Goal: Contribute content: Contribute content

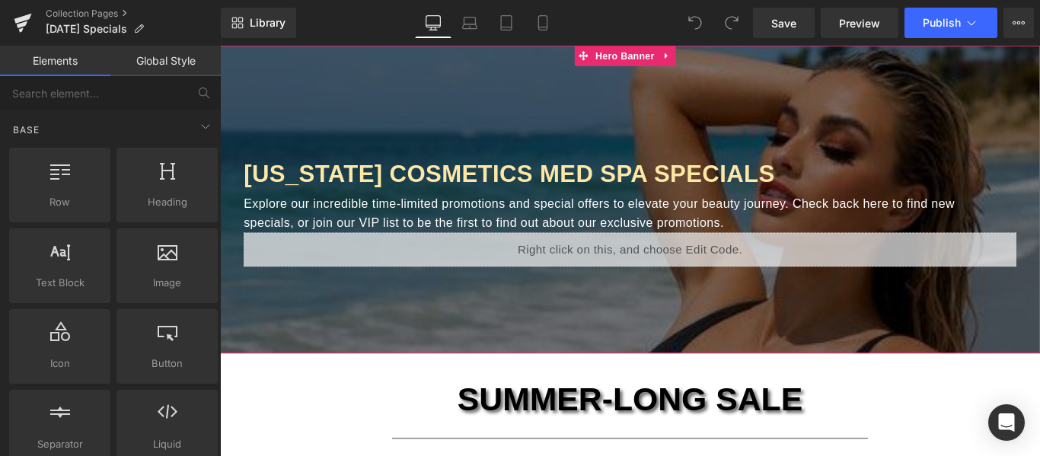
click at [868, 338] on div at bounding box center [681, 219] width 922 height 346
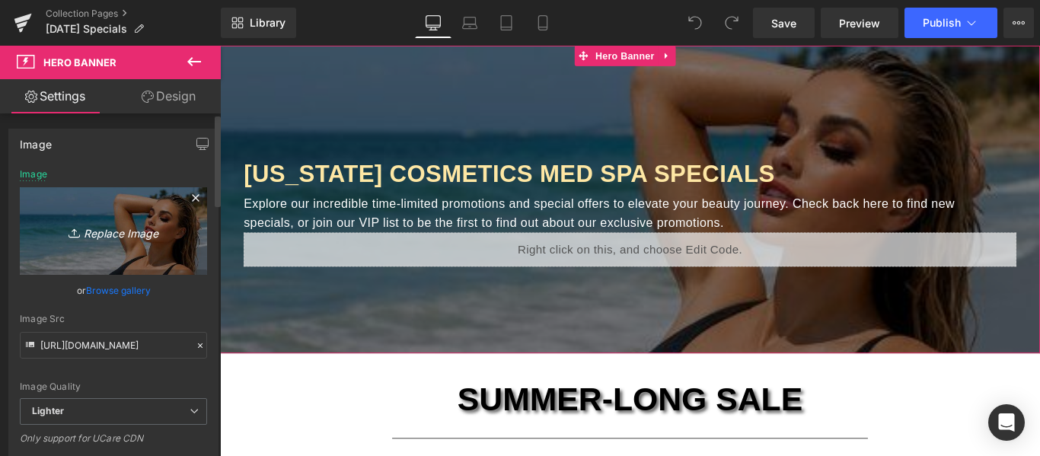
click at [117, 234] on icon "Replace Image" at bounding box center [114, 231] width 122 height 19
type input "C:\fakepath\CC Newsletter Images (PLEASE DONT CHANGE).jpg"
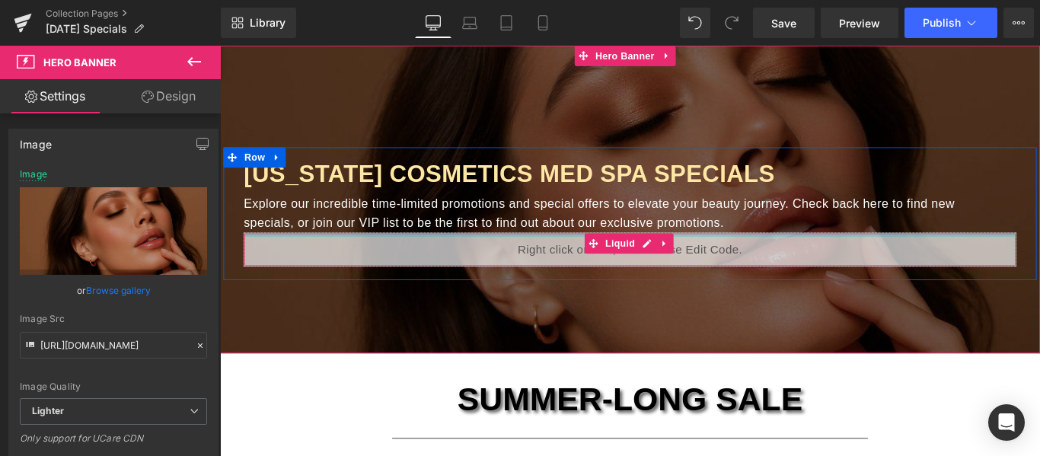
scroll to position [152, 0]
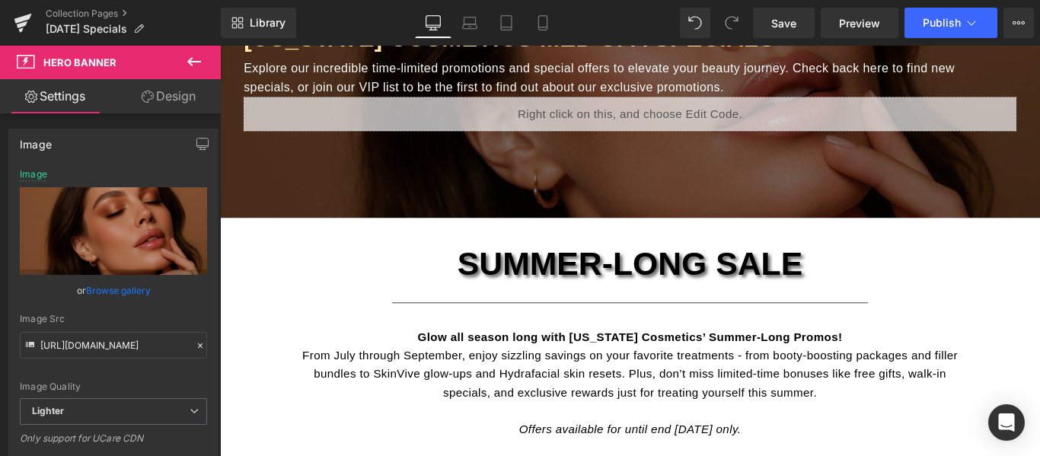
click at [765, 292] on span "SUMMER-LONG SALE" at bounding box center [681, 290] width 388 height 40
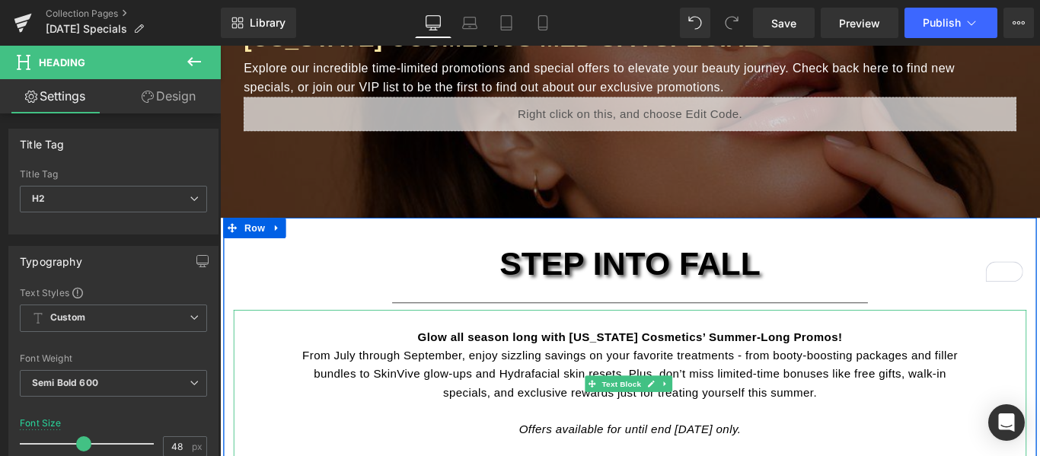
click at [759, 372] on strong "Glow all season long with California Cosmetics’ Summer-Long Promos!" at bounding box center [681, 373] width 478 height 14
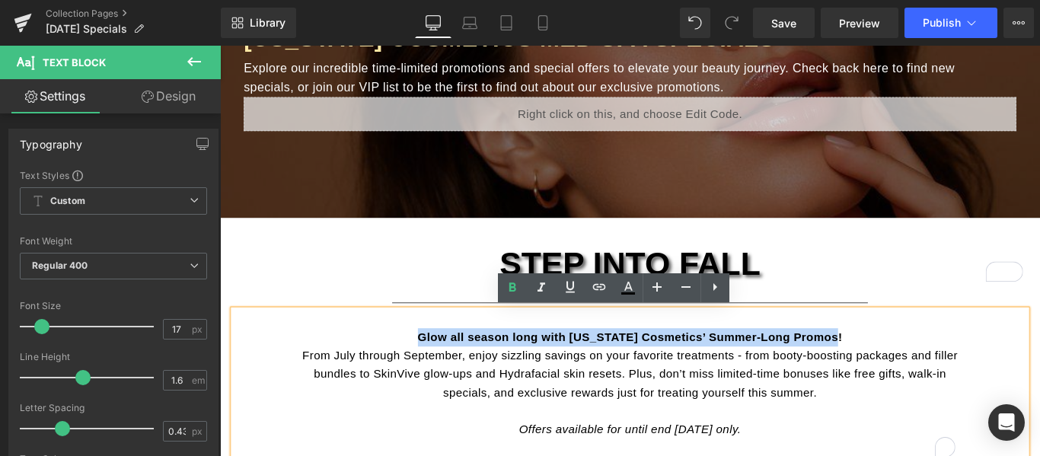
drag, startPoint x: 901, startPoint y: 372, endPoint x: 446, endPoint y: 372, distance: 454.7
click at [446, 372] on strong "Glow all season long with California Cosmetics’ Summer-Long Promos!" at bounding box center [681, 373] width 478 height 14
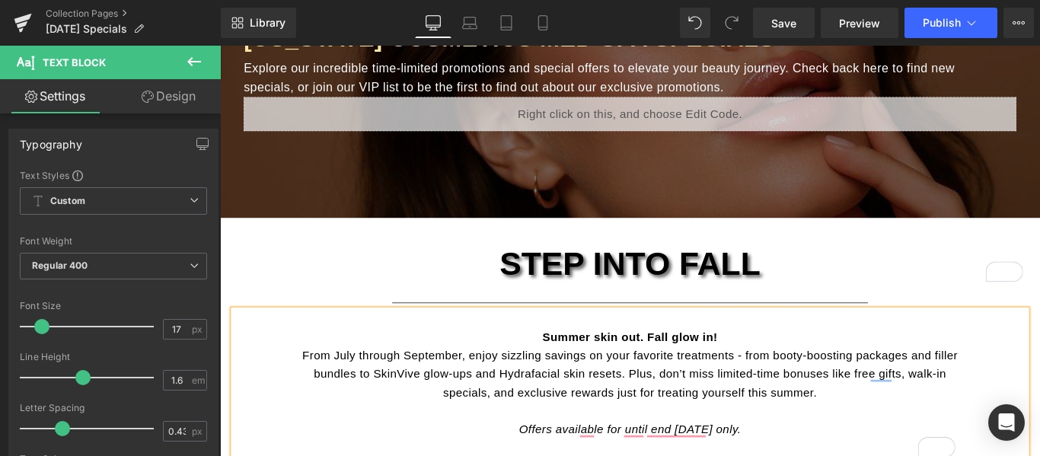
click at [697, 376] on strong "Summer skin out. Fall glow in!" at bounding box center [681, 373] width 196 height 14
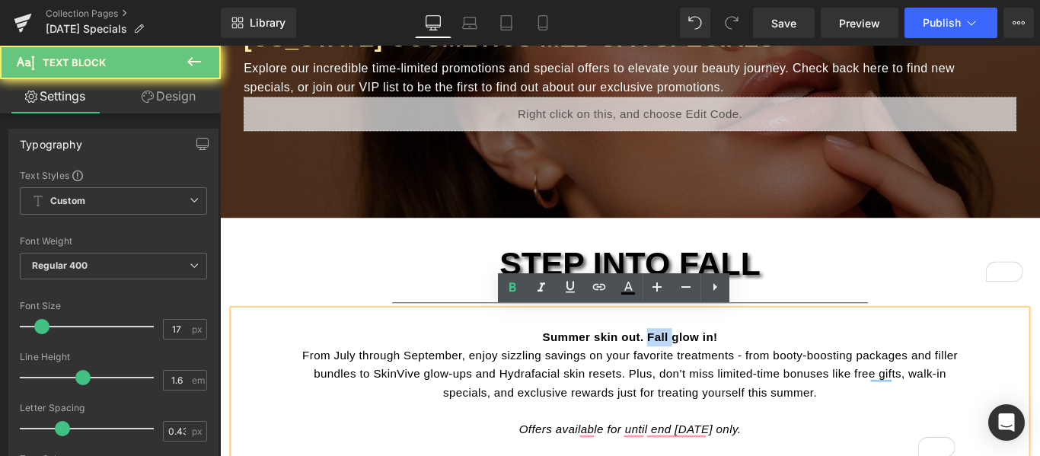
click at [697, 376] on strong "Summer skin out. Fall glow in!" at bounding box center [681, 373] width 196 height 14
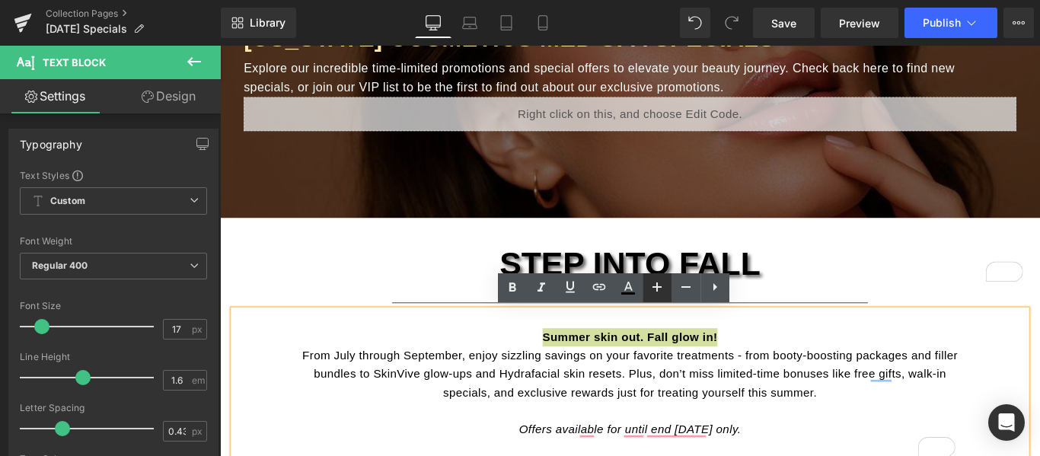
click at [656, 287] on icon at bounding box center [657, 287] width 9 height 9
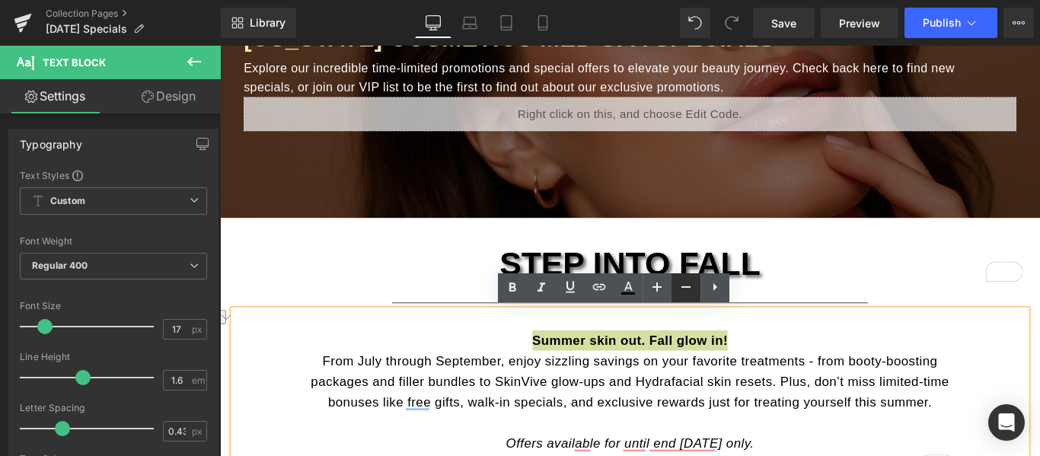
click at [678, 282] on icon at bounding box center [686, 287] width 18 height 18
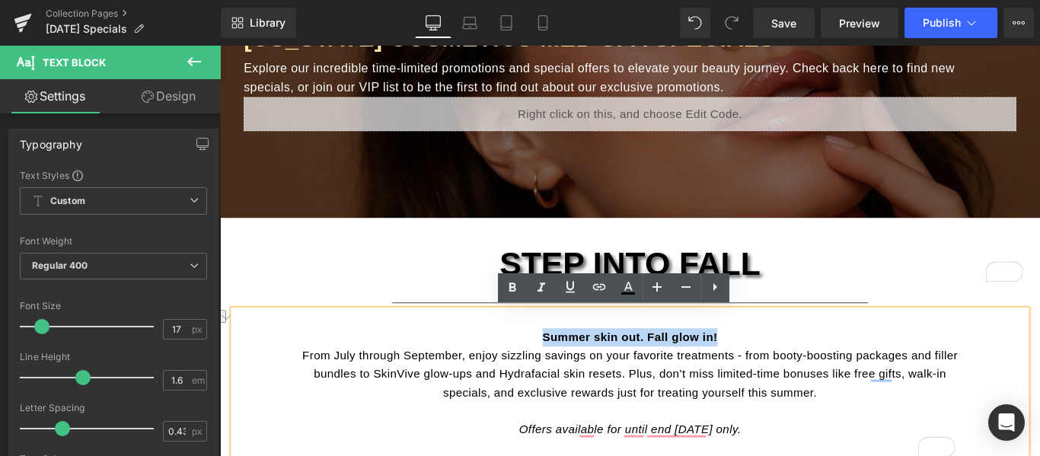
click at [794, 372] on p "Summer skin out. Fall glow in!" at bounding box center [680, 363] width 739 height 41
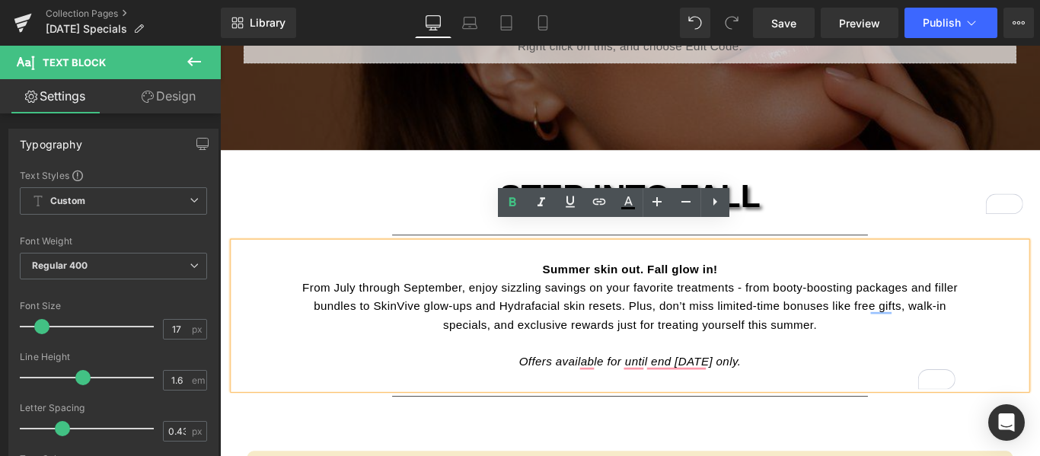
scroll to position [305, 0]
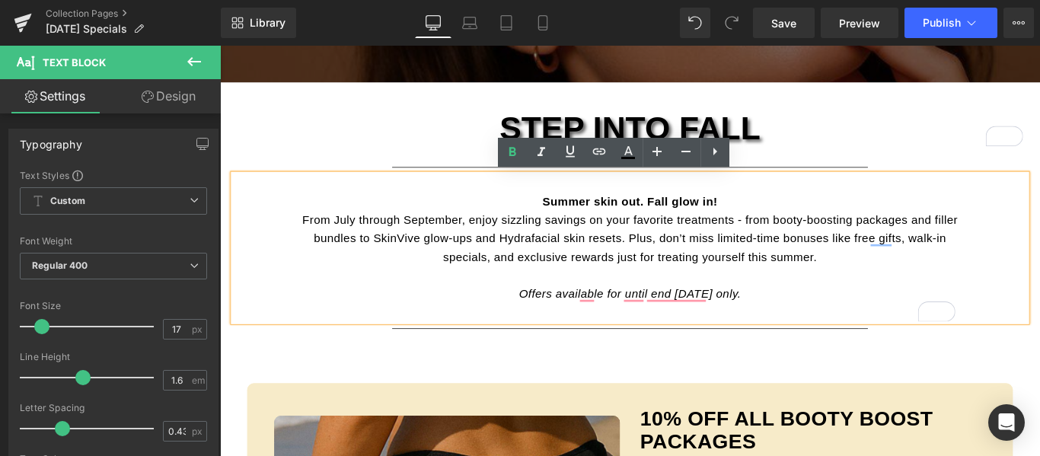
click at [786, 252] on p "From July through September, enjoy sizzling savings on your favorite treatments…" at bounding box center [680, 273] width 739 height 83
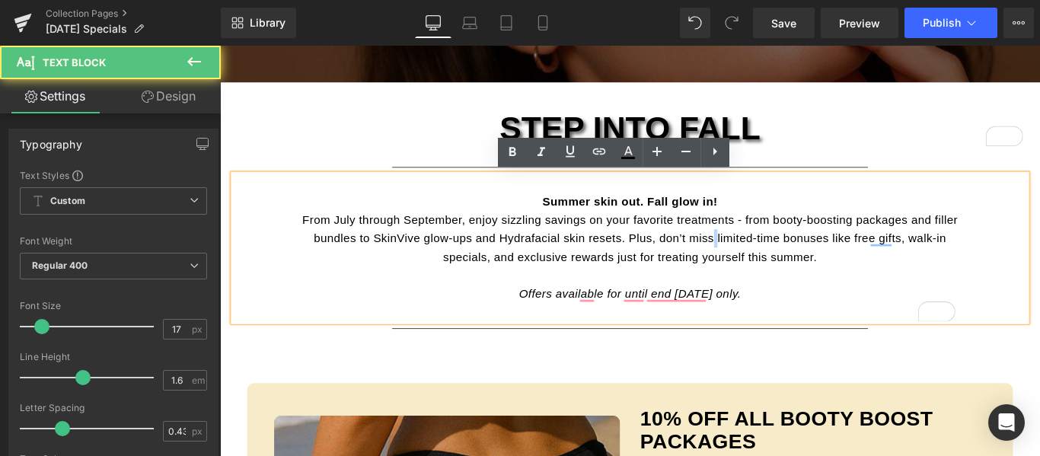
click at [786, 252] on p "From July through September, enjoy sizzling savings on your favorite treatments…" at bounding box center [680, 273] width 739 height 83
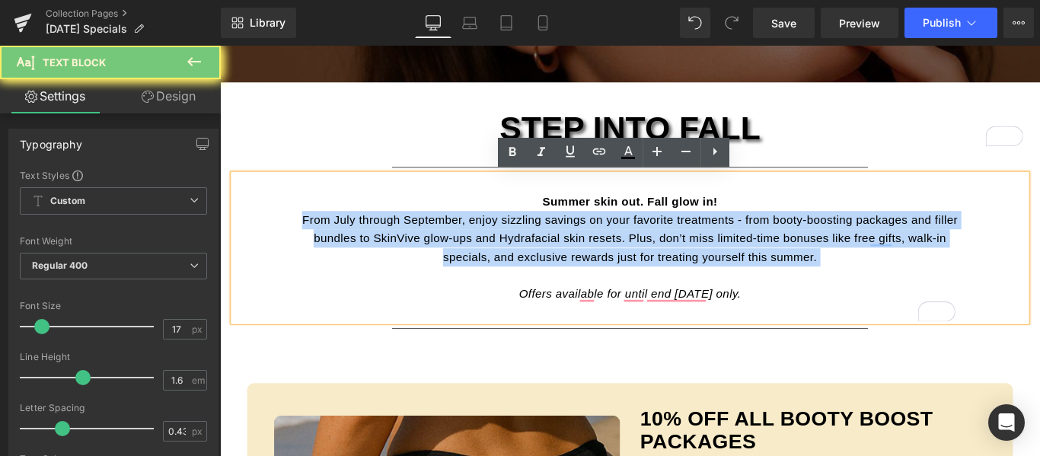
click at [786, 252] on p "From July through September, enjoy sizzling savings on your favorite treatments…" at bounding box center [680, 273] width 739 height 83
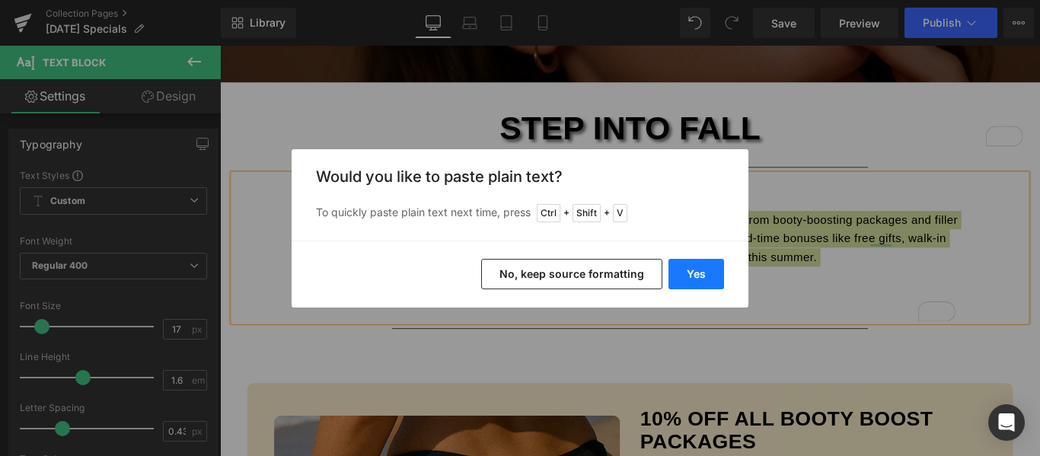
click at [688, 269] on button "Yes" at bounding box center [697, 274] width 56 height 30
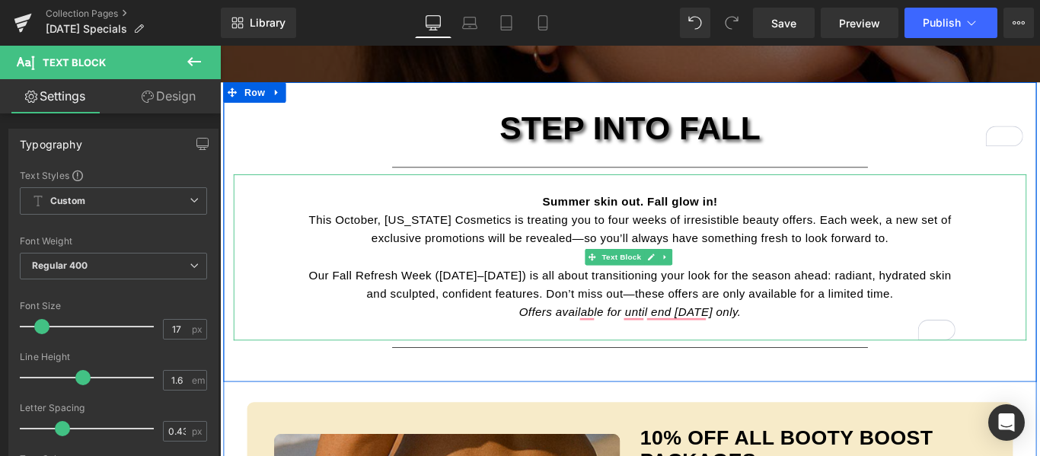
click at [556, 344] on span "Offers available for until end September 2025 only." at bounding box center [681, 345] width 250 height 14
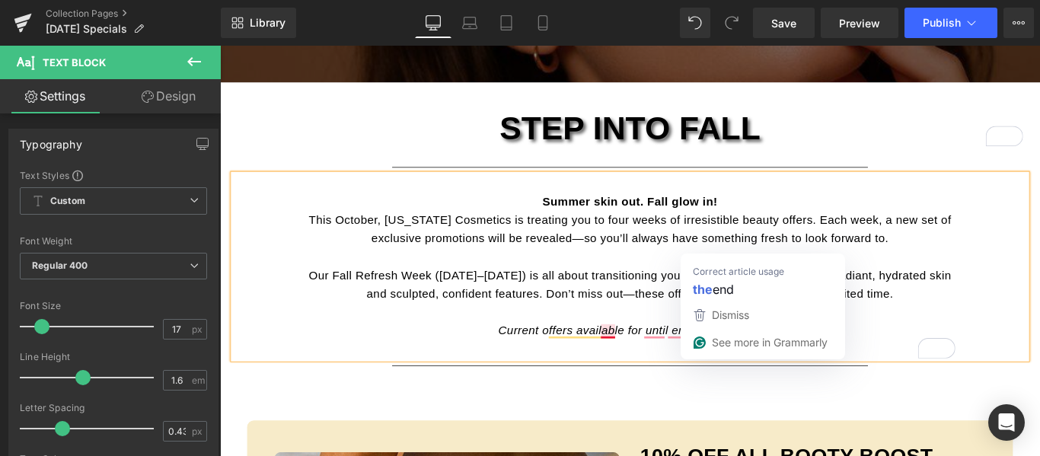
click at [645, 366] on span "Current offers available for until end September 2025 only." at bounding box center [681, 366] width 296 height 14
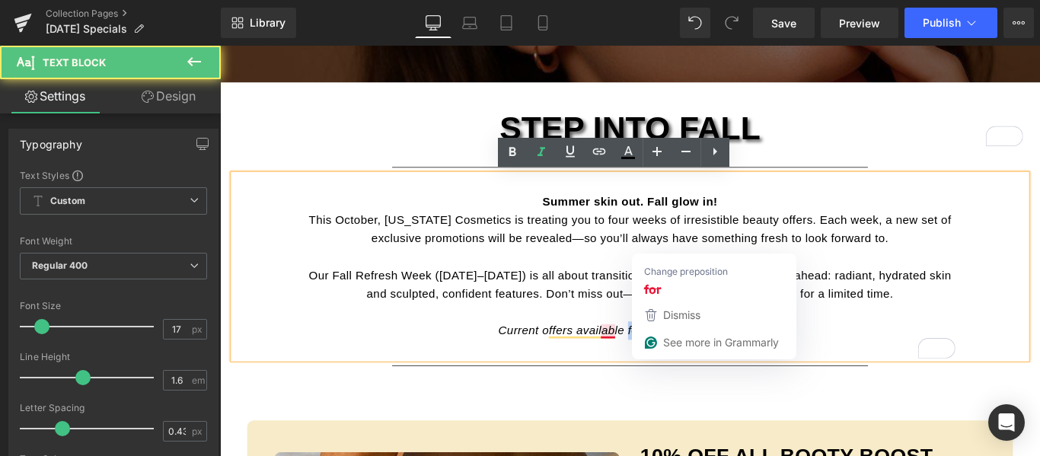
click at [645, 366] on span "Current offers available for until end September 2025 only." at bounding box center [681, 366] width 296 height 14
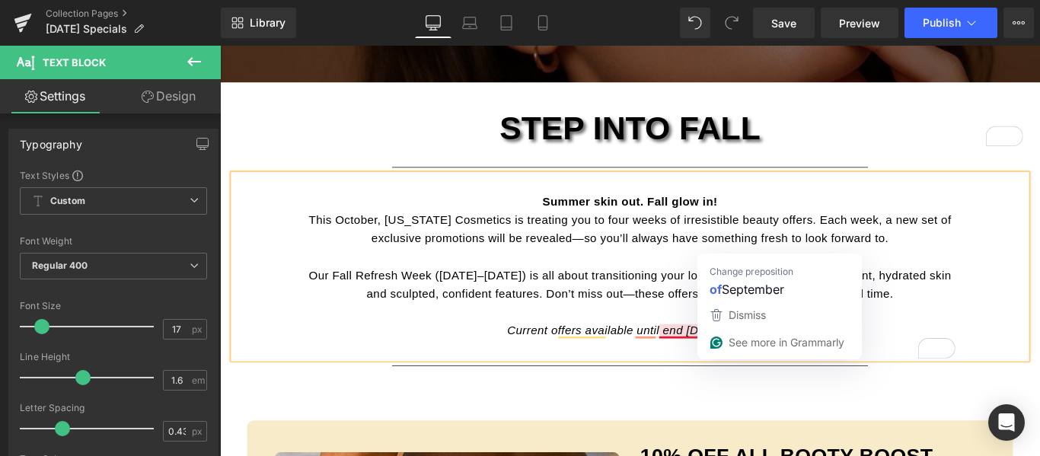
click at [734, 363] on span "Current offers available until end September 2025 only." at bounding box center [681, 366] width 276 height 14
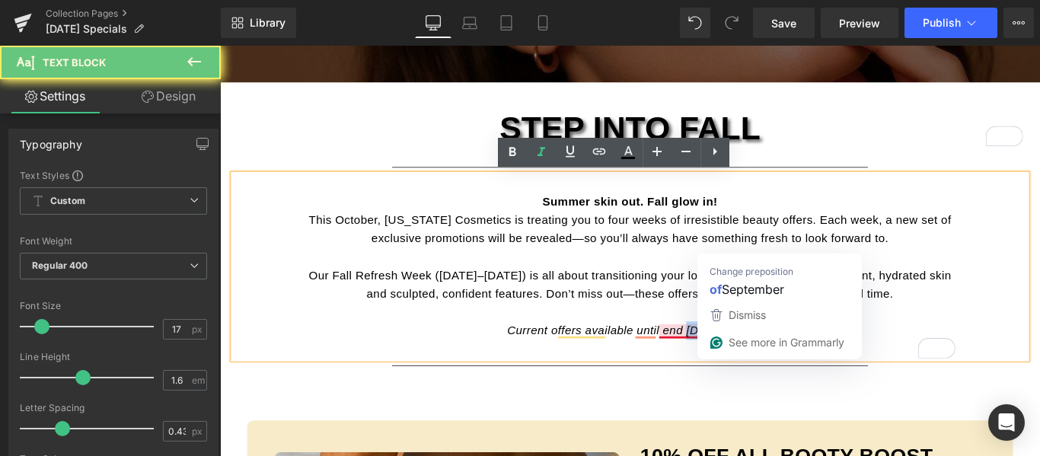
click at [734, 363] on span "Current offers available until end September 2025 only." at bounding box center [681, 366] width 276 height 14
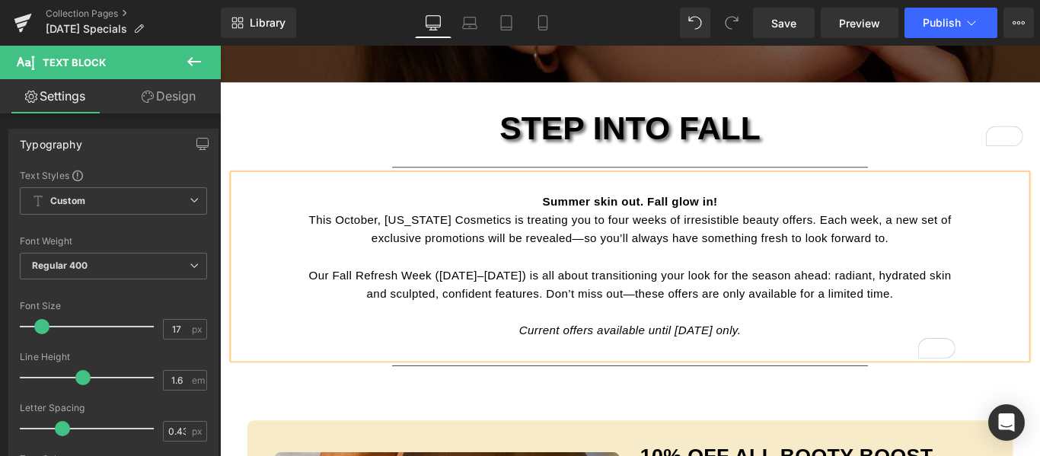
click at [1040, 226] on div "STEP INTO FALL Heading Separator Summer skin out. Fall glow in! This October, C…" at bounding box center [681, 266] width 914 height 295
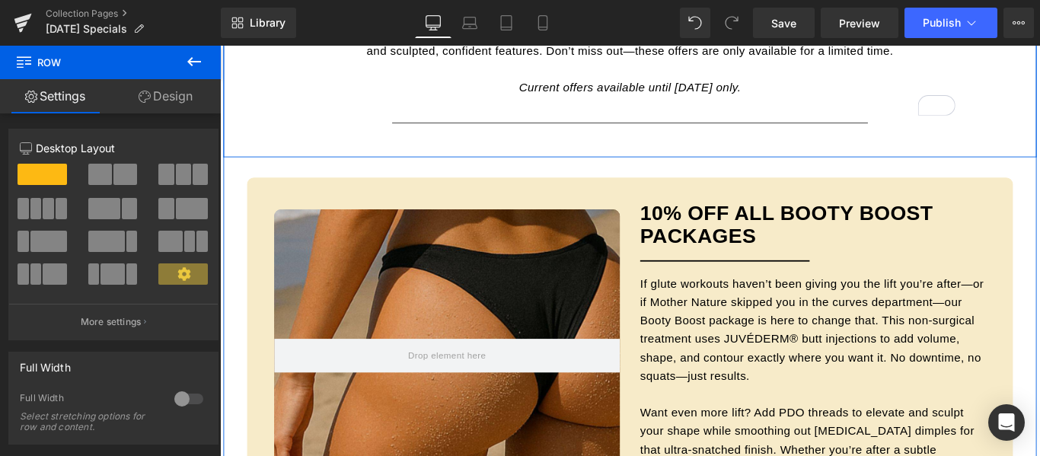
scroll to position [609, 0]
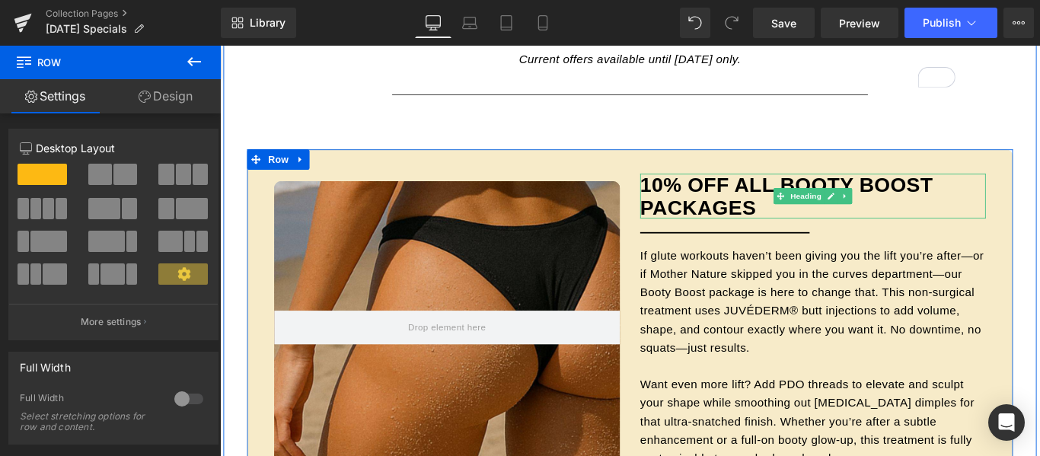
click at [807, 206] on h3 "10% OFF ALL BOOTY BOOST PACKAGES" at bounding box center [886, 215] width 388 height 50
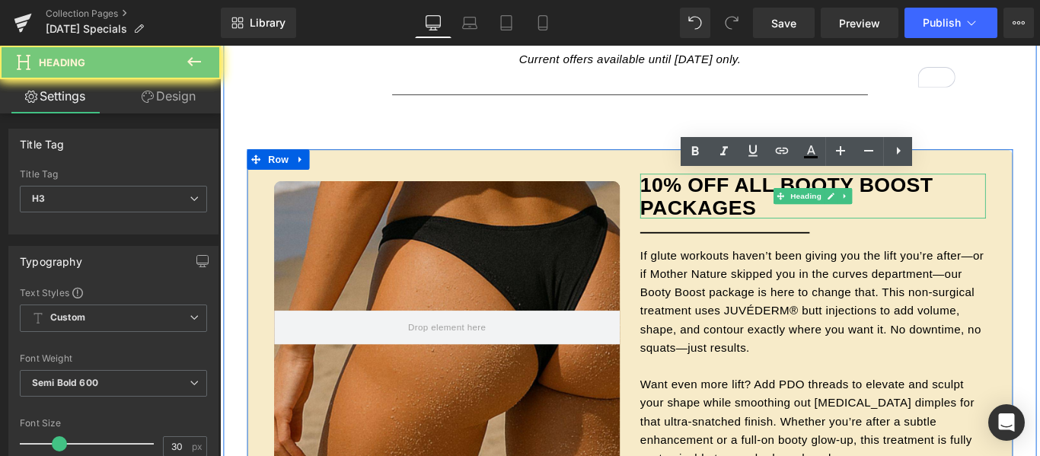
click at [807, 206] on h3 "10% OFF ALL BOOTY BOOST PACKAGES" at bounding box center [886, 215] width 388 height 50
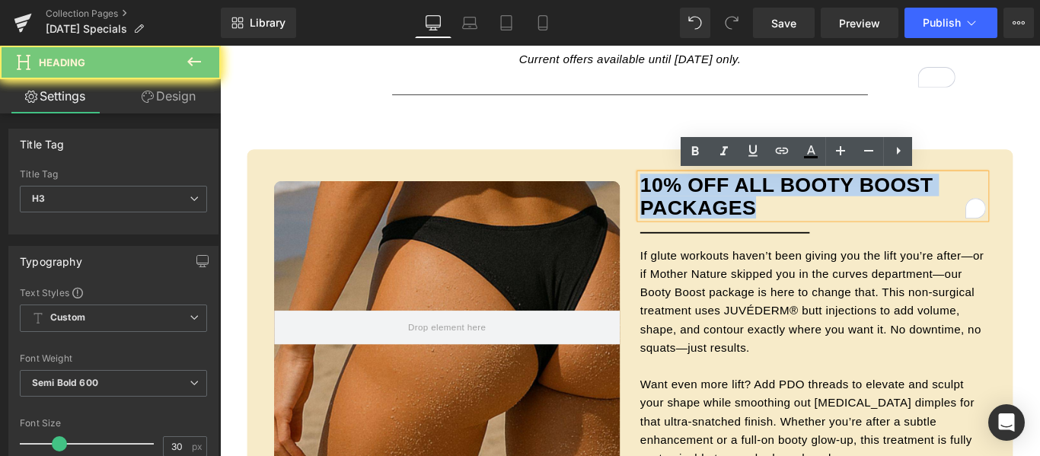
paste div "To enrich screen reader interactions, please activate Accessibility in Grammarl…"
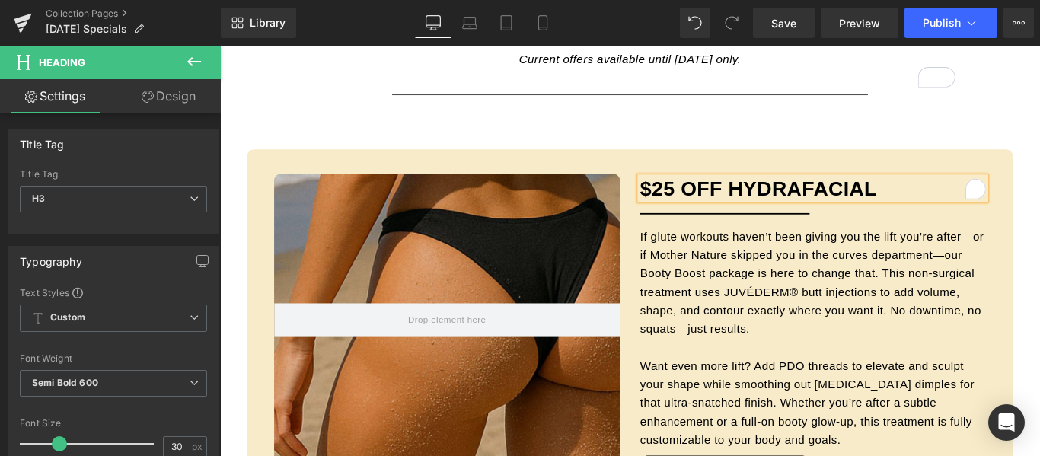
scroll to position [613, 0]
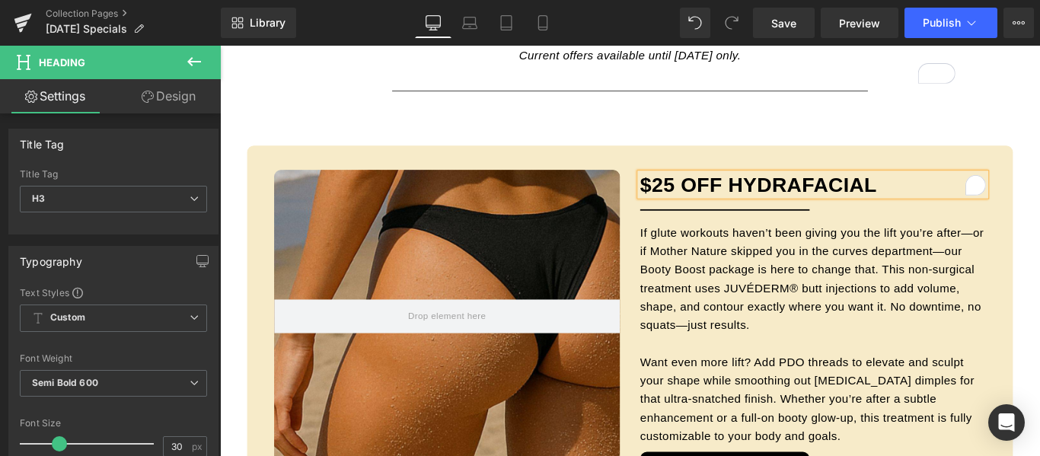
click at [790, 196] on h3 "$25 OFF Hydrafacial" at bounding box center [886, 202] width 388 height 25
click at [1005, 202] on h3 "$25 OFF ALL Hydrafacial" at bounding box center [886, 202] width 388 height 25
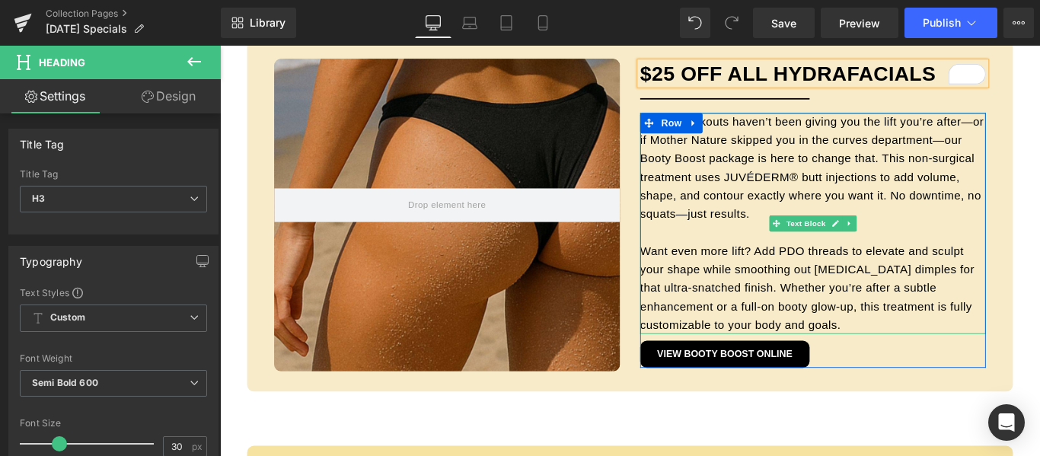
scroll to position [765, 0]
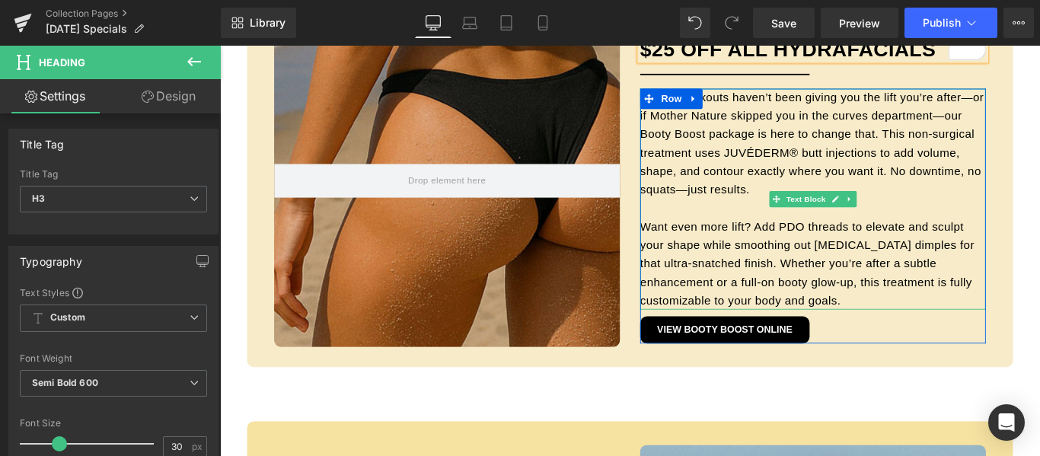
click at [778, 169] on font "If glute workouts haven’t been giving you the lift you’re after—or if Mother Na…" at bounding box center [885, 156] width 386 height 118
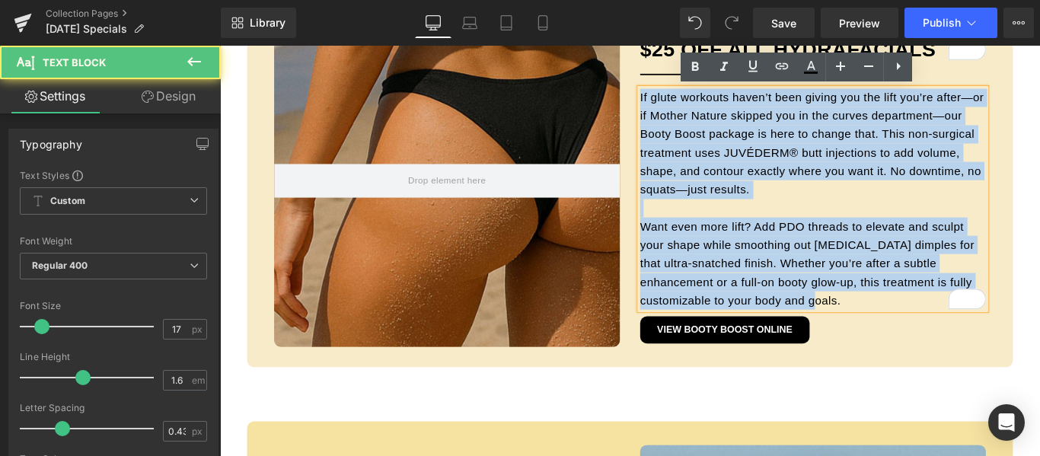
drag, startPoint x: 823, startPoint y: 329, endPoint x: 688, endPoint y: 104, distance: 263.1
click at [692, 104] on div "If glute workouts haven’t been giving you the lift you’re after—or if Mother Na…" at bounding box center [886, 218] width 388 height 248
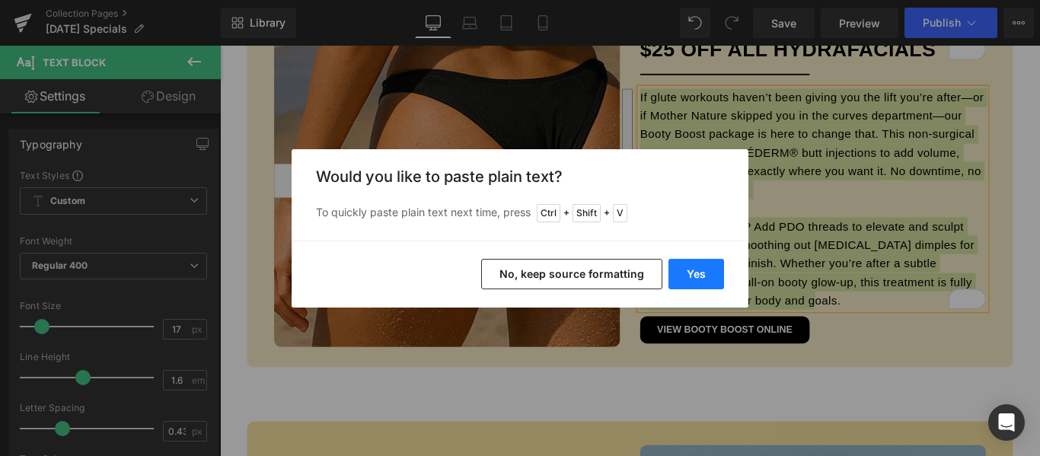
click at [695, 275] on button "Yes" at bounding box center [697, 274] width 56 height 30
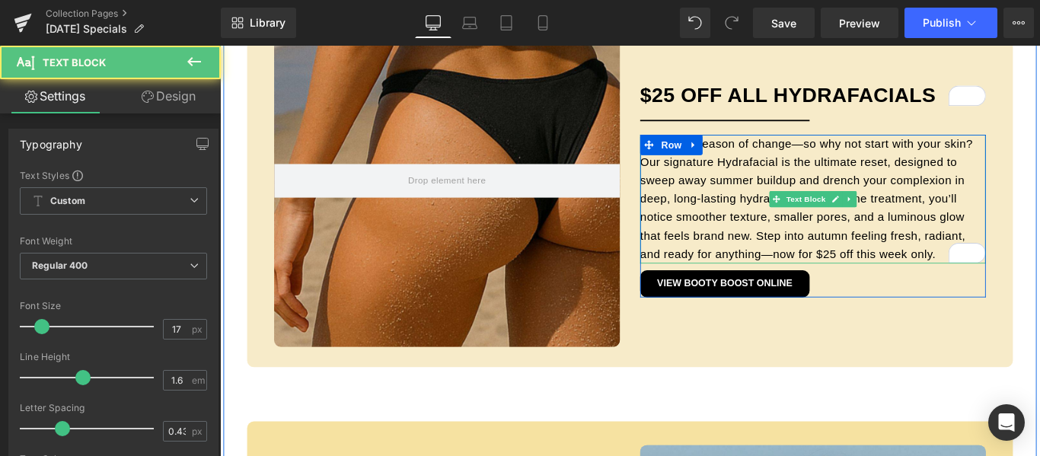
click at [789, 195] on font "Fall is the season of change—so why not start with your skin? Our signature Hyd…" at bounding box center [879, 218] width 374 height 139
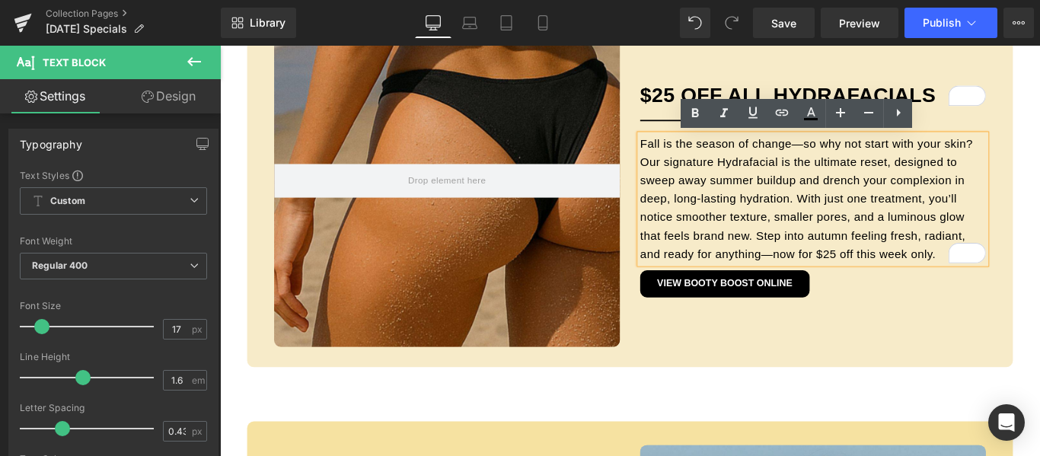
click at [819, 257] on font "Fall is the season of change—so why not start with your skin? Our signature Hyd…" at bounding box center [879, 218] width 374 height 139
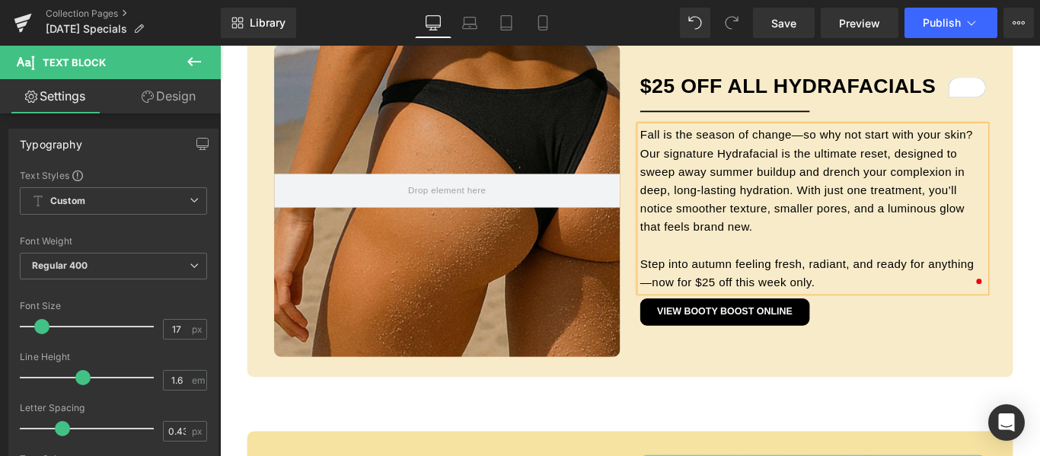
scroll to position [744, 0]
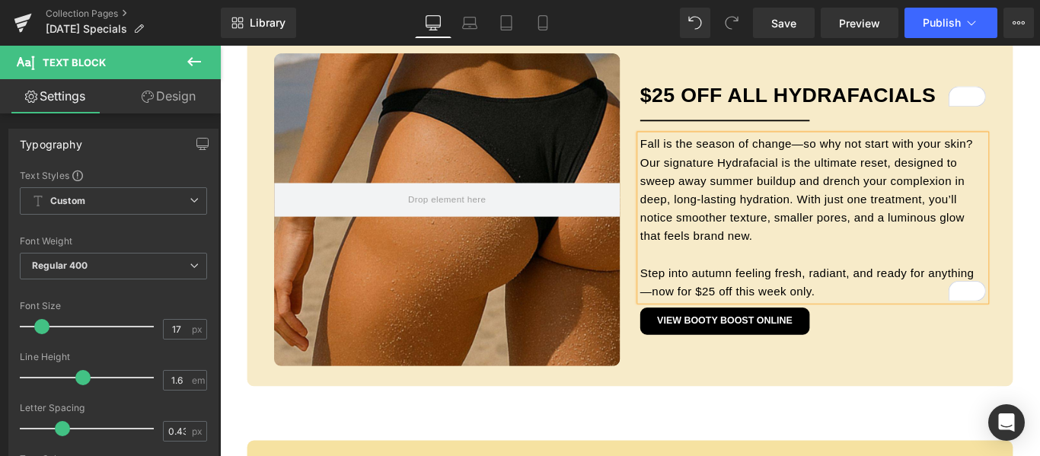
click at [908, 324] on p "Step into autumn feeling fresh, radiant, and ready for anything—now for $25 off…" at bounding box center [886, 312] width 388 height 41
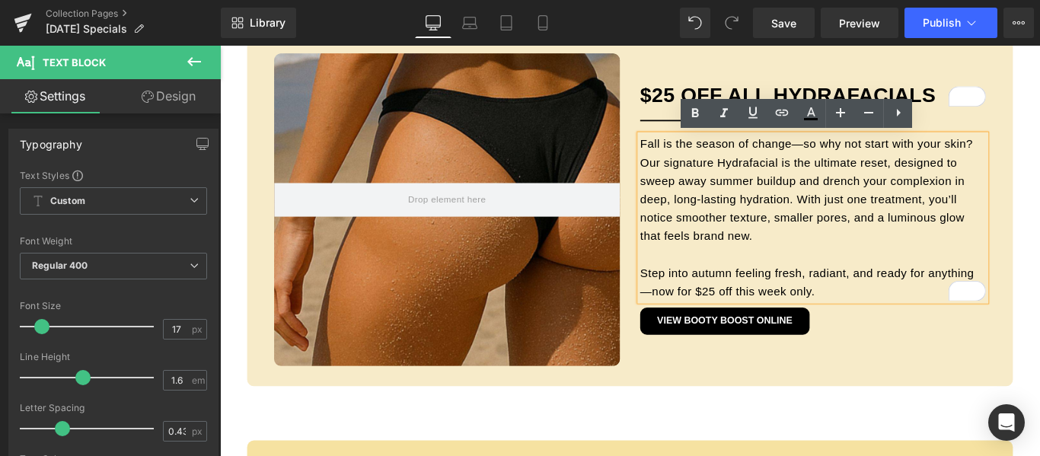
scroll to position [734, 0]
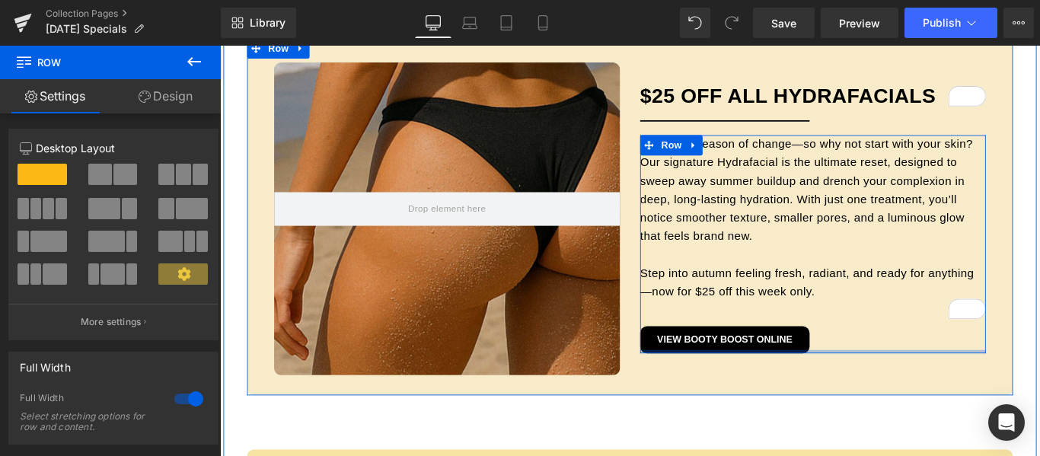
click at [979, 388] on div "Fall is the season of change—so why not start with your skin? Our signature Hyd…" at bounding box center [886, 268] width 388 height 245
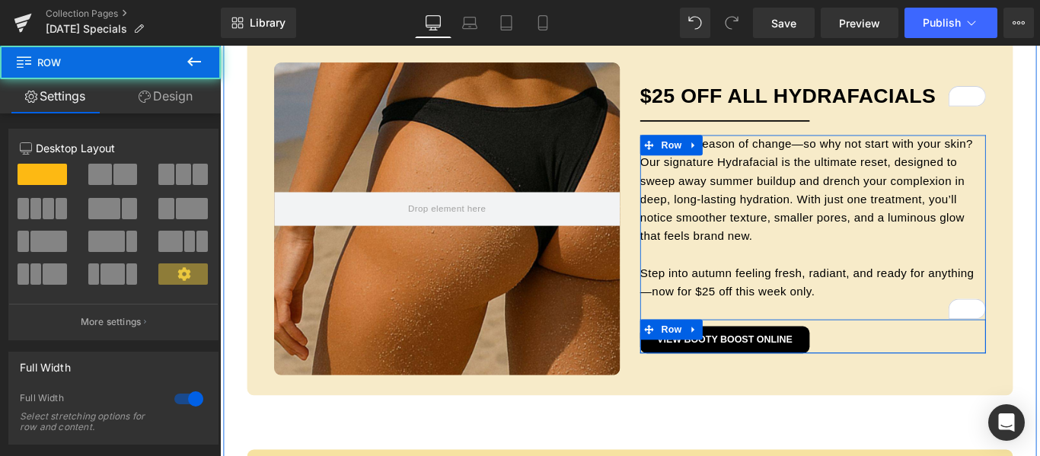
click at [963, 372] on div "VIEW BOOTY BOOST ONLINE Button" at bounding box center [886, 372] width 388 height 38
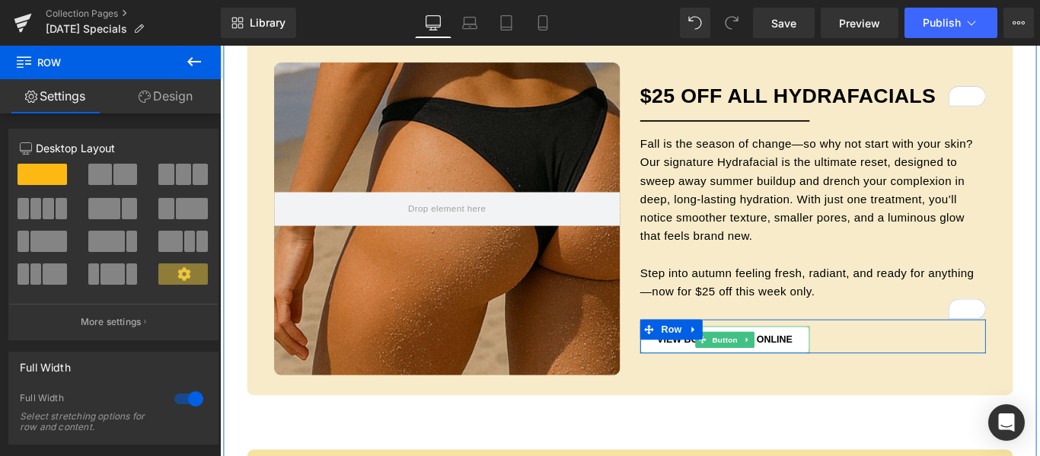
click at [859, 383] on link "VIEW BOOTY BOOST ONLINE" at bounding box center [787, 376] width 190 height 30
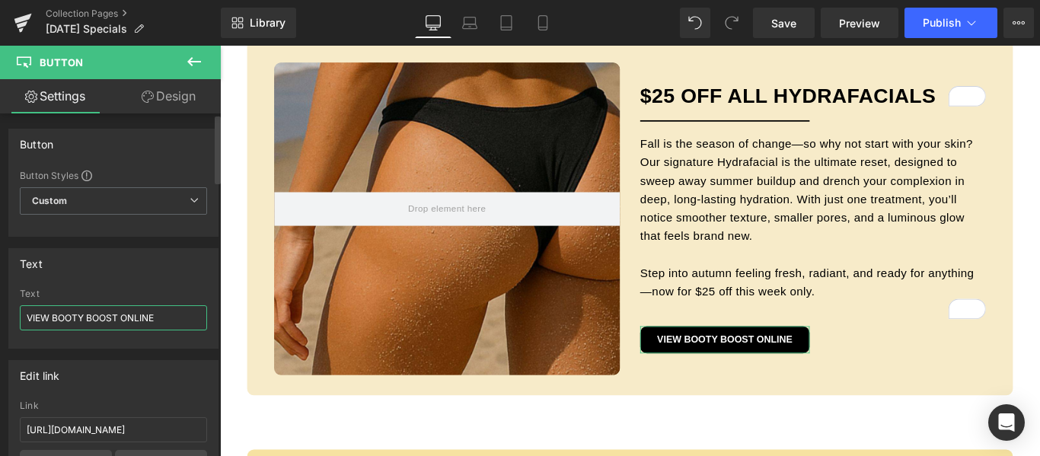
drag, startPoint x: 168, startPoint y: 318, endPoint x: 0, endPoint y: 319, distance: 167.6
click at [0, 319] on div "Text VIEW BOOTY BOOST ONLINE Text VIEW BOOTY BOOST ONLINE" at bounding box center [114, 293] width 228 height 112
type input "BUY HYDRAFACIALS ONLINE"
click at [127, 430] on input "https://californiacosmetics.com/products/booty-boost" at bounding box center [113, 429] width 187 height 25
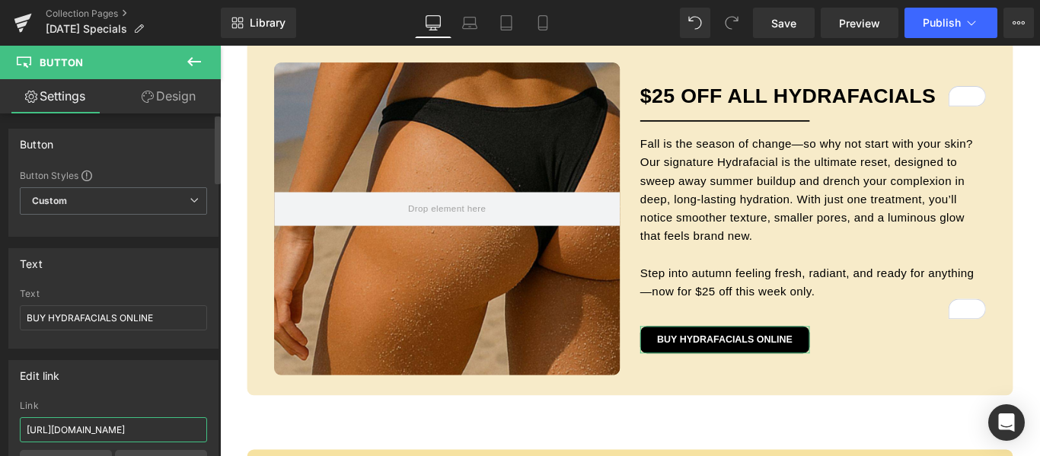
click at [127, 430] on input "https://californiacosmetics.com/products/booty-boost" at bounding box center [113, 429] width 187 height 25
paste input "hydrafacial"
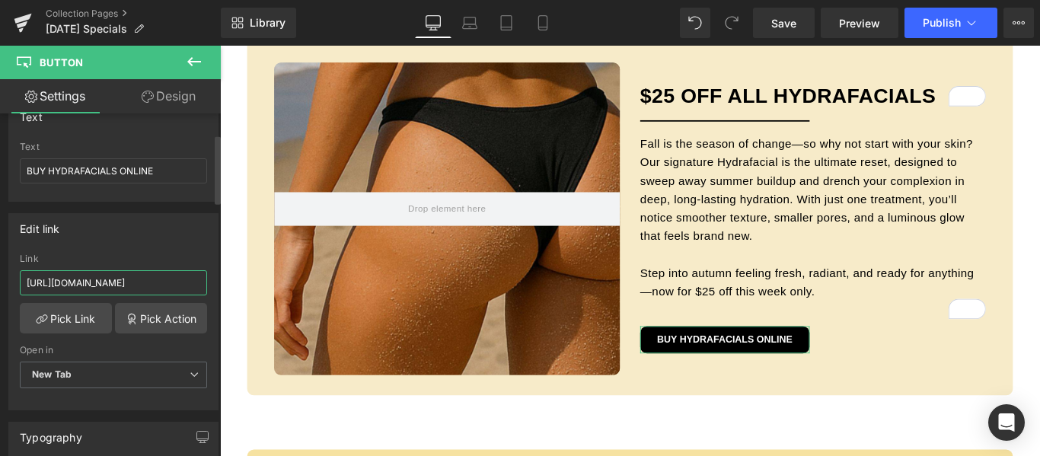
scroll to position [152, 0]
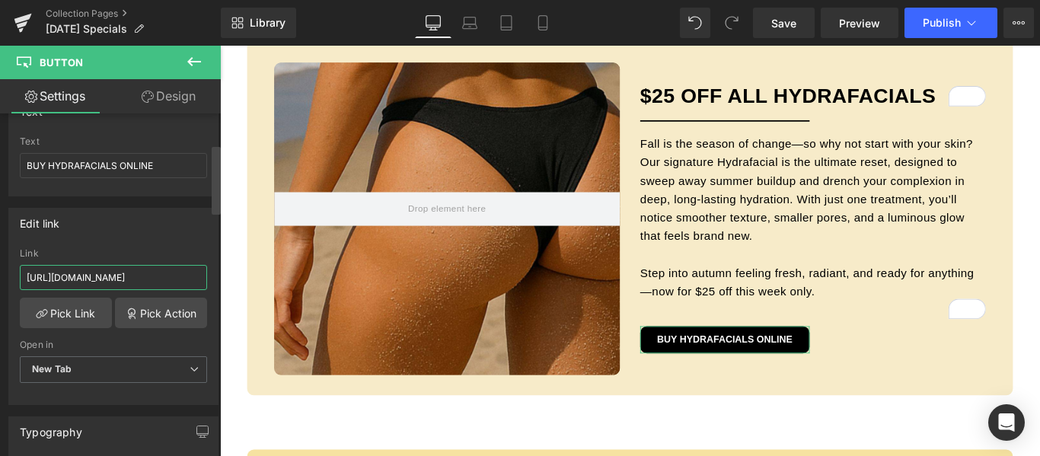
type input "https://californiacosmetics.com/products/hydrafacial"
click at [214, 338] on div at bounding box center [216, 288] width 9 height 343
click at [171, 280] on input "https://californiacosmetics.com/products/hydrafacial" at bounding box center [113, 277] width 187 height 25
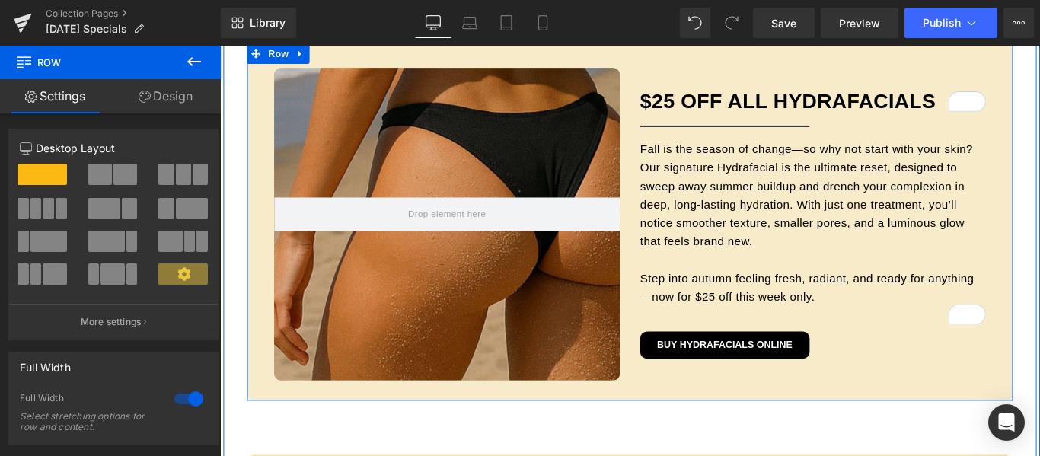
scroll to position [734, 0]
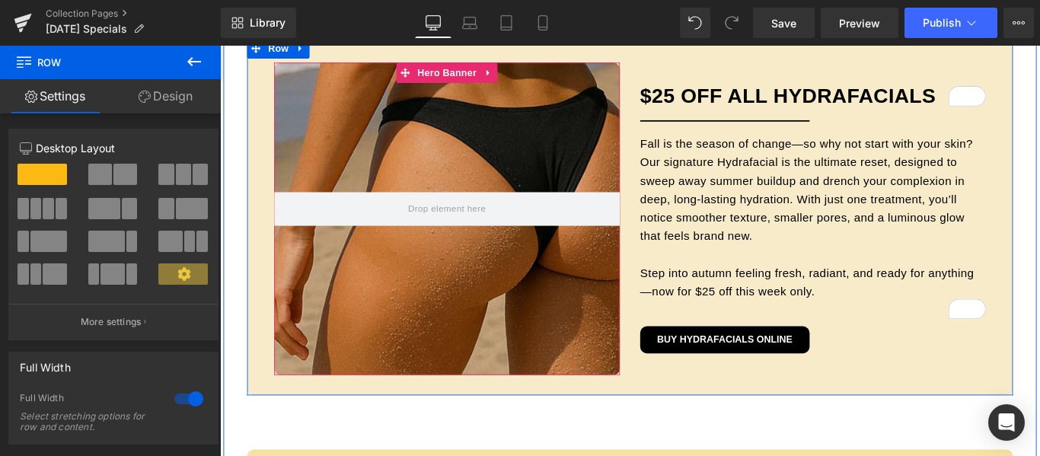
click at [565, 136] on div at bounding box center [475, 240] width 388 height 351
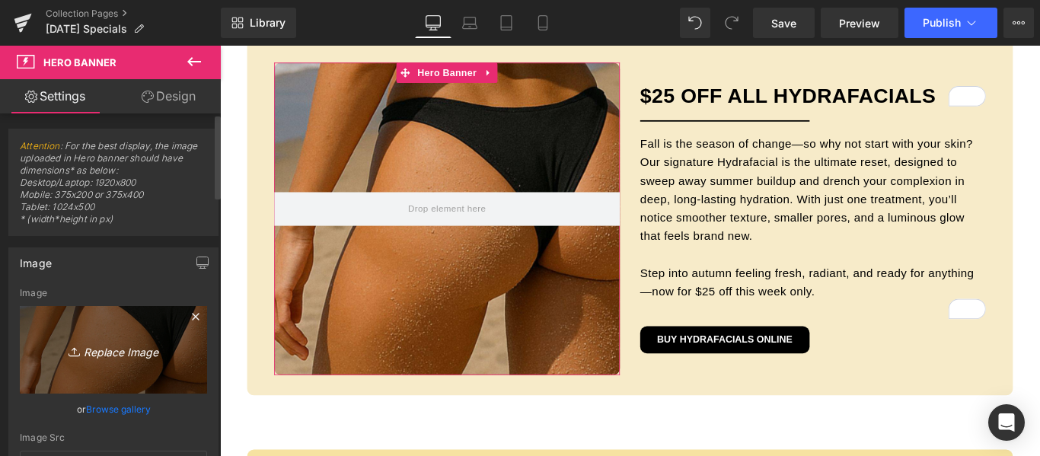
click at [134, 351] on icon "Replace Image" at bounding box center [114, 349] width 122 height 19
type input "C:\fakepath\CC Oct 2025 Posts.jpg"
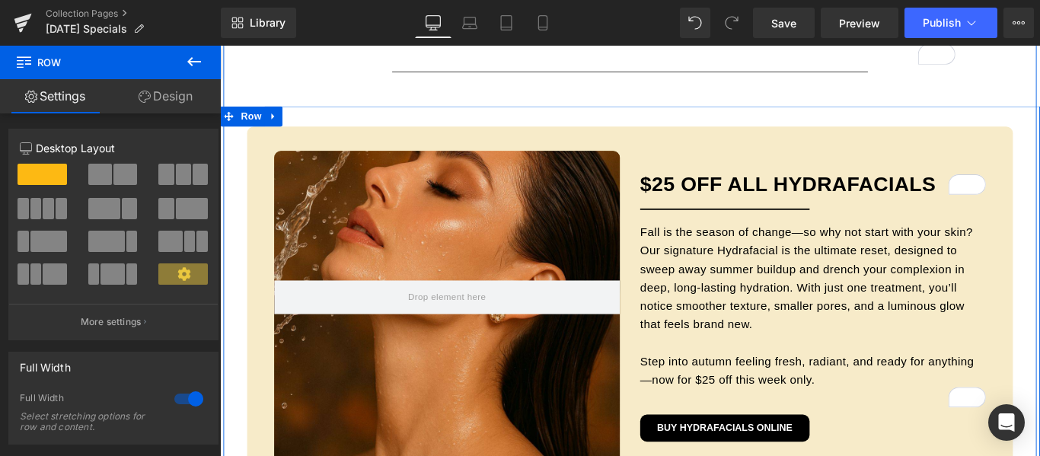
scroll to position [658, 0]
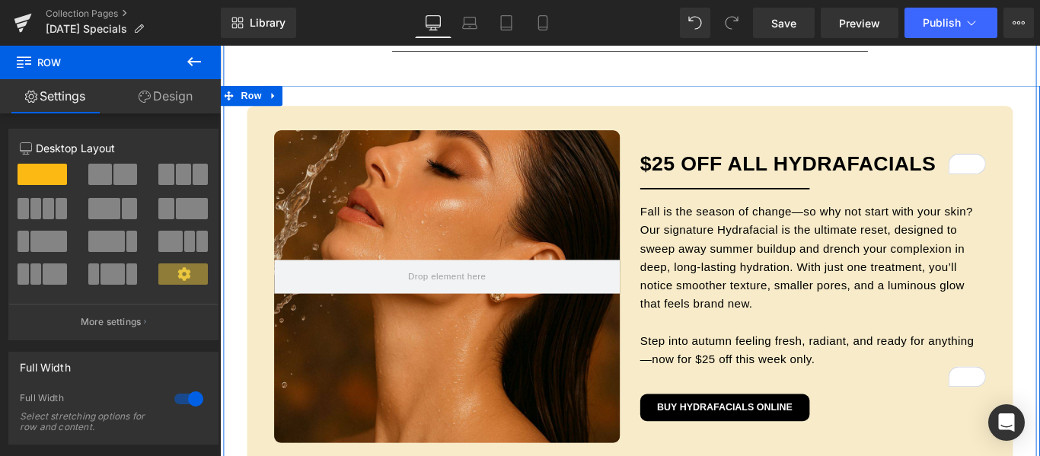
click at [1040, 136] on div "Hero Banner 191px $25 OFF ALL HydrafacialS Heading Separator Fall is the season…" at bounding box center [681, 313] width 861 height 401
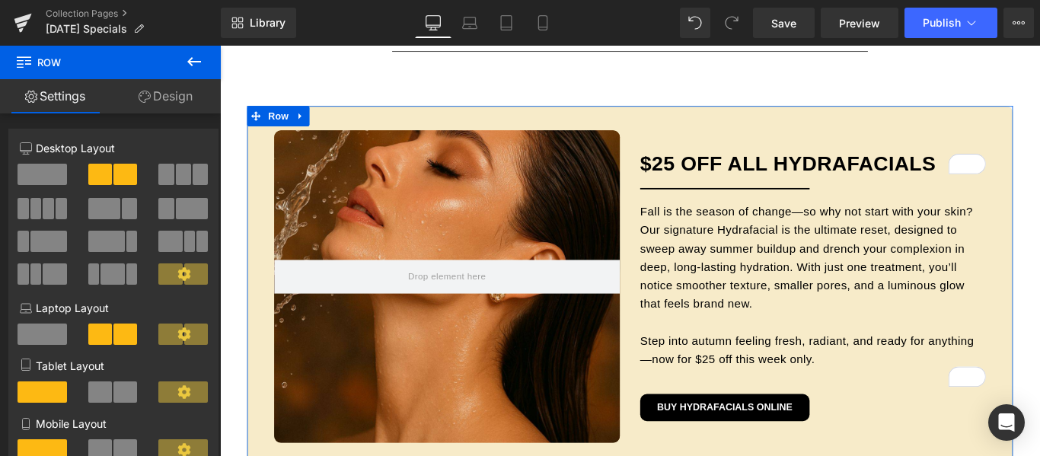
drag, startPoint x: 171, startPoint y: 101, endPoint x: 155, endPoint y: 116, distance: 21.5
click at [171, 101] on link "Design" at bounding box center [165, 96] width 110 height 34
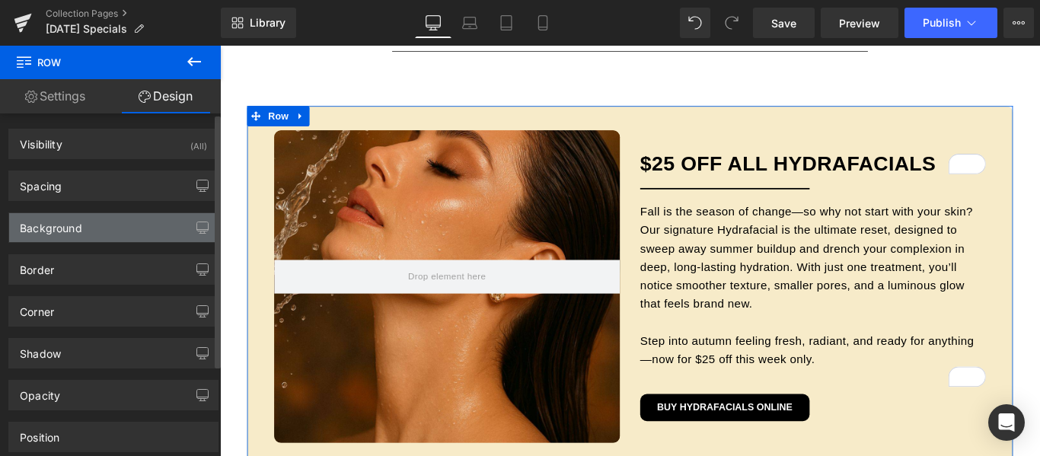
click at [112, 230] on div "Background" at bounding box center [113, 227] width 209 height 29
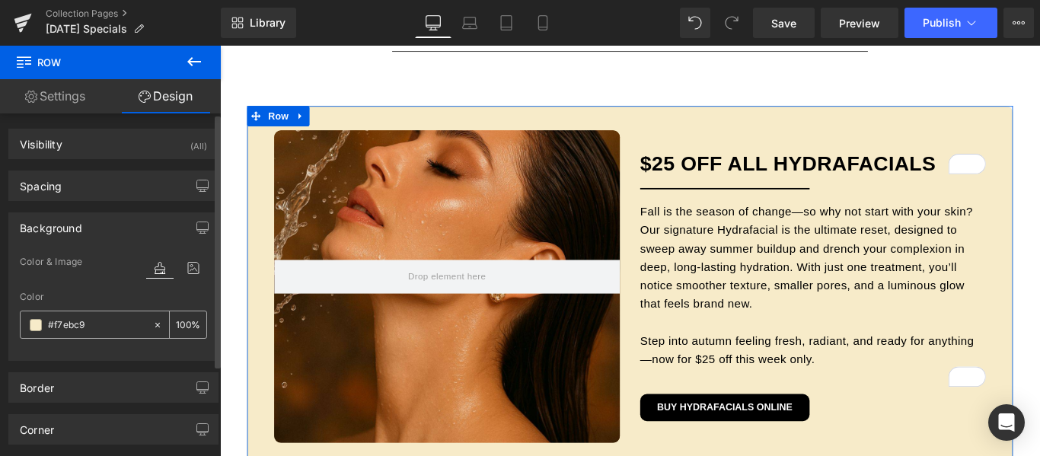
click at [37, 324] on span at bounding box center [36, 325] width 12 height 12
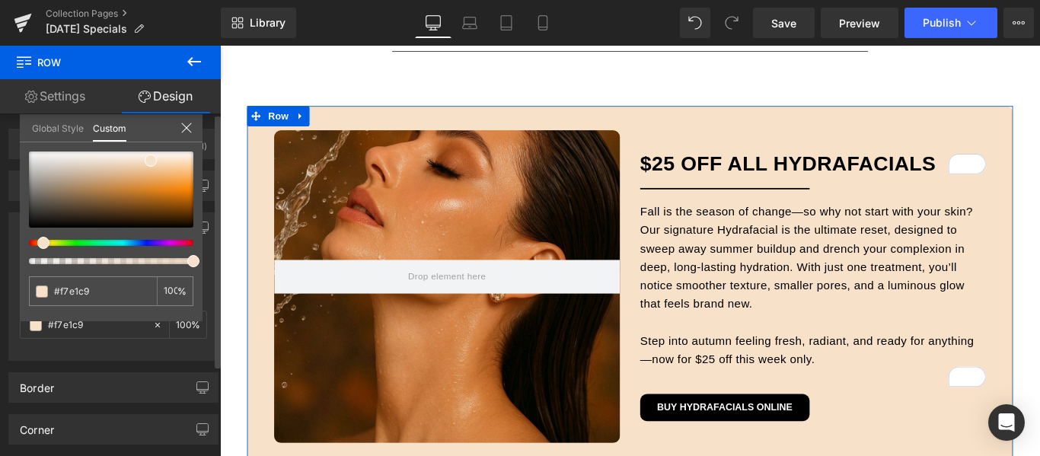
drag, startPoint x: 51, startPoint y: 244, endPoint x: 40, endPoint y: 243, distance: 11.4
click at [40, 243] on span at bounding box center [43, 243] width 12 height 12
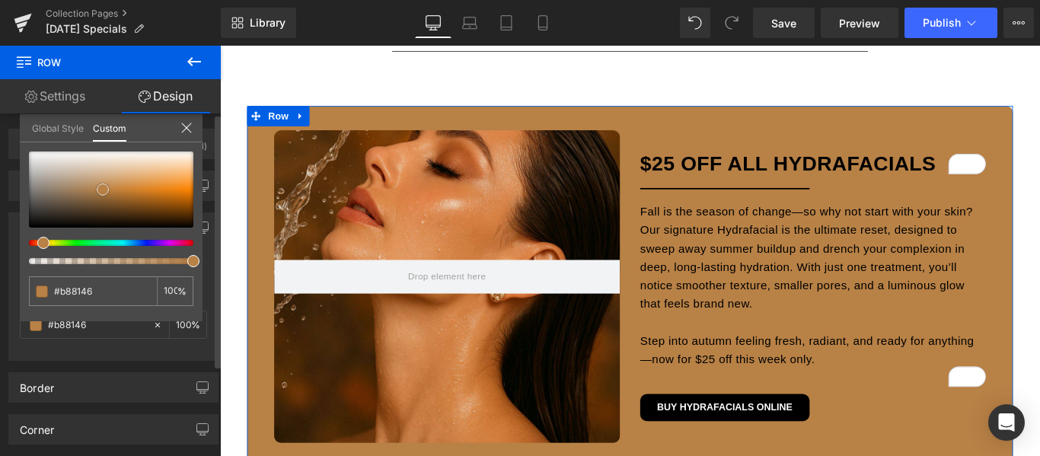
click at [103, 190] on div at bounding box center [111, 190] width 165 height 76
click at [103, 177] on div at bounding box center [111, 190] width 165 height 76
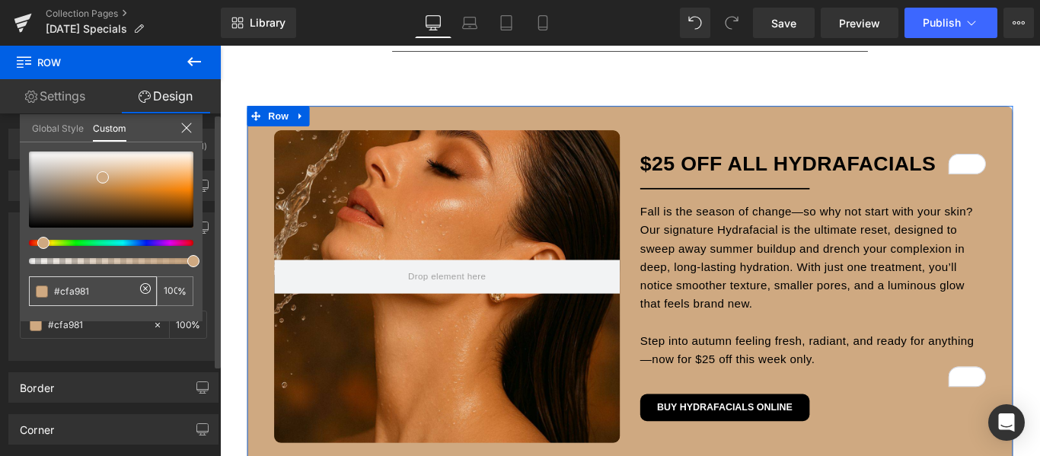
click at [74, 291] on input "#f7ebc9" at bounding box center [94, 291] width 81 height 16
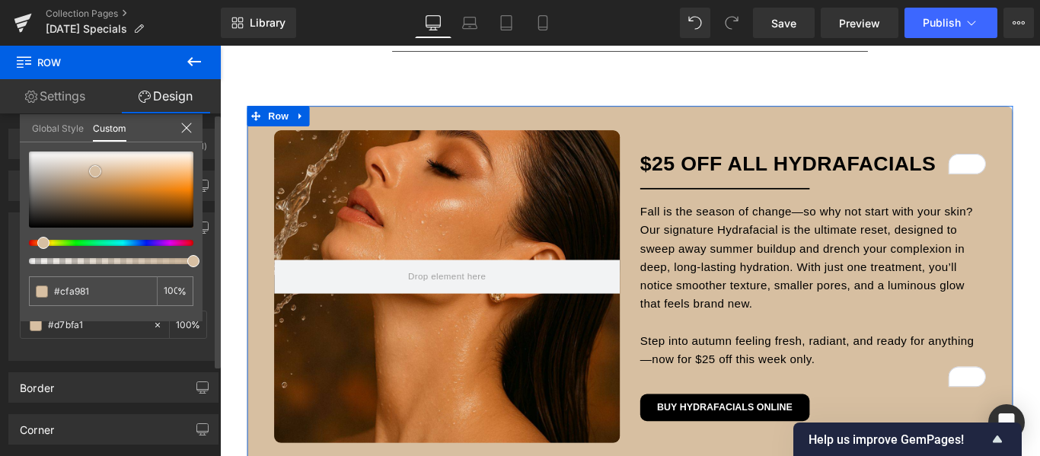
drag, startPoint x: 102, startPoint y: 176, endPoint x: 94, endPoint y: 170, distance: 9.8
click at [94, 170] on span at bounding box center [95, 171] width 12 height 12
click at [81, 289] on input "#cfa981" at bounding box center [94, 291] width 81 height 16
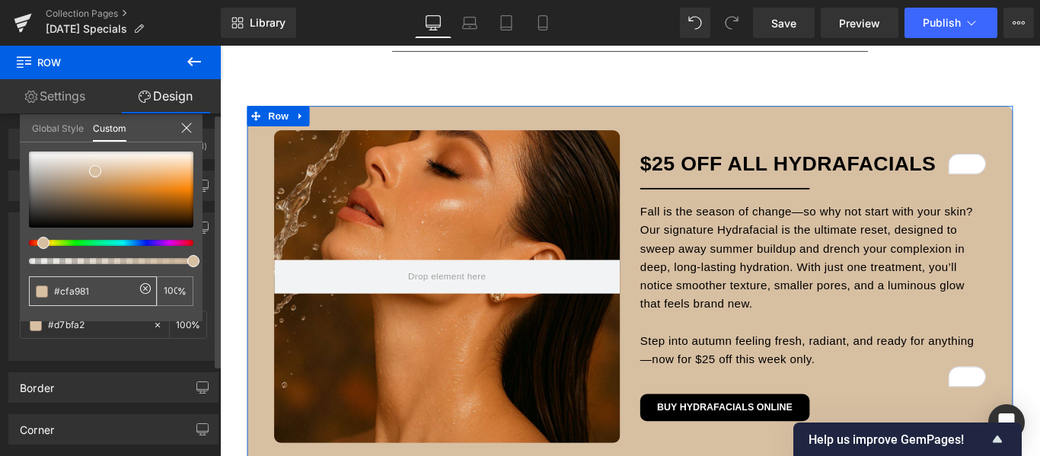
type input "#d7bfa2"
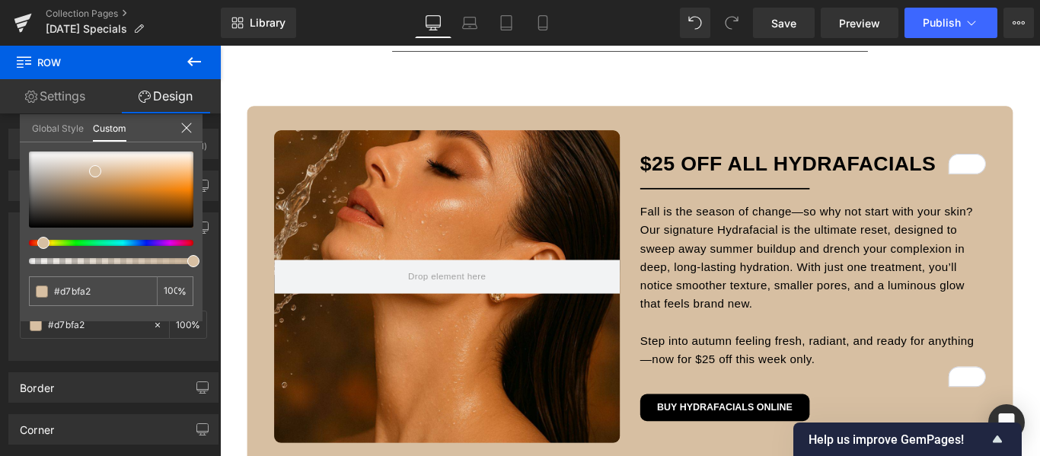
click at [1040, 177] on div at bounding box center [681, 277] width 922 height 462
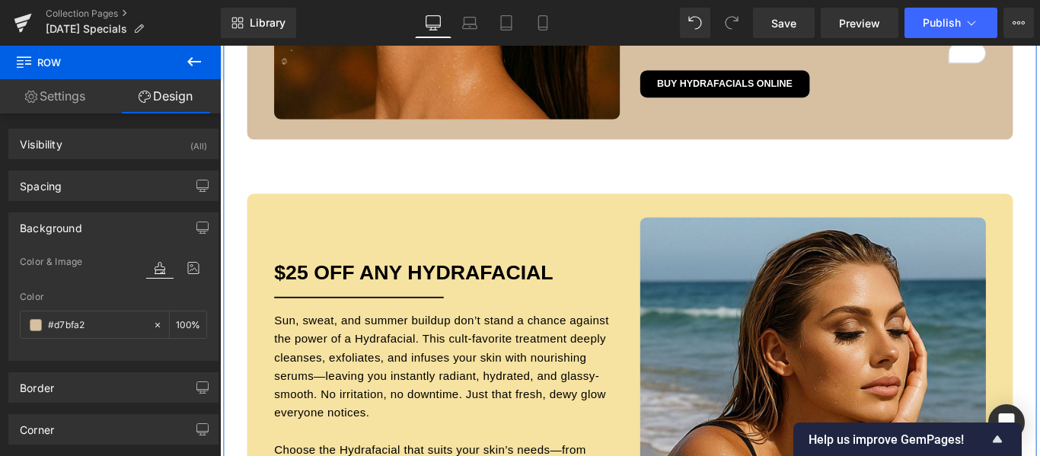
scroll to position [1039, 0]
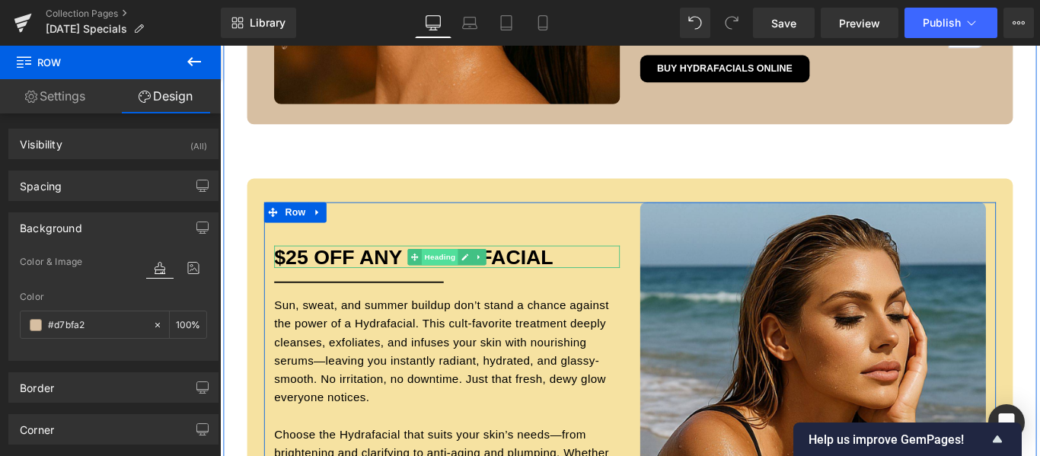
click at [459, 280] on span "Heading" at bounding box center [467, 283] width 41 height 18
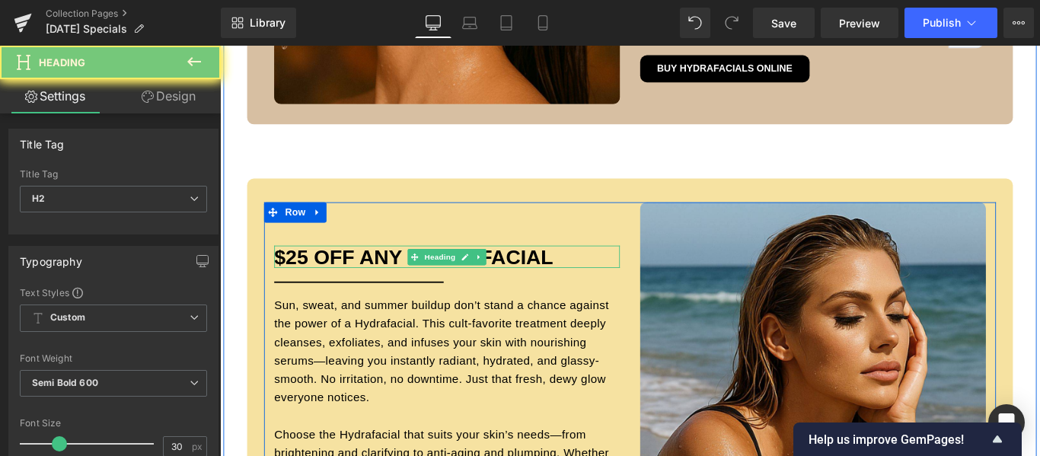
click at [373, 285] on span "$25 OFF ANY HYDRAFACIAL" at bounding box center [438, 282] width 314 height 25
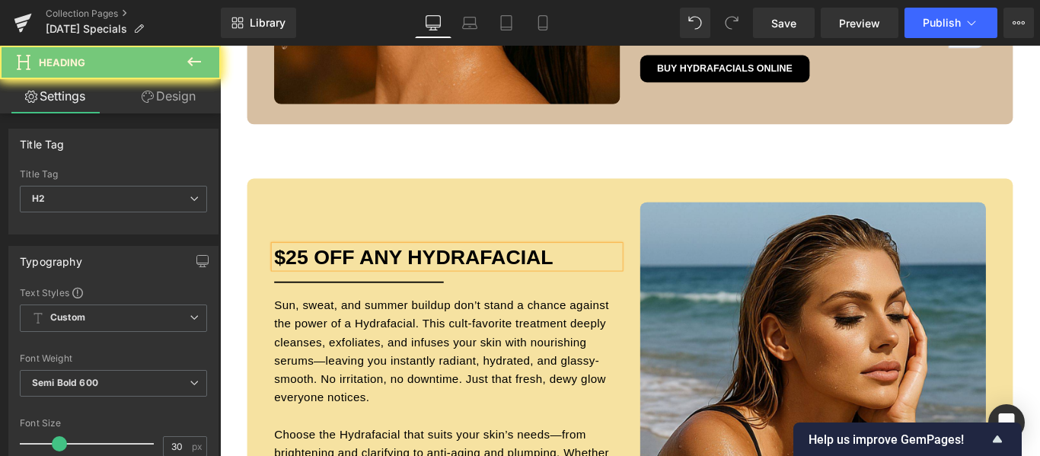
click at [373, 285] on span "$25 OFF ANY HYDRAFACIAL" at bounding box center [438, 282] width 314 height 25
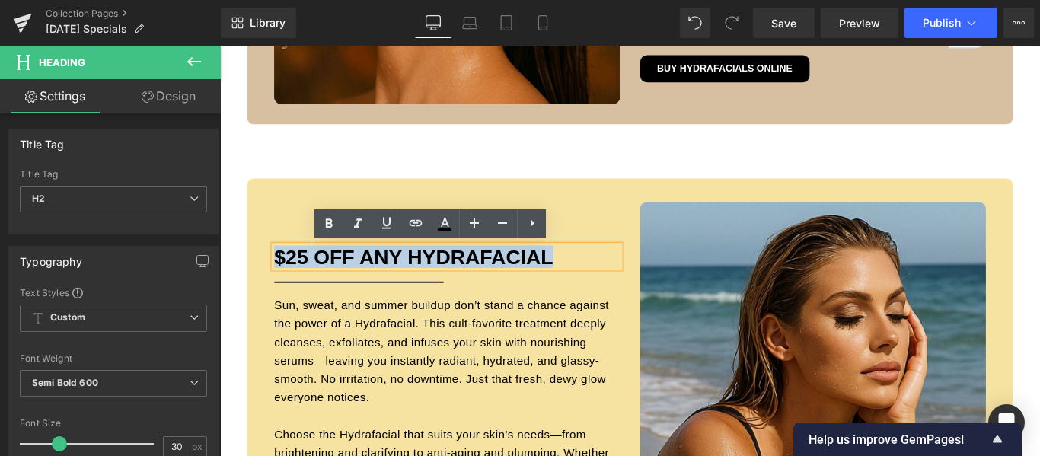
click at [373, 285] on span "$25 OFF ANY HYDRAFACIAL" at bounding box center [438, 282] width 314 height 25
paste div
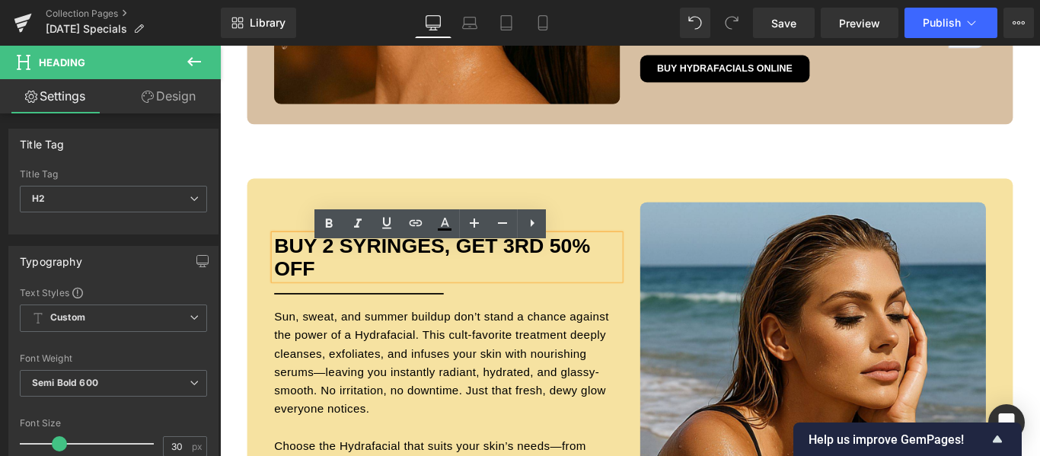
scroll to position [1027, 0]
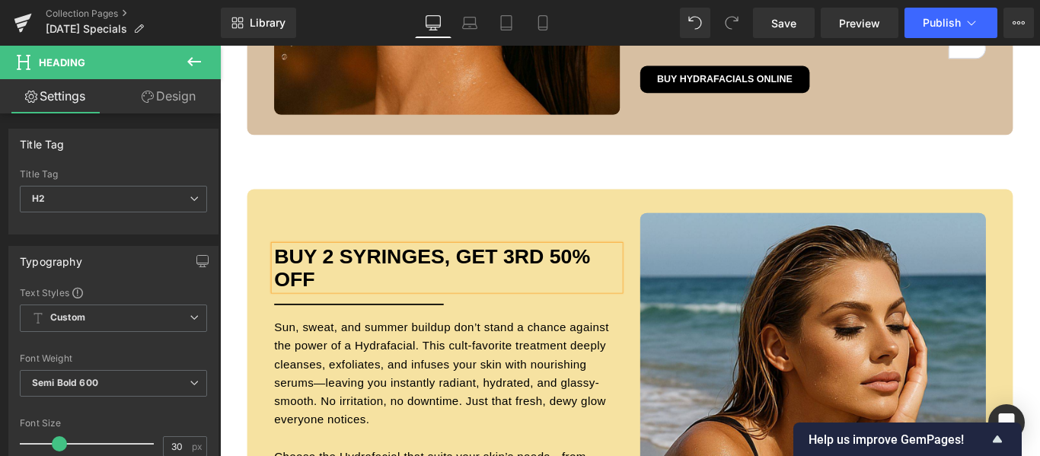
click at [478, 283] on font "Buy 2 Syringes, Get 3rd 50% OFF" at bounding box center [458, 295] width 355 height 50
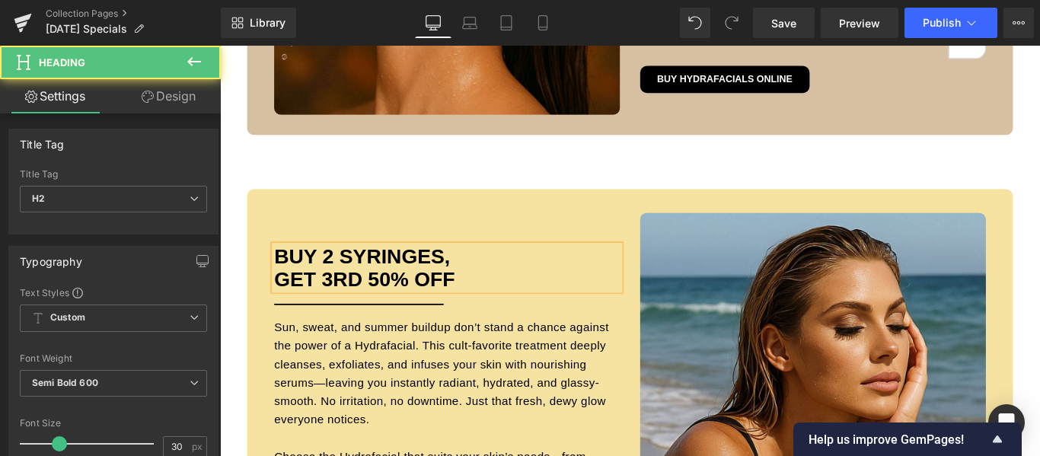
click at [380, 308] on font "Buy 2 Syringes, Get 3rd 50% OFF" at bounding box center [382, 295] width 203 height 50
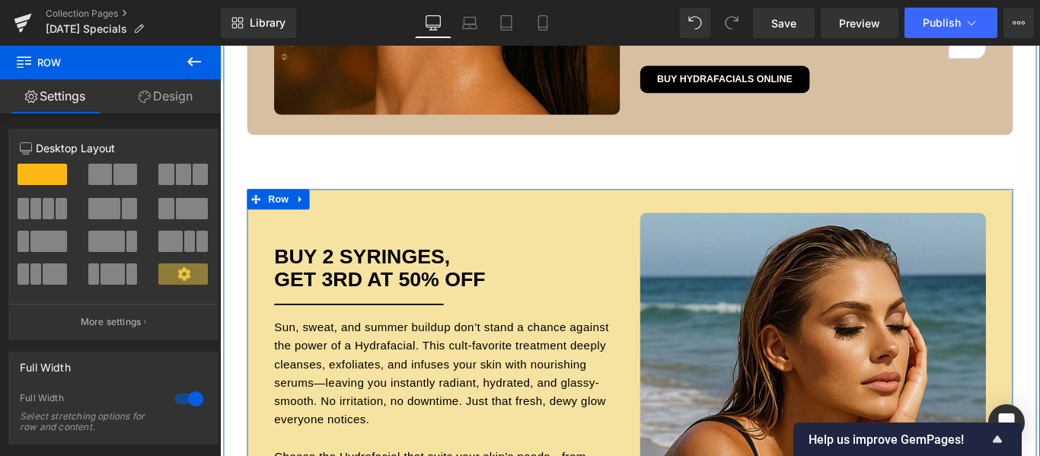
click at [685, 218] on div "Hero Banner Buy 2 Syringes, Get 3rd AT 50% OFF Heading Separator Sun, sweat, an…" at bounding box center [681, 449] width 861 height 485
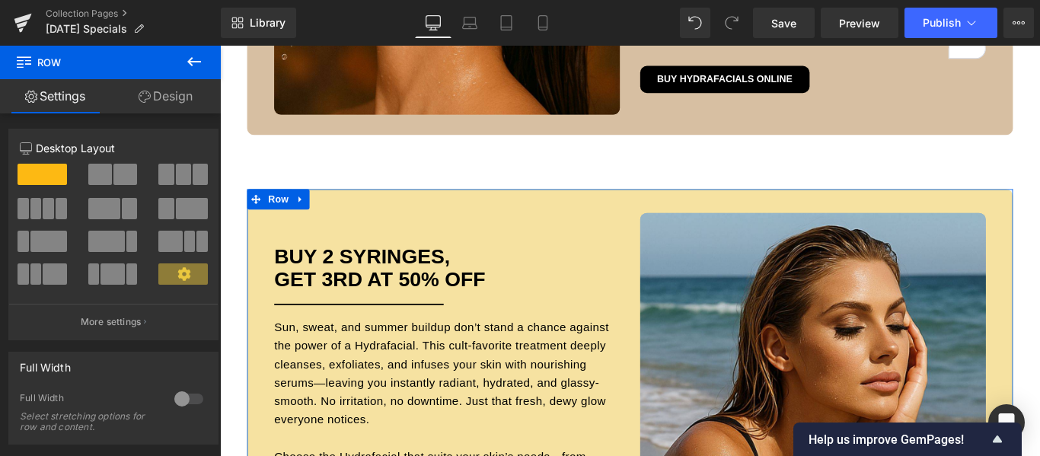
click at [165, 100] on link "Design" at bounding box center [165, 96] width 110 height 34
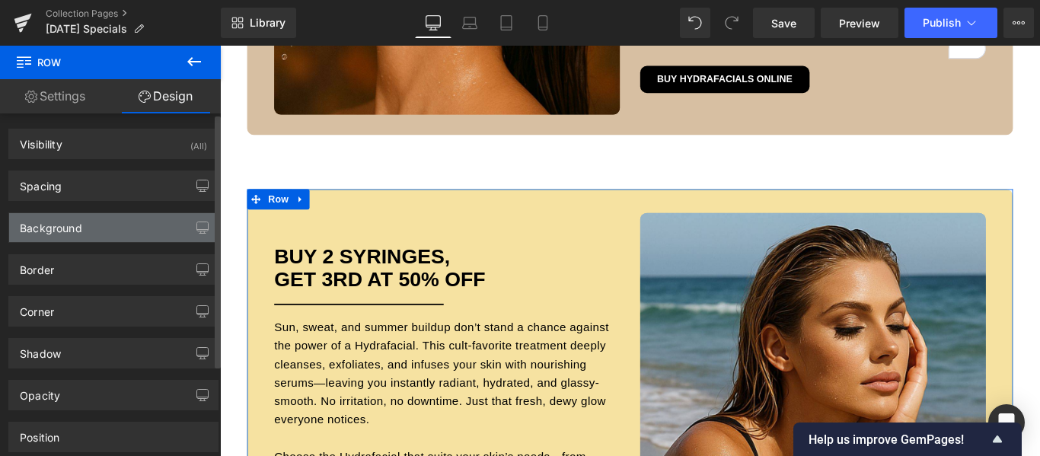
click at [78, 234] on div "Background" at bounding box center [51, 223] width 62 height 21
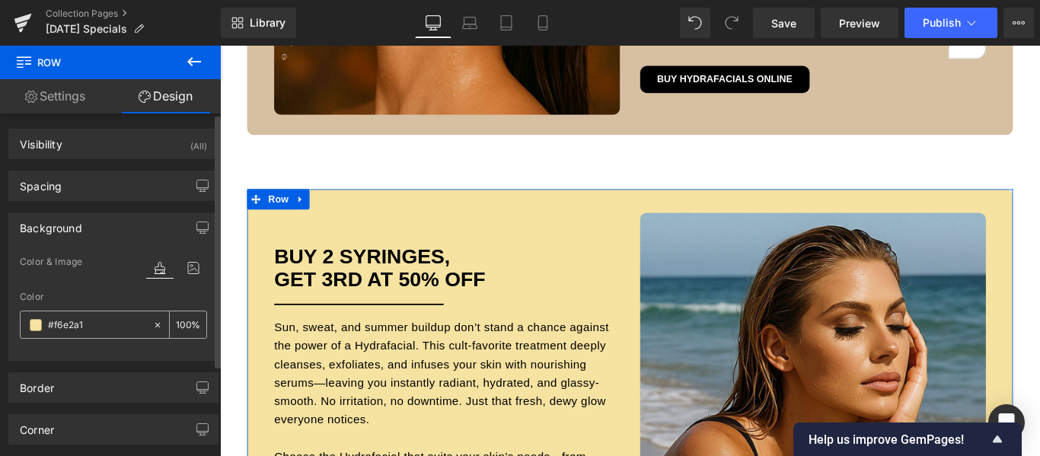
click at [31, 327] on span at bounding box center [36, 325] width 12 height 12
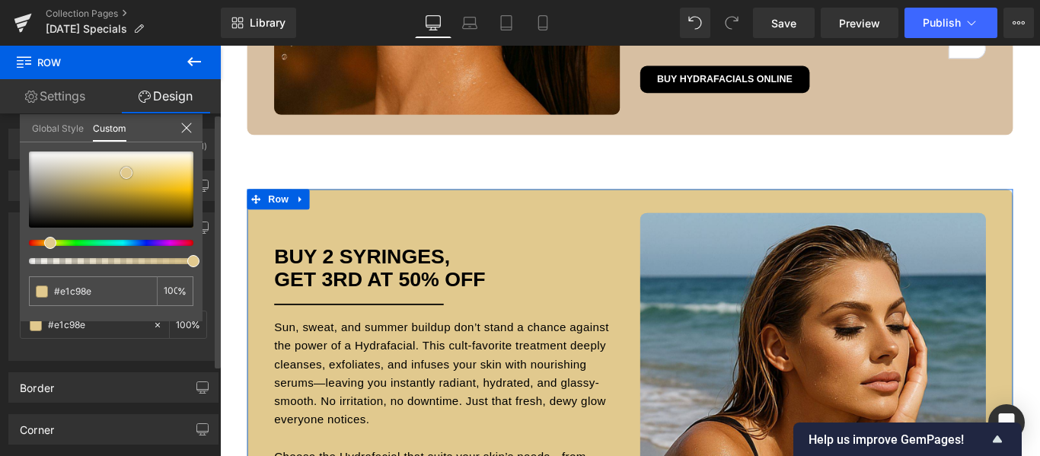
drag, startPoint x: 162, startPoint y: 165, endPoint x: 123, endPoint y: 171, distance: 39.3
click at [123, 171] on span at bounding box center [126, 173] width 12 height 12
click at [78, 293] on input "#f6e2a1" at bounding box center [94, 291] width 81 height 16
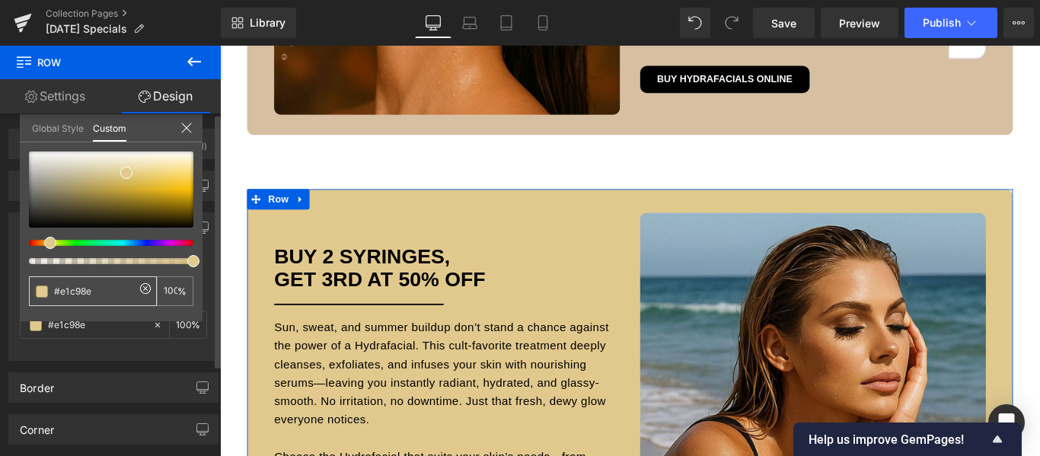
type input "#e1c98e"
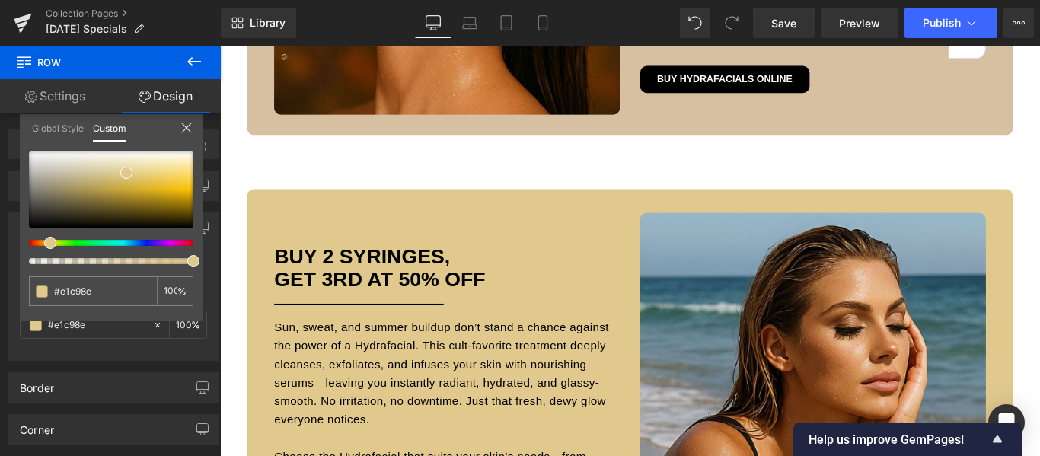
click at [1040, 204] on div at bounding box center [681, 277] width 922 height 462
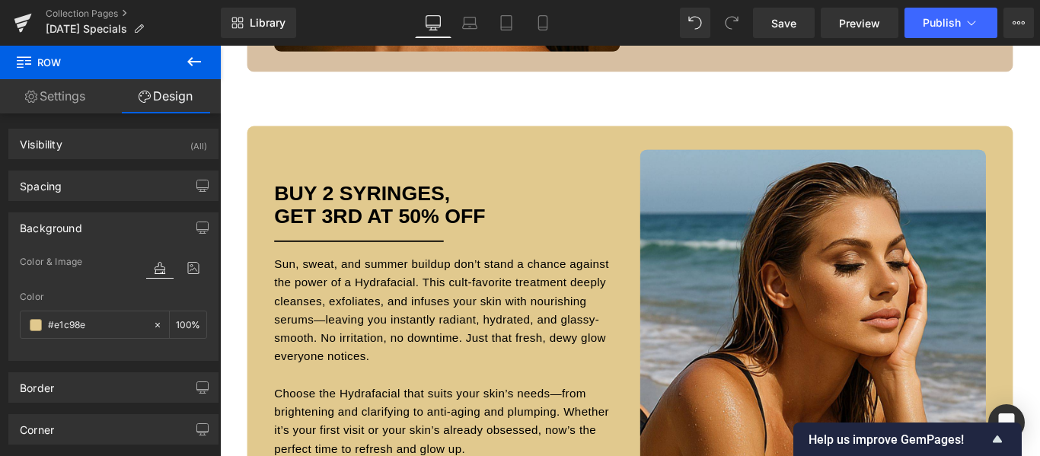
scroll to position [1103, 0]
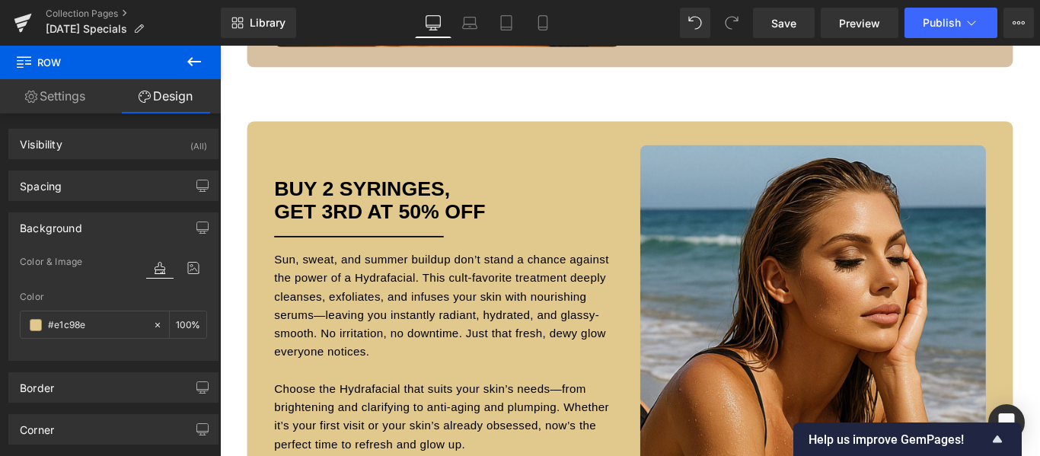
scroll to position [1103, 0]
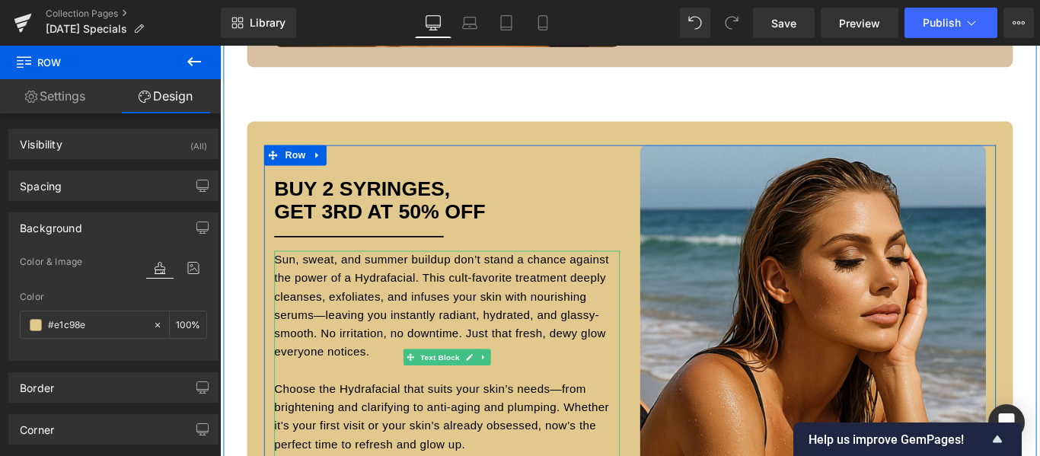
click at [465, 333] on font "Sun, sweat, and summer buildup don’t stand a chance against the power of a Hydr…" at bounding box center [469, 339] width 376 height 118
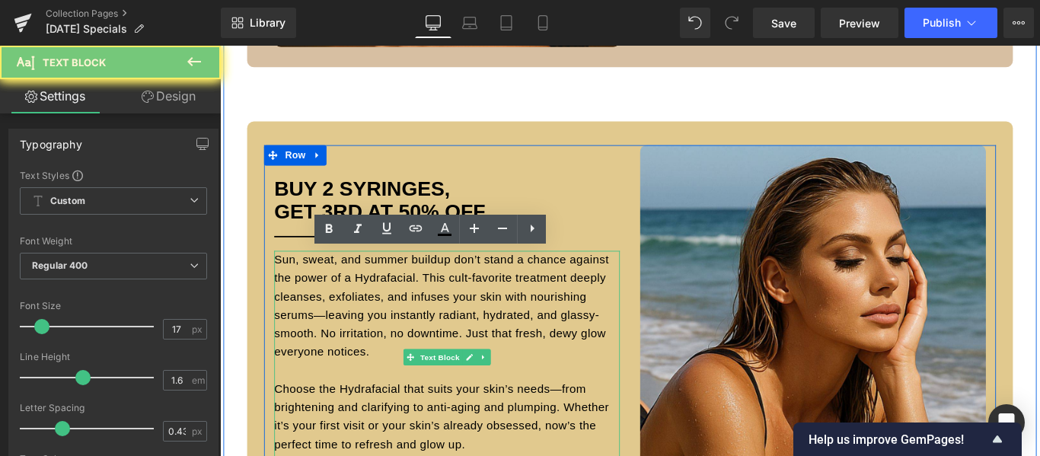
click at [465, 333] on font "Sun, sweat, and summer buildup don’t stand a chance against the power of a Hydr…" at bounding box center [469, 339] width 376 height 118
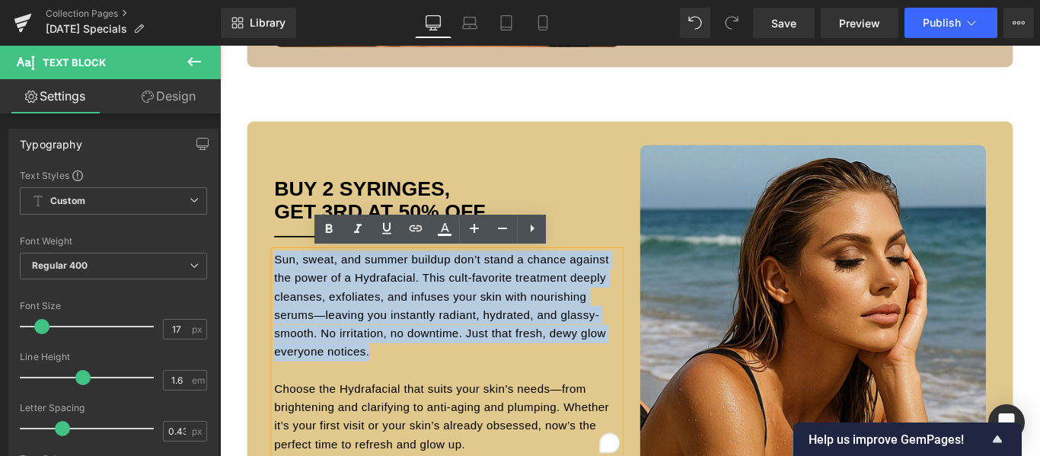
scroll to position [1164, 0]
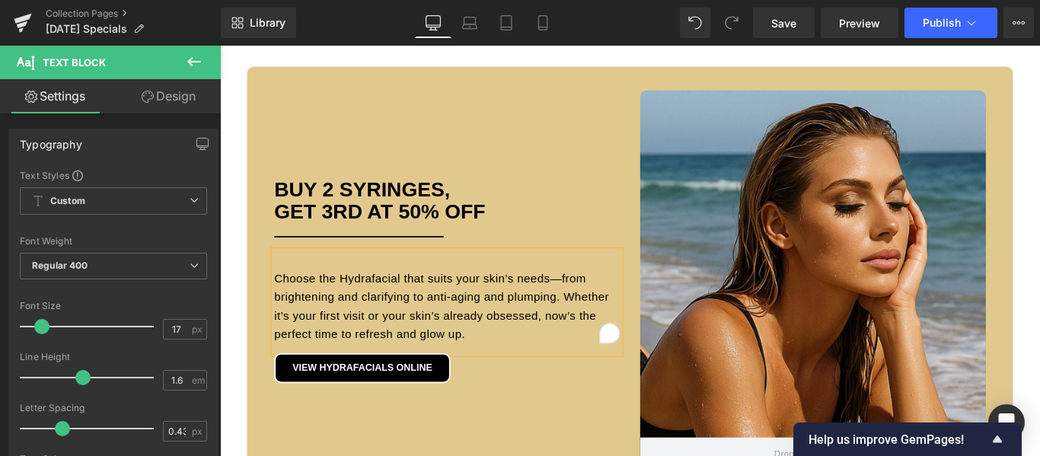
click at [434, 340] on p "Choose the Hydrafacial that suits your skin’s needs—from brightening and clarif…" at bounding box center [475, 339] width 388 height 83
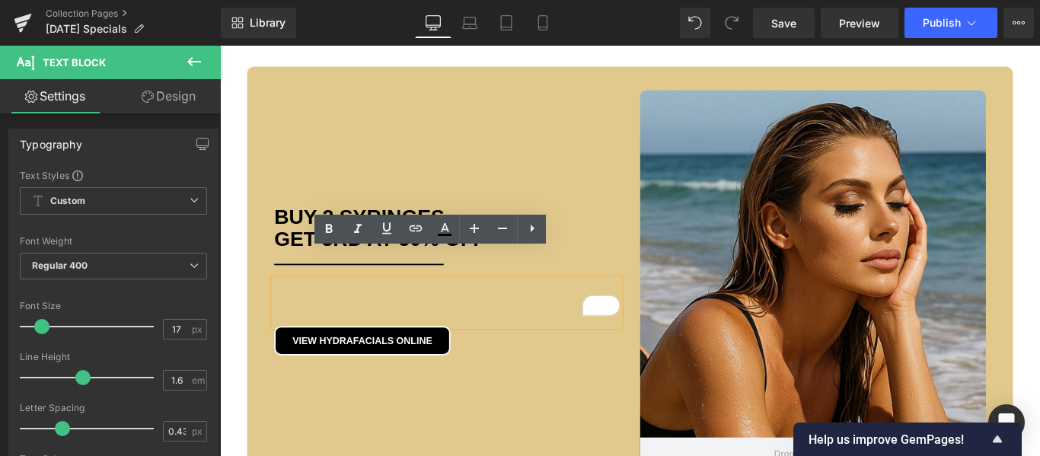
scroll to position [1206, 0]
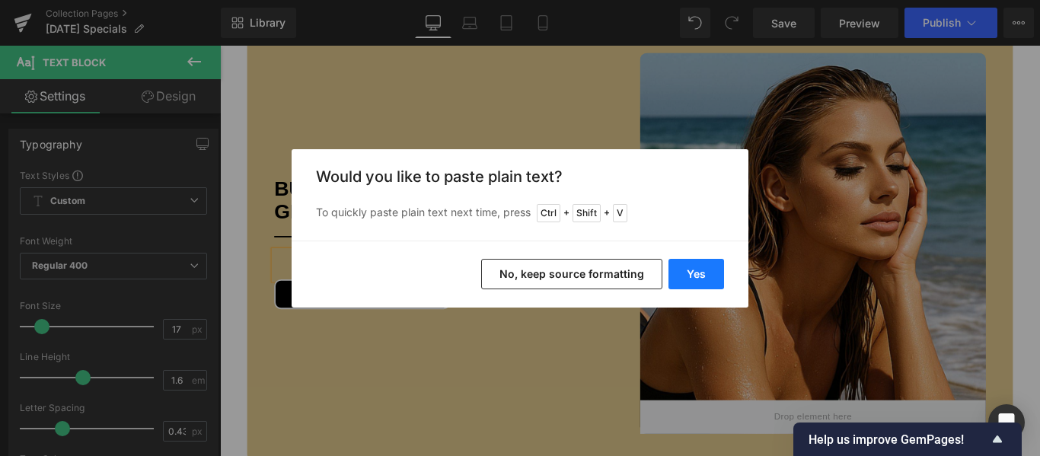
click at [707, 276] on button "Yes" at bounding box center [697, 274] width 56 height 30
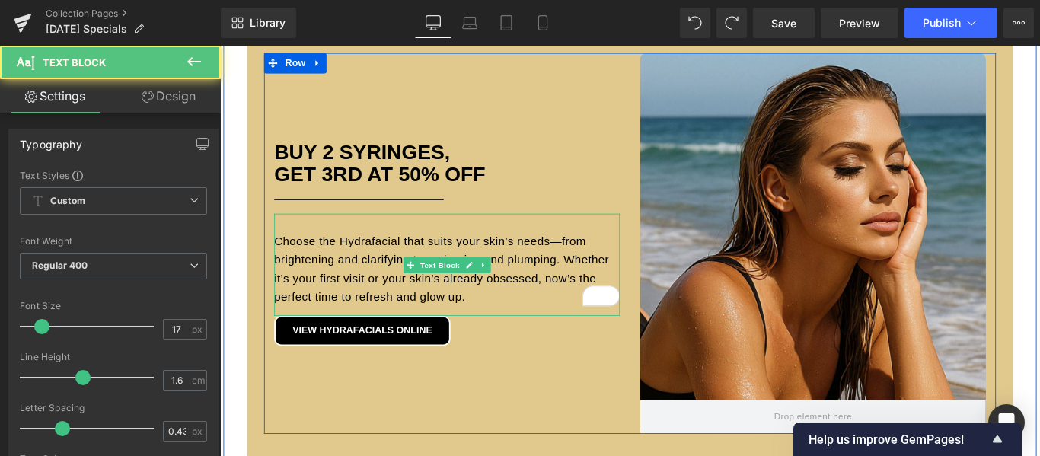
click at [365, 283] on font "Choose the Hydrafacial that suits your skin’s needs—from brightening and clarif…" at bounding box center [469, 297] width 376 height 77
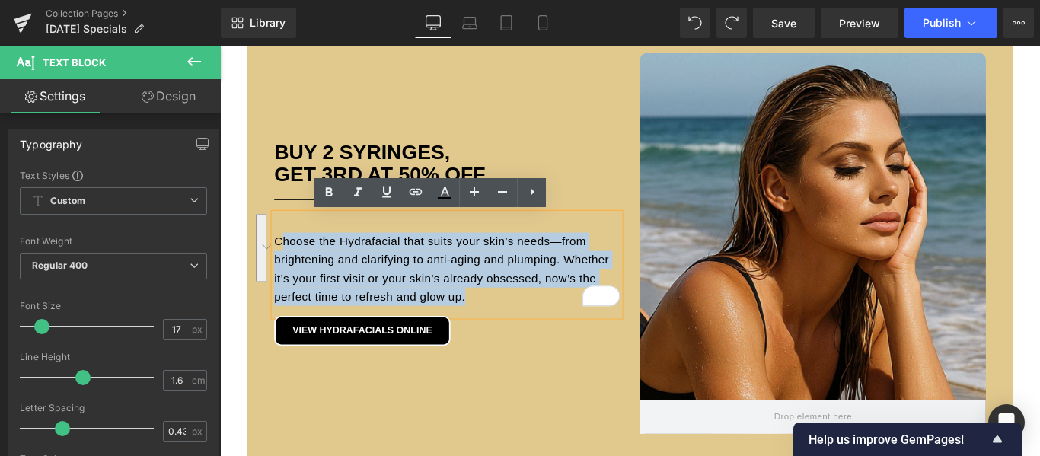
drag, startPoint x: 492, startPoint y: 328, endPoint x: 285, endPoint y: 264, distance: 216.8
click at [285, 264] on p "Choose the Hydrafacial that suits your skin’s needs—from brightening and clarif…" at bounding box center [475, 297] width 388 height 83
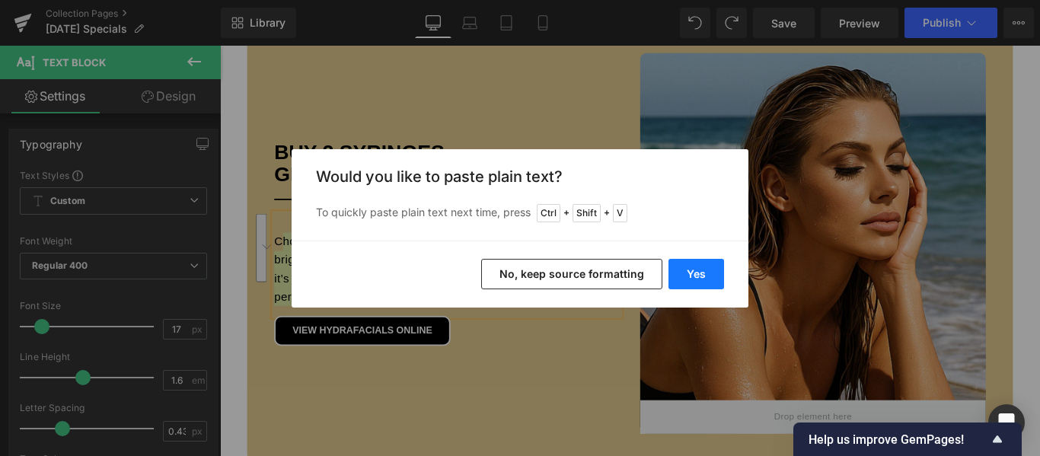
click at [690, 274] on button "Yes" at bounding box center [697, 274] width 56 height 30
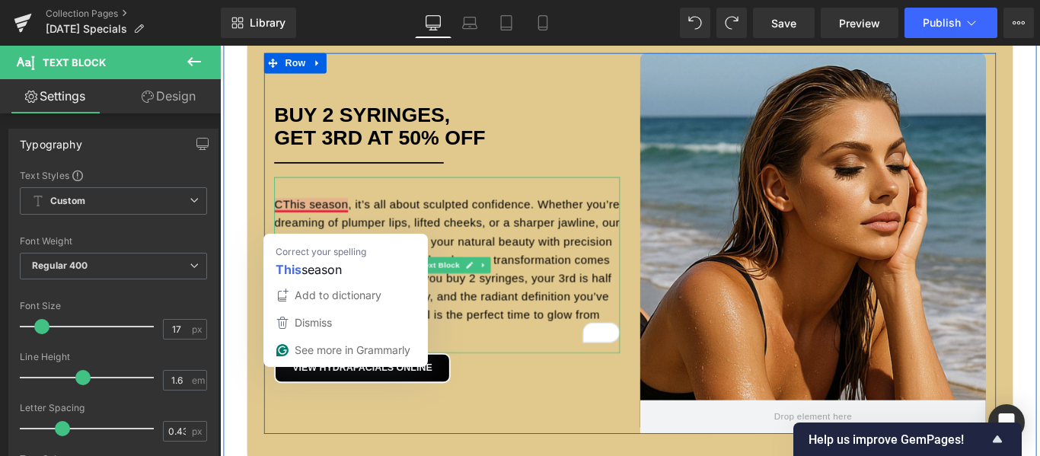
click at [286, 227] on font "CThis season, it’s all about sculpted confidence. Whether you’re dreaming of pl…" at bounding box center [475, 296] width 388 height 159
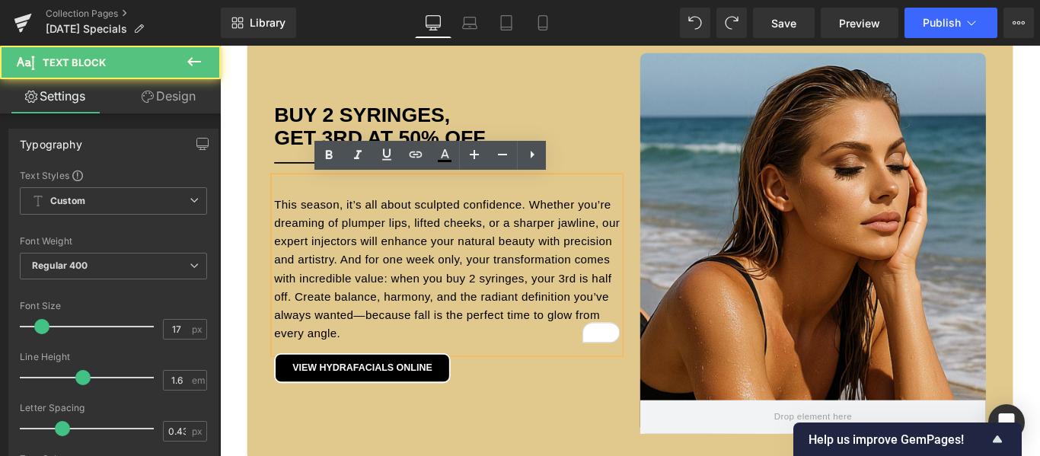
scroll to position [1217, 0]
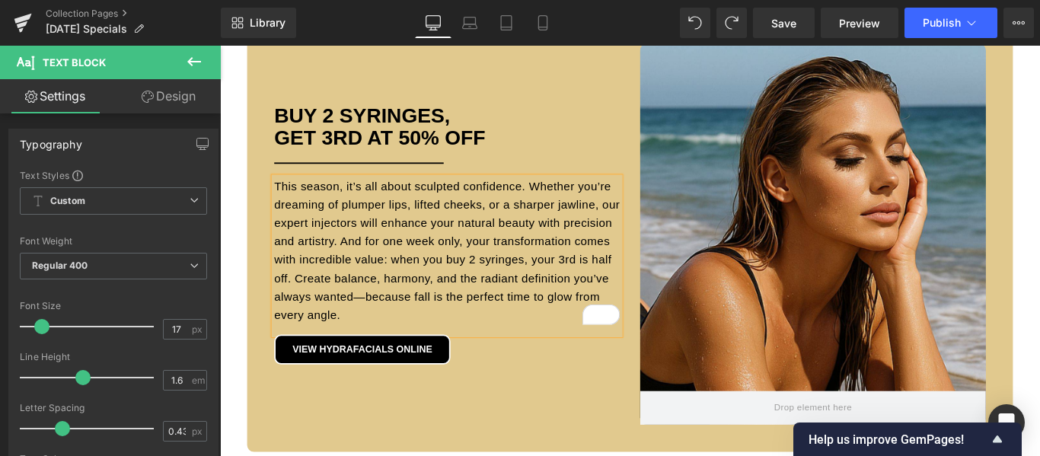
click at [298, 303] on span "This season, it’s all about sculpted confidence. Whether you’re dreaming of plu…" at bounding box center [475, 275] width 388 height 159
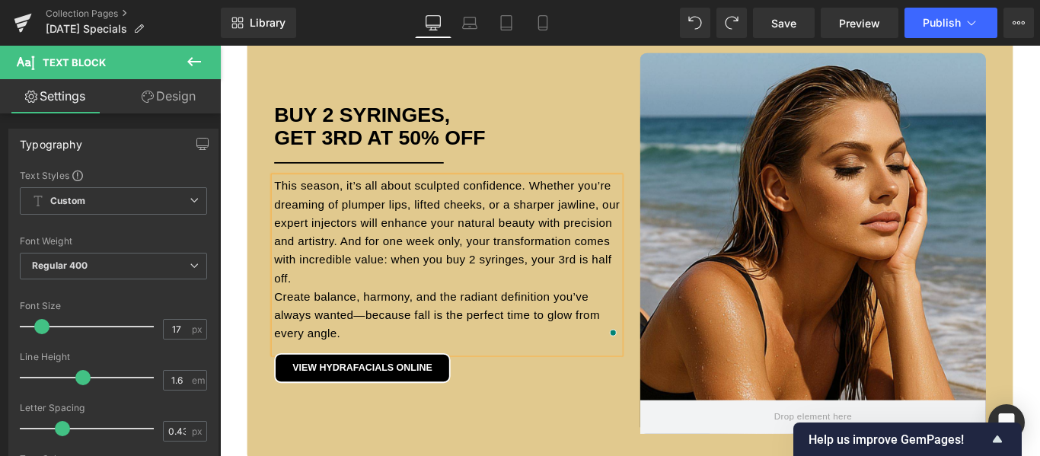
scroll to position [1196, 0]
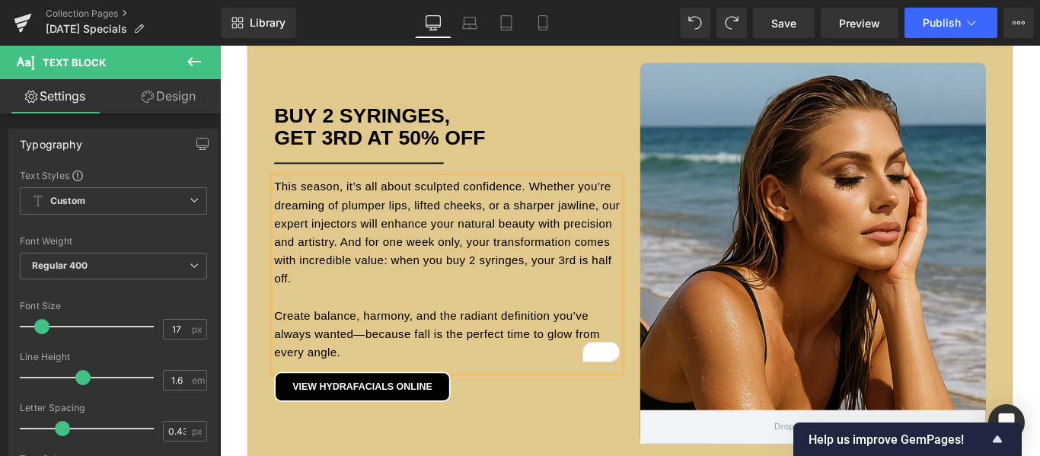
click at [375, 391] on p "This season, it’s all about sculpted confidence. Whether you’re dreaming of plu…" at bounding box center [475, 296] width 388 height 207
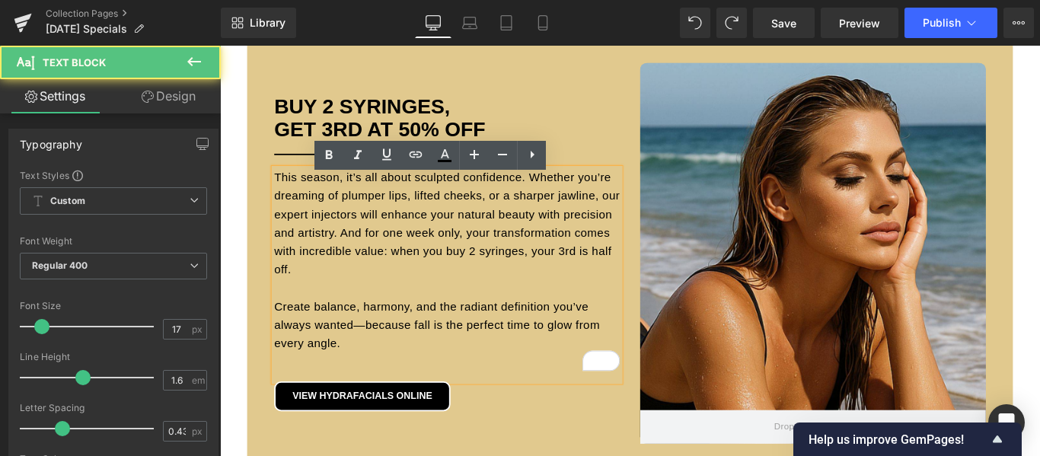
scroll to position [1186, 0]
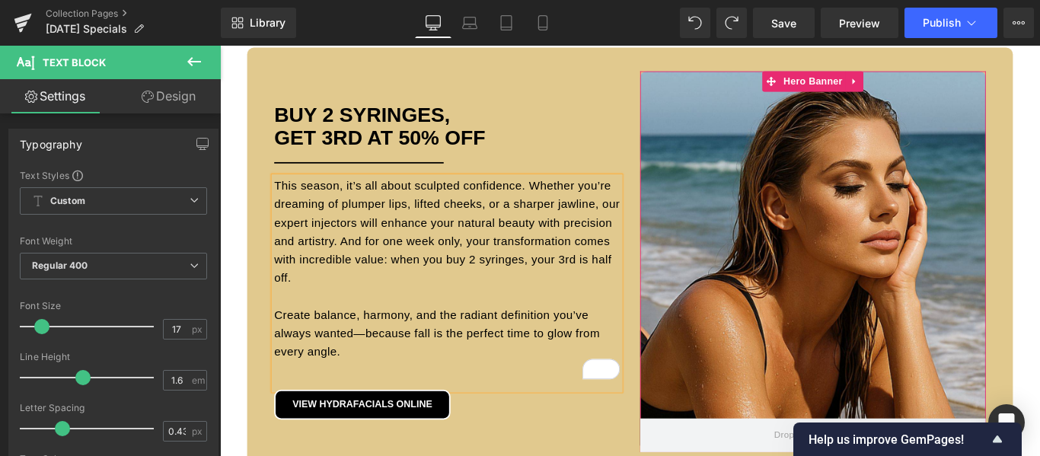
click at [907, 196] on div at bounding box center [886, 289] width 388 height 428
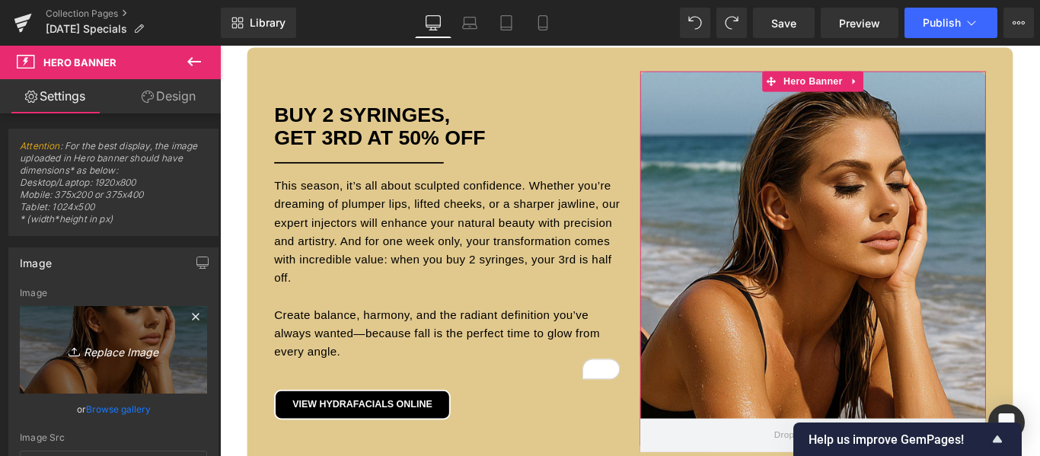
click at [99, 356] on icon "Replace Image" at bounding box center [114, 349] width 122 height 19
type input "C:\fakepath\CC Oct 2025 Posts (1).jpg"
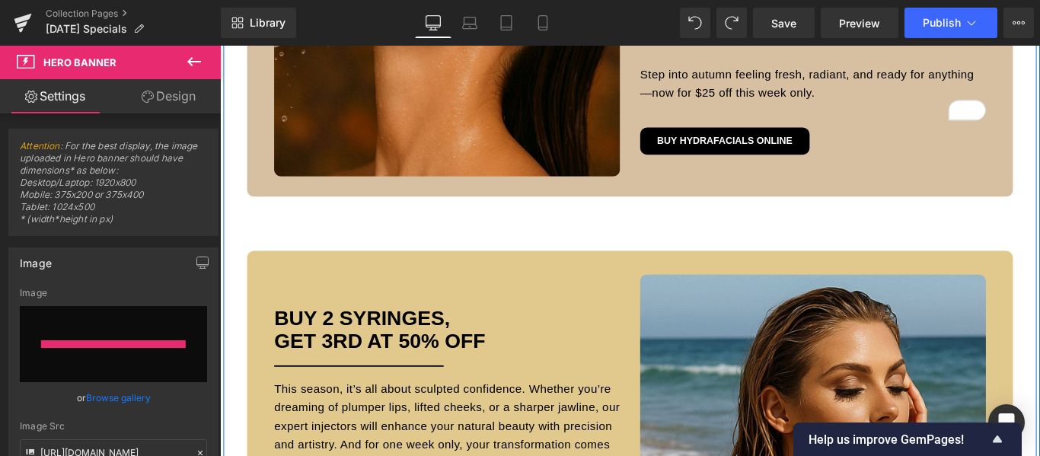
type input "[URL][DOMAIN_NAME][DATE]"
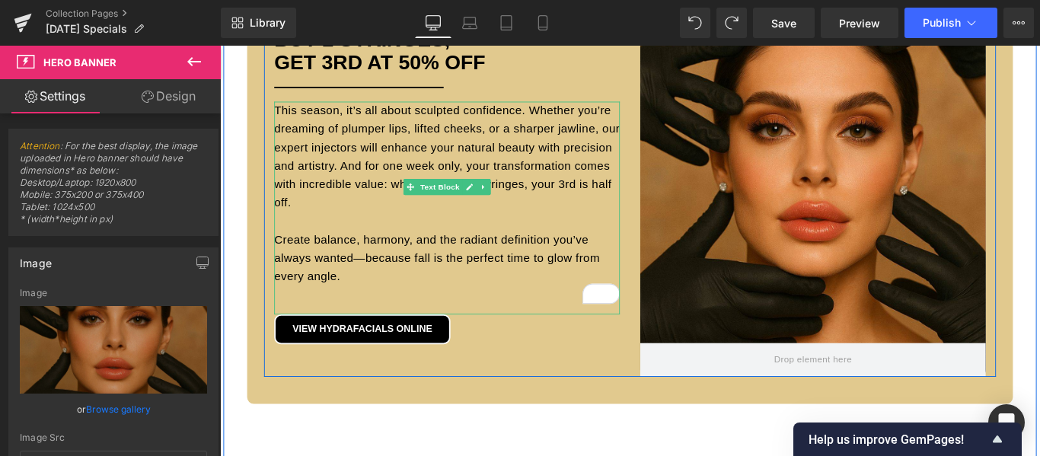
scroll to position [1262, 0]
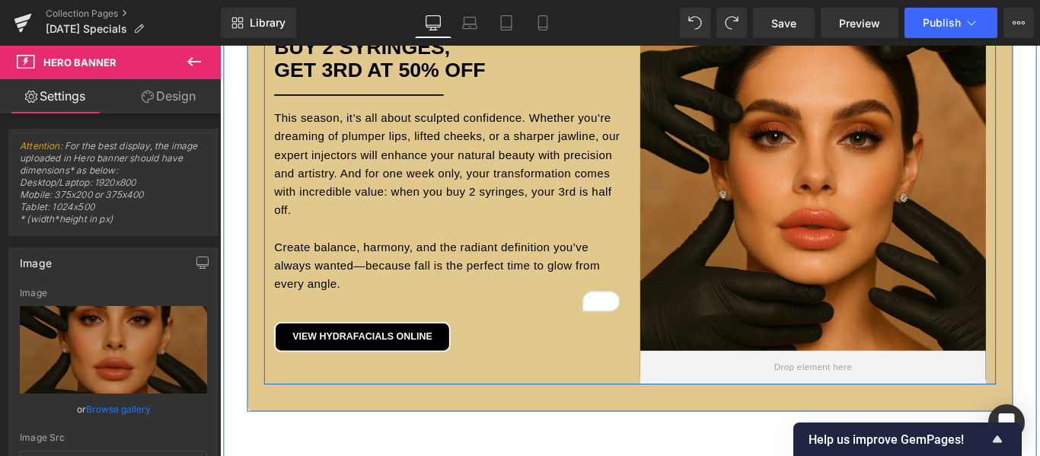
click at [644, 411] on div "Hero Banner Buy 2 Syringes, Get 3rd AT 50% OFF Heading Separator This season, i…" at bounding box center [475, 212] width 411 height 428
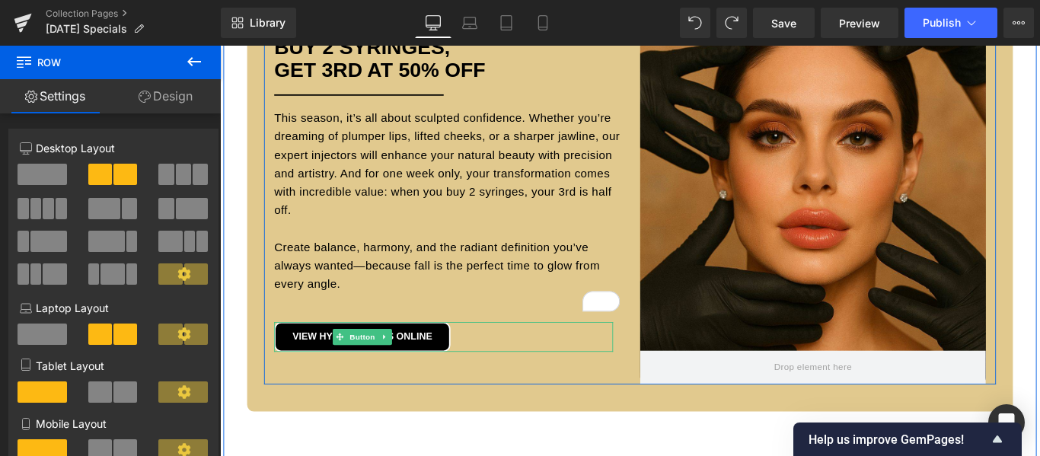
drag, startPoint x: 638, startPoint y: 424, endPoint x: 633, endPoint y: 375, distance: 49.8
click at [633, 375] on div "Hero Banner Buy 2 Syringes, Get 3rd AT 50% OFF Heading Separator This season, i…" at bounding box center [681, 212] width 823 height 428
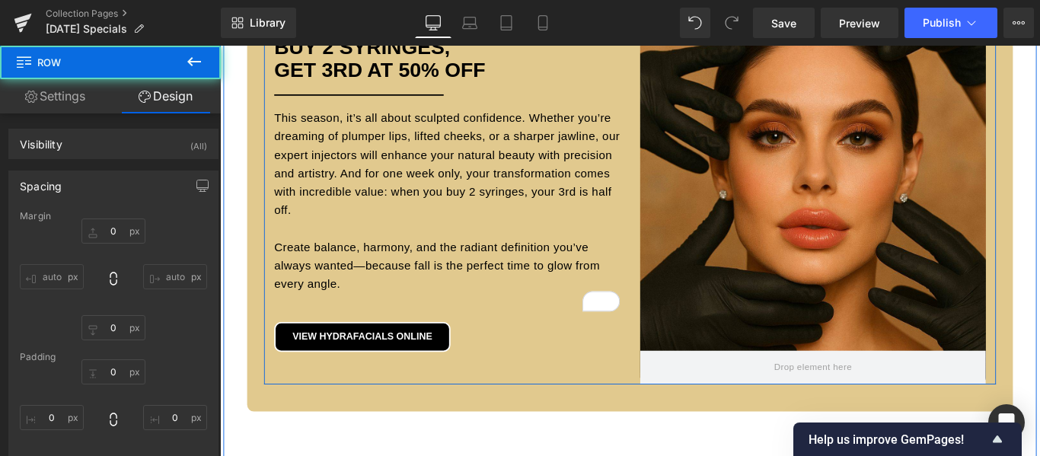
type input "0"
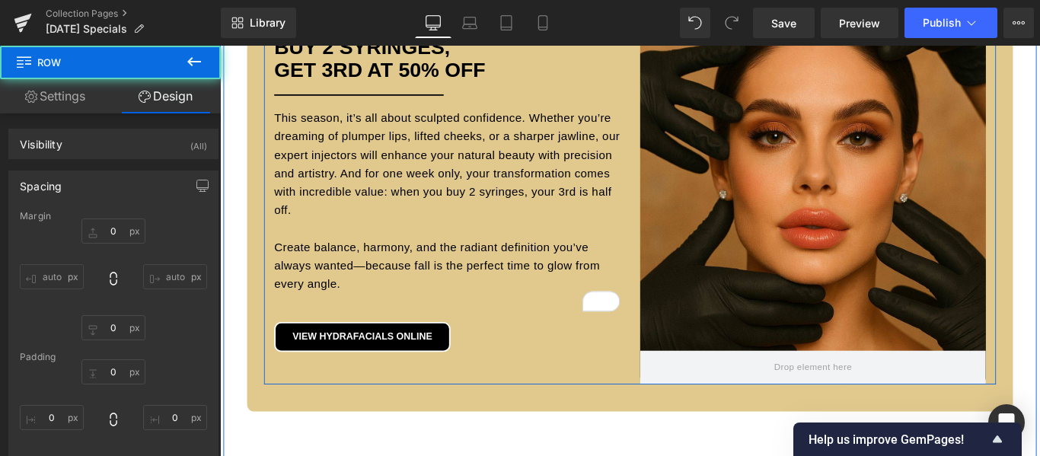
type input "0"
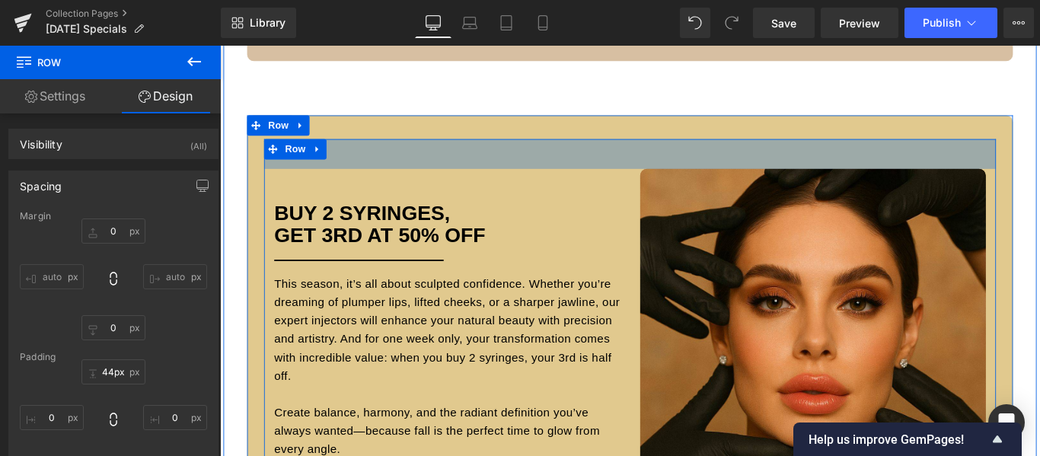
drag, startPoint x: 655, startPoint y: 152, endPoint x: 653, endPoint y: 185, distance: 33.5
click at [653, 185] on div "Hero Banner Buy 2 Syringes, Get 3rd AT 50% OFF Heading Separator This season, i…" at bounding box center [681, 382] width 823 height 462
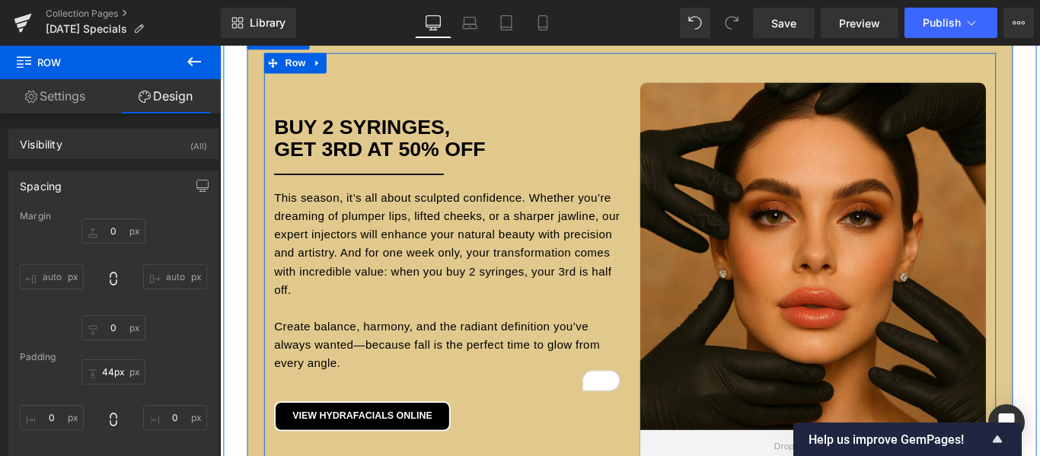
scroll to position [1186, 0]
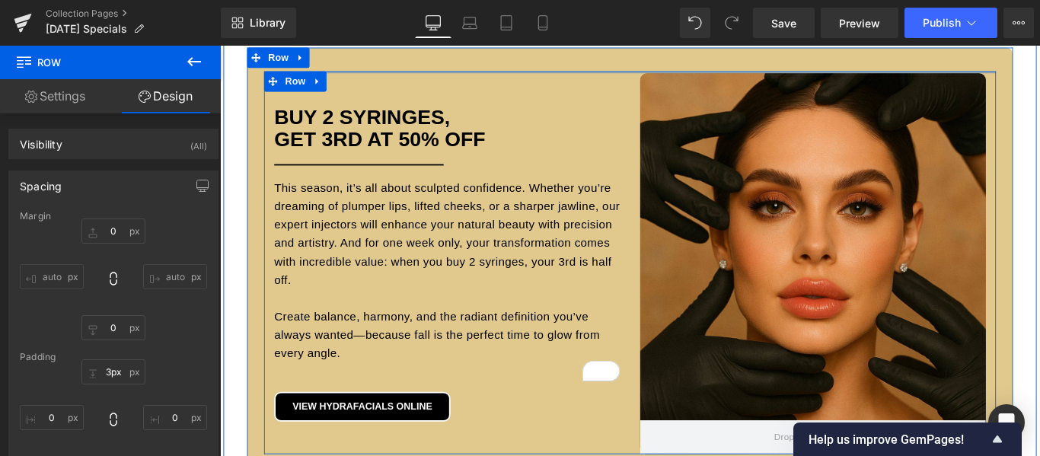
drag, startPoint x: 673, startPoint y: 77, endPoint x: 666, endPoint y: 43, distance: 35.1
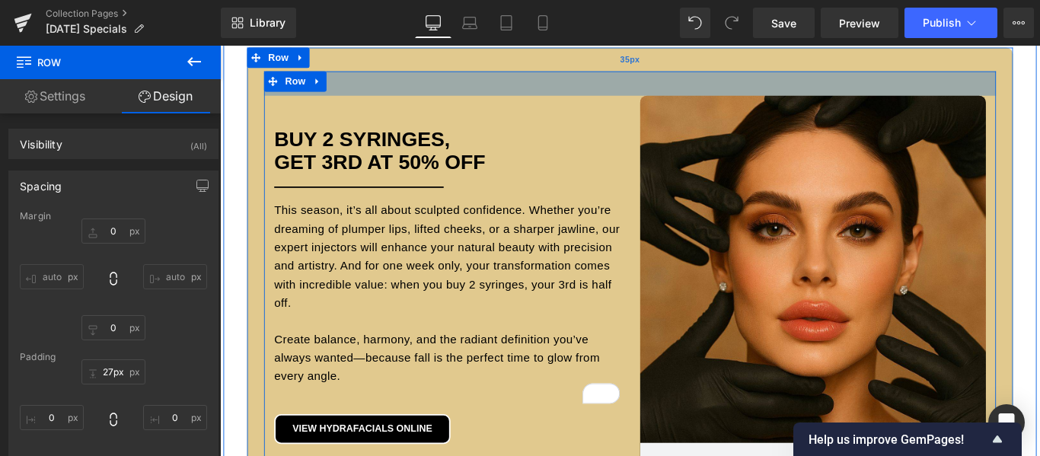
type input "36px"
click at [696, 71] on div "35px" at bounding box center [681, 61] width 861 height 27
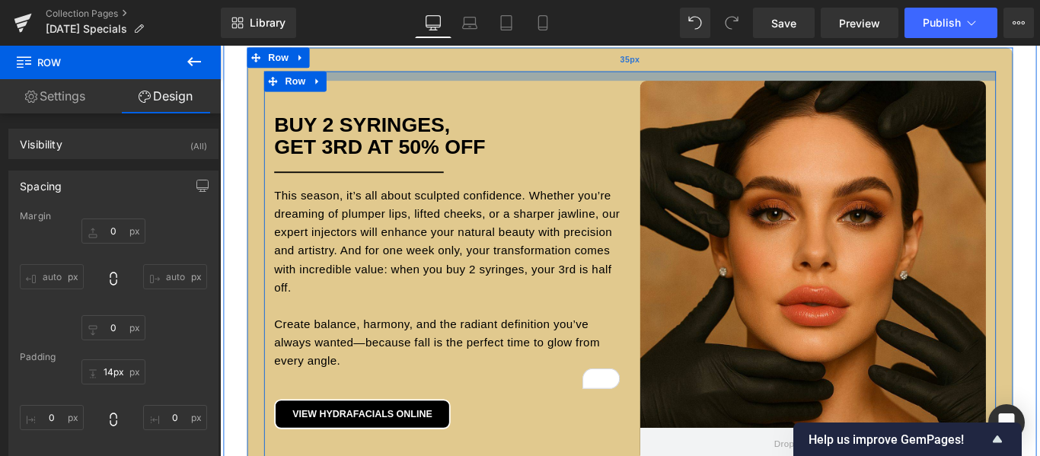
type input "0px"
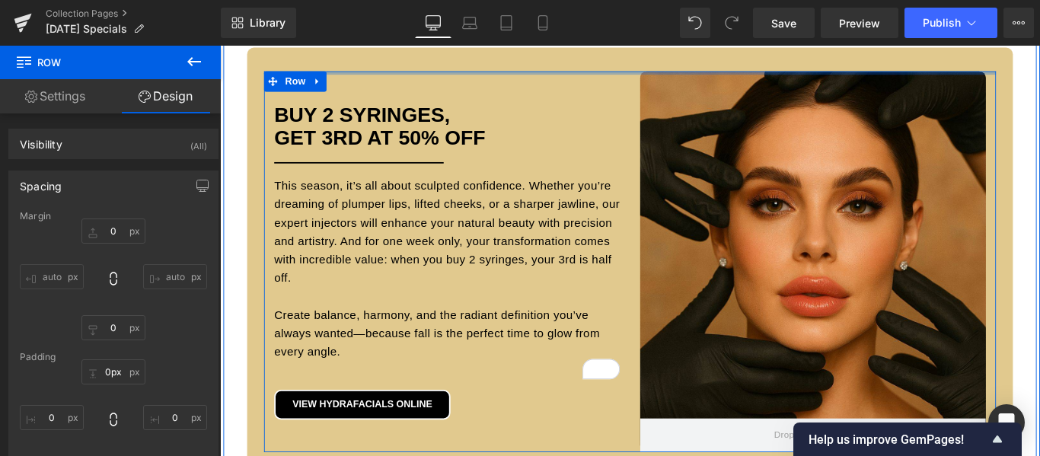
drag, startPoint x: 672, startPoint y: 86, endPoint x: 672, endPoint y: 46, distance: 40.4
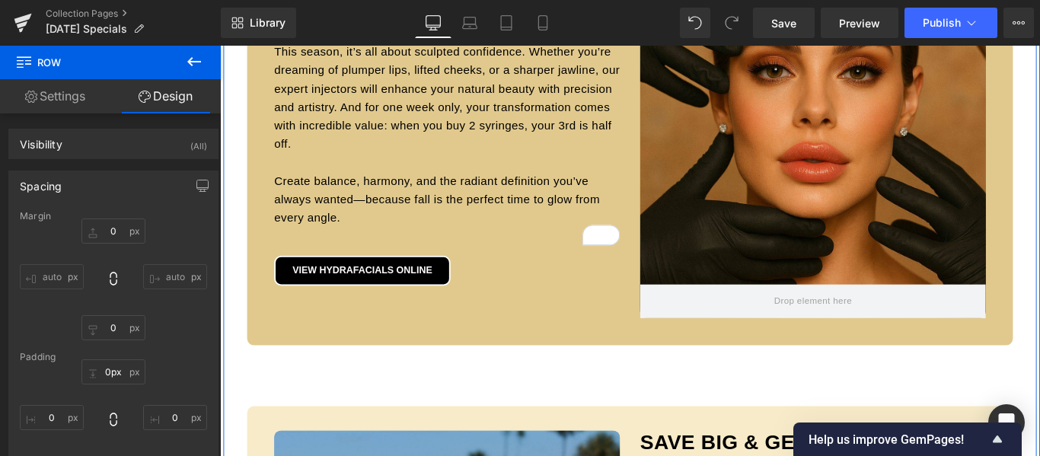
scroll to position [1338, 0]
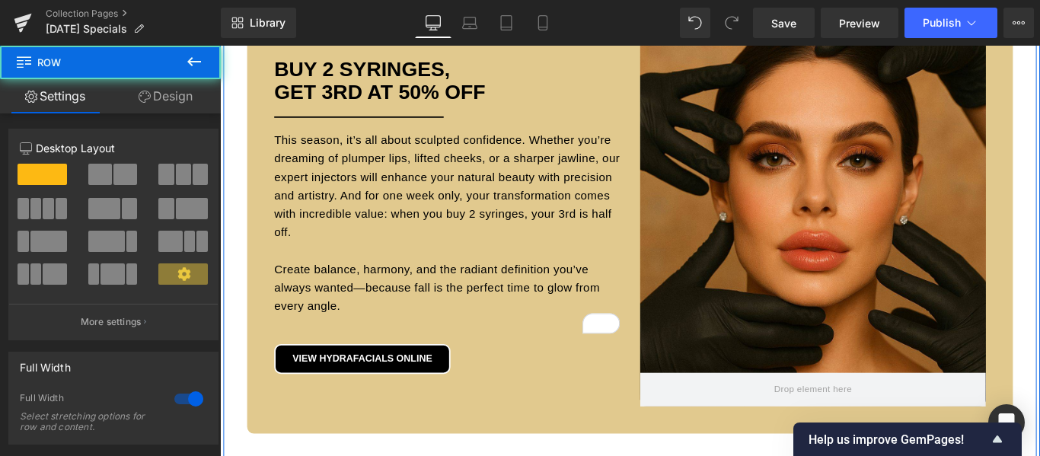
scroll to position [1186, 0]
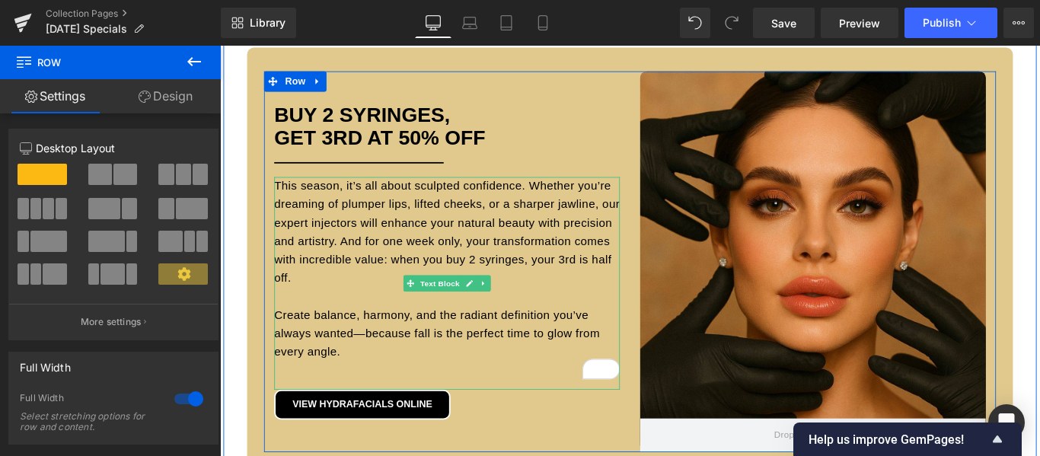
click at [353, 261] on span "This season, it’s all about sculpted confidence. Whether you’re dreaming of plu…" at bounding box center [475, 296] width 388 height 201
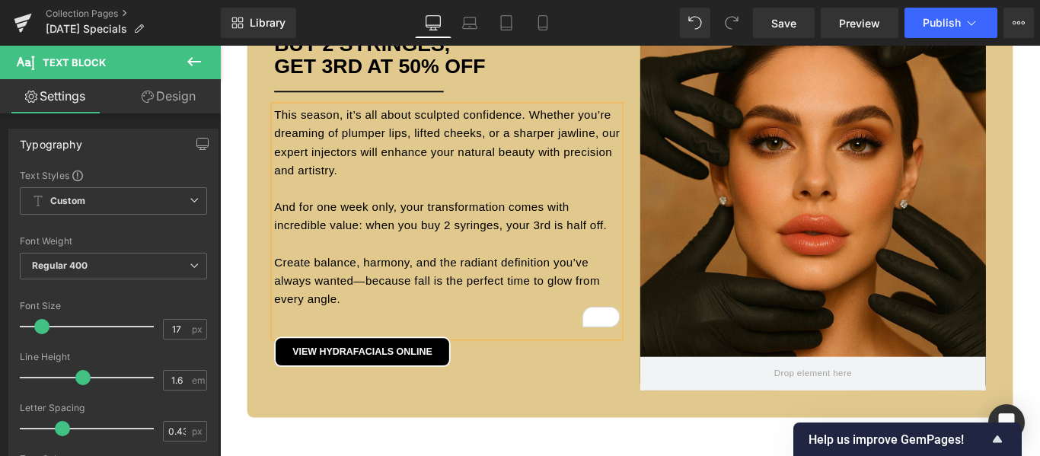
scroll to position [1327, 0]
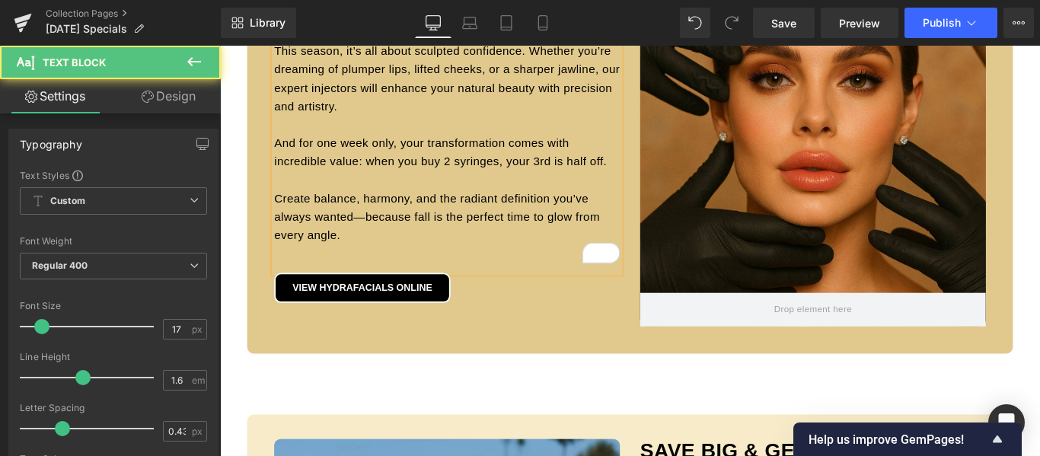
click at [433, 273] on p "And for one week only, your transformation comes with incredible value: when yo…" at bounding box center [475, 217] width 388 height 145
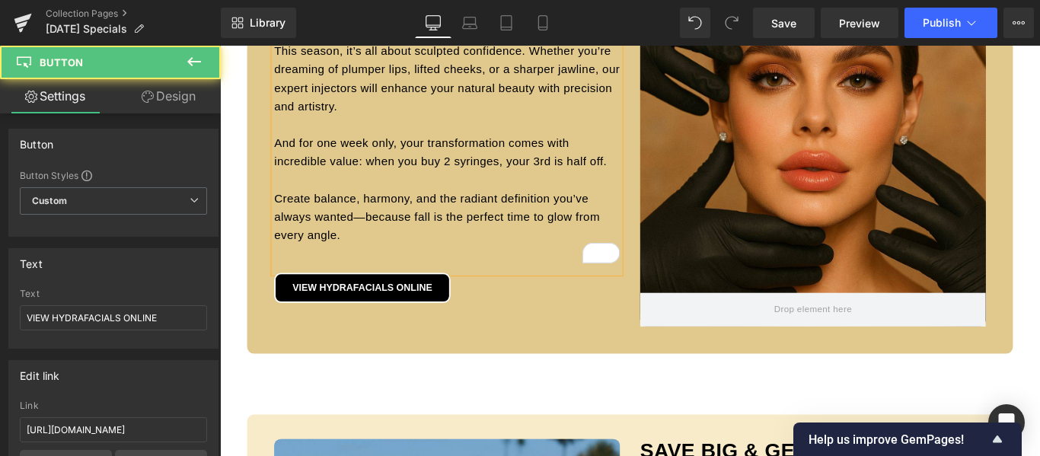
drag, startPoint x: 487, startPoint y: 320, endPoint x: 486, endPoint y: 361, distance: 41.2
click at [486, 361] on div "Hero Banner Buy 2 Syringes, Get 3rd AT 50% OFF Heading Separator This season, i…" at bounding box center [681, 148] width 861 height 485
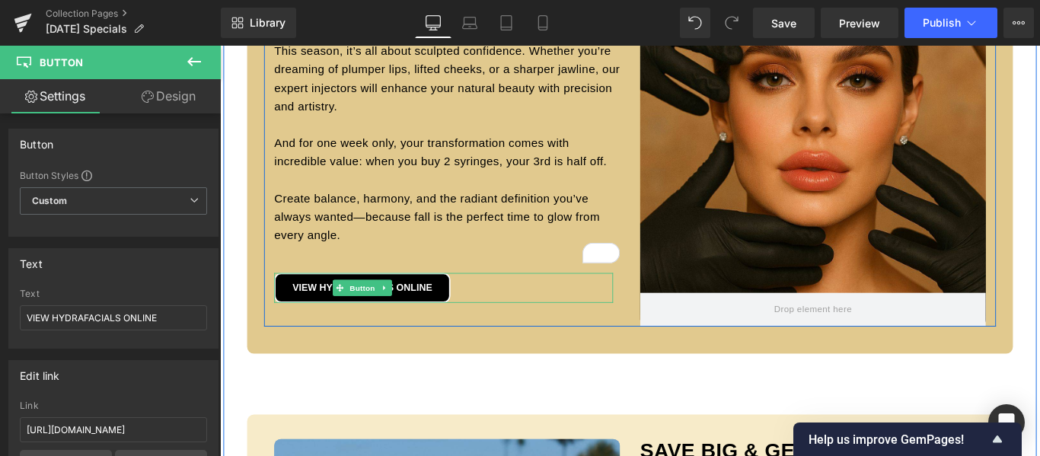
click at [505, 324] on div "VIEW HYDRAFACIALS ONLINE" at bounding box center [471, 318] width 381 height 34
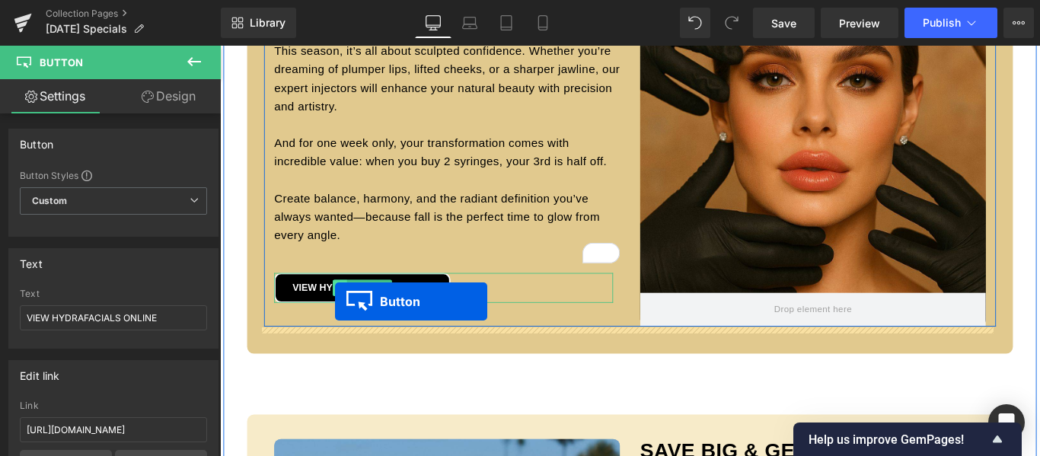
scroll to position [1325, 0]
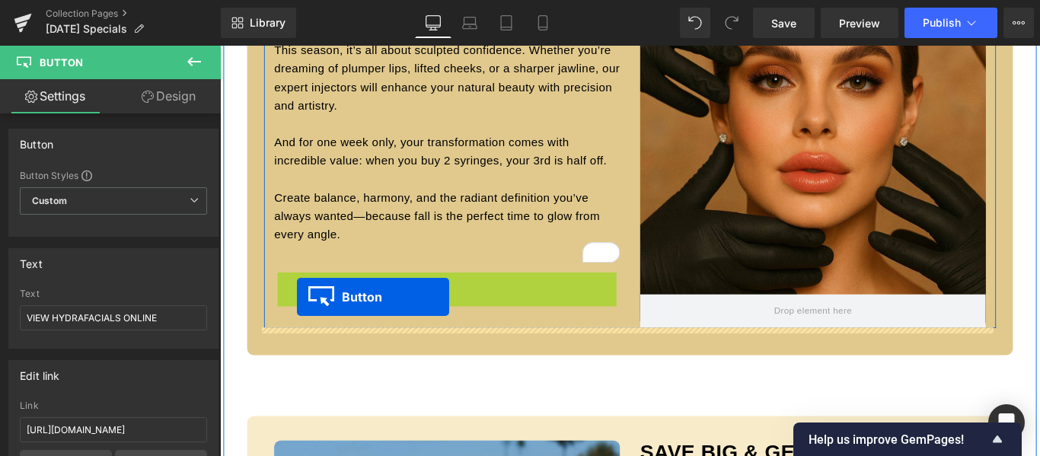
drag, startPoint x: 350, startPoint y: 316, endPoint x: 306, endPoint y: 328, distance: 45.1
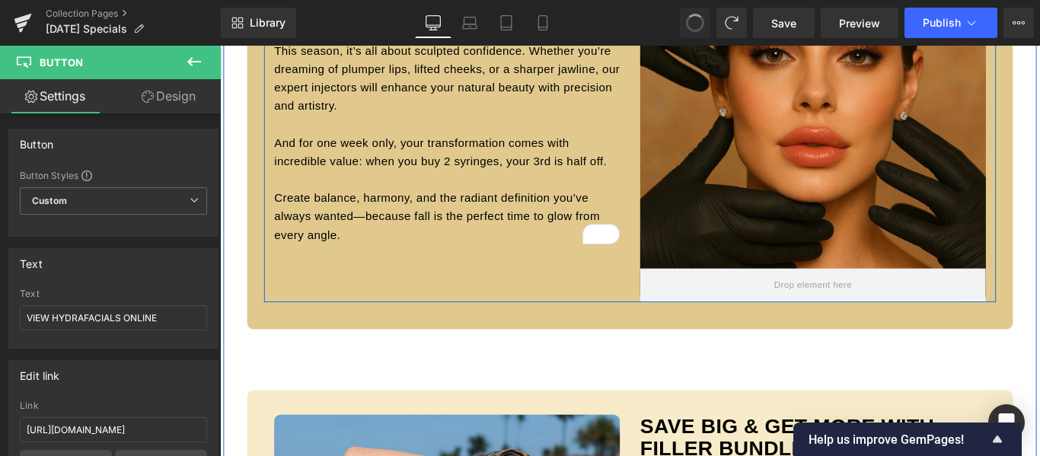
scroll to position [1338, 0]
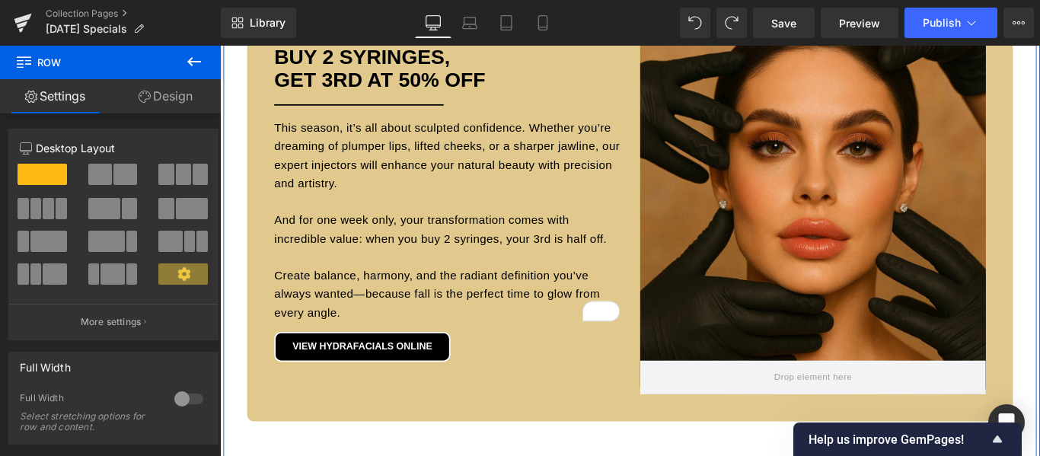
scroll to position [1262, 0]
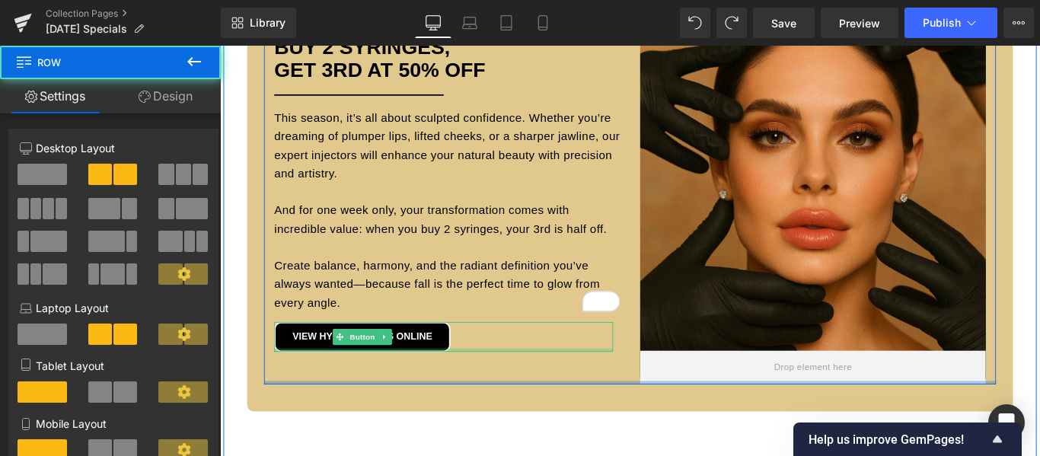
drag, startPoint x: 627, startPoint y: 425, endPoint x: 628, endPoint y: 385, distance: 39.6
click at [628, 385] on div "Hero Banner Buy 2 Syringes, Get 3rd AT 50% OFF Heading Separator This season, i…" at bounding box center [681, 212] width 823 height 428
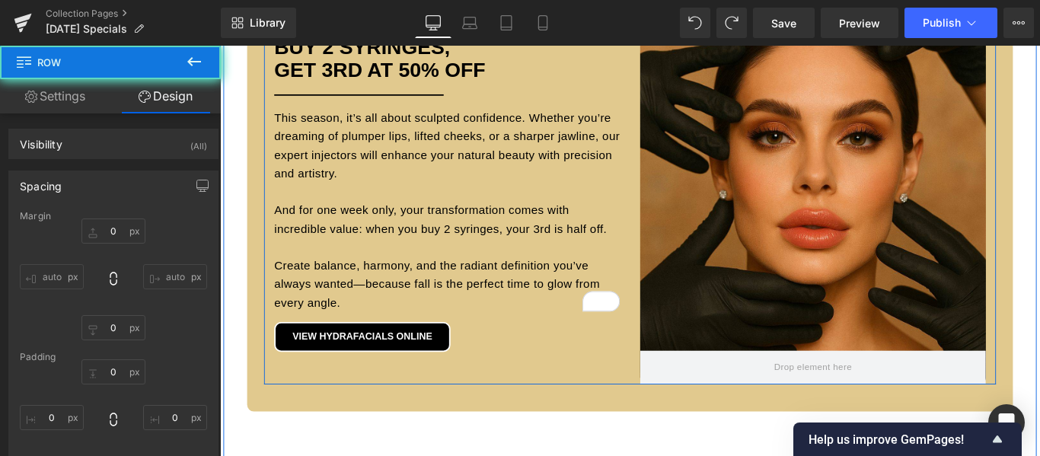
type input "0"
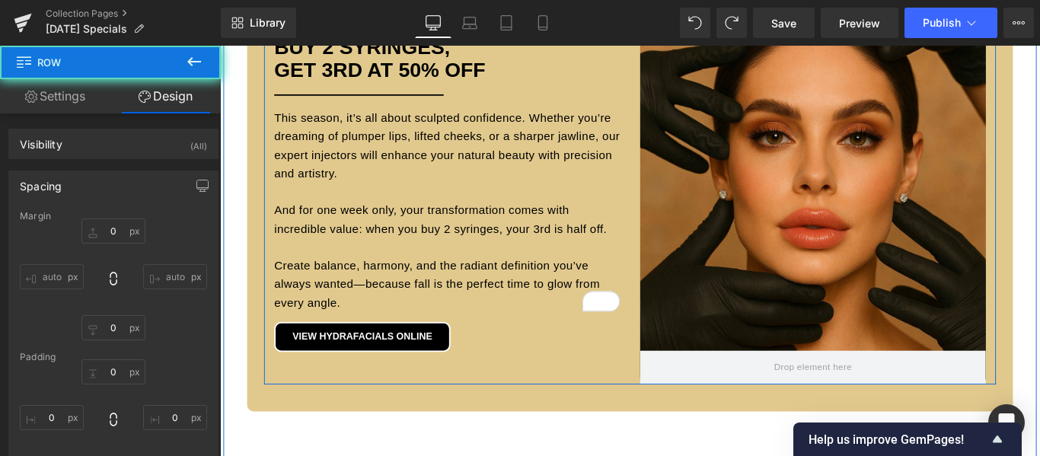
type input "0"
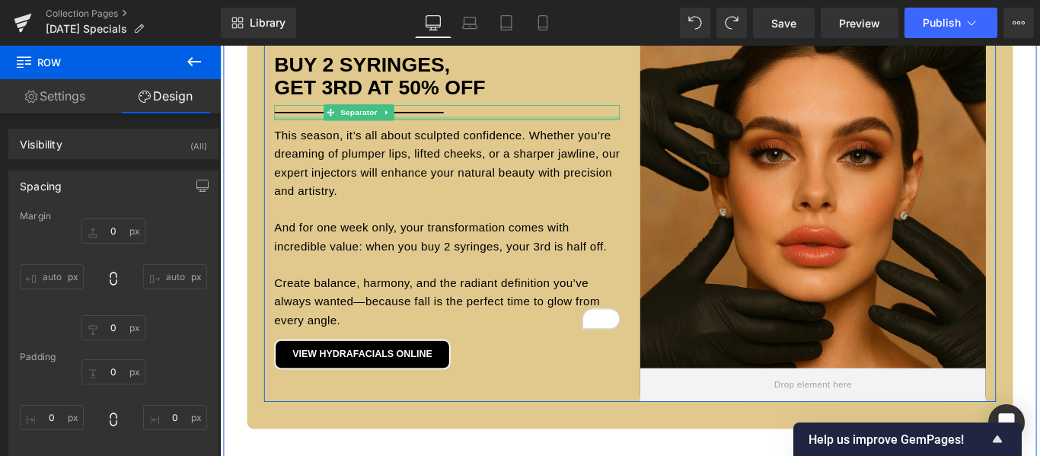
scroll to position [1338, 0]
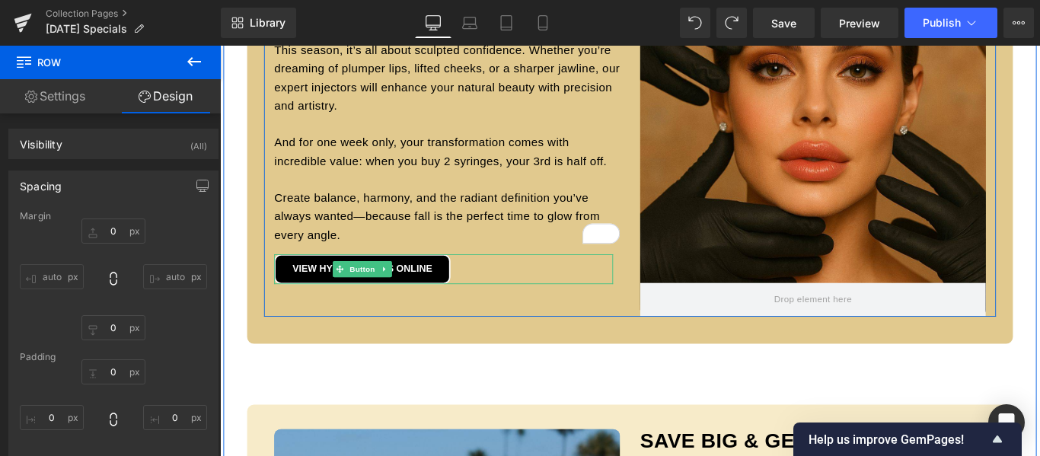
drag, startPoint x: 488, startPoint y: 297, endPoint x: 423, endPoint y: 286, distance: 66.4
click at [488, 297] on div "VIEW HYDRAFACIALS ONLINE" at bounding box center [471, 297] width 381 height 34
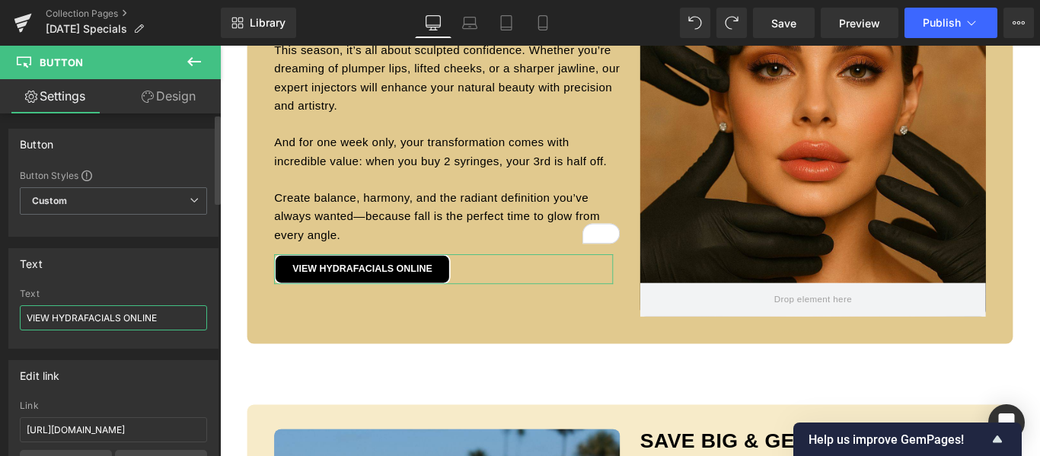
click at [103, 320] on input "VIEW HYDRAFACIALS ONLINE" at bounding box center [113, 317] width 187 height 25
type input "BUY DERMAL FILLER ONLINE"
click at [146, 427] on input "https://californiacosmetics.com/products/hydrafacial" at bounding box center [113, 429] width 187 height 25
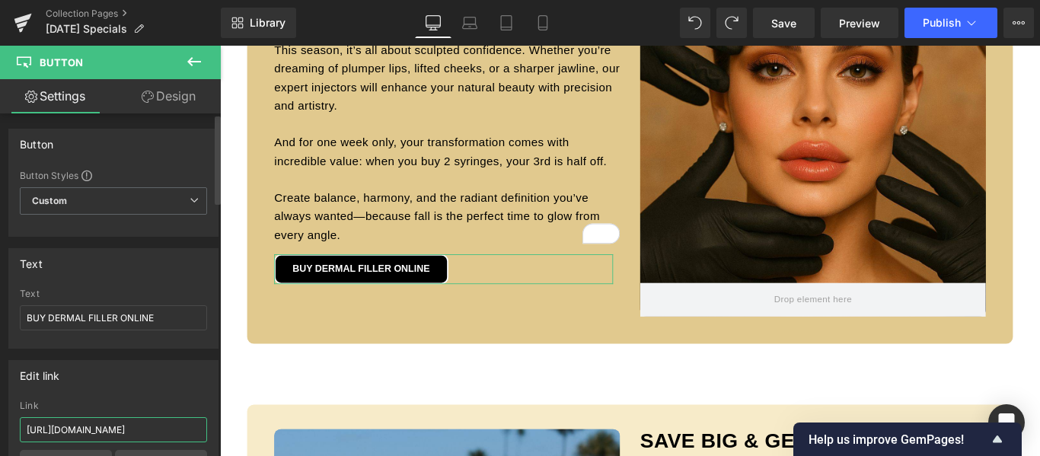
click at [146, 427] on input "https://californiacosmetics.com/products/hydrafacial" at bounding box center [113, 429] width 187 height 25
paste input "juvederm"
type input "https://californiacosmetics.com/products/juvederm"
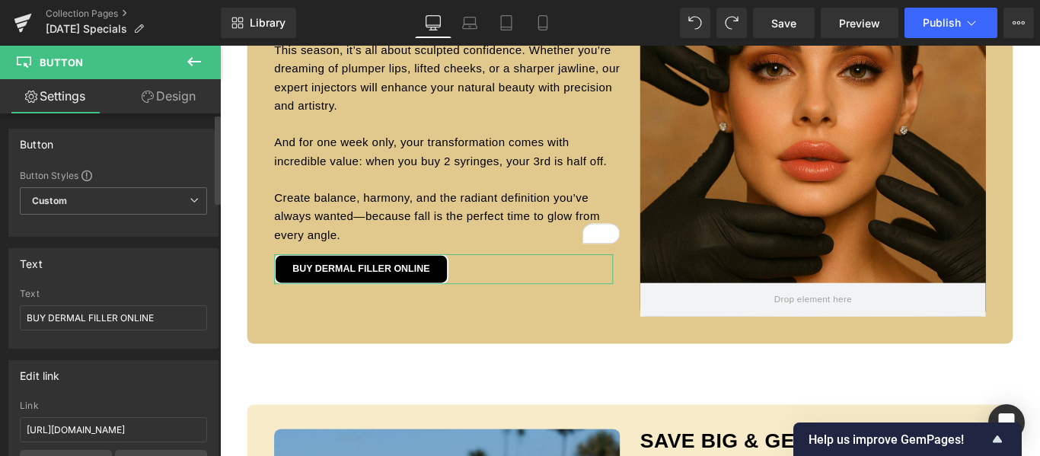
click at [199, 385] on div "Edit link" at bounding box center [113, 375] width 209 height 29
click at [173, 425] on input "https://californiacosmetics.com/products/juvederm" at bounding box center [113, 429] width 187 height 25
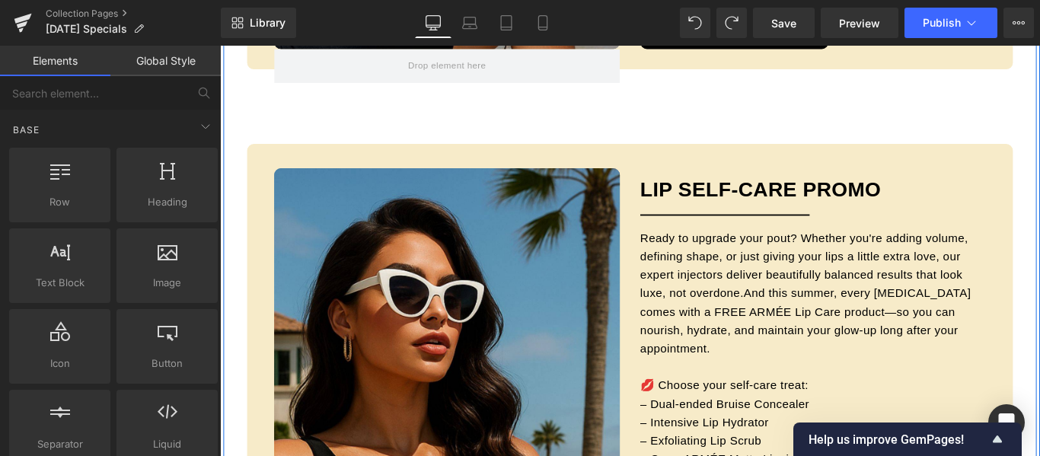
click at [995, 134] on div "Hero Banner 191px $25 OFF ALL HydrafacialS Heading Separator Fall is the season…" at bounding box center [681, 109] width 861 height 3073
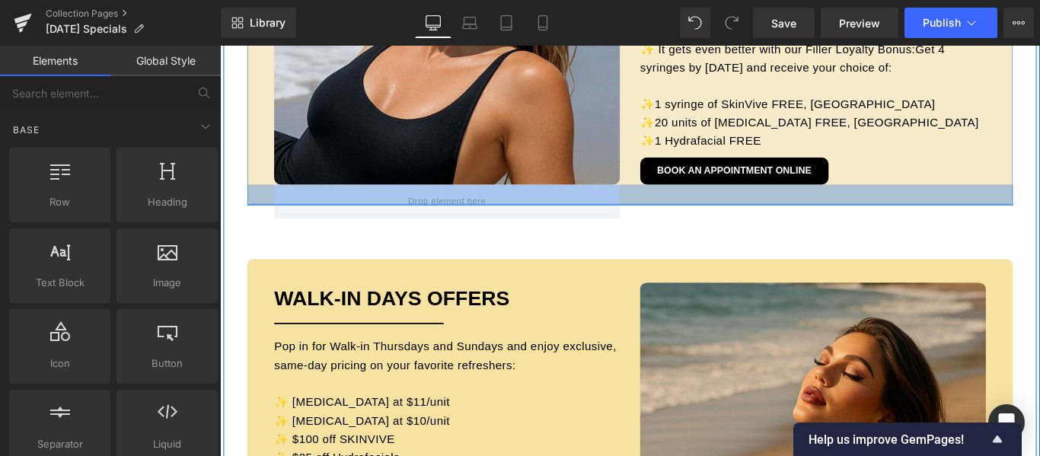
scroll to position [2100, 0]
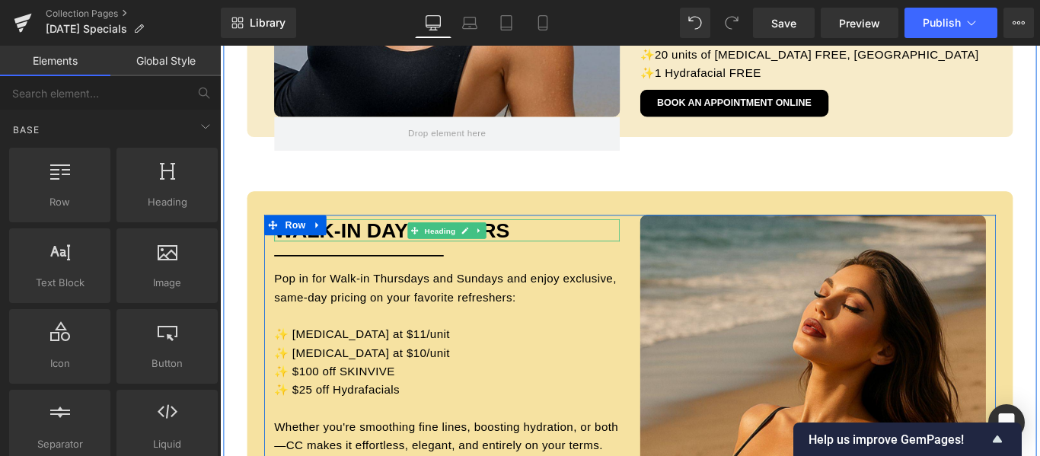
click at [365, 258] on font "WALK-IN DAYS OFFERS" at bounding box center [413, 253] width 264 height 25
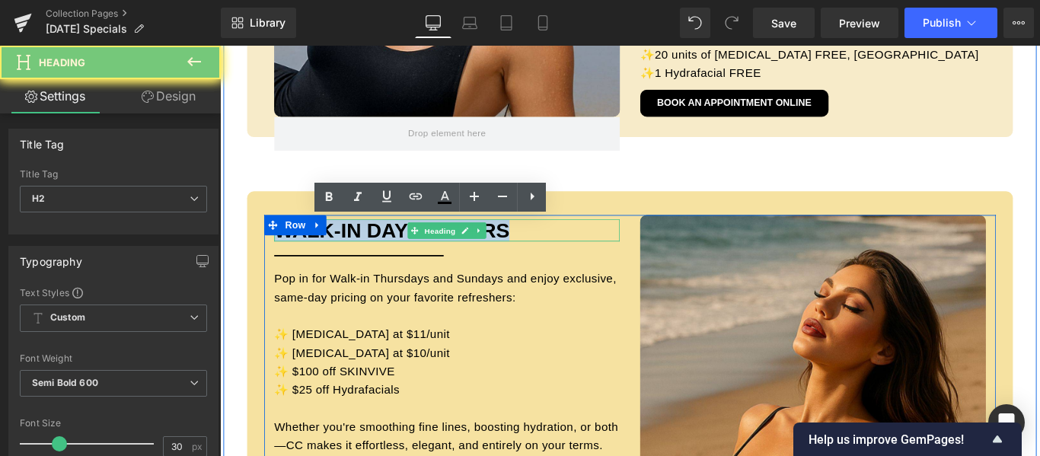
click at [365, 258] on font "WALK-IN DAYS OFFERS" at bounding box center [413, 253] width 264 height 25
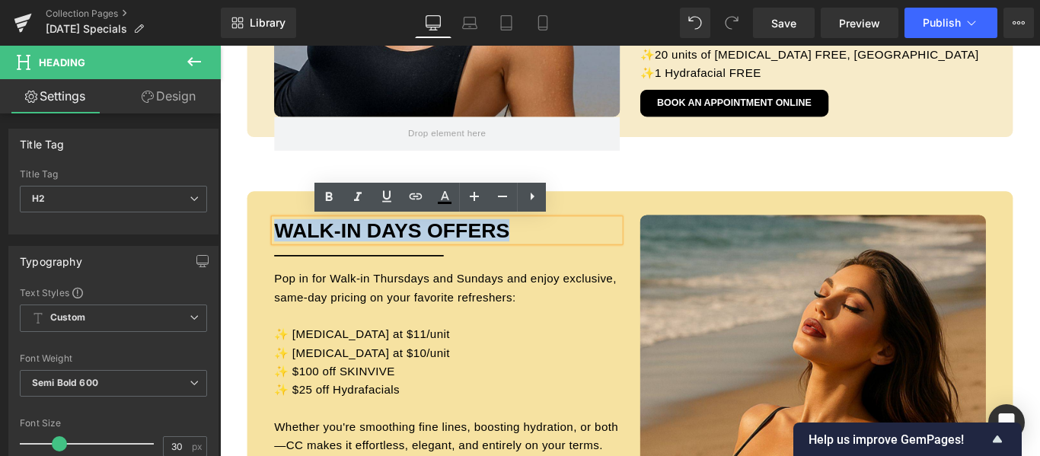
copy font "WALK-IN DAYS OFFERS"
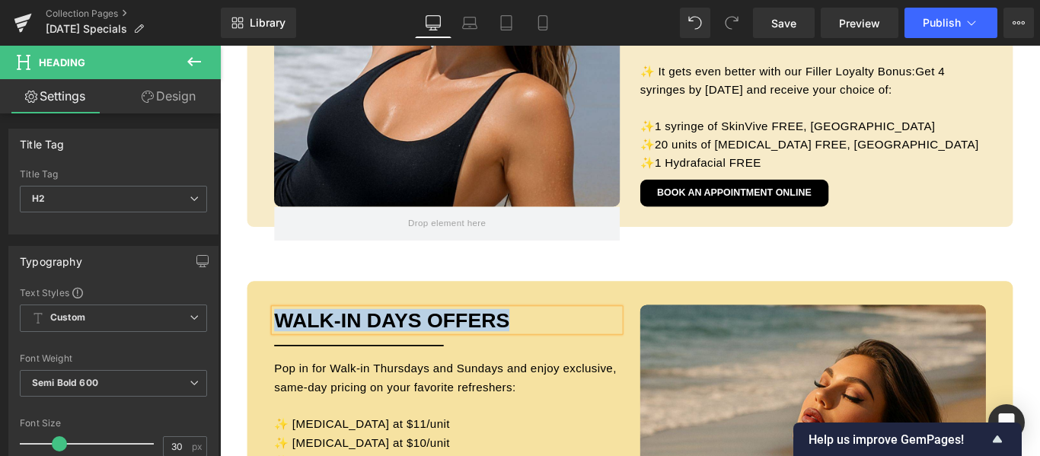
scroll to position [1719, 0]
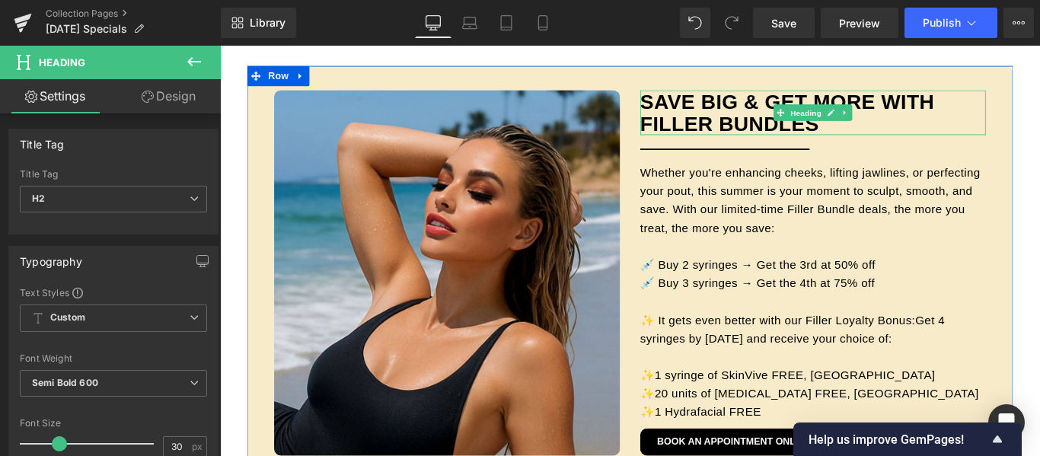
click at [772, 112] on h3 "SAVE BIG & GET MORE WITH FILLER BUNDLES" at bounding box center [886, 121] width 388 height 50
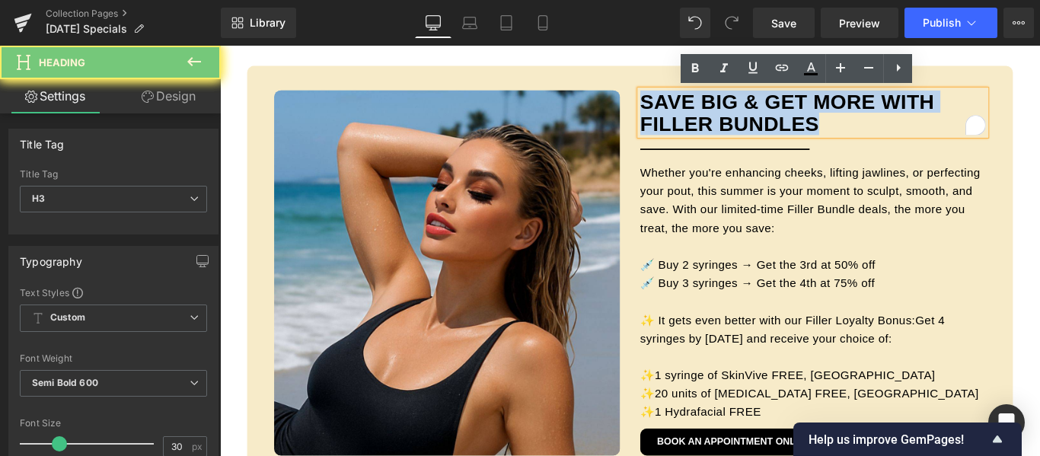
paste div "To enrich screen reader interactions, please activate Accessibility in Grammarl…"
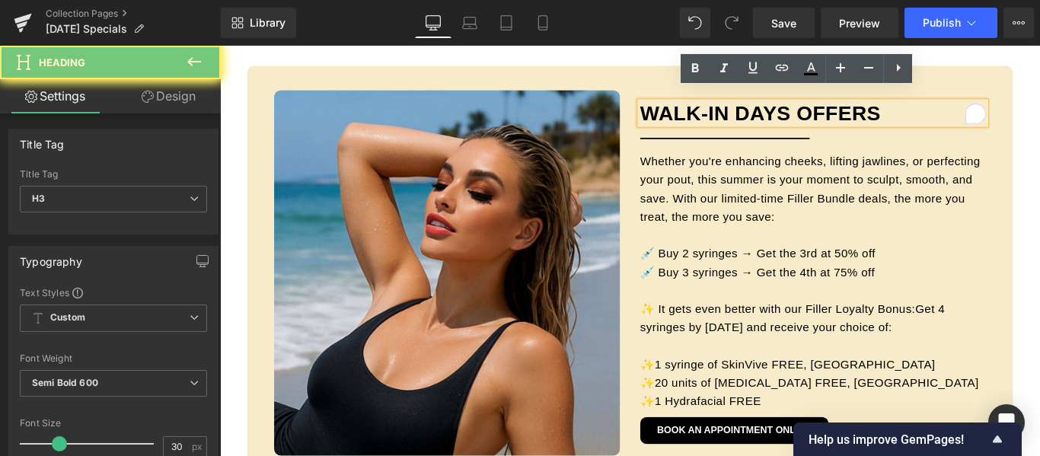
scroll to position [1732, 0]
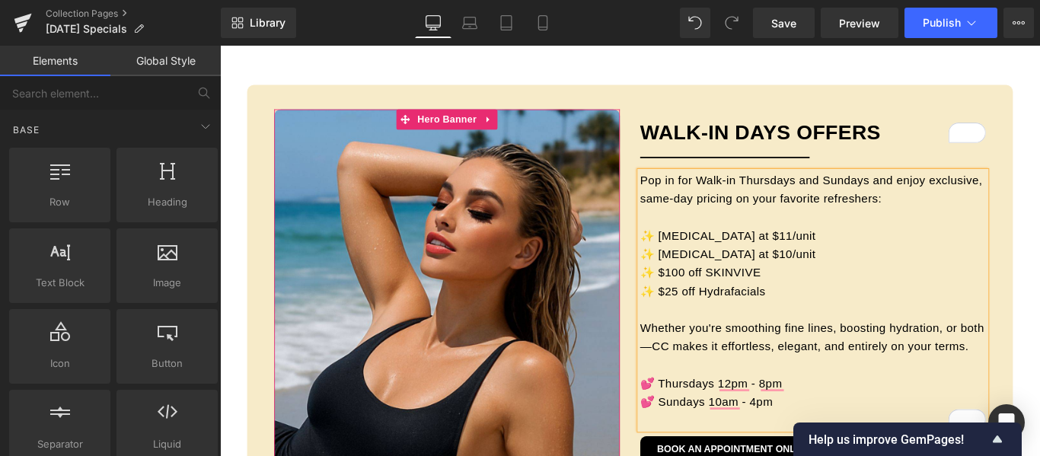
scroll to position [1690, 0]
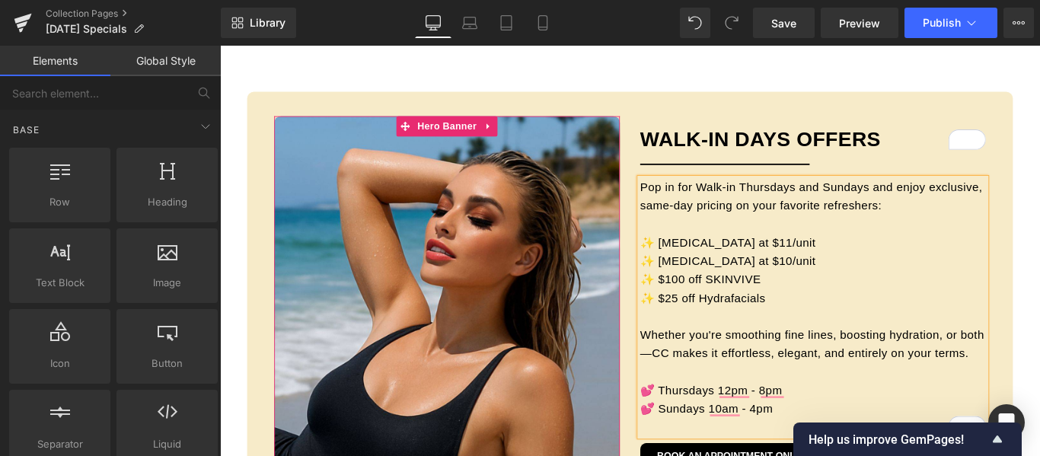
click at [563, 180] on div at bounding box center [475, 330] width 388 height 410
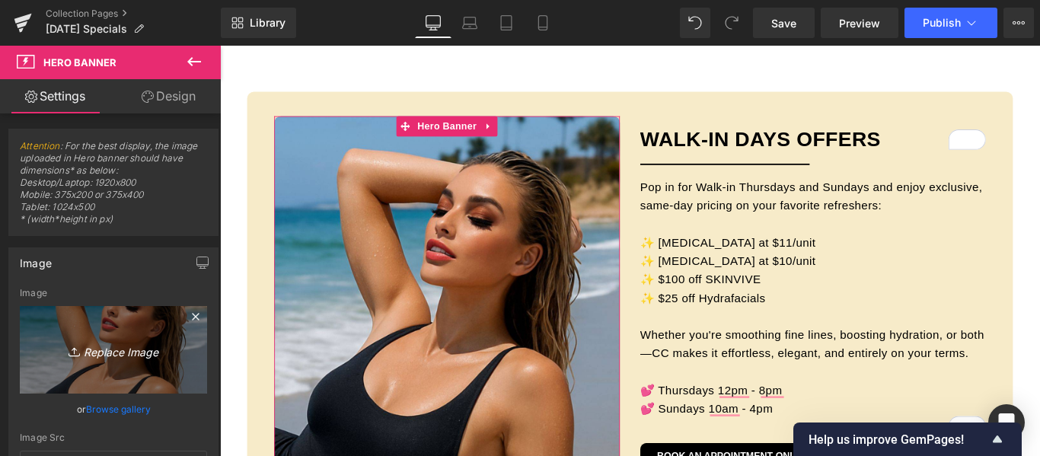
click at [120, 358] on icon "Replace Image" at bounding box center [114, 349] width 122 height 19
type input "C:\fakepath\CC Oct 2025 Posts (2).jpg"
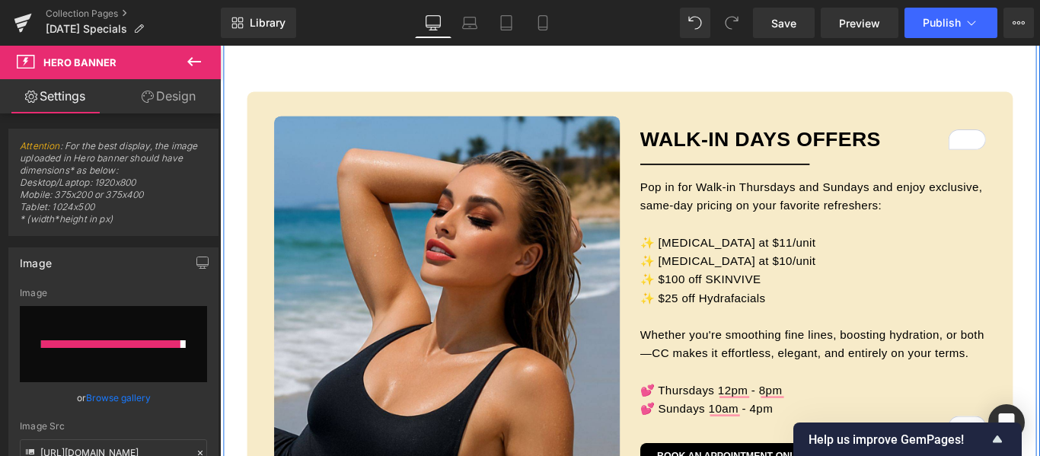
type input "[URL][DOMAIN_NAME][DATE]"
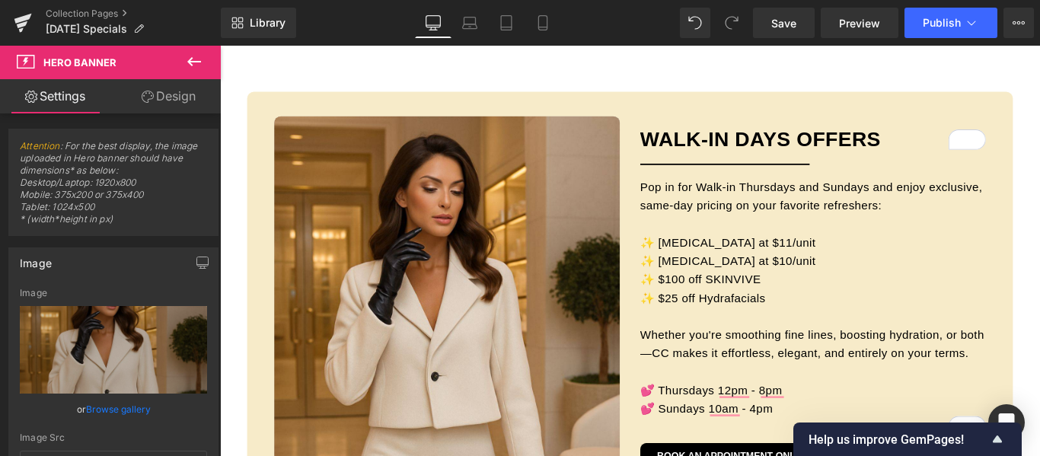
click at [1040, 106] on div "Hero Banner 539px WALK-IN DAYS OFFERS Heading Separator Pop in for Walk-in Thur…" at bounding box center [681, 327] width 861 height 461
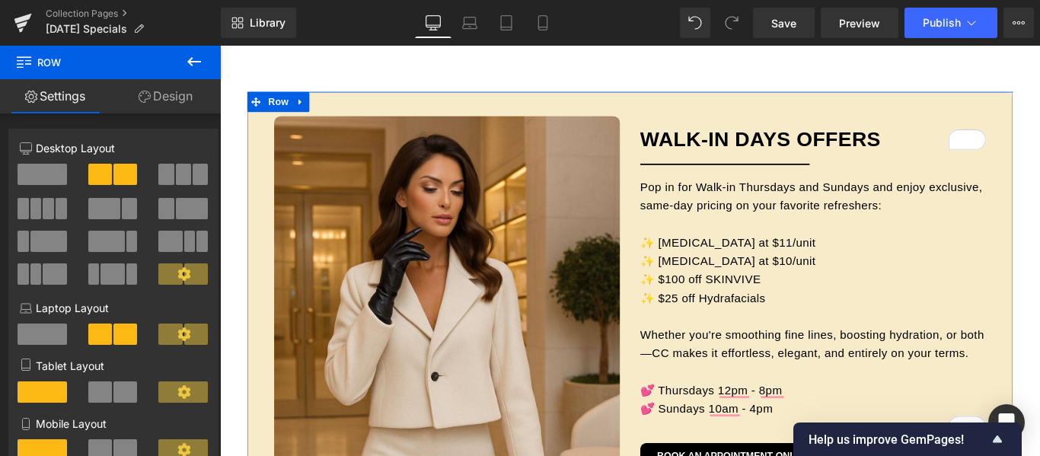
click at [171, 98] on link "Design" at bounding box center [165, 96] width 110 height 34
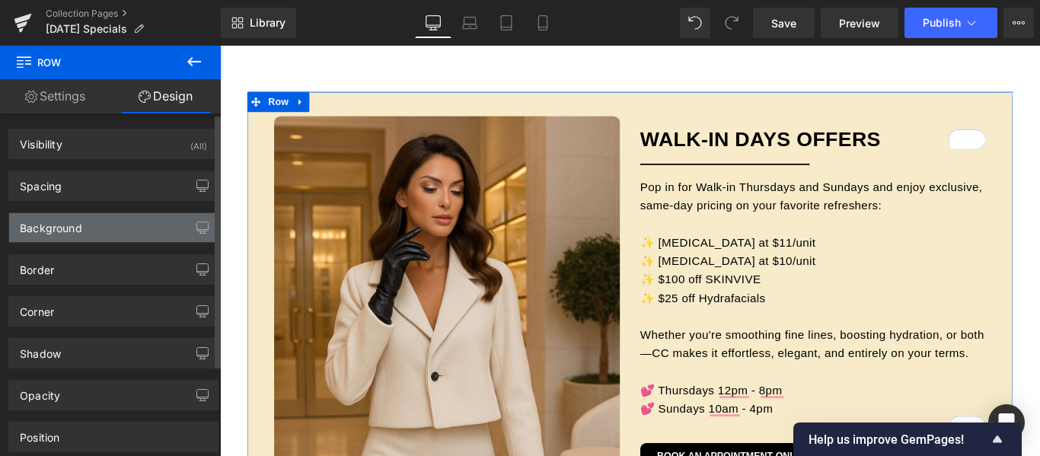
click at [84, 229] on div "Background" at bounding box center [113, 227] width 209 height 29
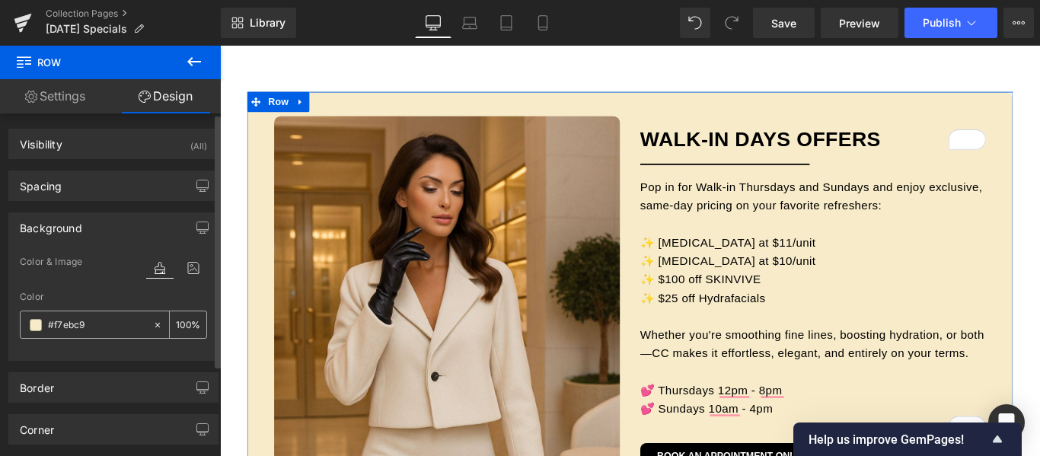
click at [67, 325] on input "#f7ebc9" at bounding box center [96, 325] width 97 height 17
paste input "d7bfa2"
type input "#d7bfa2"
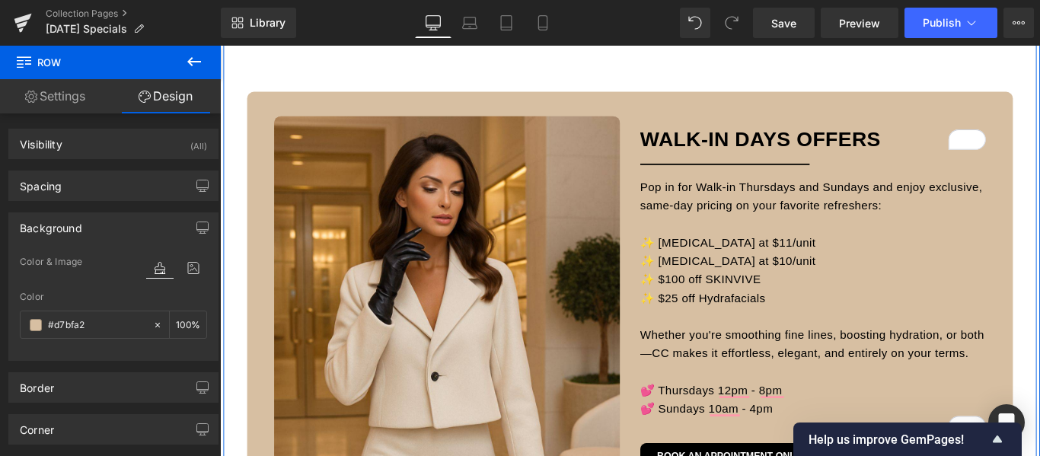
click at [1040, 137] on div "Hero Banner 191px $25 OFF ALL HydrafacialS Heading Separator Fall is the season…" at bounding box center [681, 72] width 922 height 2027
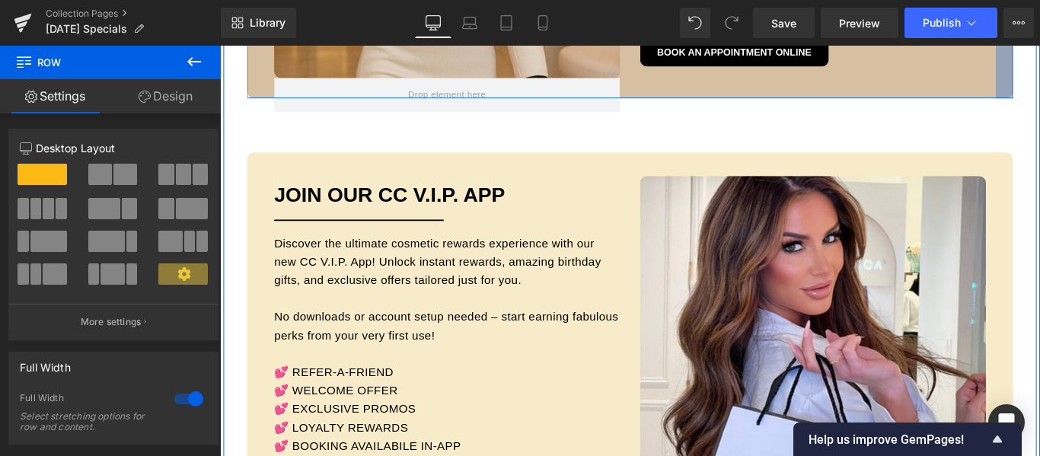
scroll to position [2147, 0]
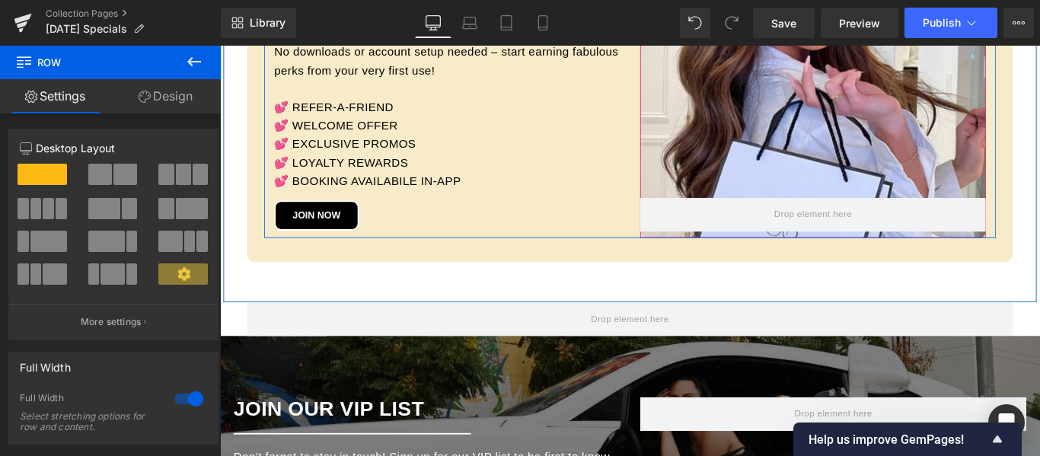
scroll to position [2452, 0]
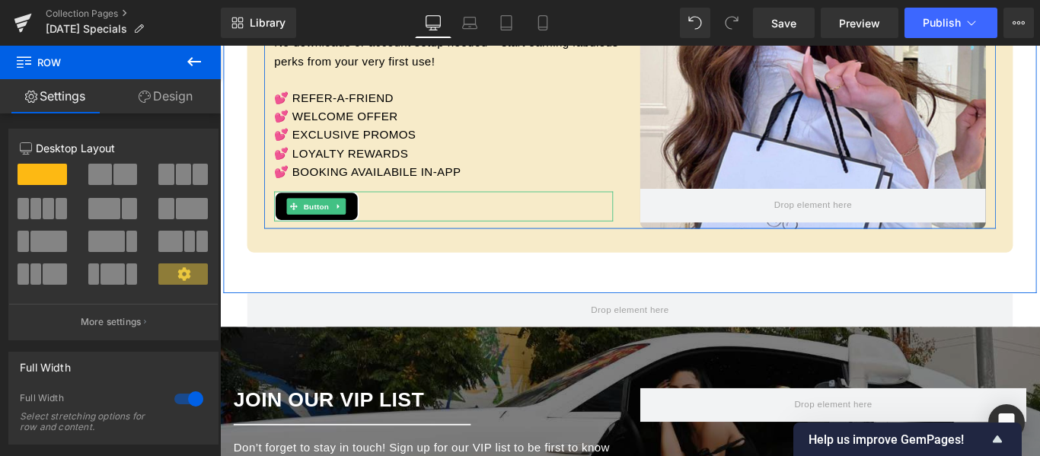
click at [619, 232] on div "JOIN NOW" at bounding box center [471, 226] width 381 height 34
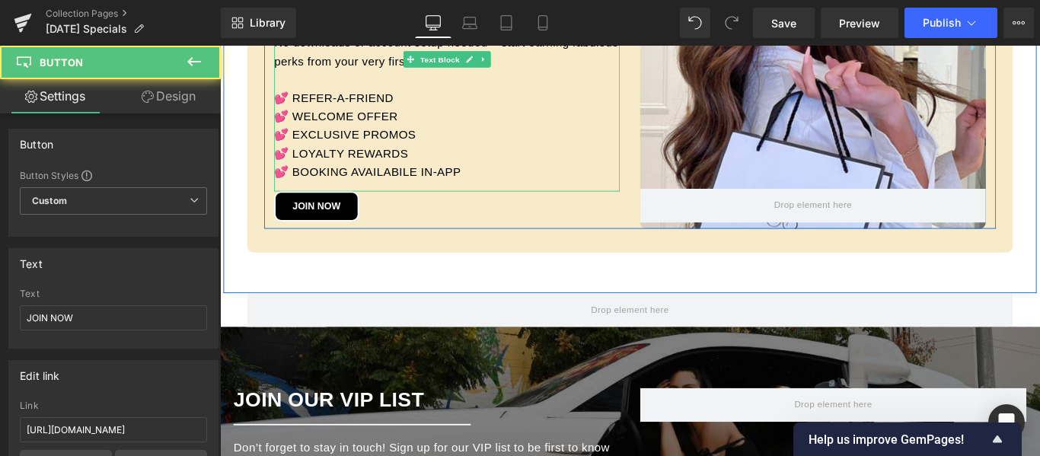
click at [646, 173] on p "💕 LOYALTY REWARDS" at bounding box center [475, 167] width 388 height 21
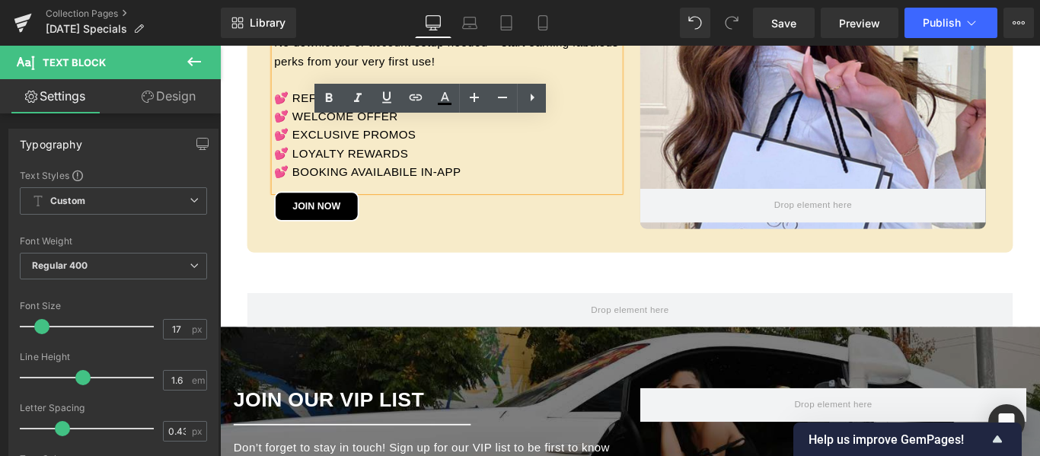
click at [666, 250] on div "Hero Banner JOIN OUR CC V.I.P. APP Heading Separator Discover the ultimate cosm…" at bounding box center [475, 67] width 411 height 367
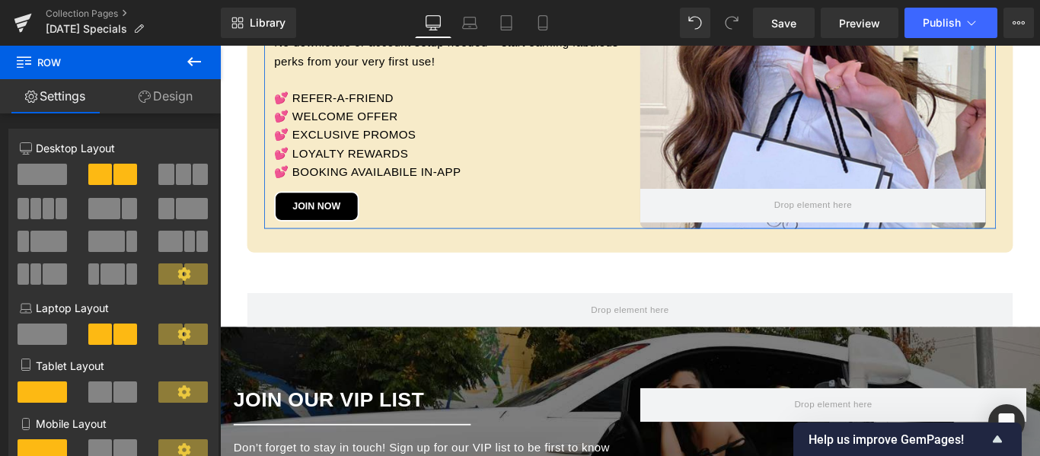
click at [156, 94] on link "Design" at bounding box center [165, 96] width 110 height 34
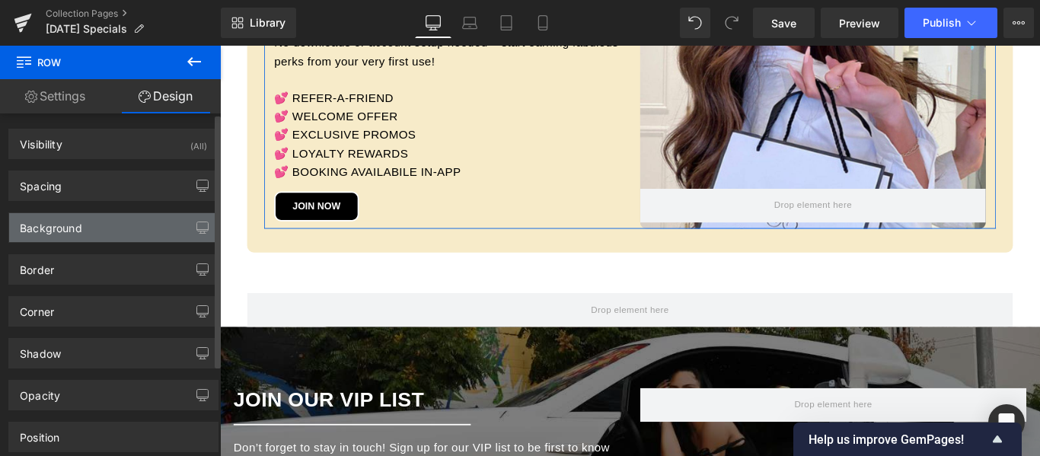
type input "transparent"
type input "0"
click at [148, 225] on div "Background" at bounding box center [113, 227] width 209 height 29
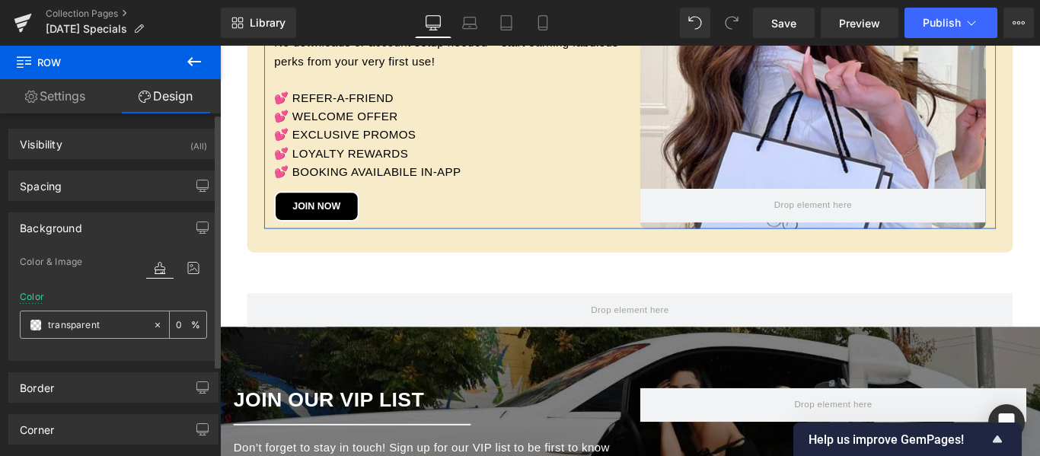
click at [78, 324] on input "transparent" at bounding box center [96, 325] width 97 height 17
paste input "#e1c98e"
type input "#e1c98e"
type input "100"
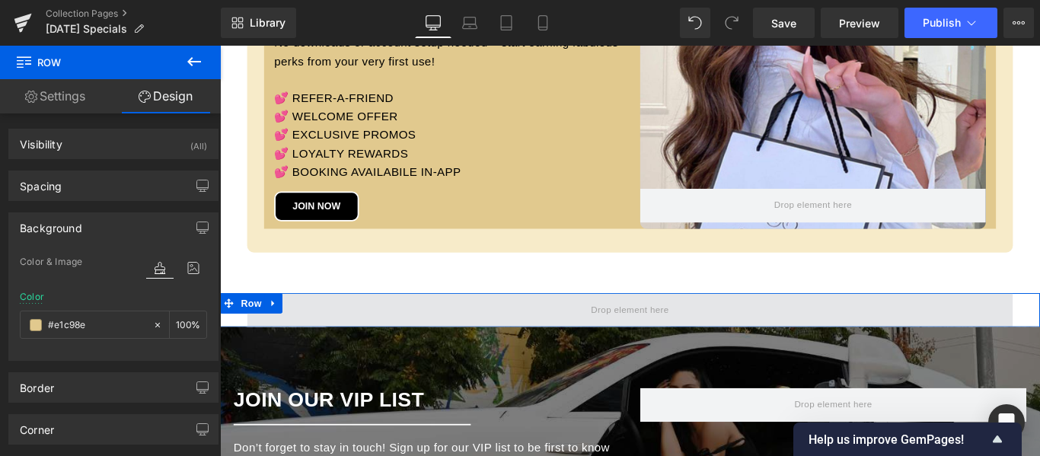
type input "transparent"
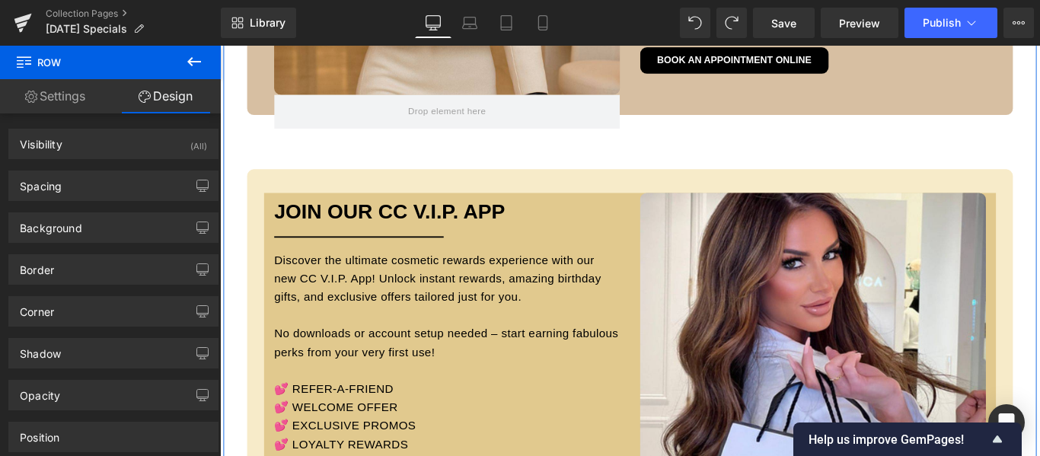
scroll to position [2147, 0]
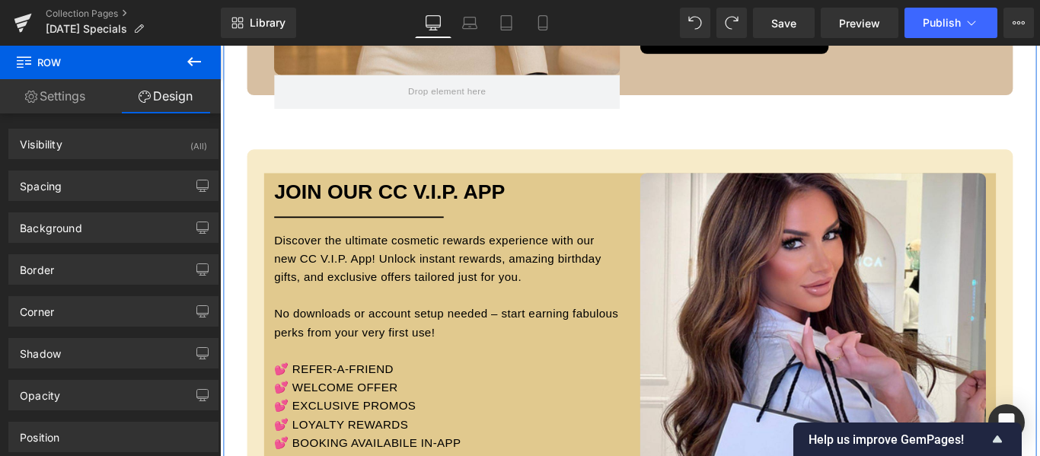
drag, startPoint x: 646, startPoint y: 217, endPoint x: 626, endPoint y: 216, distance: 19.8
click at [646, 217] on div "JOIN OUR CC V.I.P. APP Heading" at bounding box center [475, 209] width 388 height 25
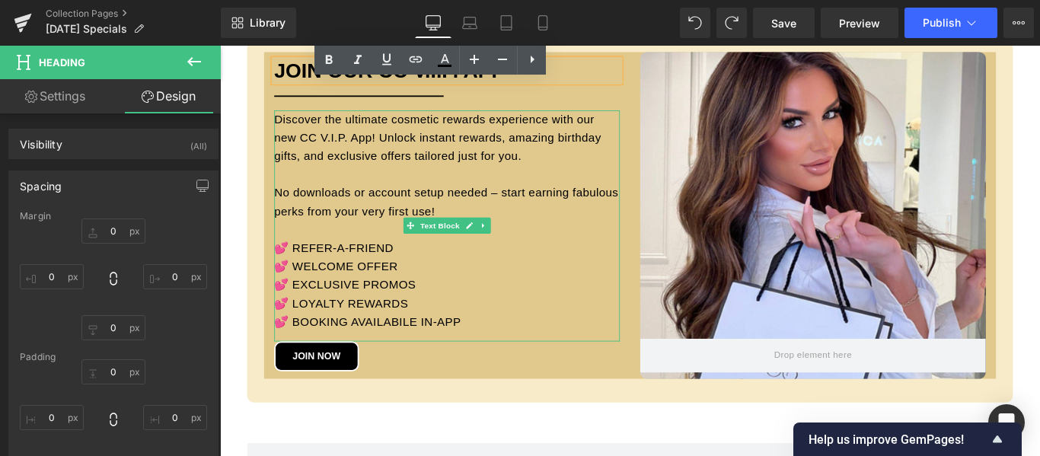
scroll to position [2299, 0]
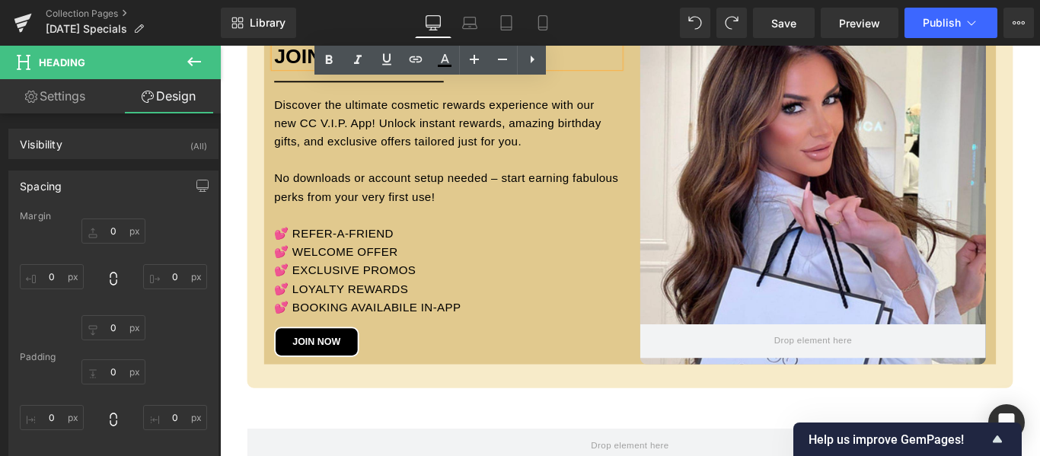
click at [671, 395] on div "Hero Banner JOIN OUR CC V.I.P. APP Heading Separator Discover the ultimate cosm…" at bounding box center [475, 220] width 411 height 367
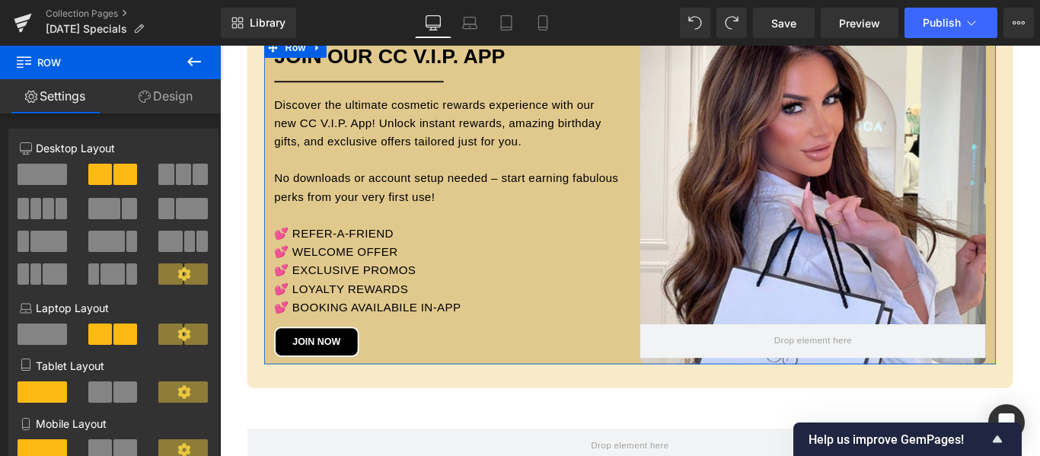
click at [172, 101] on link "Design" at bounding box center [165, 96] width 110 height 34
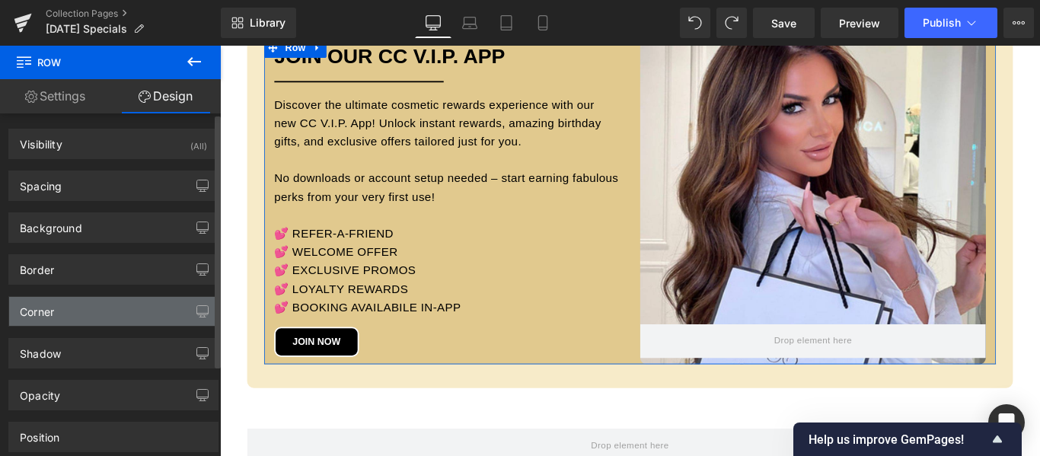
type input "#e1c98e"
type input "100"
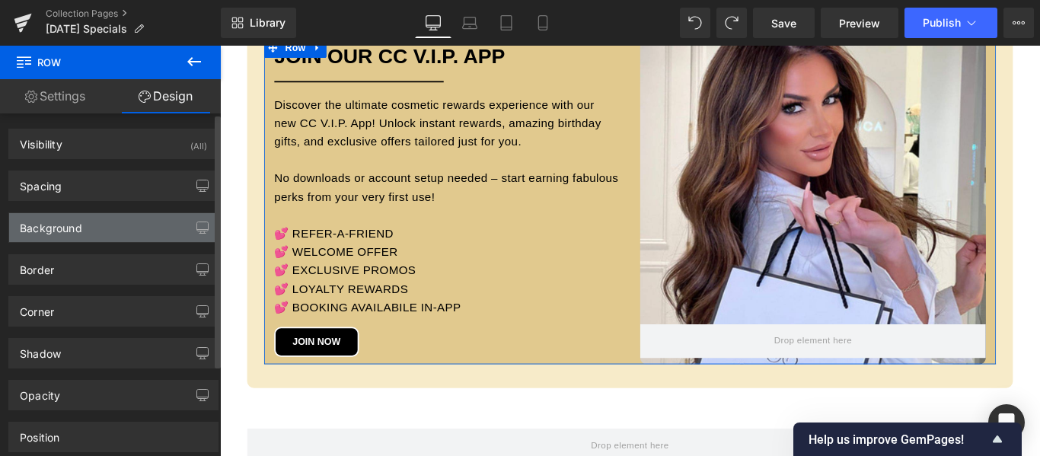
click at [117, 236] on div "Background" at bounding box center [113, 227] width 209 height 29
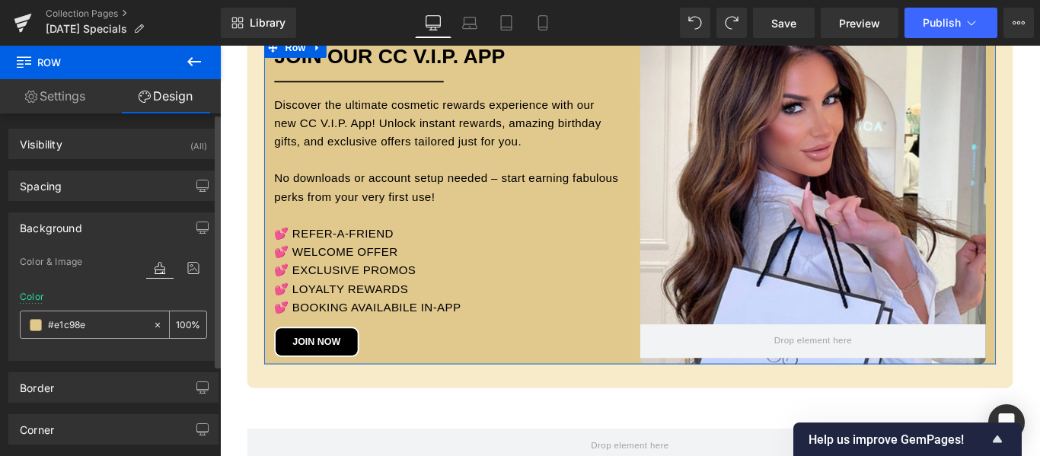
click at [70, 321] on input "#e1c98e" at bounding box center [96, 325] width 97 height 17
click at [155, 327] on icon at bounding box center [157, 324] width 5 height 5
type input "none"
type input "0"
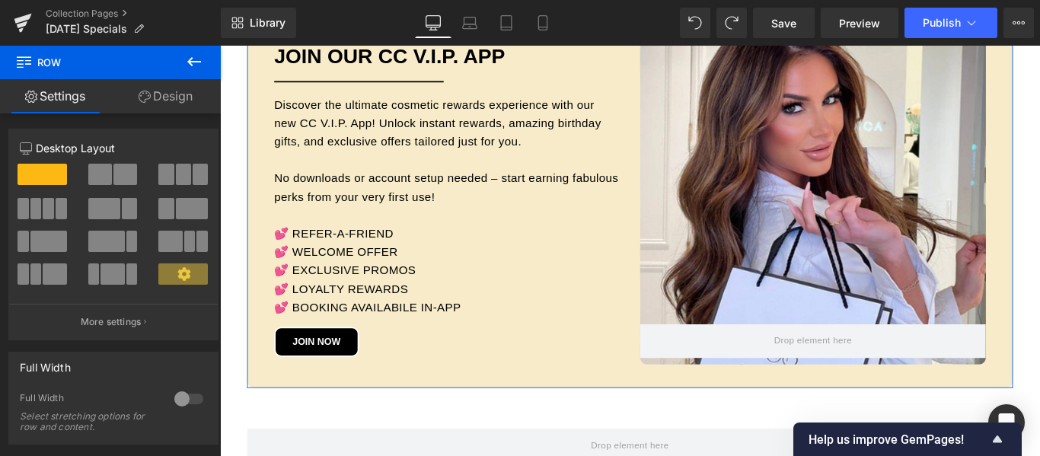
click at [168, 93] on link "Design" at bounding box center [165, 96] width 110 height 34
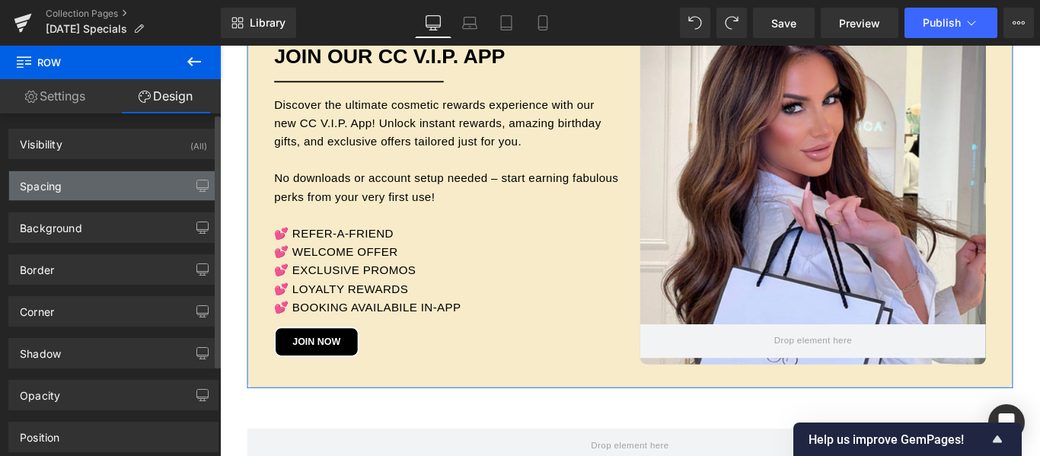
type input "#f7ebc9"
type input "100"
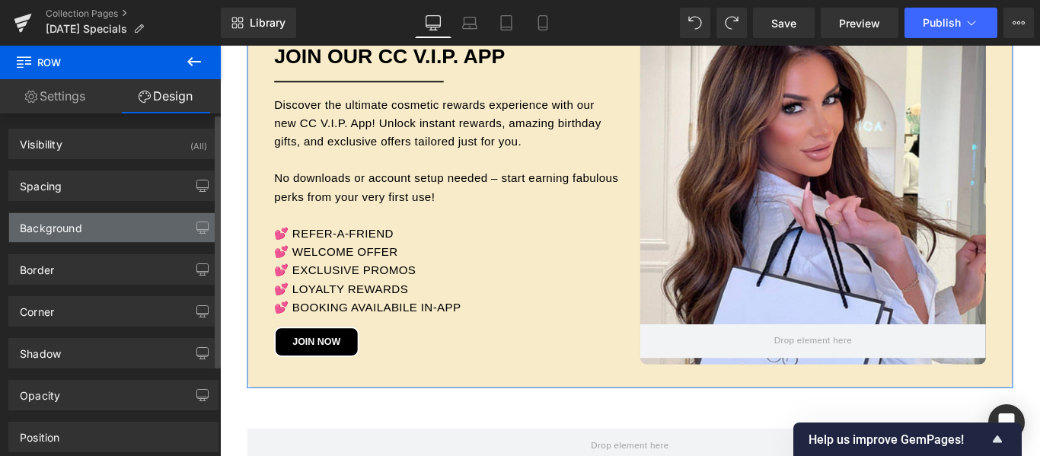
click at [98, 224] on div "Background" at bounding box center [113, 227] width 209 height 29
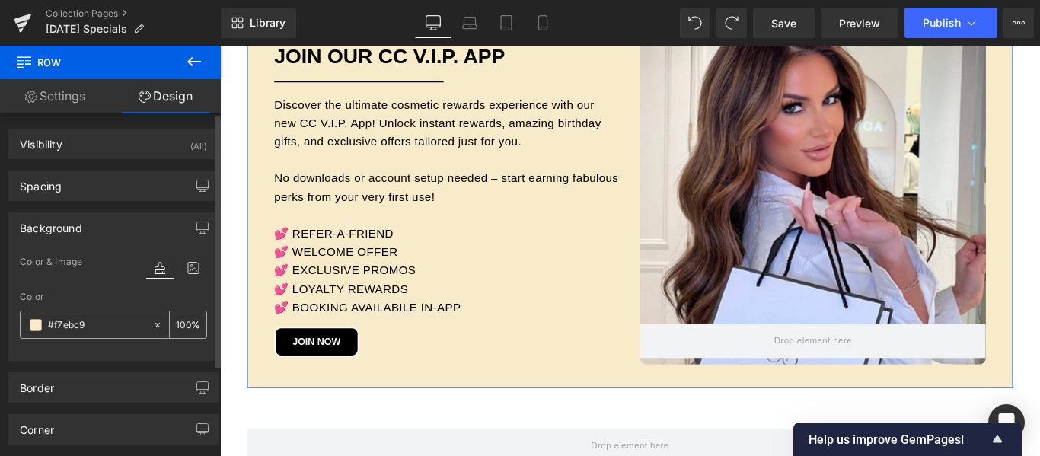
click at [69, 327] on input "#f7ebc9" at bounding box center [96, 325] width 97 height 17
paste input "e1c98e"
type input "#e1c98e"
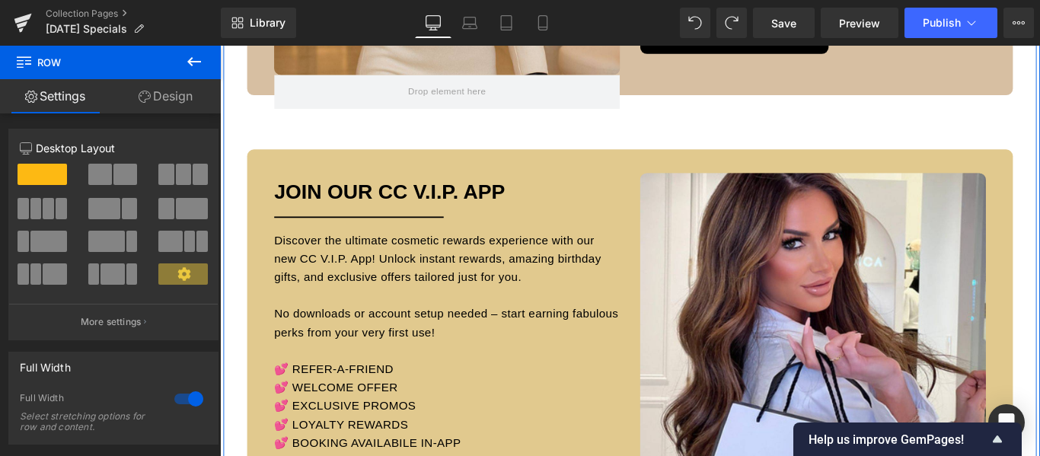
scroll to position [2223, 0]
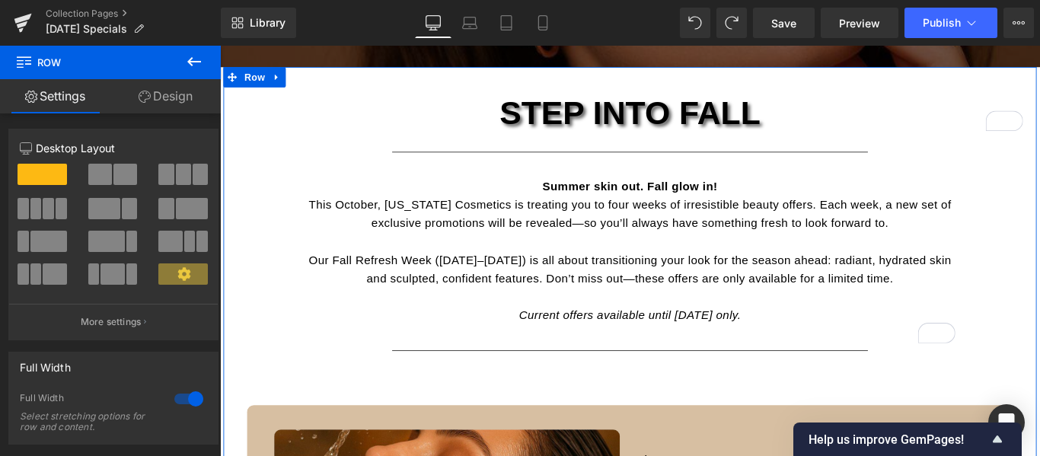
scroll to position [319, 0]
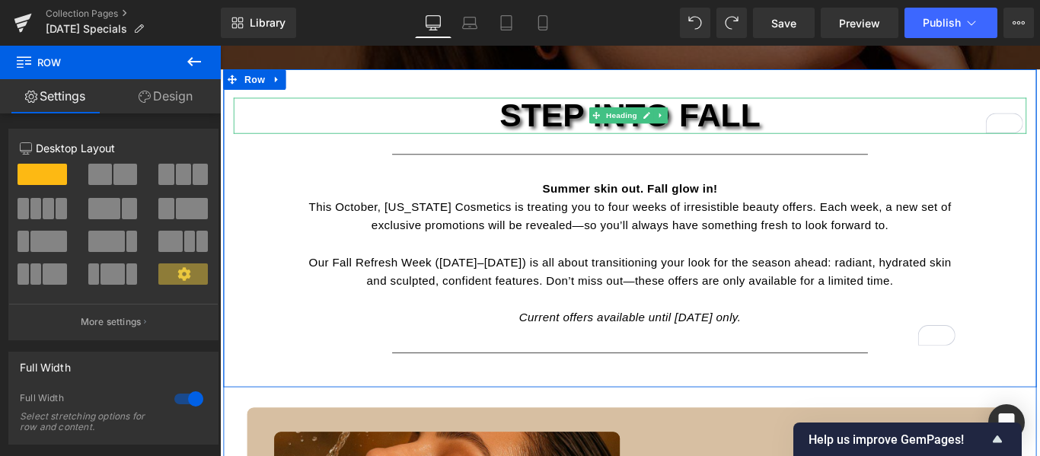
click at [823, 125] on h2 "STEP INTO FALL" at bounding box center [680, 124] width 891 height 40
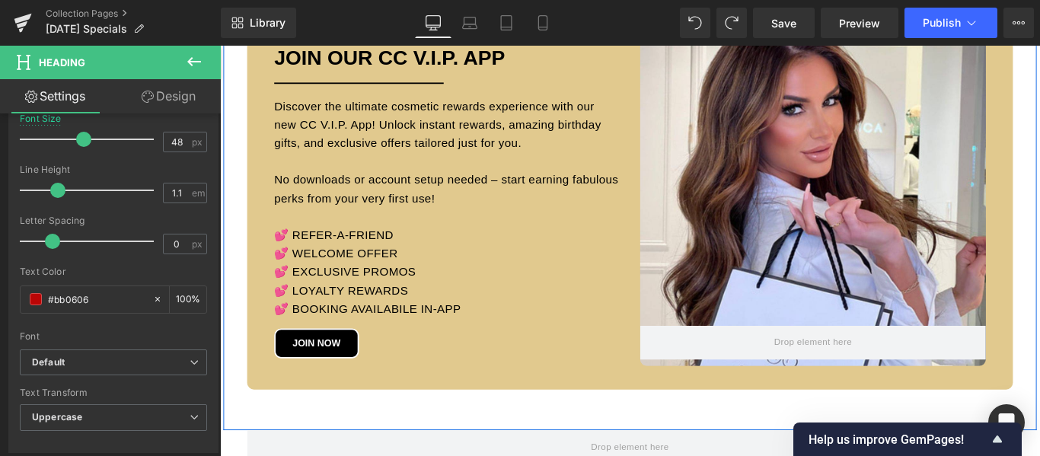
scroll to position [2299, 0]
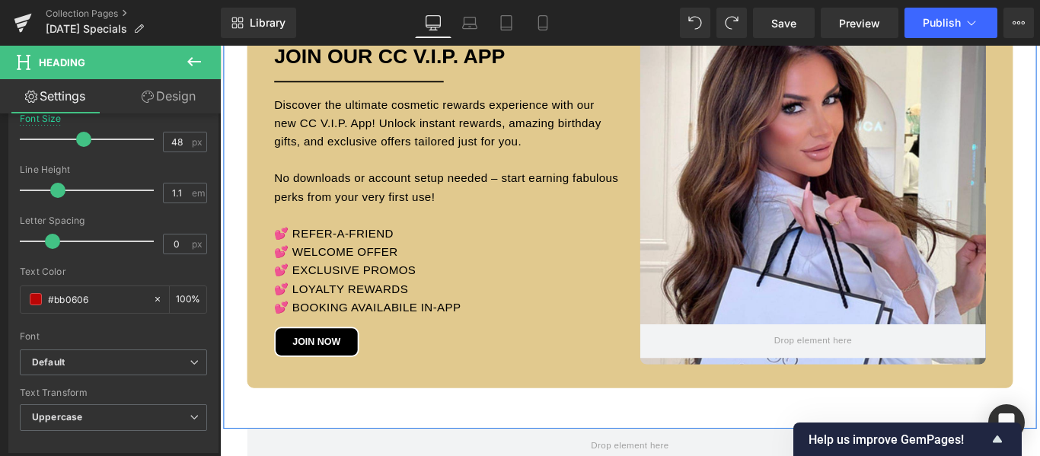
click at [884, 231] on div at bounding box center [886, 220] width 388 height 367
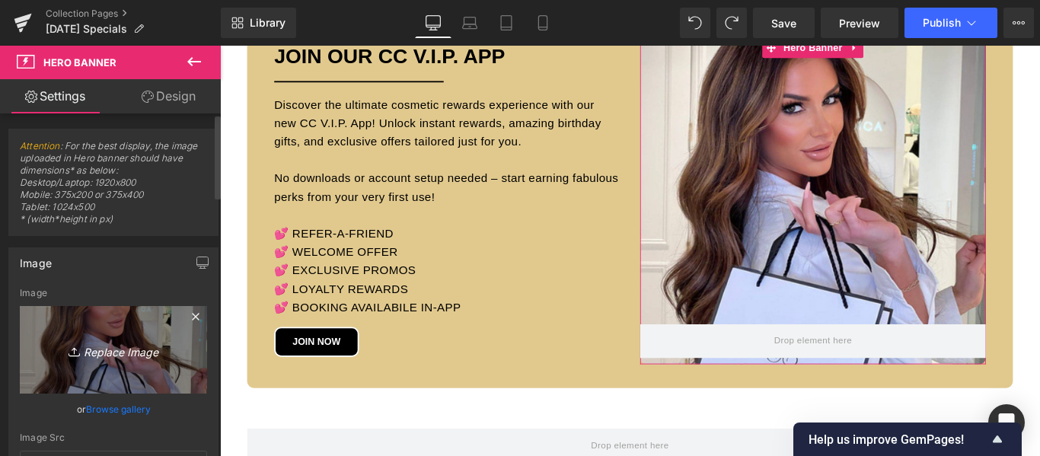
click at [121, 355] on icon "Replace Image" at bounding box center [114, 349] width 122 height 19
type input "C:\fakepath\CC [DATE] Posts (3).jpg"
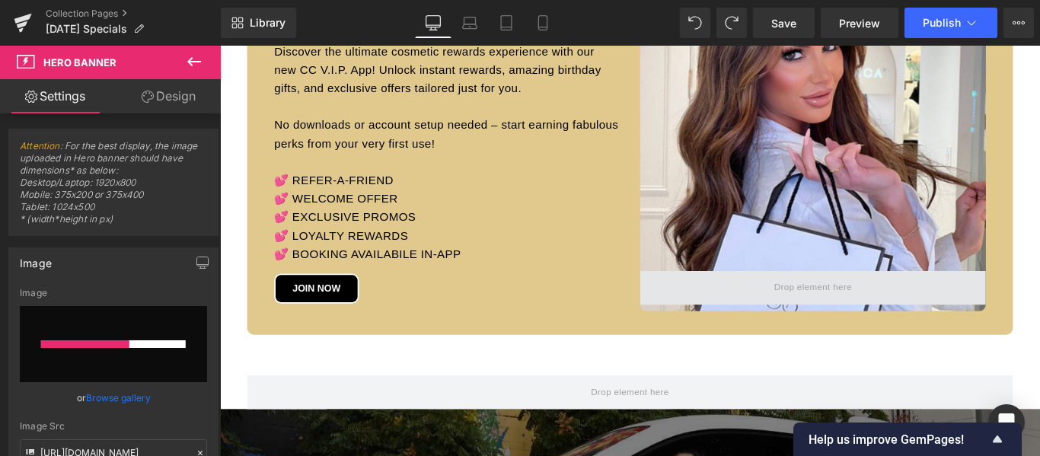
scroll to position [2223, 0]
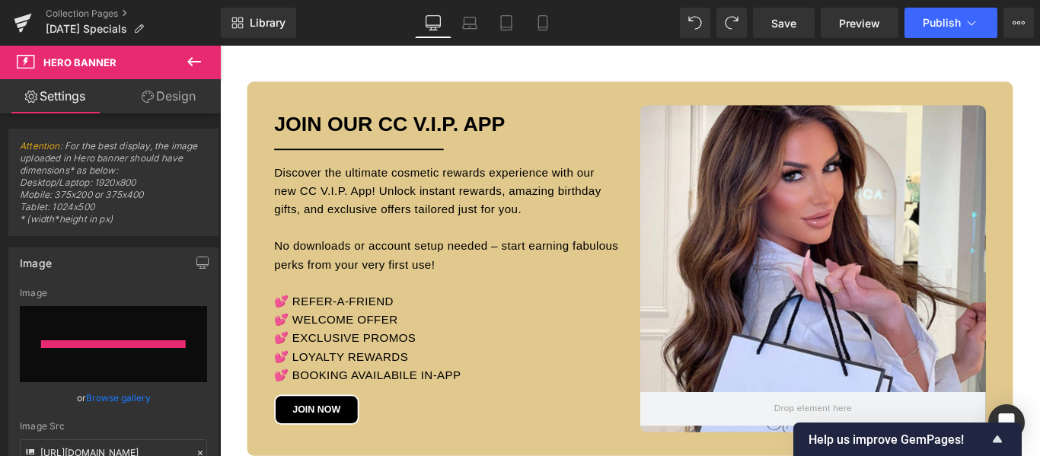
type input "[URL][DOMAIN_NAME][DATE]"
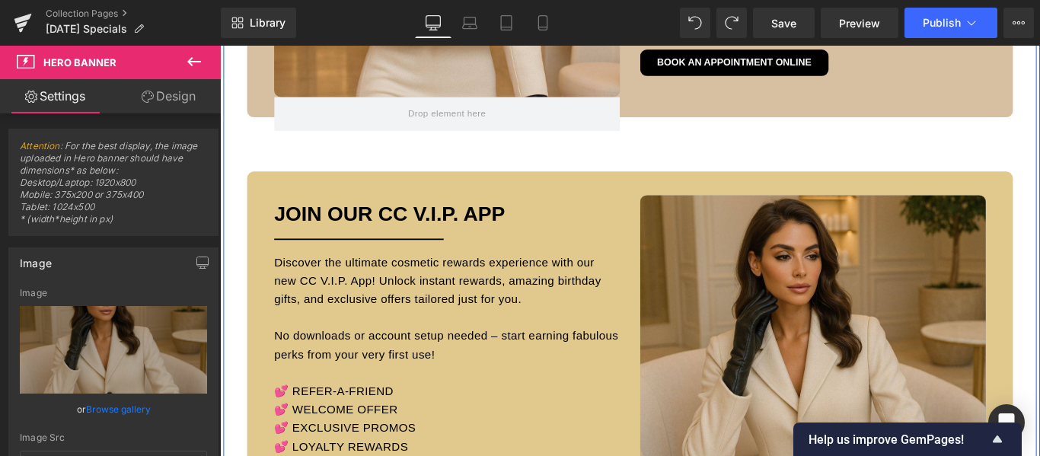
scroll to position [2071, 0]
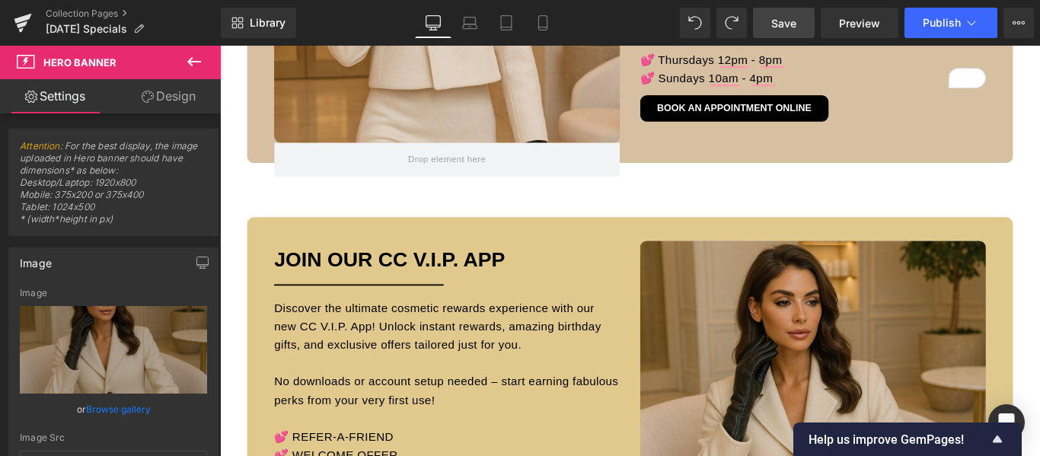
click at [792, 25] on span "Save" at bounding box center [783, 23] width 25 height 16
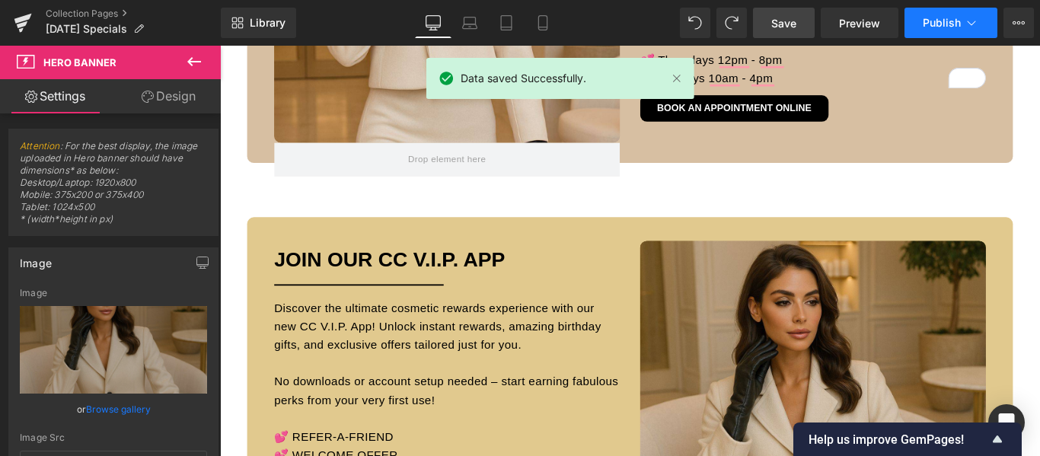
click at [943, 27] on span "Publish" at bounding box center [942, 23] width 38 height 12
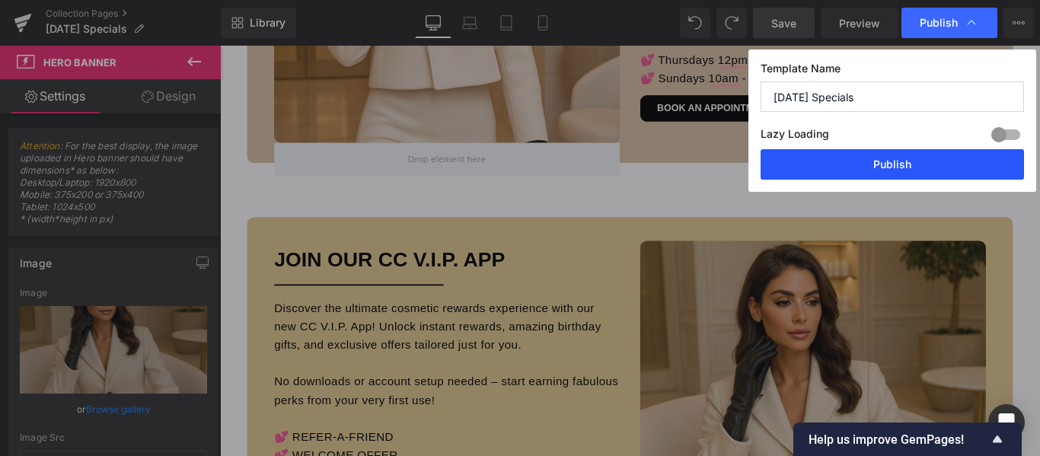
click at [886, 166] on button "Publish" at bounding box center [893, 164] width 264 height 30
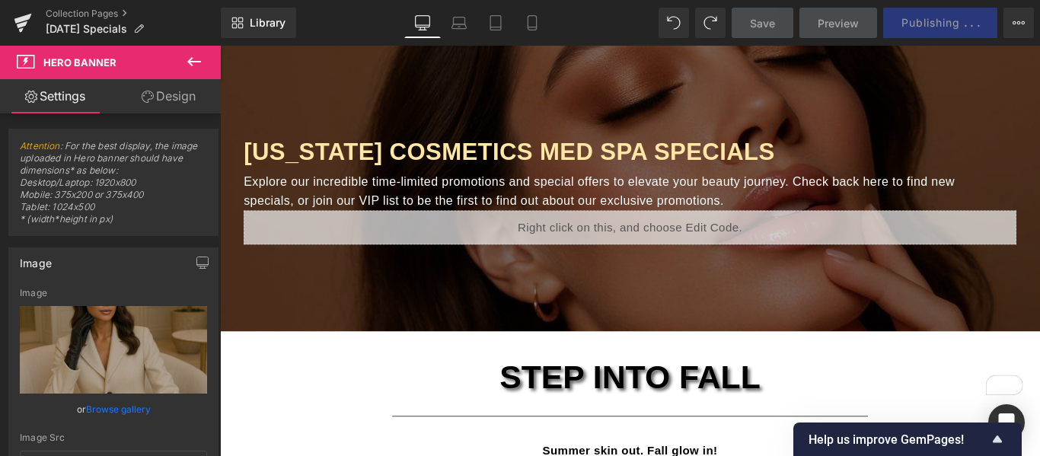
scroll to position [0, 0]
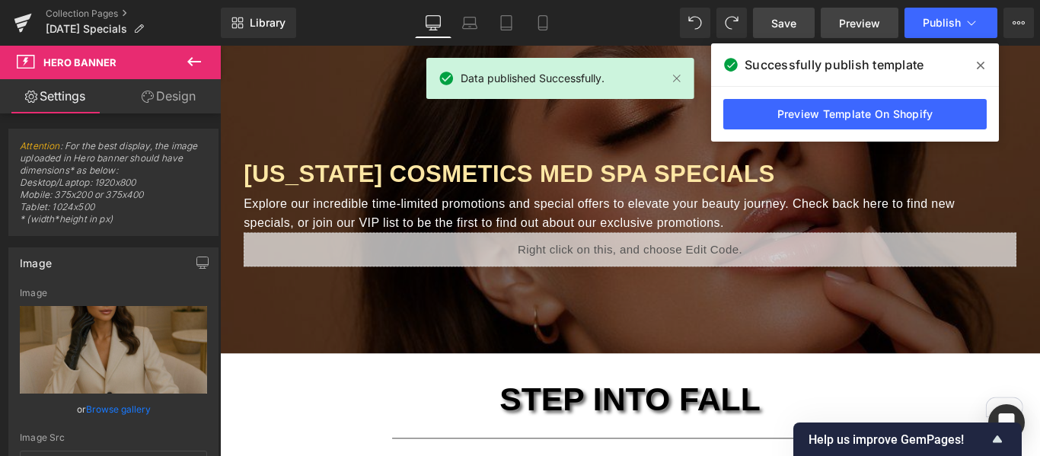
click at [868, 28] on span "Preview" at bounding box center [859, 23] width 41 height 16
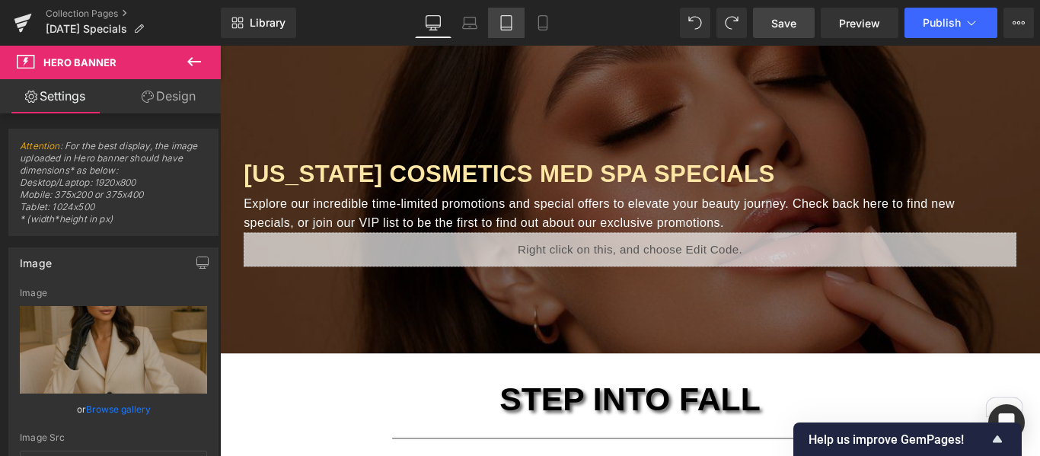
click at [508, 23] on icon at bounding box center [506, 22] width 15 height 15
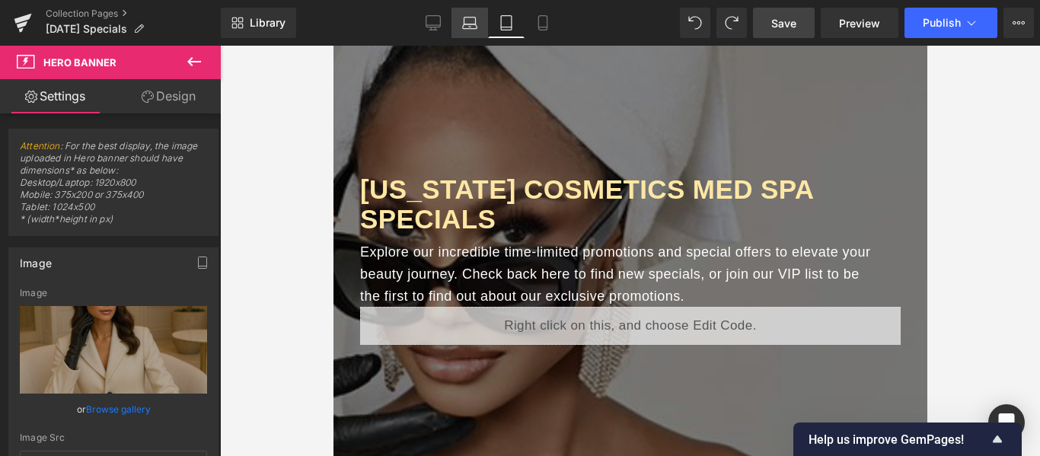
click at [478, 24] on icon at bounding box center [469, 22] width 15 height 15
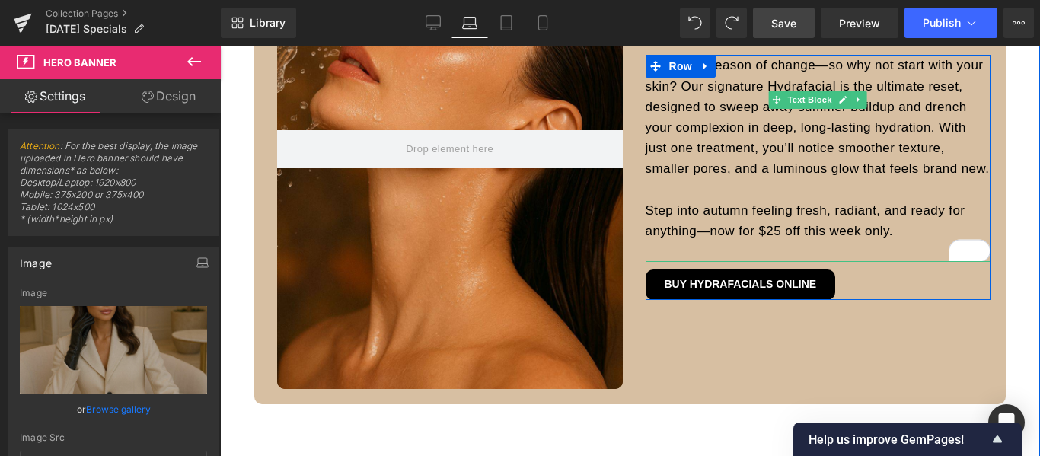
scroll to position [1066, 0]
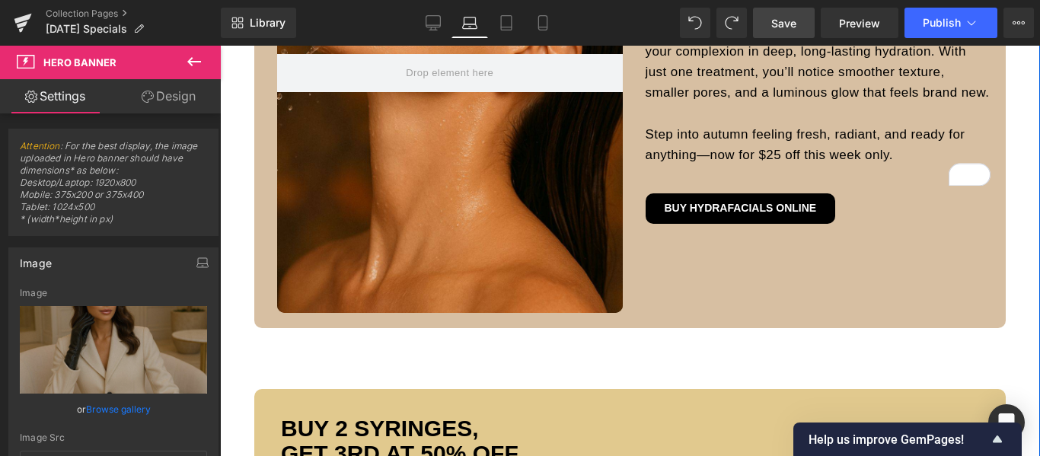
click at [543, 200] on div at bounding box center [450, 73] width 346 height 480
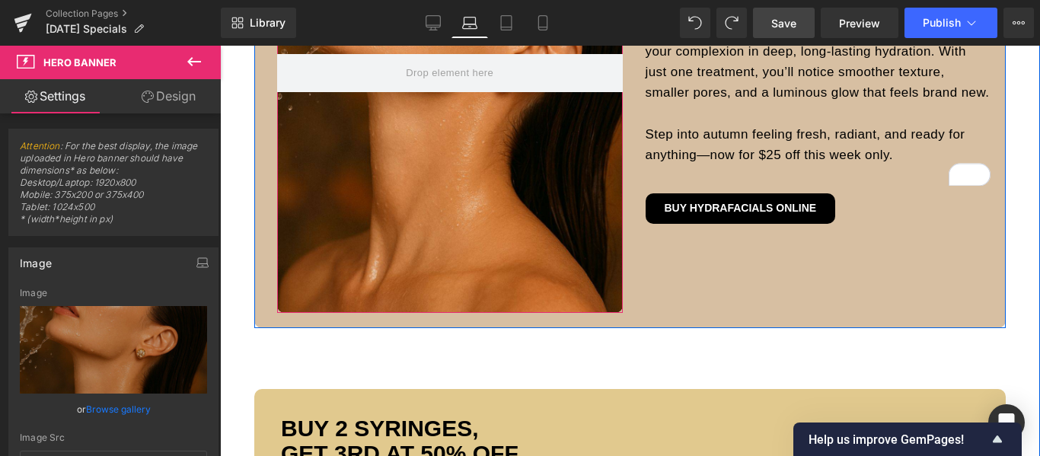
drag, startPoint x: 568, startPoint y: 312, endPoint x: 567, endPoint y: 216, distance: 96.0
click at [567, 216] on div "Hero Banner 191px" at bounding box center [450, 73] width 346 height 480
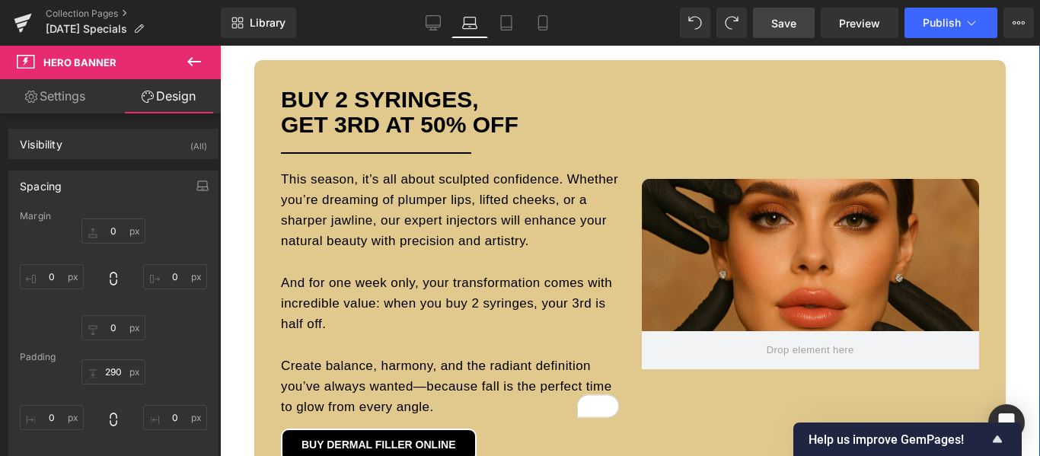
scroll to position [1371, 0]
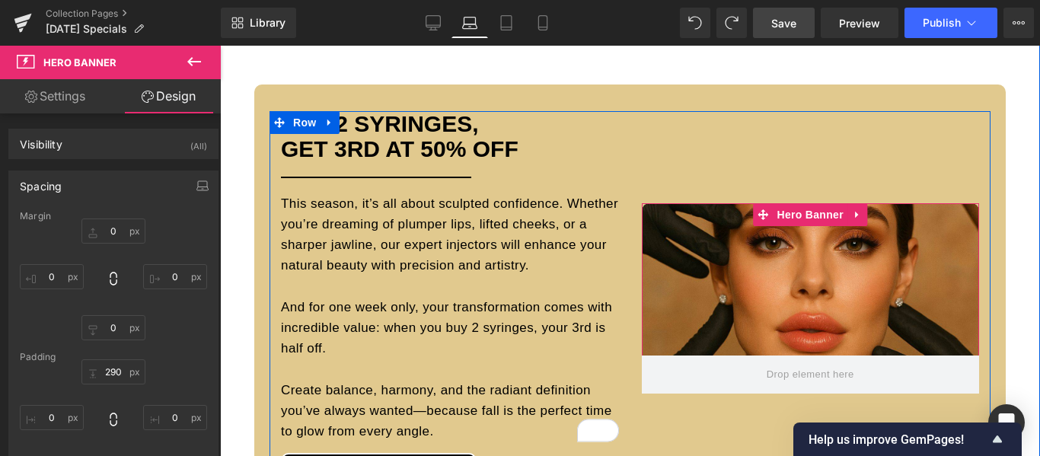
click at [807, 225] on span "Hero Banner" at bounding box center [811, 214] width 74 height 23
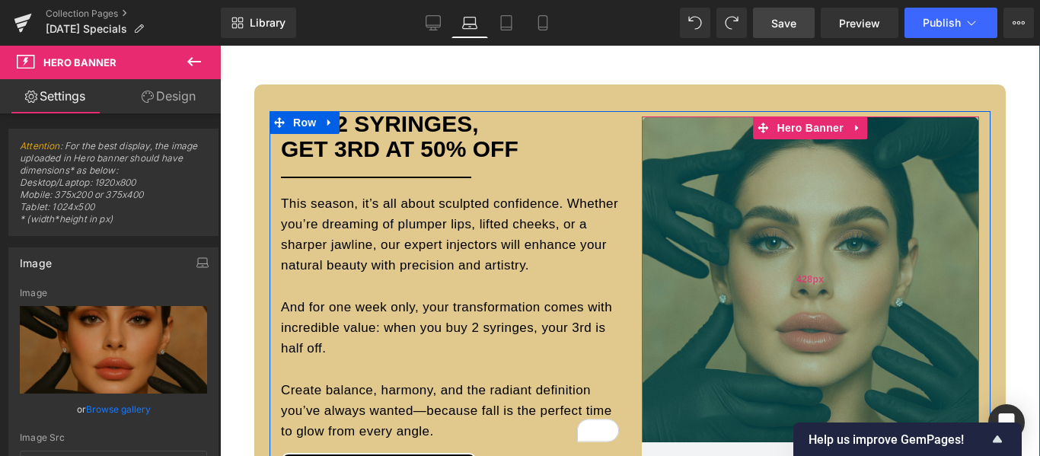
drag, startPoint x: 899, startPoint y: 206, endPoint x: 899, endPoint y: 380, distance: 173.6
click at [899, 380] on div "428px" at bounding box center [811, 280] width 338 height 326
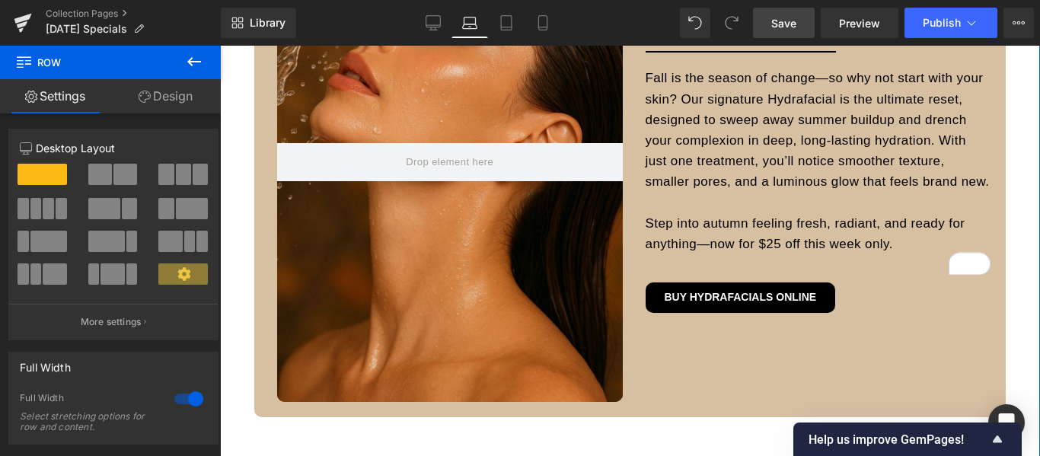
scroll to position [762, 0]
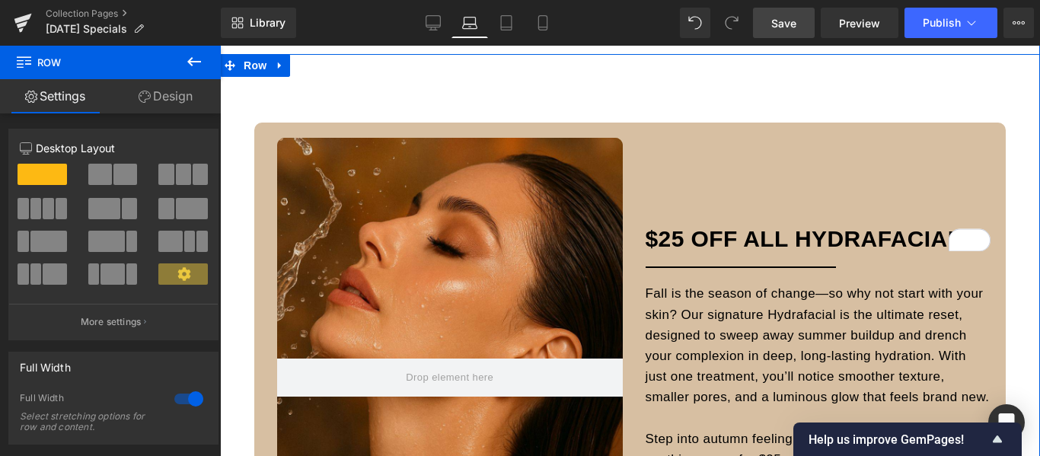
click at [535, 141] on div "Hero Banner 191px" at bounding box center [450, 378] width 346 height 480
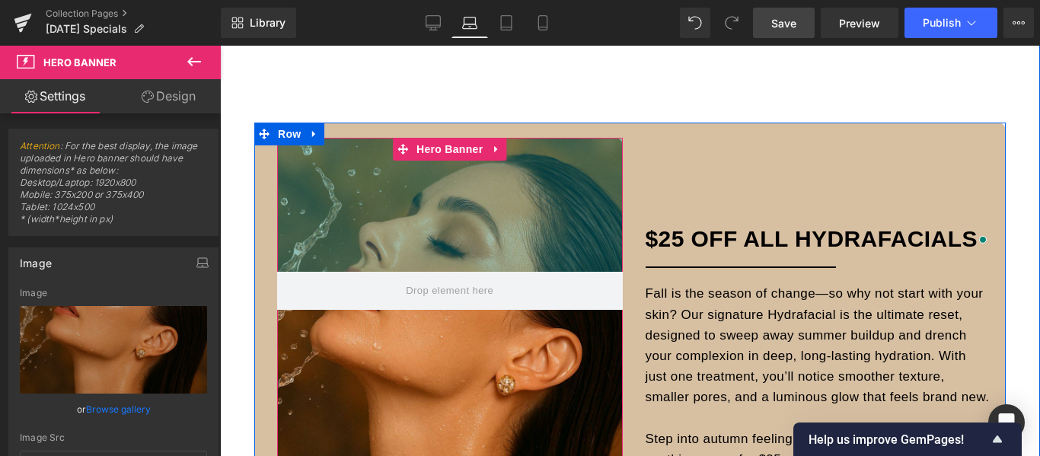
drag, startPoint x: 526, startPoint y: 139, endPoint x: 534, endPoint y: 30, distance: 109.2
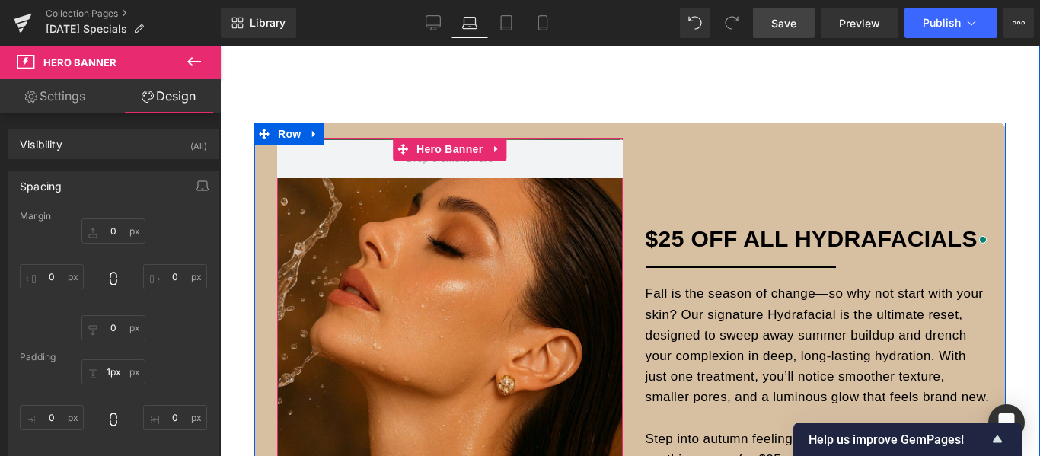
type input "0px"
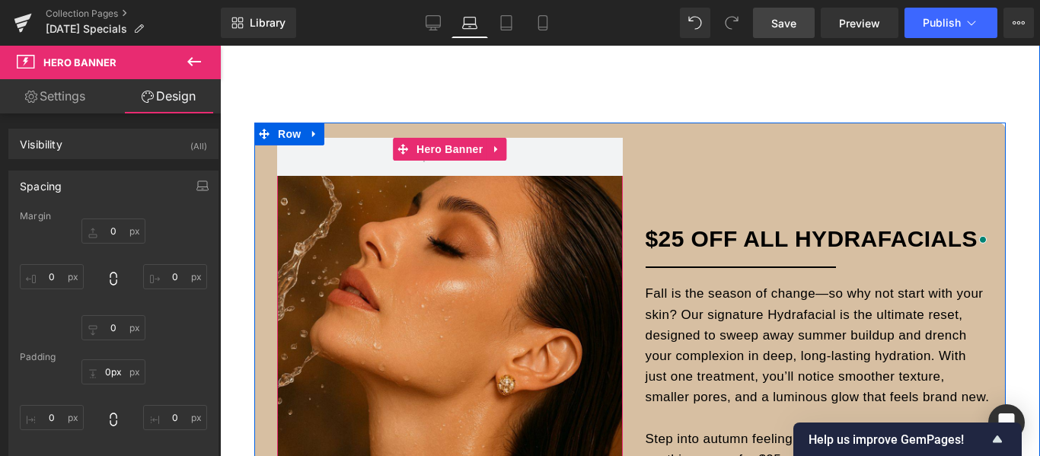
drag, startPoint x: 464, startPoint y: 315, endPoint x: 488, endPoint y: 335, distance: 31.9
click at [488, 335] on div "Hero Banner" at bounding box center [450, 378] width 346 height 480
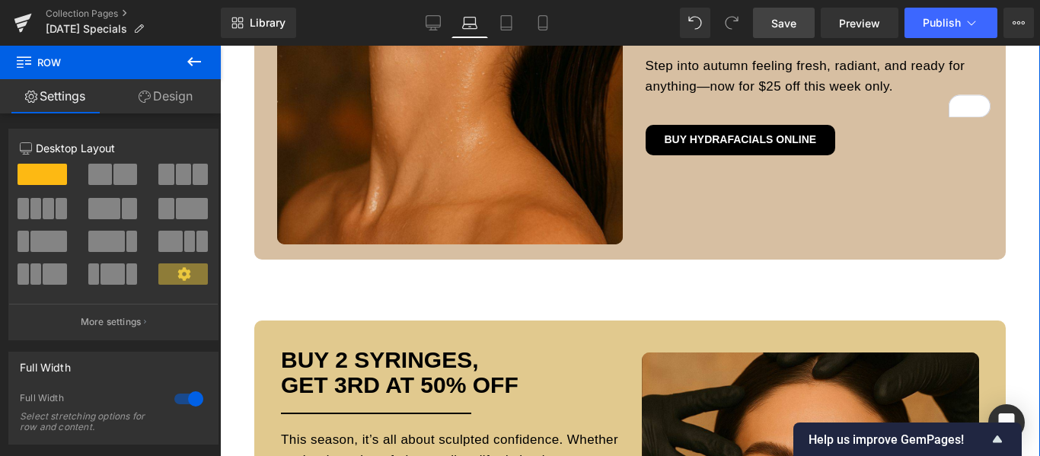
scroll to position [990, 0]
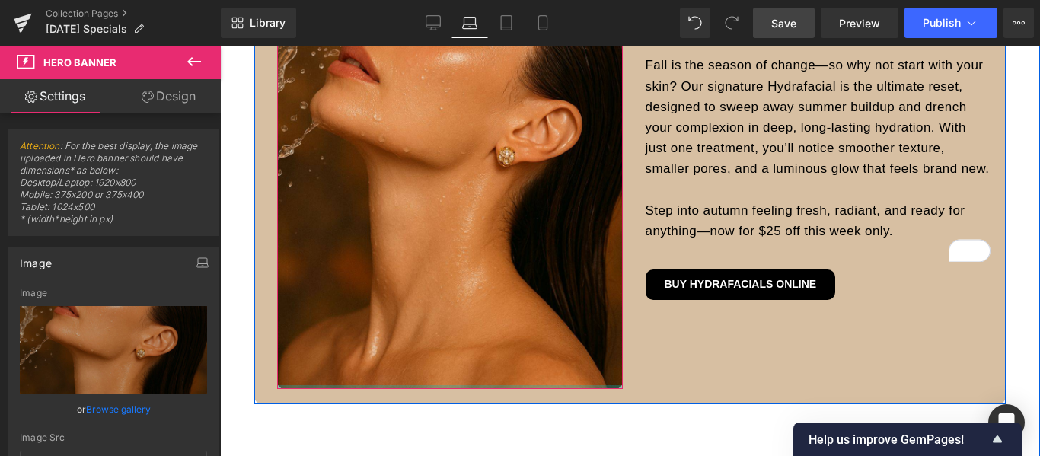
drag, startPoint x: 523, startPoint y: 386, endPoint x: 533, endPoint y: 337, distance: 49.7
click at [533, 337] on div "Hero Banner" at bounding box center [450, 149] width 346 height 480
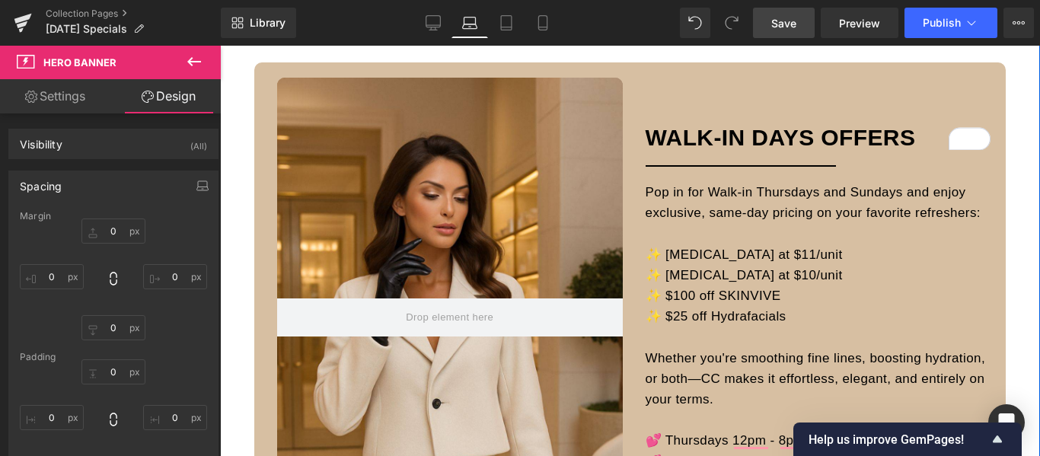
scroll to position [1828, 0]
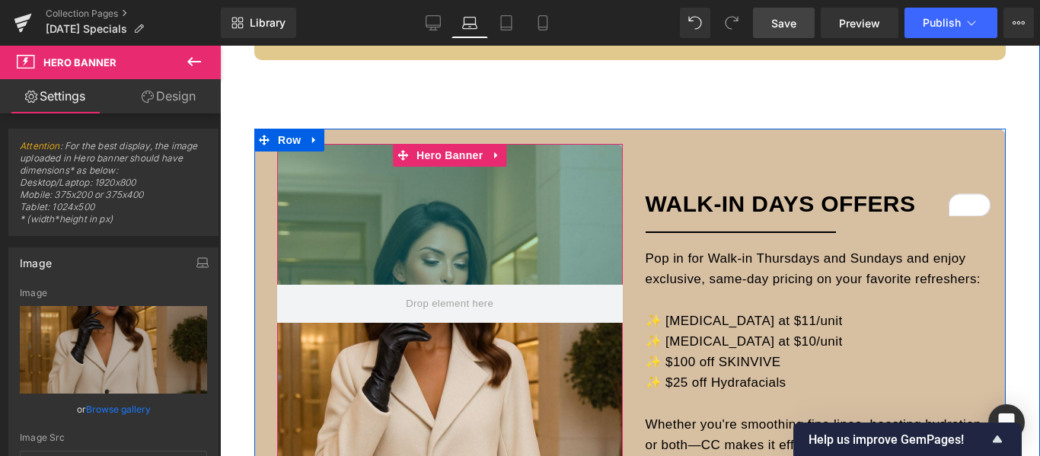
drag, startPoint x: 525, startPoint y: 149, endPoint x: 522, endPoint y: 68, distance: 81.5
click at [522, 68] on div "Hero Banner $25 OFF ALL HydrafacialS Heading Separator Fall is the season of ch…" at bounding box center [630, 102] width 752 height 2136
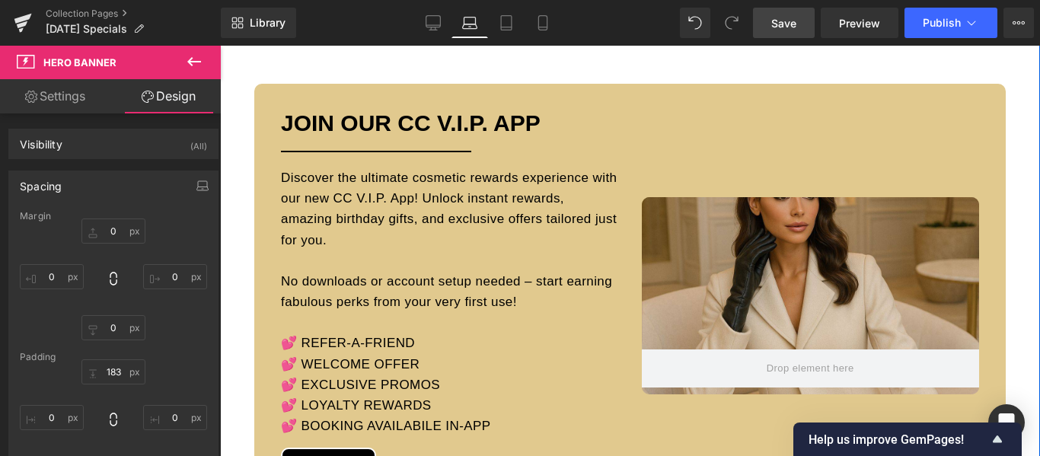
scroll to position [2589, 0]
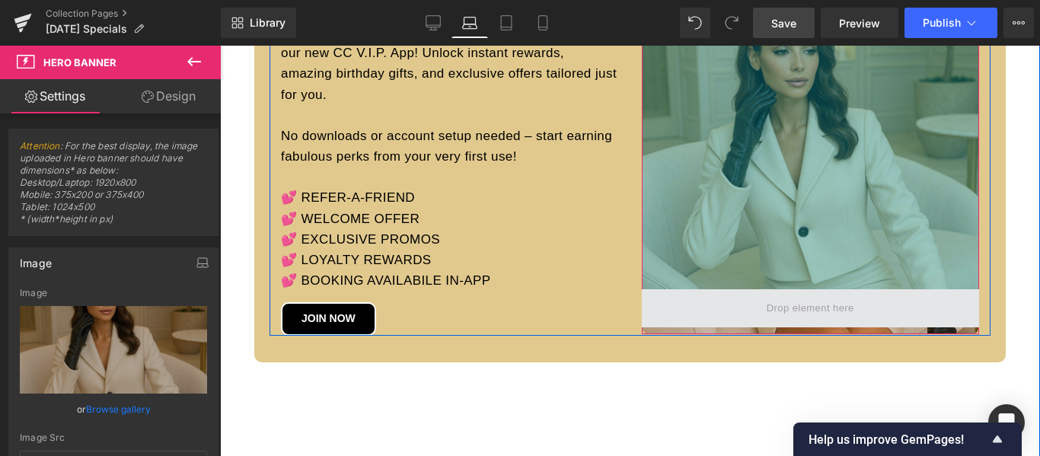
drag, startPoint x: 822, startPoint y: 157, endPoint x: 809, endPoint y: 327, distance: 170.3
click at [809, 327] on div "Hero Banner 423px" at bounding box center [811, 150] width 338 height 367
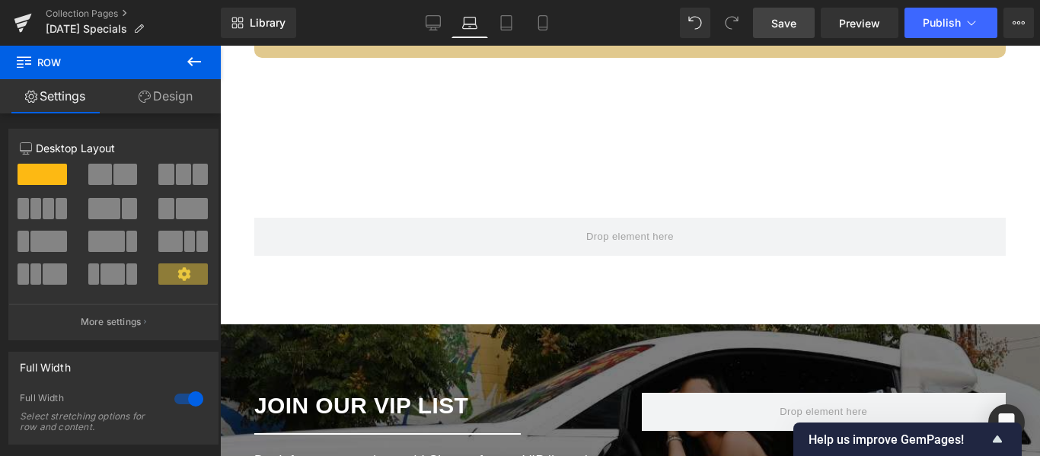
scroll to position [2742, 0]
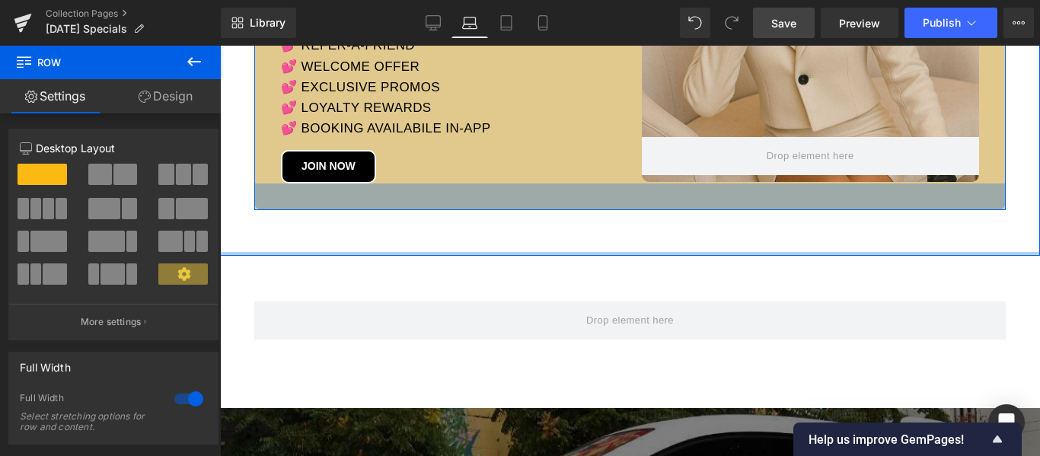
drag, startPoint x: 637, startPoint y: 314, endPoint x: 636, endPoint y: 202, distance: 112.0
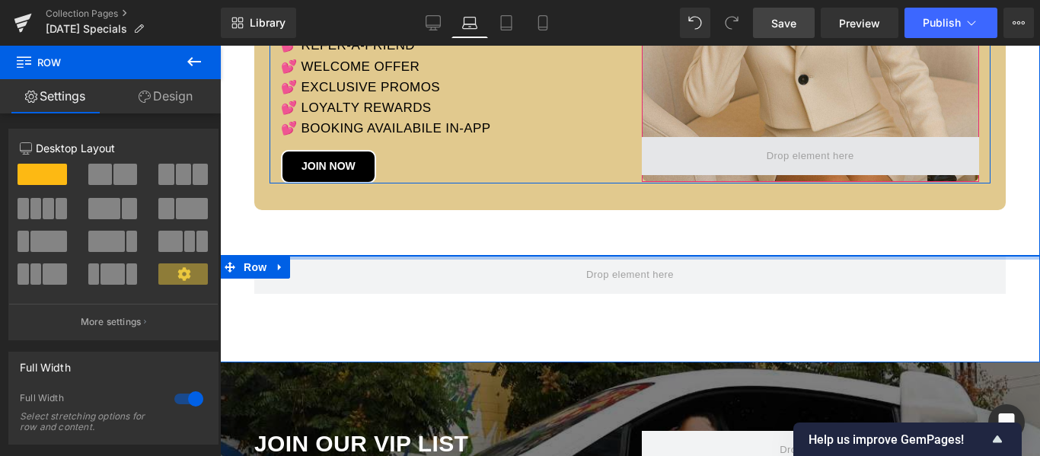
drag, startPoint x: 632, startPoint y: 257, endPoint x: 643, endPoint y: 167, distance: 91.3
click at [643, 167] on div "[US_STATE] COSMETICS MED SPA SPECIALS Heading Text Block Liquid Row 150px" at bounding box center [630, 87] width 820 height 5566
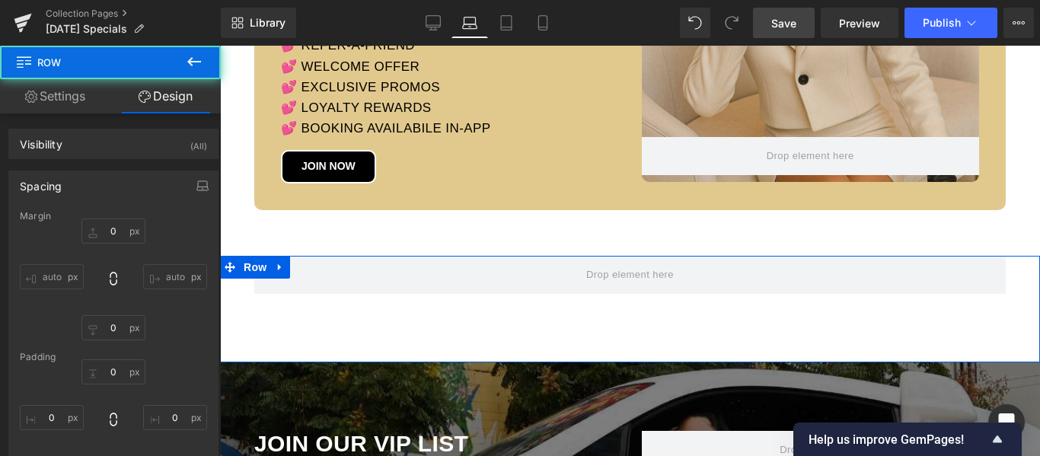
type input "0"
type input "45"
type input "90"
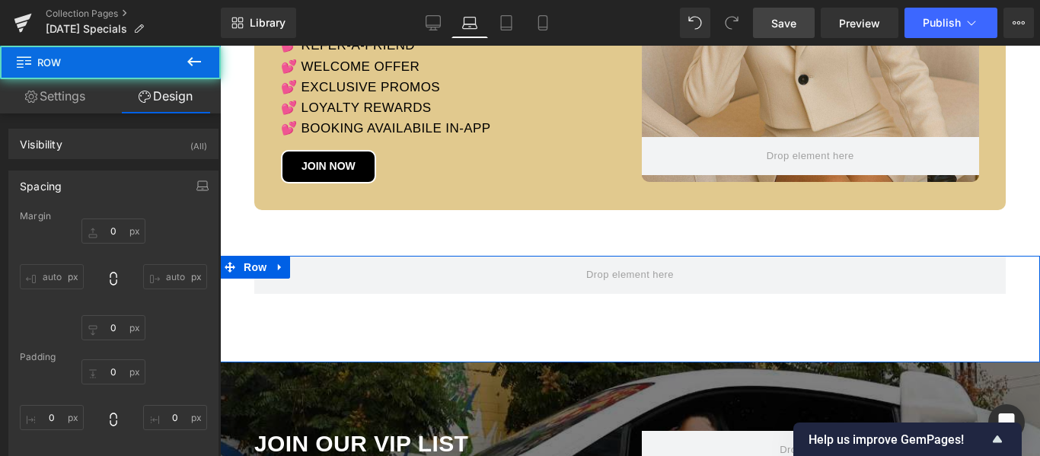
type input "45"
click at [644, 324] on div "Row" at bounding box center [630, 309] width 820 height 107
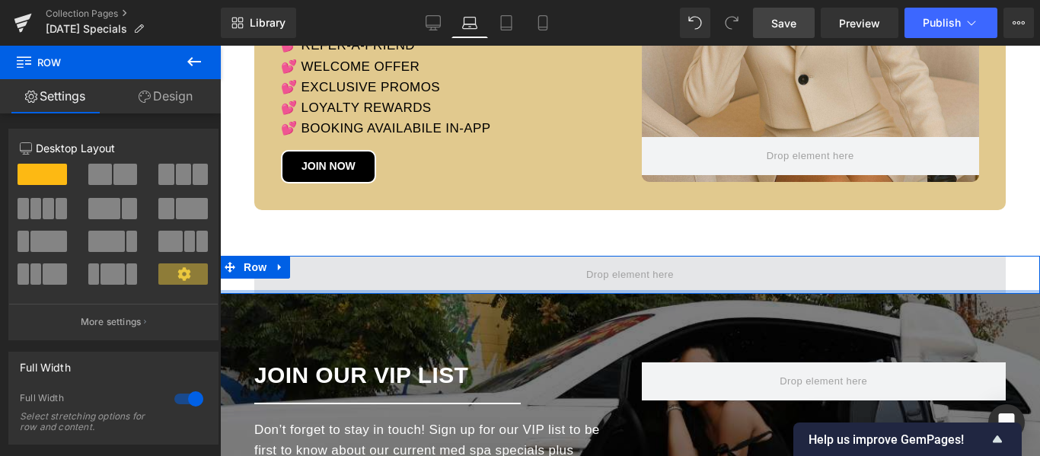
drag, startPoint x: 640, startPoint y: 361, endPoint x: 640, endPoint y: 292, distance: 69.3
click at [640, 292] on div at bounding box center [630, 292] width 820 height 4
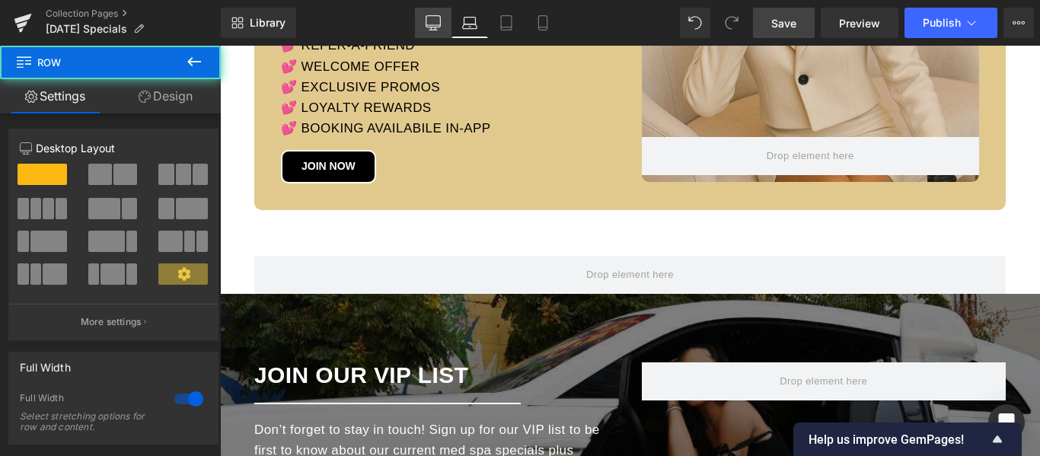
click at [427, 18] on icon at bounding box center [433, 21] width 14 height 11
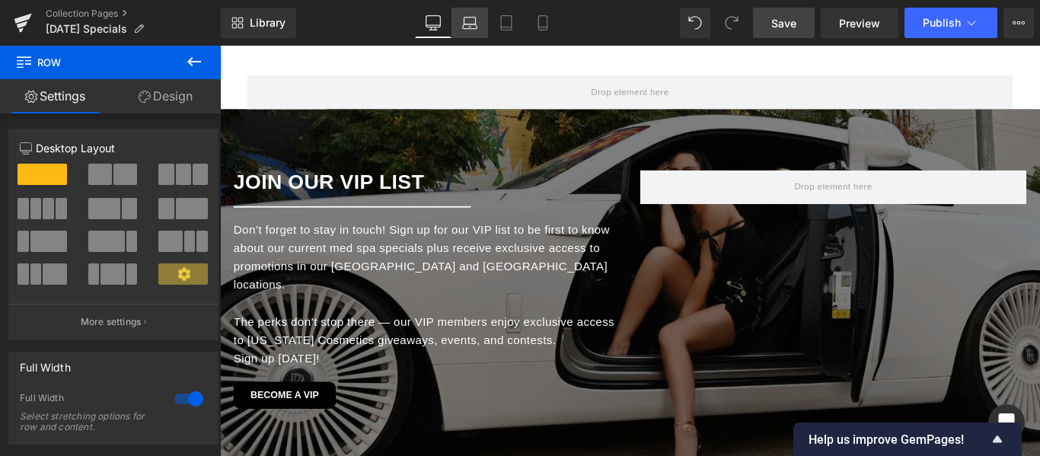
click at [474, 21] on icon at bounding box center [469, 22] width 15 height 15
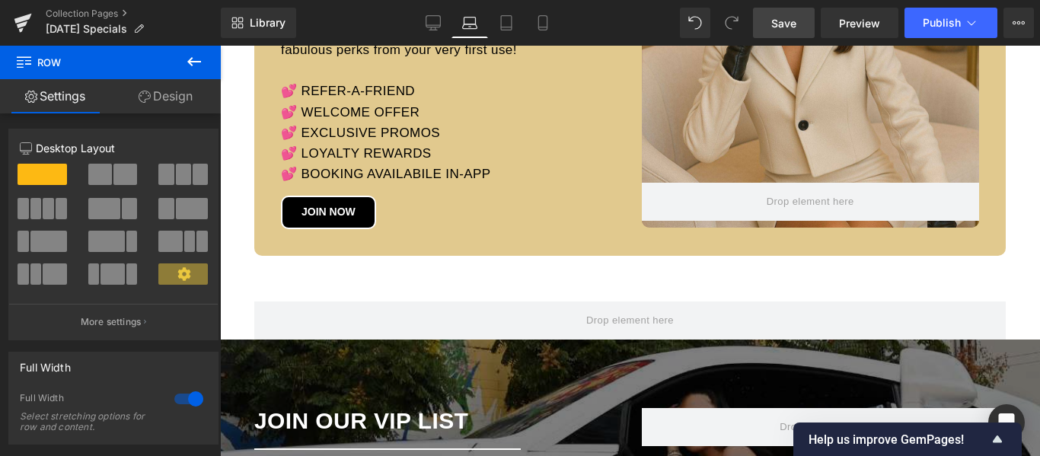
scroll to position [631, 0]
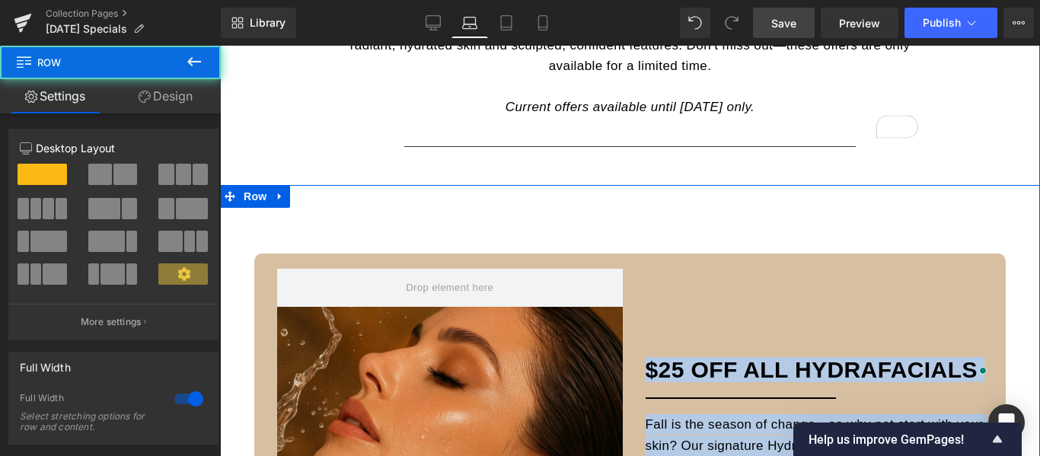
drag, startPoint x: 644, startPoint y: 235, endPoint x: 644, endPoint y: 200, distance: 35.8
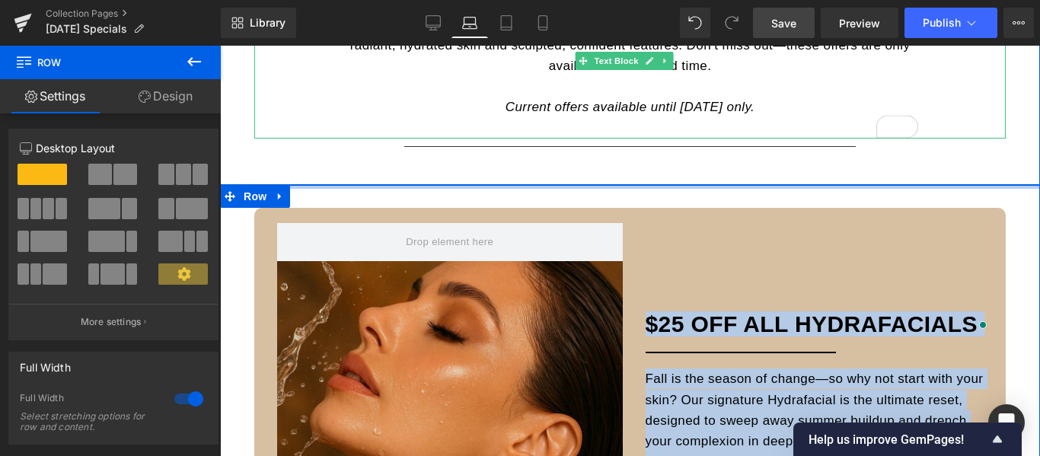
drag, startPoint x: 640, startPoint y: 187, endPoint x: 647, endPoint y: 112, distance: 74.9
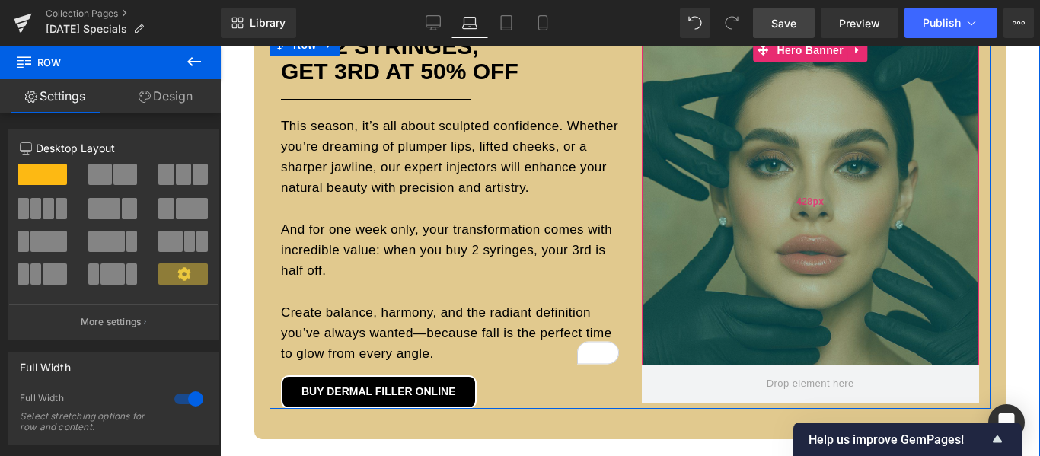
scroll to position [1316, 0]
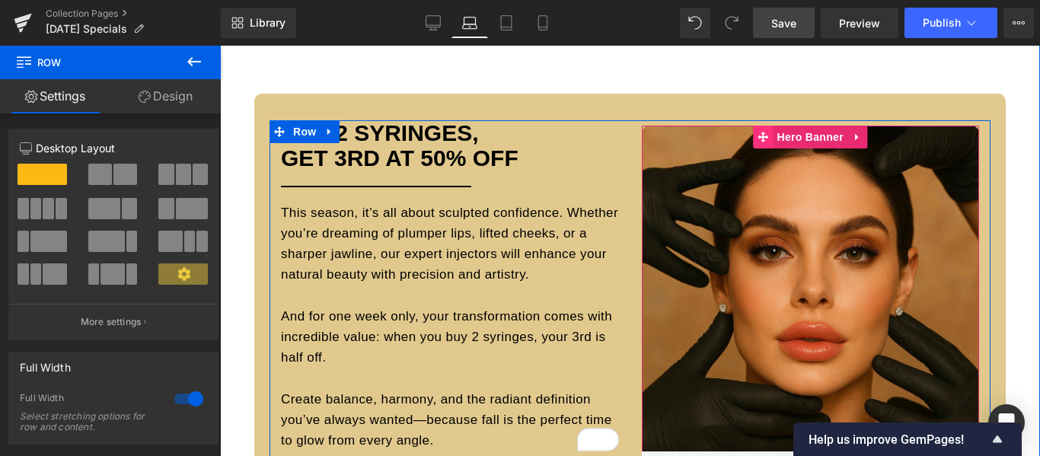
click at [764, 138] on span at bounding box center [764, 137] width 20 height 23
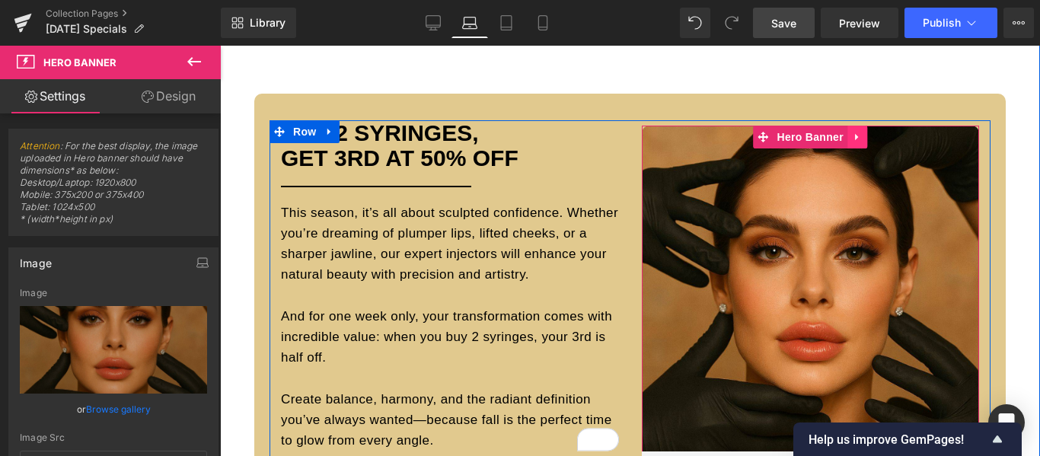
click at [855, 140] on icon at bounding box center [856, 137] width 3 height 7
click at [844, 138] on icon at bounding box center [847, 137] width 11 height 11
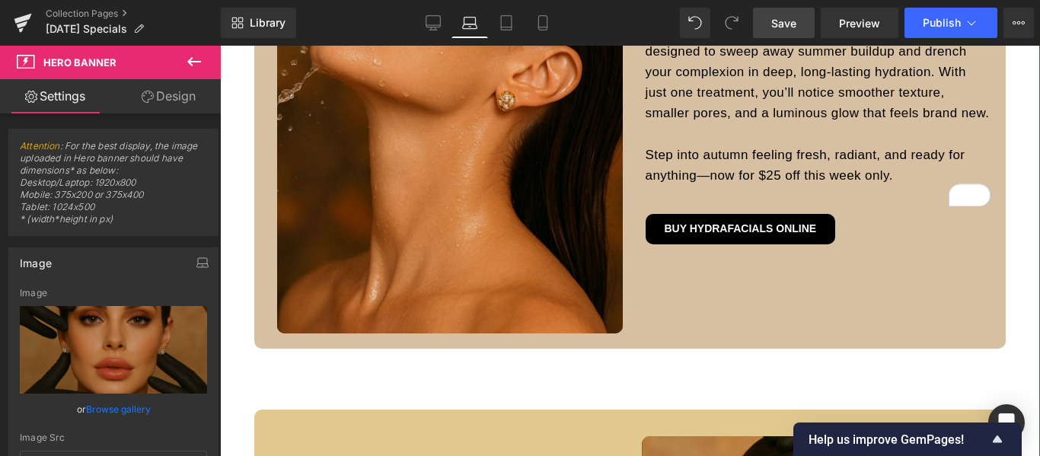
scroll to position [780, 0]
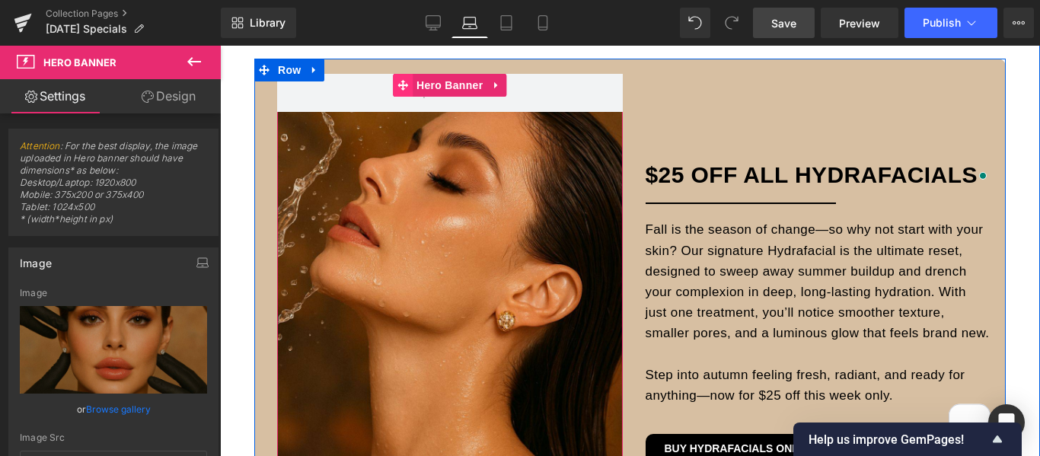
click at [398, 86] on icon at bounding box center [403, 85] width 11 height 11
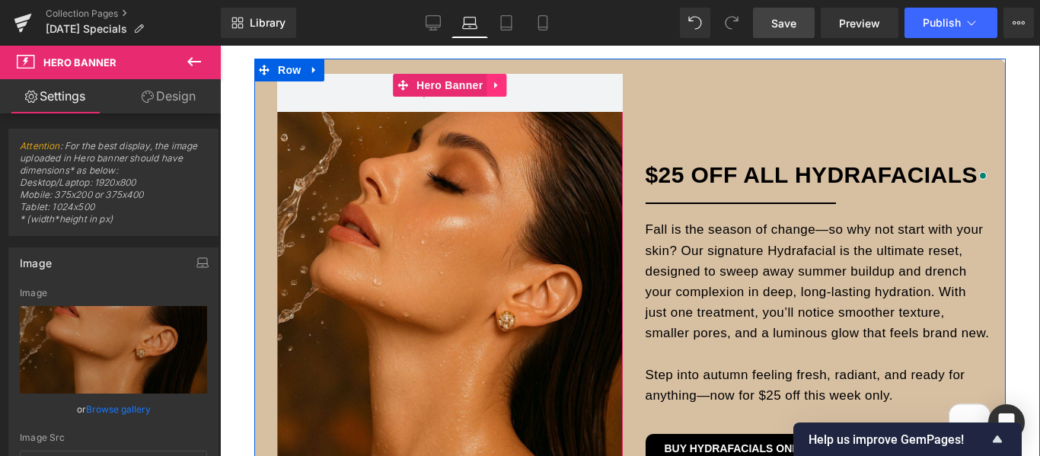
click at [491, 88] on icon at bounding box center [496, 84] width 11 height 11
click at [504, 88] on icon at bounding box center [506, 85] width 11 height 11
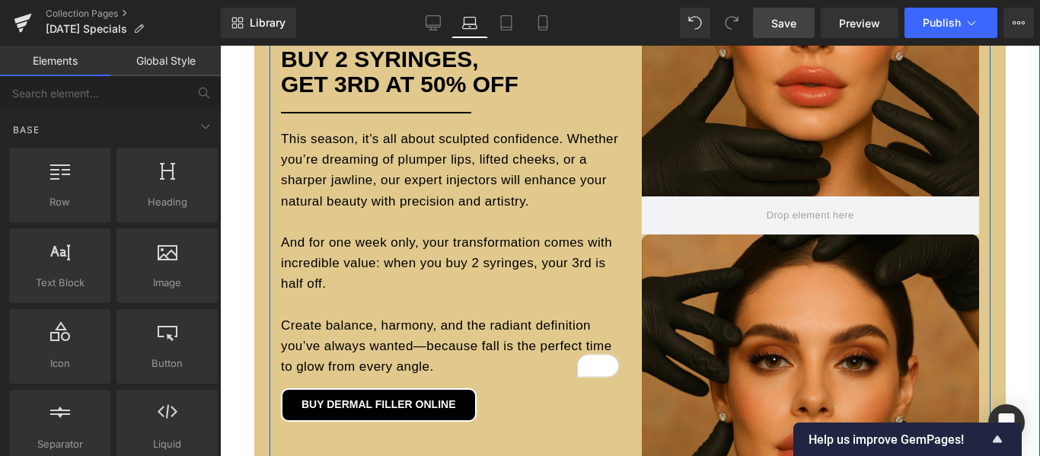
scroll to position [1389, 0]
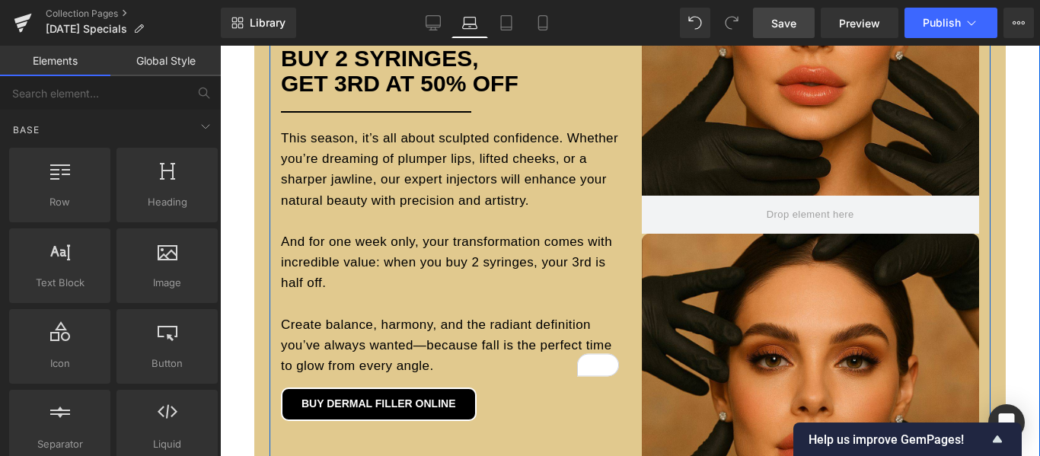
click at [744, 267] on div at bounding box center [811, 416] width 338 height 364
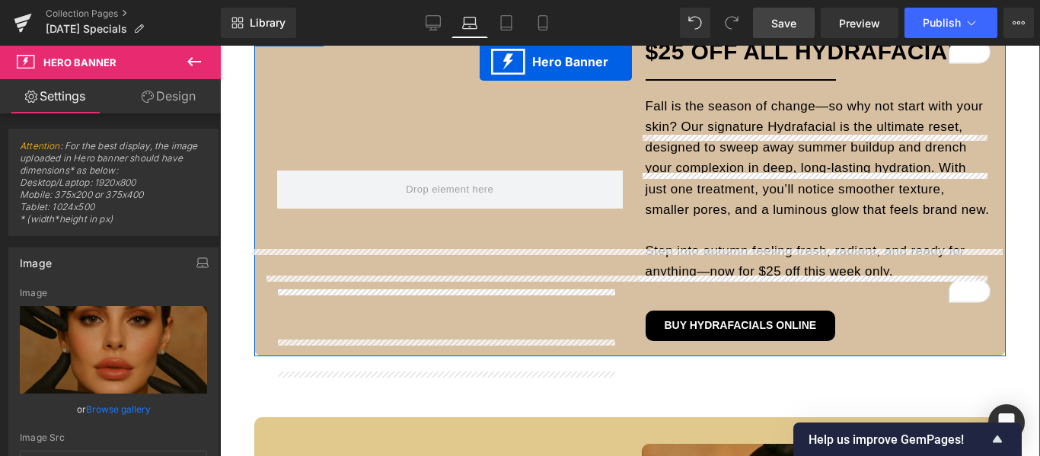
scroll to position [769, 0]
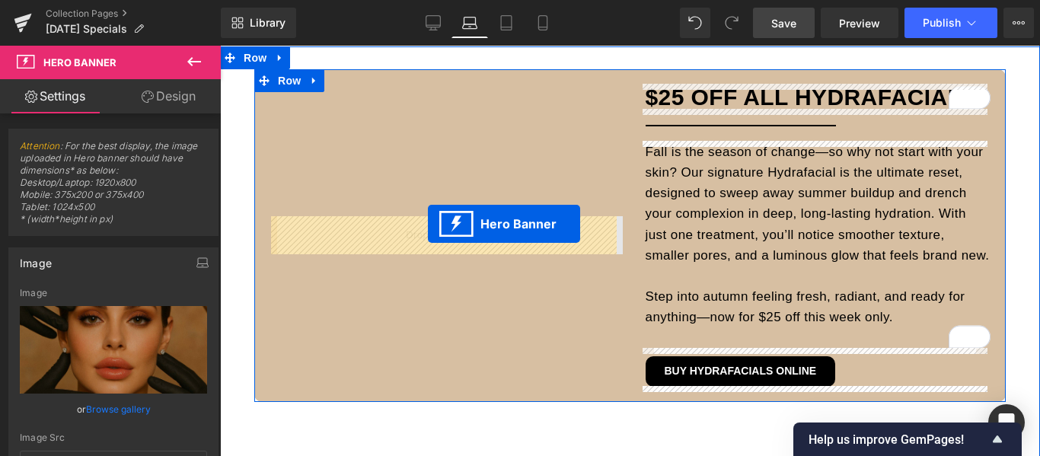
drag, startPoint x: 759, startPoint y: 243, endPoint x: 428, endPoint y: 224, distance: 331.1
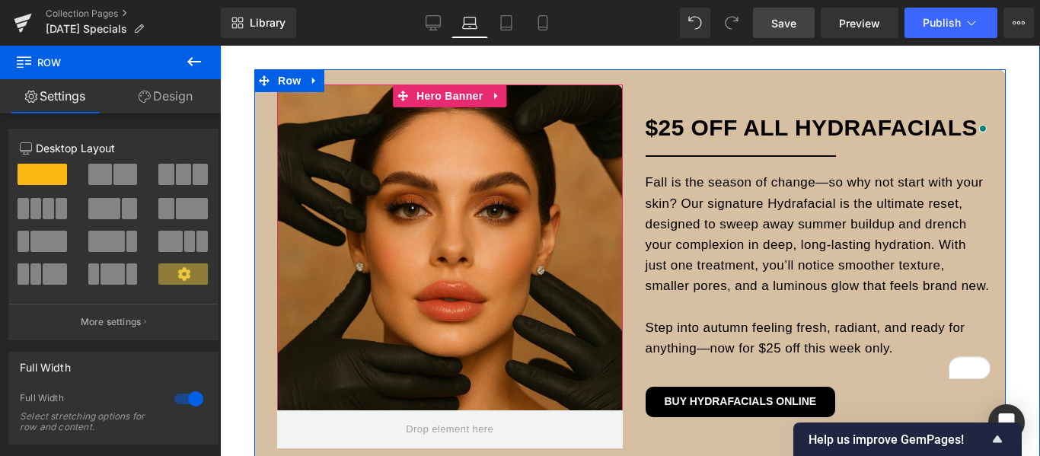
click at [522, 174] on div at bounding box center [450, 267] width 346 height 364
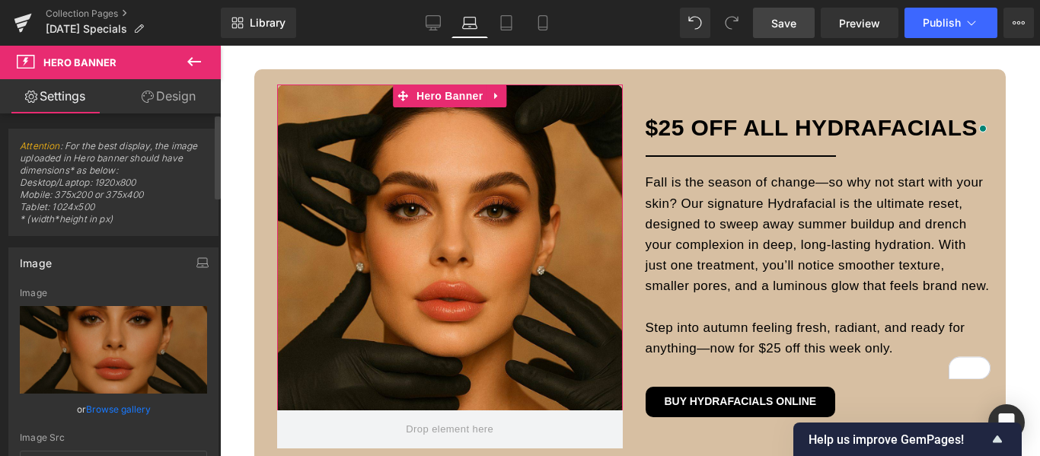
click at [111, 411] on link "Browse gallery" at bounding box center [118, 409] width 65 height 27
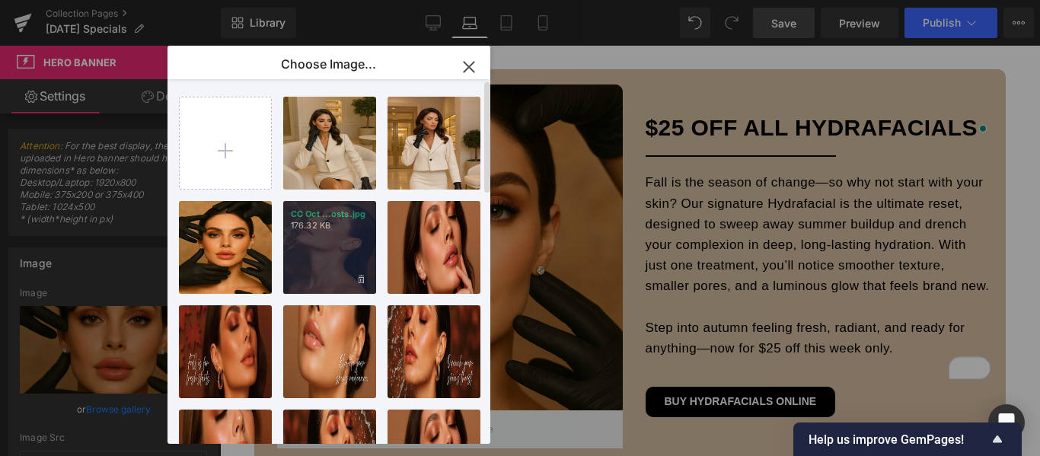
click at [322, 241] on div "CC Oct ...osts.jpg 176.32 KB" at bounding box center [329, 247] width 93 height 93
type input "https://ucarecdn.com/6d2dee8b-8ab6-453f-b7ac-a04aab2d0e05/-/format/auto/-/previ…"
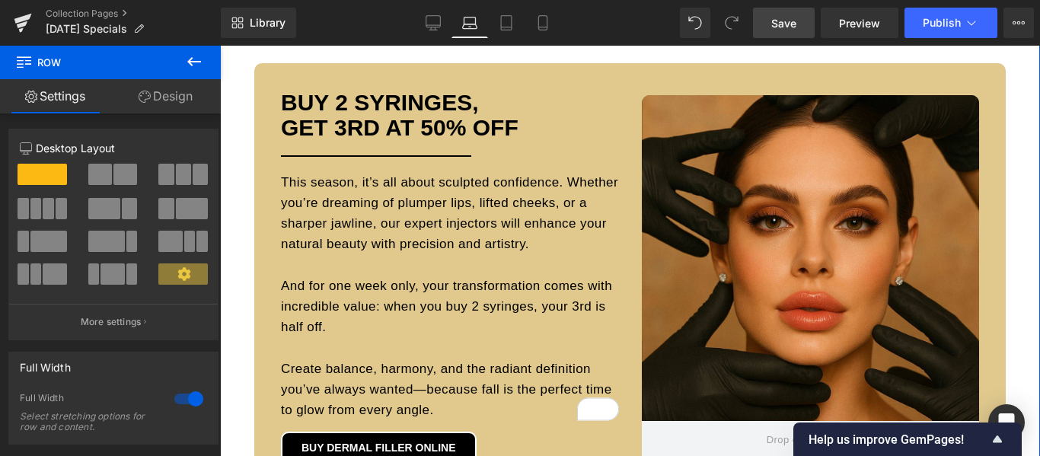
scroll to position [1226, 0]
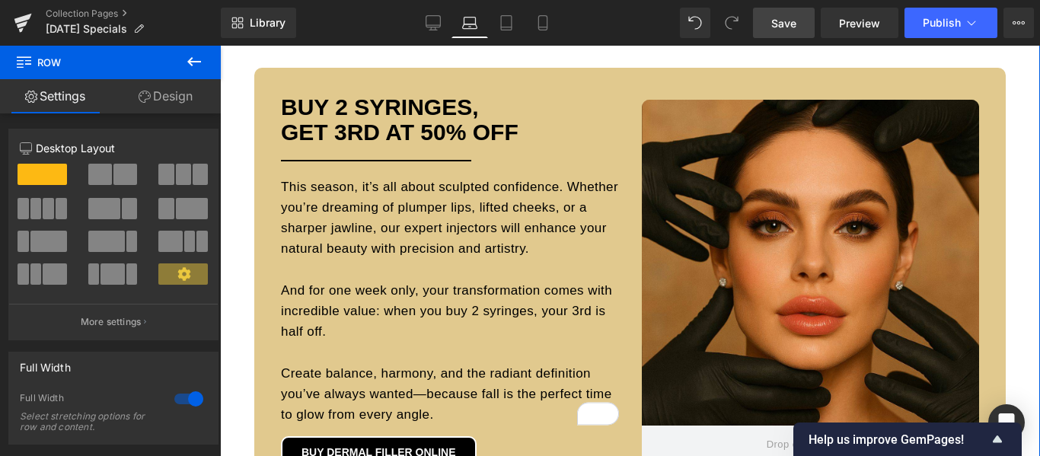
click at [764, 120] on div "Hero Banner 428px" at bounding box center [811, 282] width 338 height 364
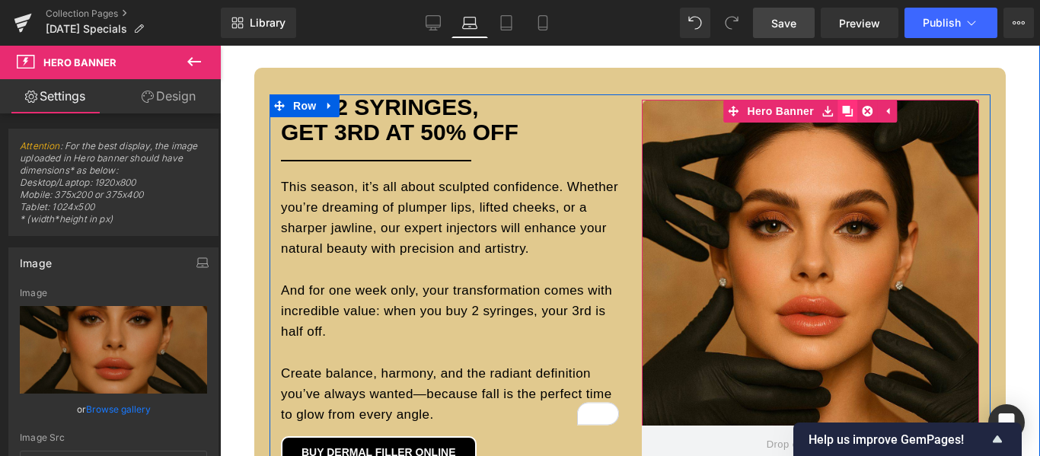
click at [845, 117] on icon at bounding box center [847, 111] width 11 height 11
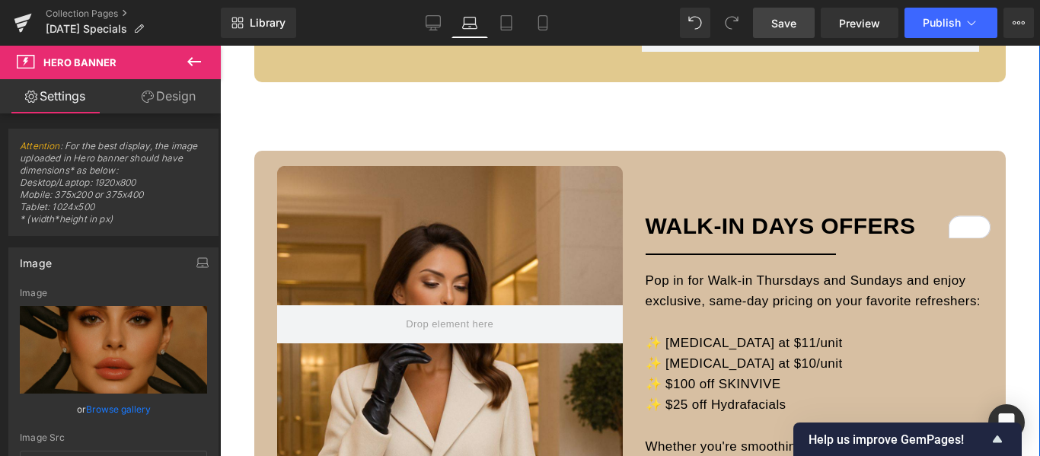
scroll to position [2011, 0]
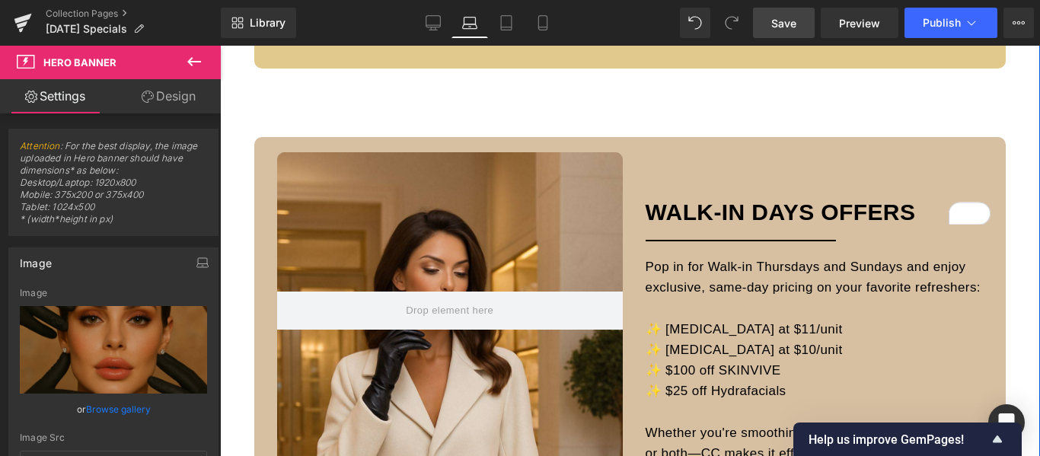
click at [559, 214] on div "Hero Banner 183px" at bounding box center [450, 392] width 346 height 480
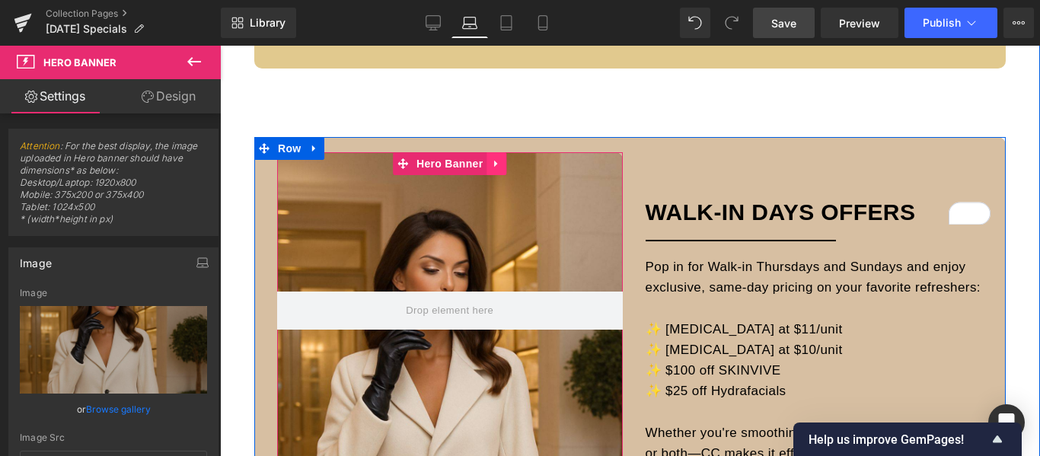
click at [494, 162] on icon at bounding box center [495, 164] width 3 height 7
click at [501, 159] on icon at bounding box center [506, 163] width 11 height 11
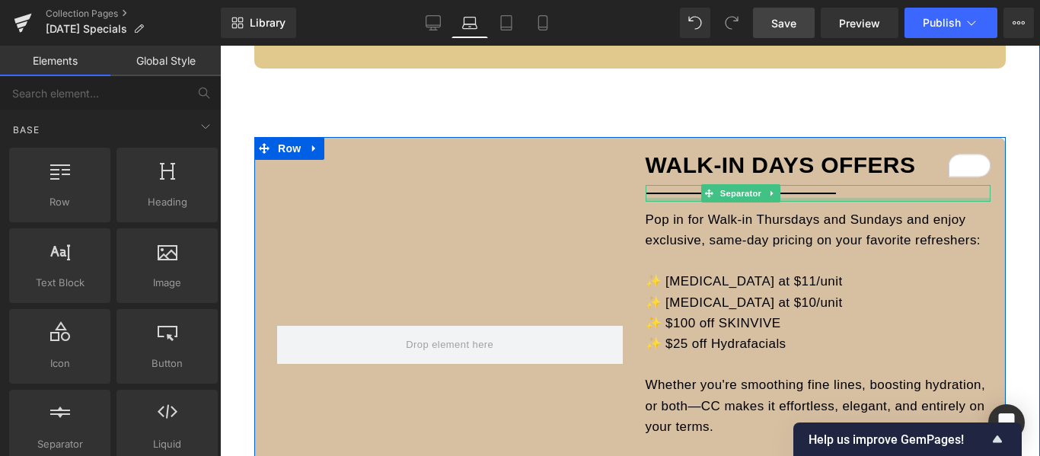
scroll to position [1554, 0]
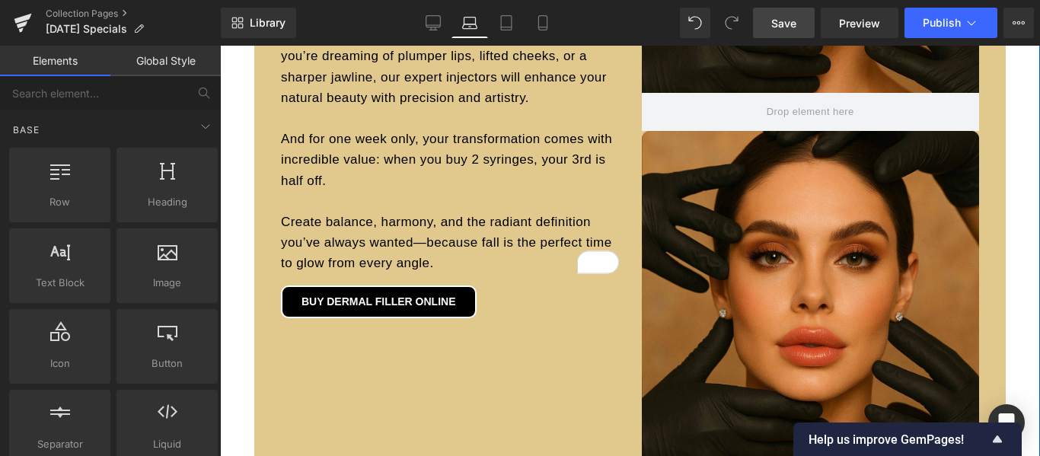
click at [738, 177] on div at bounding box center [811, 313] width 338 height 364
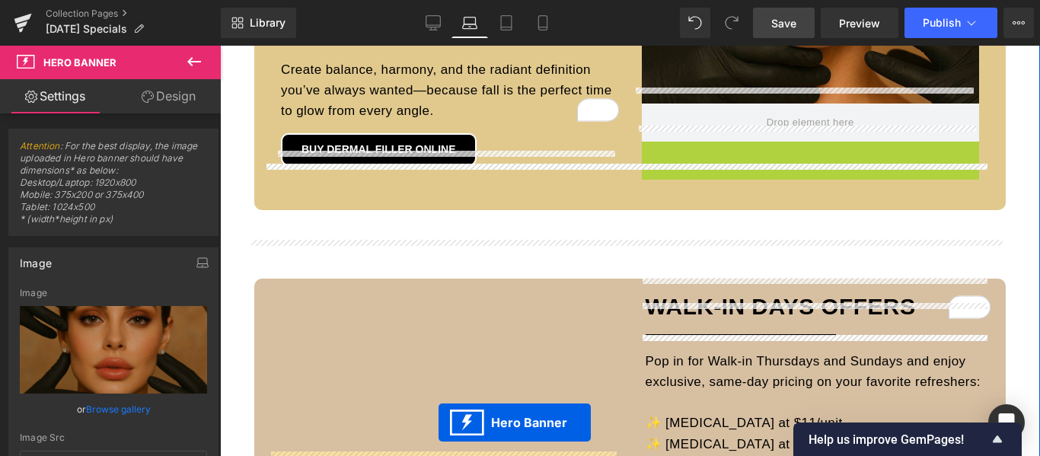
scroll to position [1634, 0]
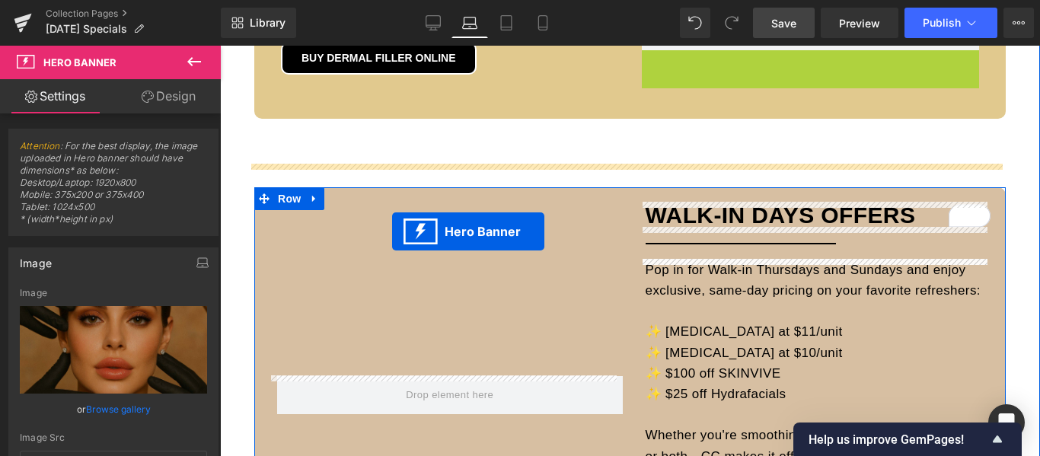
drag, startPoint x: 759, startPoint y: 140, endPoint x: 392, endPoint y: 232, distance: 377.6
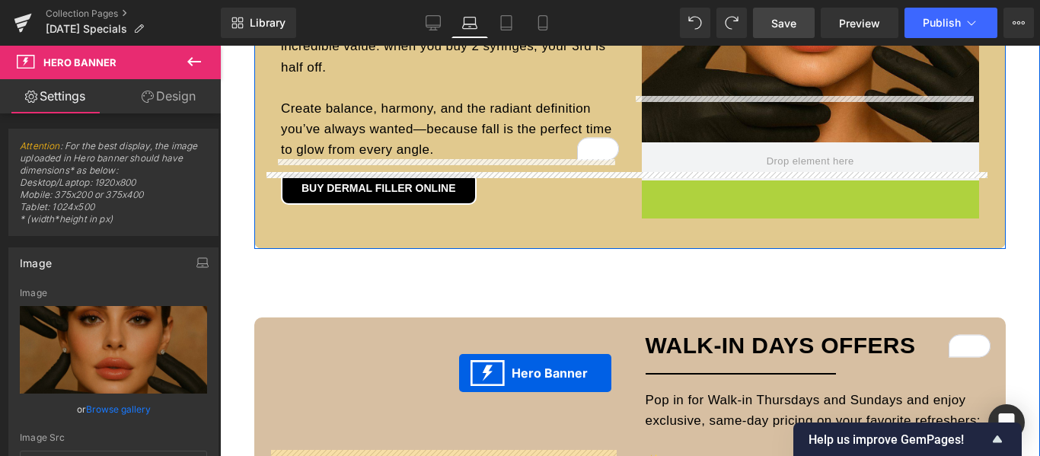
scroll to position [1550, 0]
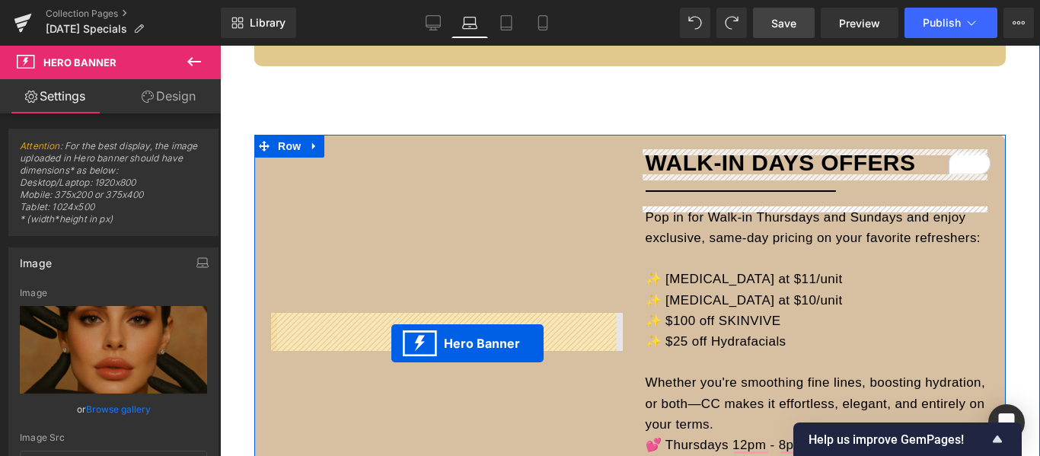
drag, startPoint x: 762, startPoint y: 193, endPoint x: 391, endPoint y: 343, distance: 399.4
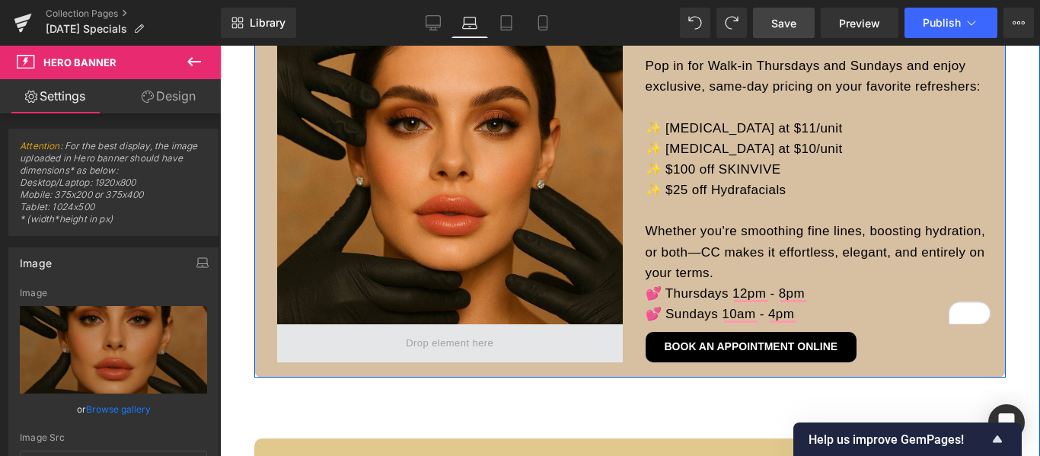
scroll to position [1736, 0]
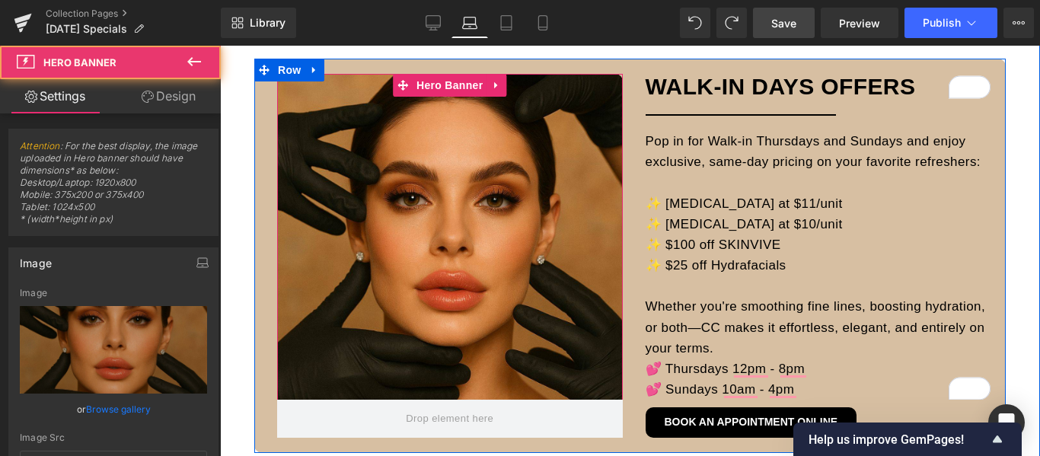
click at [465, 225] on div at bounding box center [450, 256] width 346 height 364
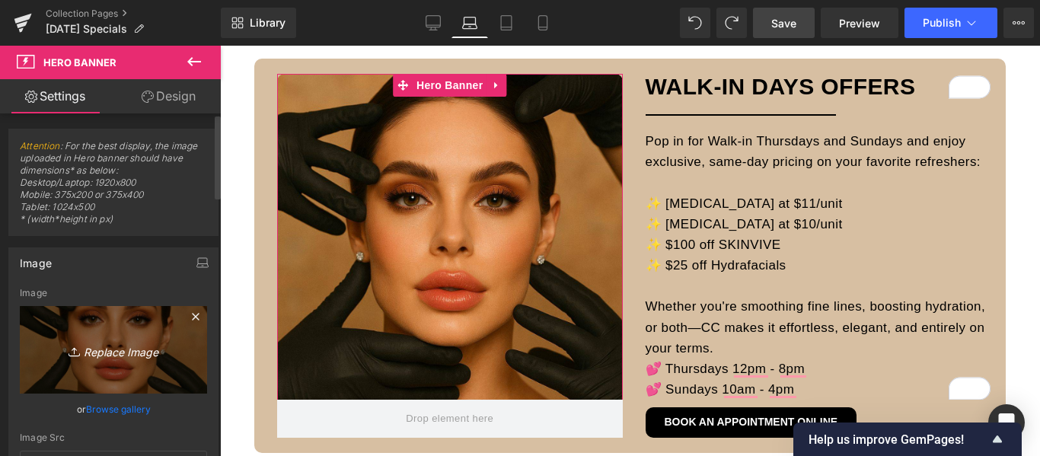
click at [116, 348] on icon "Replace Image" at bounding box center [114, 349] width 122 height 19
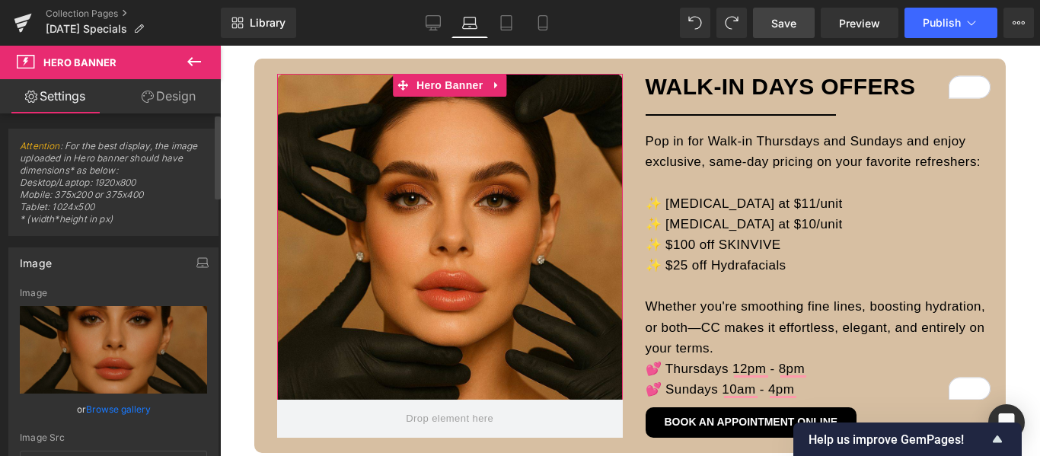
click at [119, 406] on link "Browse gallery" at bounding box center [118, 409] width 65 height 27
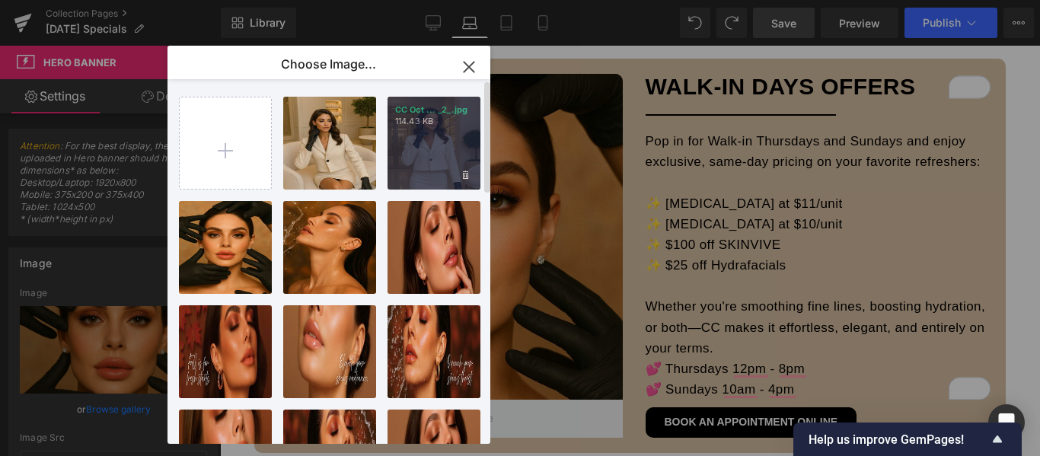
click at [436, 149] on div "CC Oct ... _2_.jpg 114.43 KB" at bounding box center [434, 143] width 93 height 93
type input "https://ucarecdn.com/d573f0e7-97e4-475d-b727-9cd71b0a7d89/-/format/auto/-/previ…"
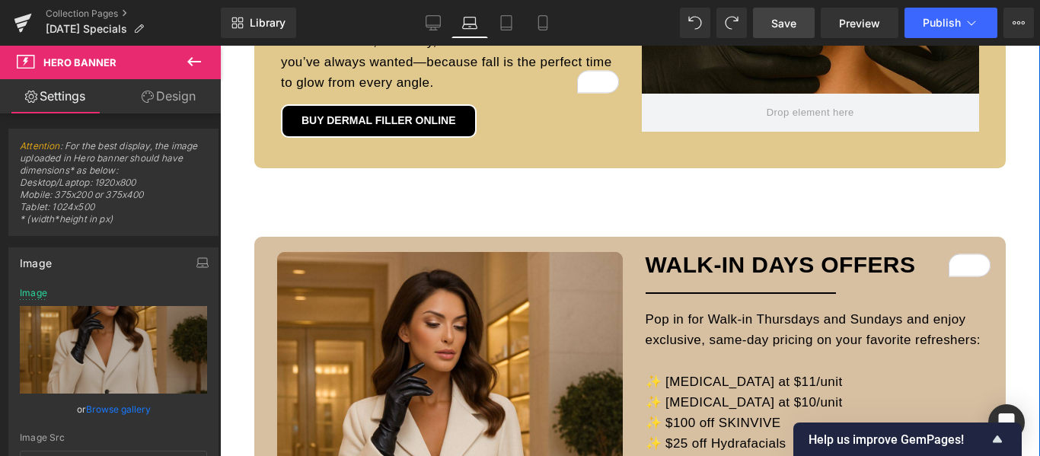
scroll to position [1584, 0]
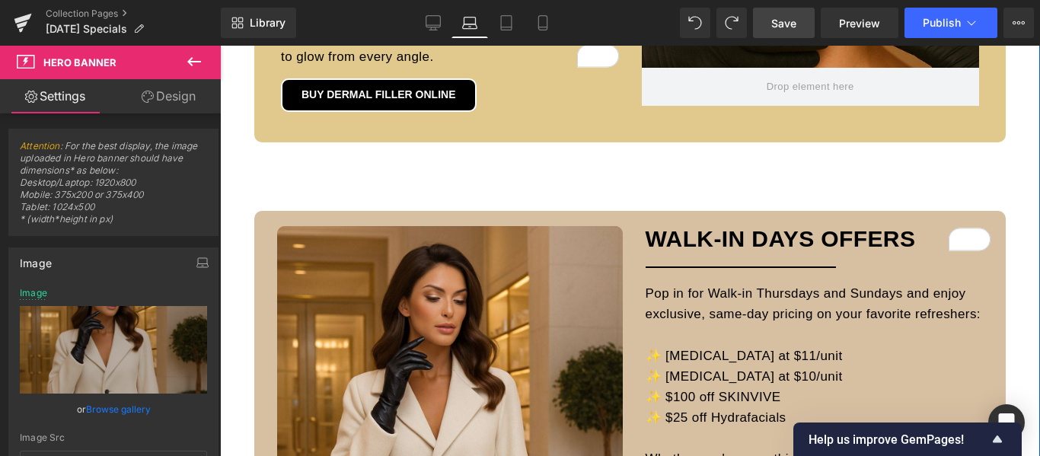
click at [644, 172] on div "Hero Banner 428px $25 OFF ALL HydrafacialS Heading Separator Fall is the season…" at bounding box center [630, 184] width 752 height 1905
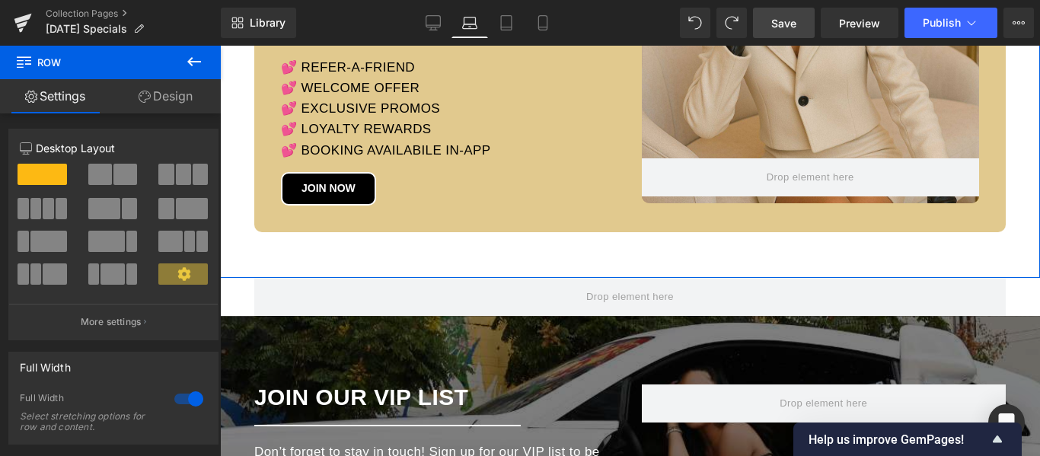
scroll to position [2498, 0]
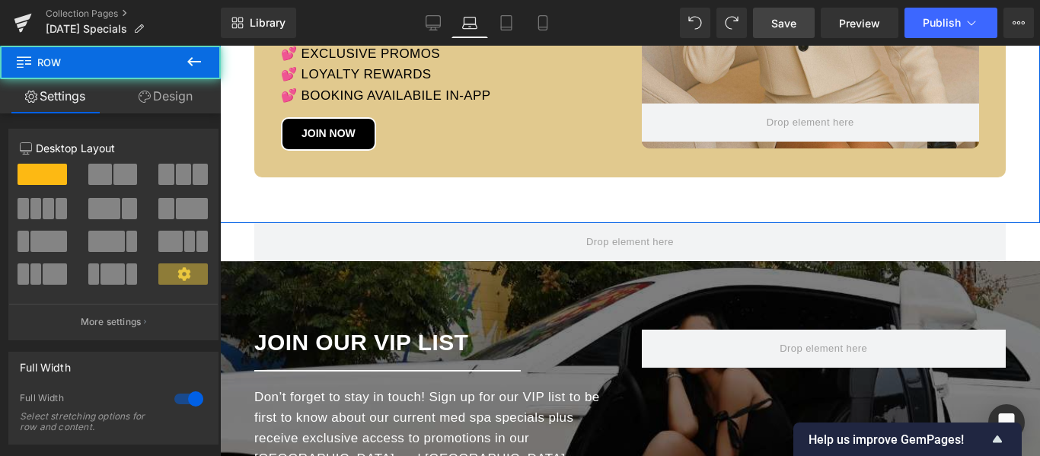
drag, startPoint x: 690, startPoint y: 257, endPoint x: 694, endPoint y: 217, distance: 40.5
click at [694, 217] on div "CALIFORNIA COSMETICS MED SPA SPECIALS Heading Text Block Liquid Row 150px" at bounding box center [630, 158] width 820 height 5220
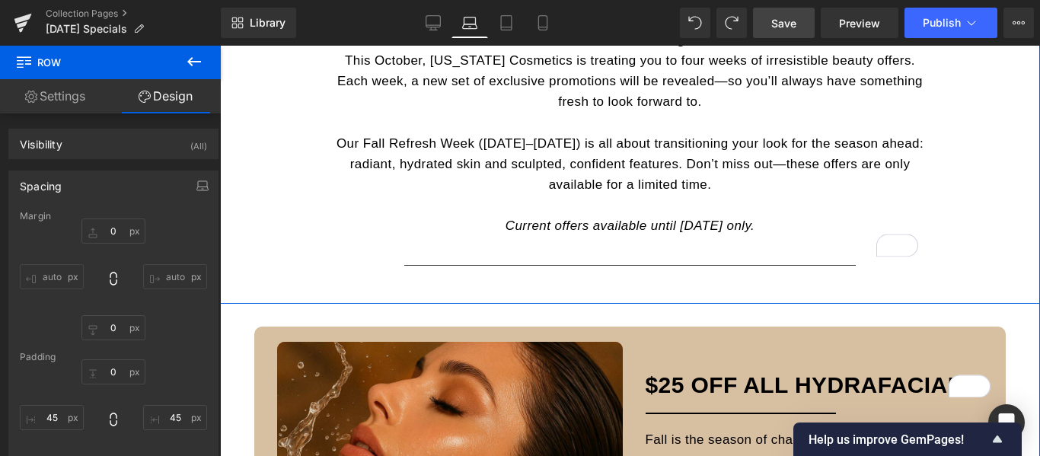
scroll to position [518, 0]
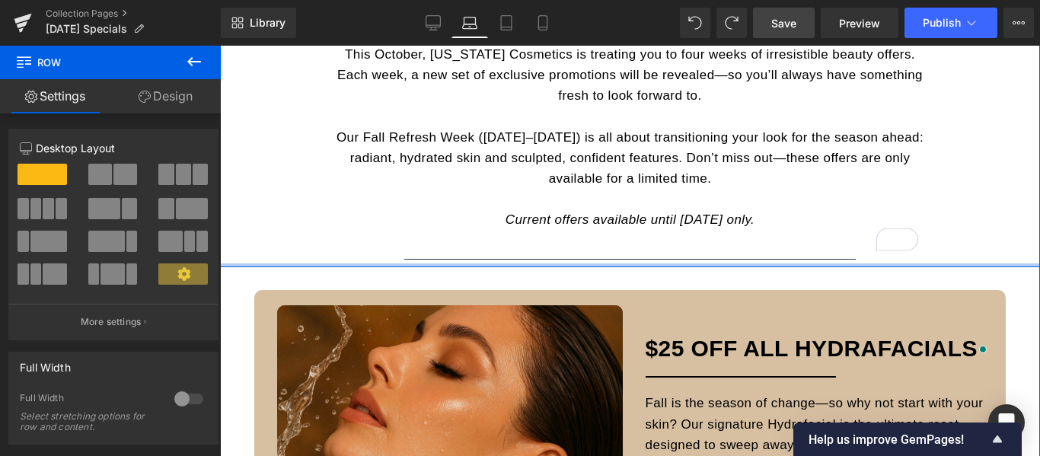
drag, startPoint x: 631, startPoint y: 294, endPoint x: 636, endPoint y: 260, distance: 33.8
click at [636, 260] on div "STEP INTO FALL Heading Separator Summer skin out. Fall glow in! This October, C…" at bounding box center [630, 93] width 820 height 350
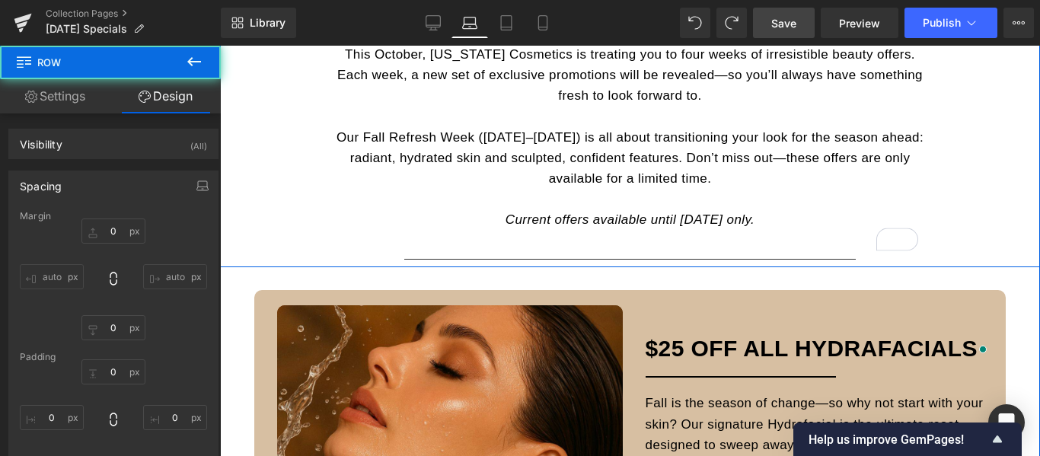
type input "0"
type input "40"
type input "30"
type input "0"
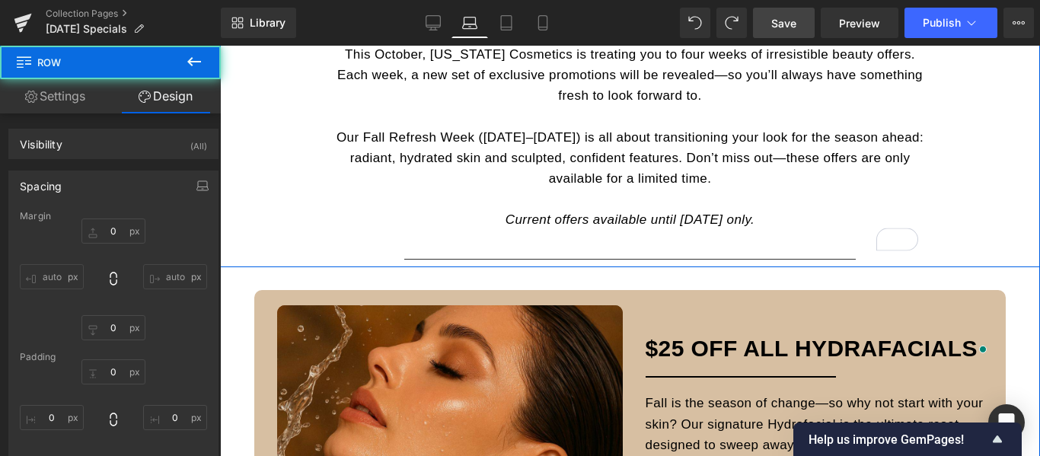
type input "30"
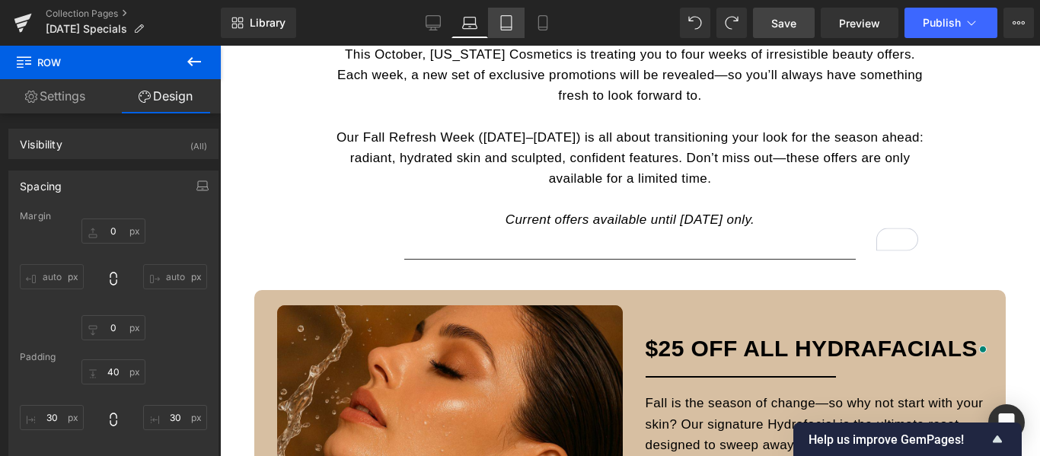
click at [511, 19] on icon at bounding box center [506, 22] width 15 height 15
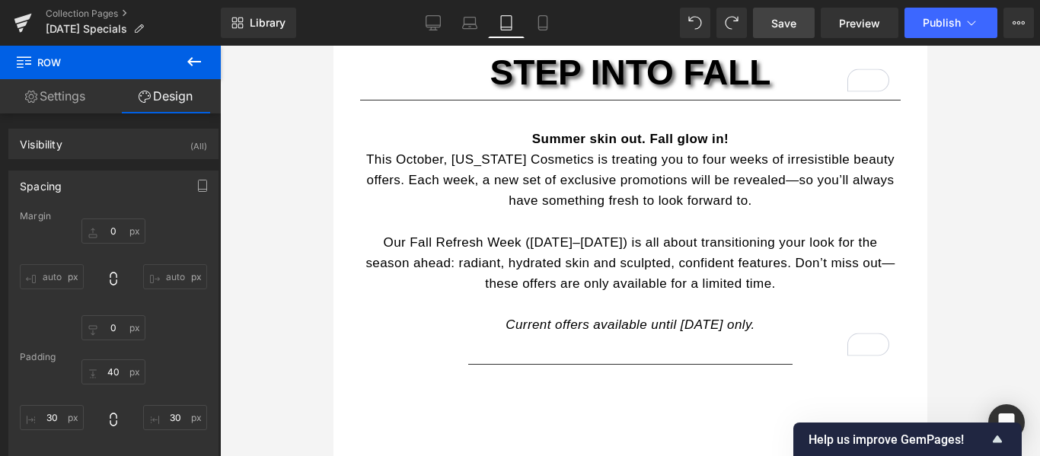
type input "0"
type input "40"
type input "20"
type input "40"
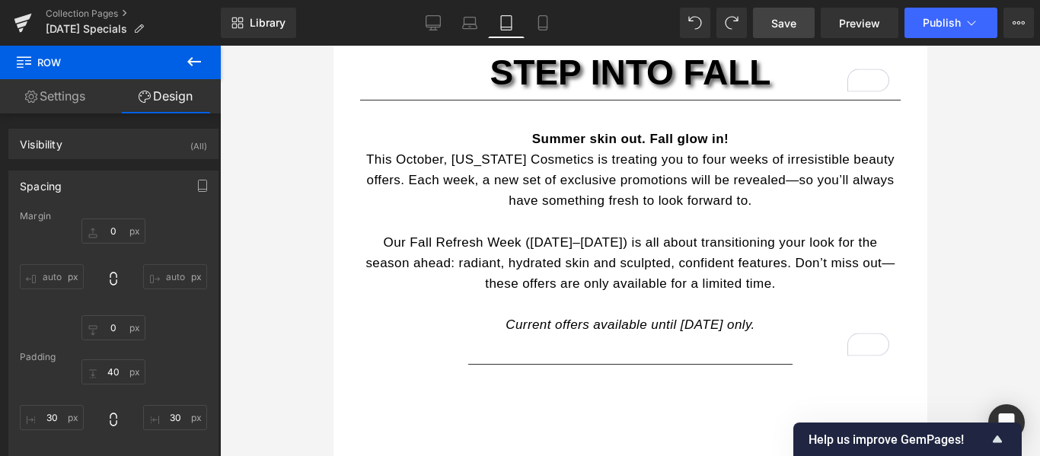
type input "20"
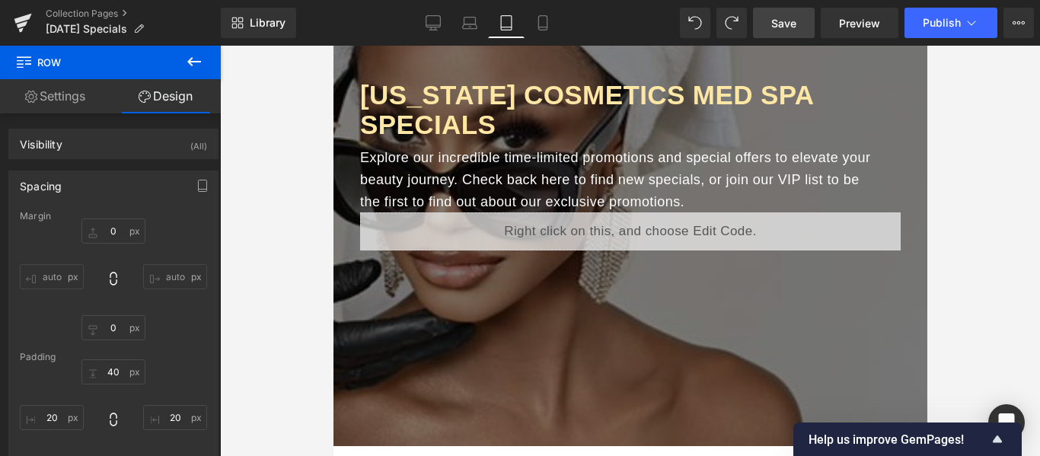
scroll to position [0, 0]
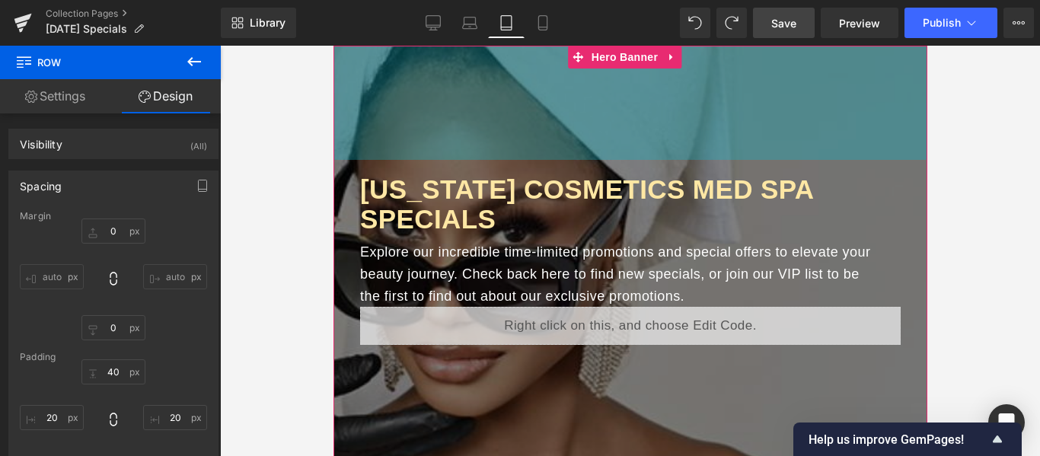
click at [777, 96] on div "150px" at bounding box center [630, 103] width 594 height 114
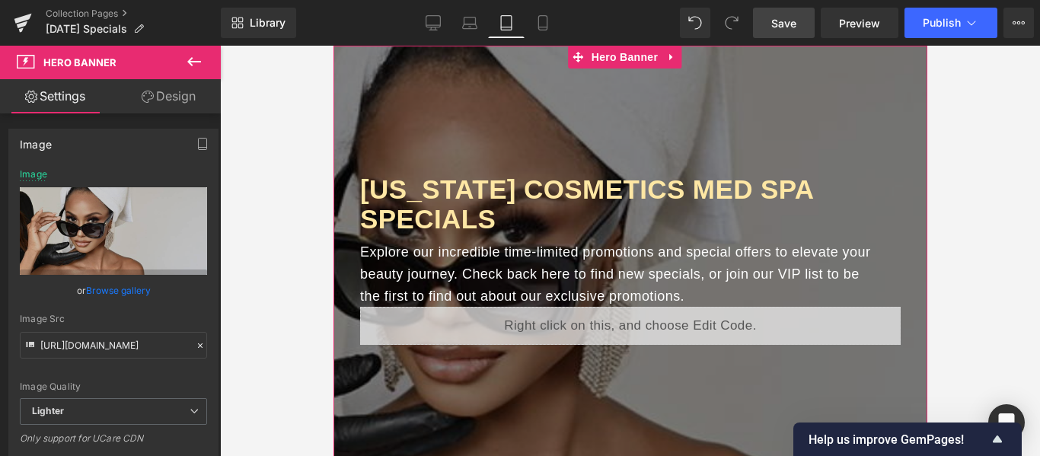
click at [754, 391] on div at bounding box center [630, 293] width 594 height 495
click at [115, 286] on link "Browse gallery" at bounding box center [118, 290] width 65 height 27
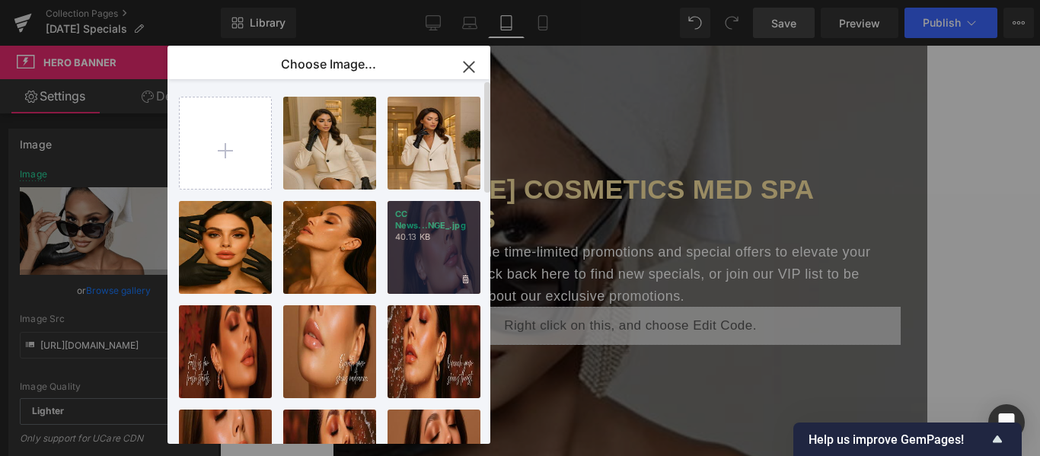
click at [444, 235] on p "40.13 KB" at bounding box center [434, 237] width 78 height 11
type input "https://ucarecdn.com/832115e6-7375-43c9-af8b-0bfb1ec9af09/-/format/auto/-/previ…"
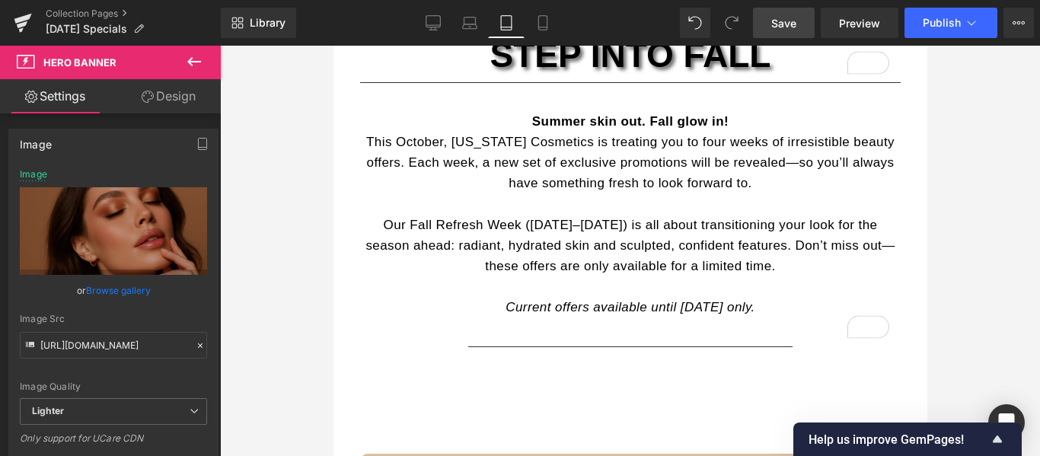
scroll to position [685, 0]
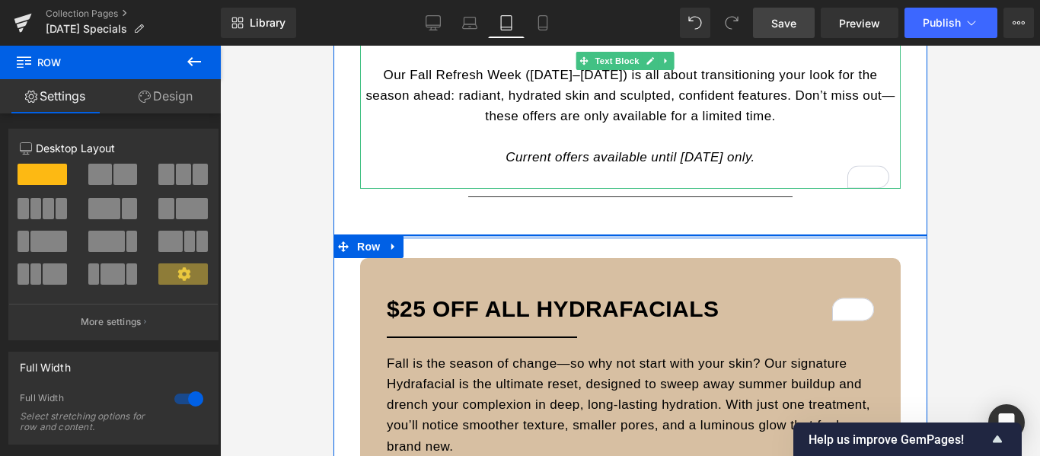
drag, startPoint x: 676, startPoint y: 238, endPoint x: 682, endPoint y: 142, distance: 95.4
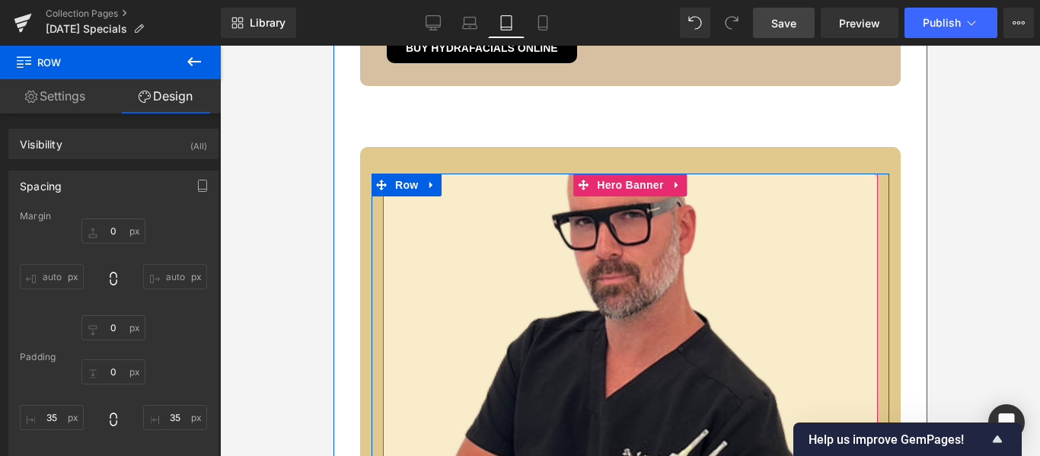
scroll to position [1219, 0]
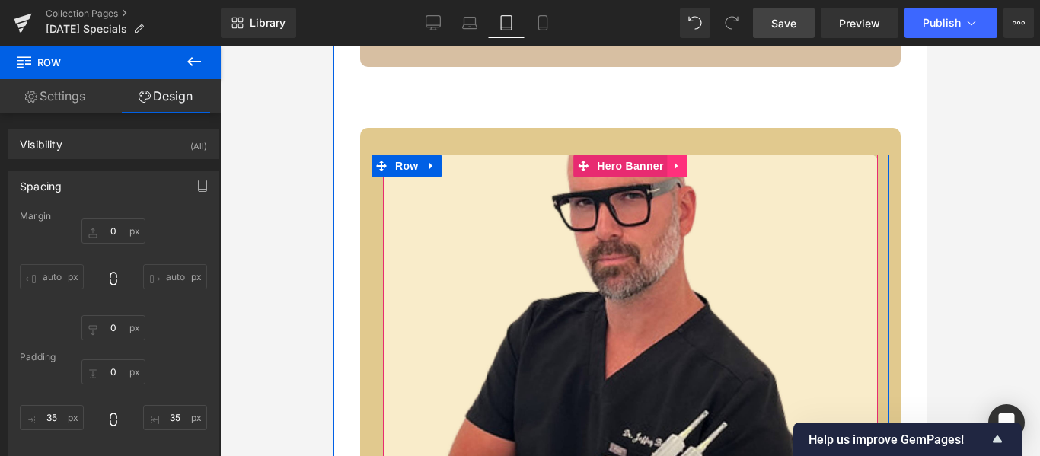
click at [672, 169] on icon at bounding box center [677, 166] width 11 height 11
click at [666, 168] on icon at bounding box center [667, 166] width 11 height 11
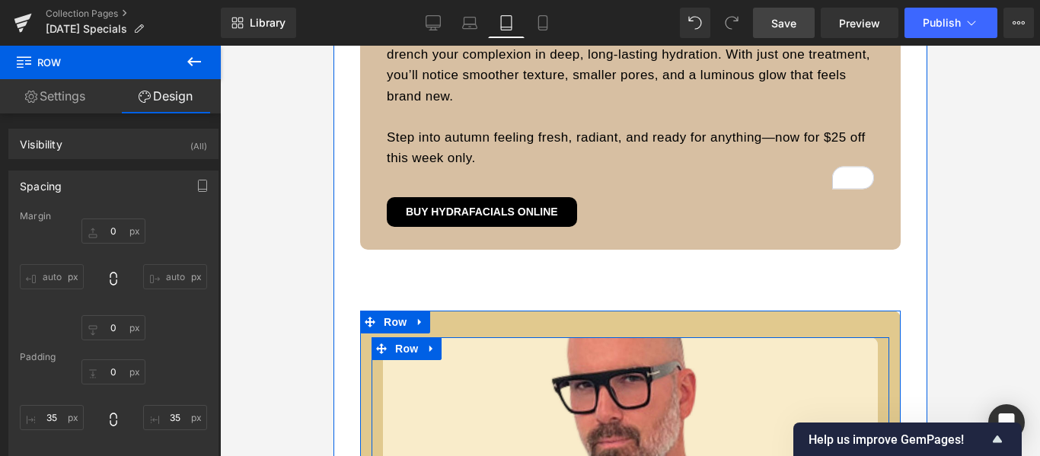
scroll to position [1059, 0]
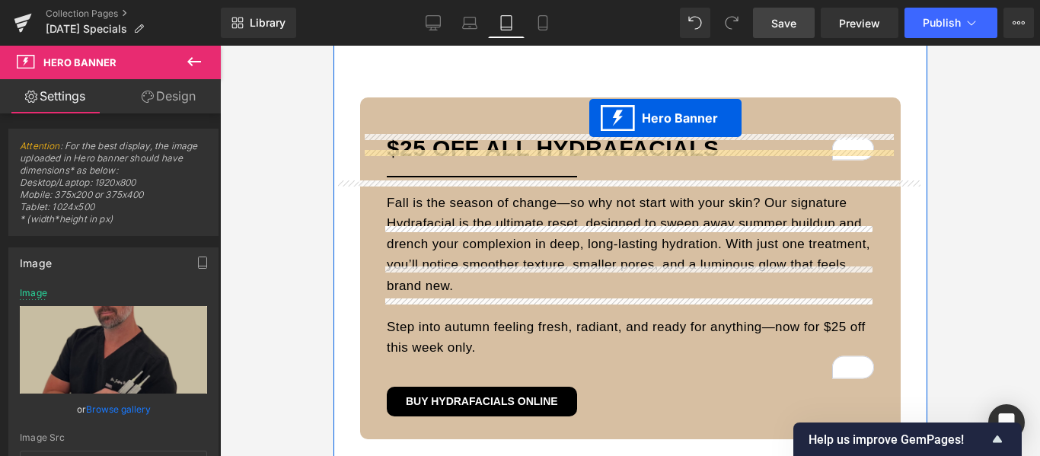
scroll to position [739, 0]
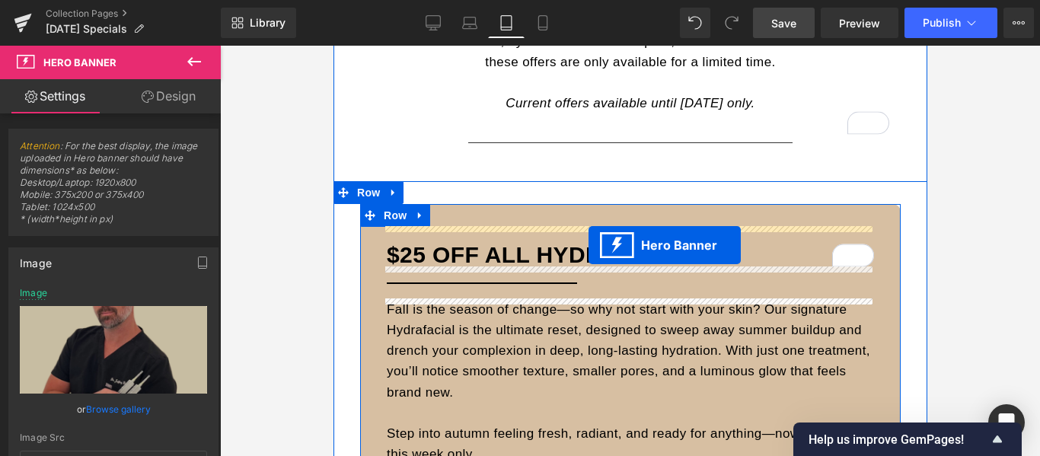
drag, startPoint x: 551, startPoint y: 324, endPoint x: 588, endPoint y: 245, distance: 87.6
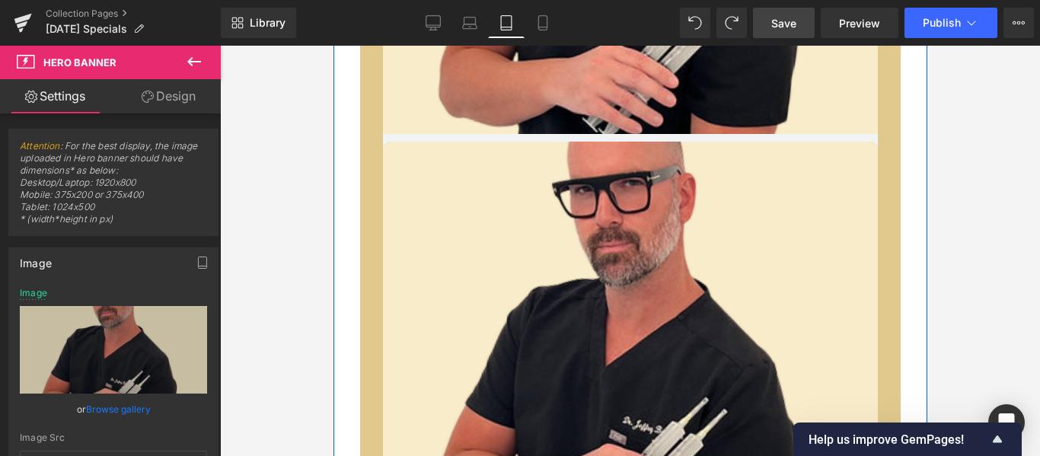
scroll to position [1721, 0]
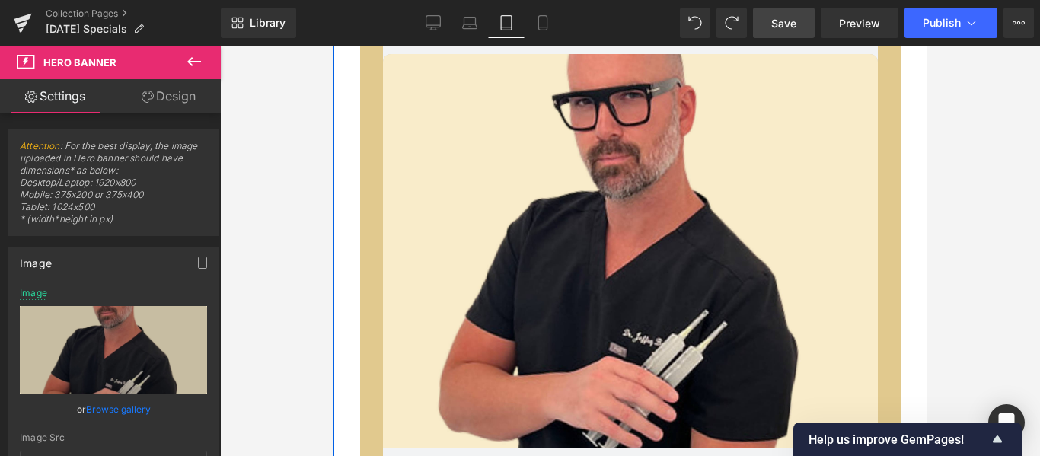
click at [706, 264] on div at bounding box center [629, 255] width 495 height 402
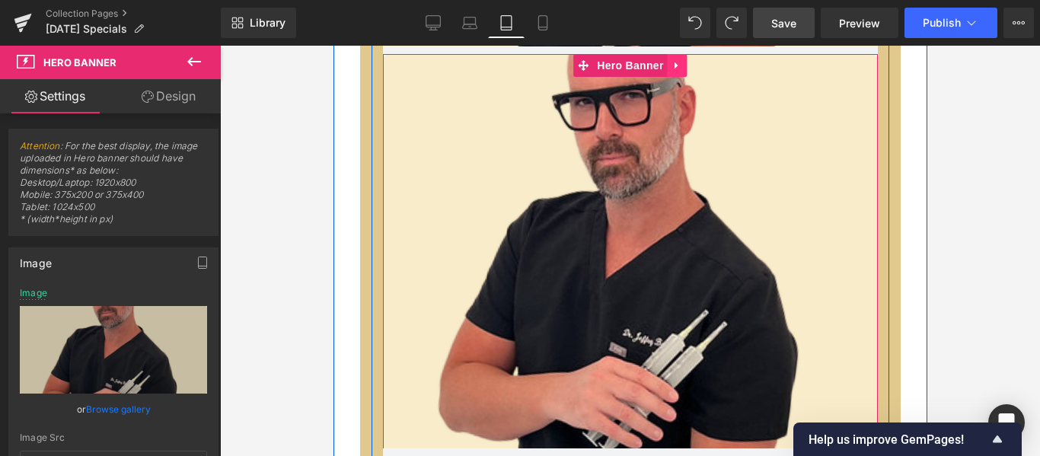
click at [672, 71] on icon at bounding box center [677, 65] width 11 height 11
click at [682, 68] on icon at bounding box center [687, 65] width 11 height 11
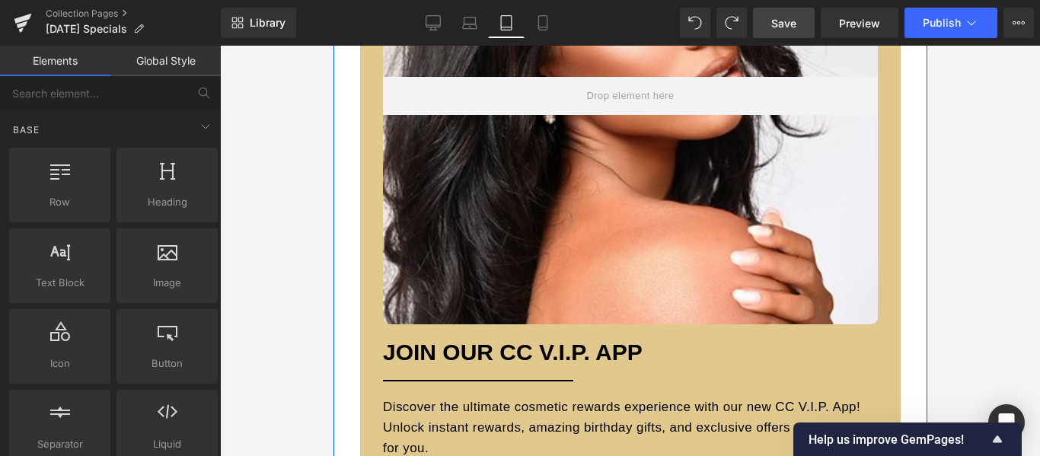
scroll to position [2940, 0]
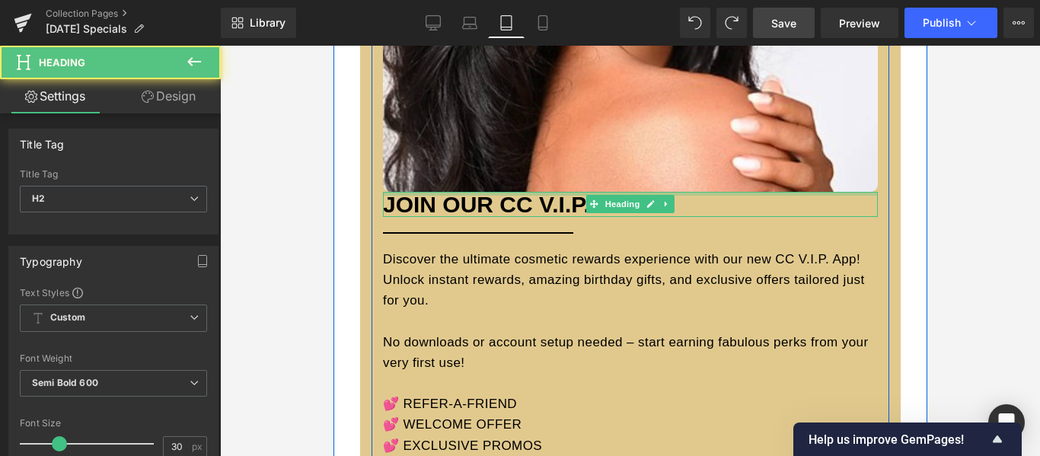
drag, startPoint x: 656, startPoint y: 191, endPoint x: 661, endPoint y: 126, distance: 65.7
click at [661, 126] on div "Hero Banner JOIN OUR CC V.I.P. APP Heading Separator Discover the ultimate cosm…" at bounding box center [630, 138] width 518 height 807
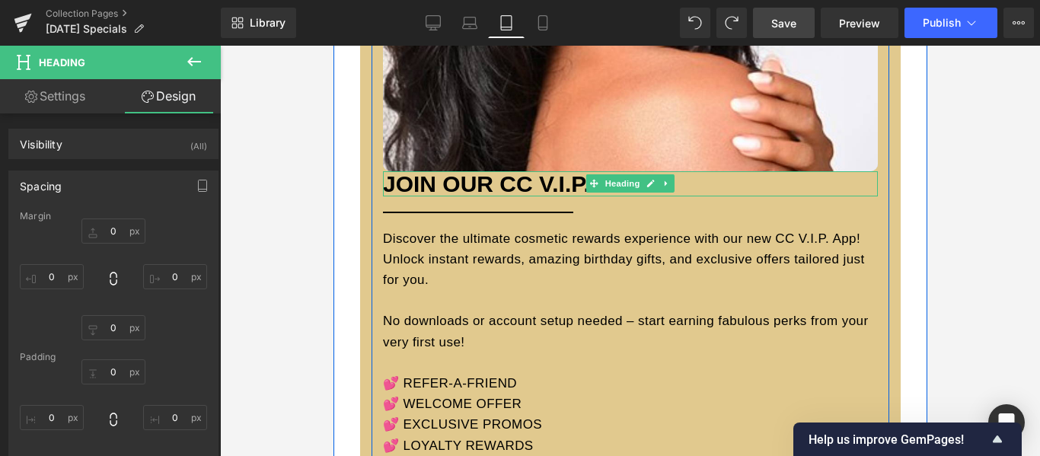
scroll to position [2919, 0]
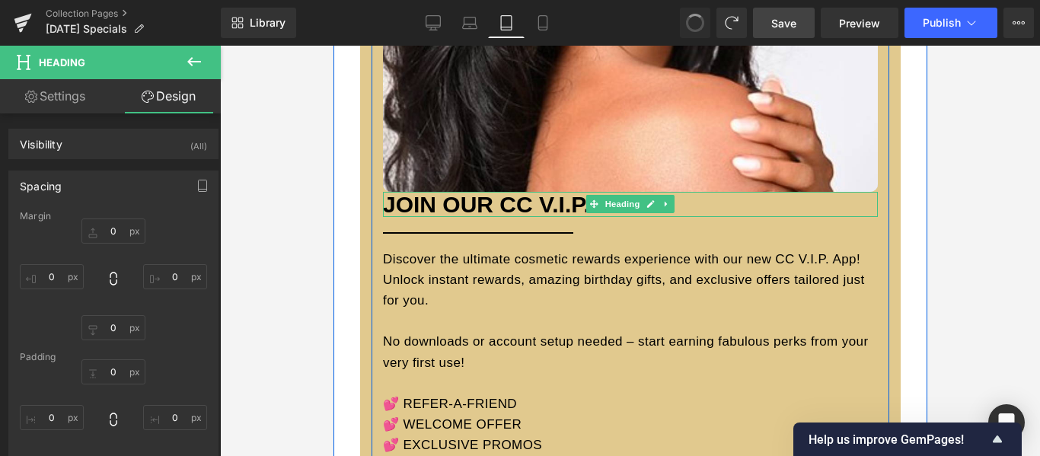
type input "0"
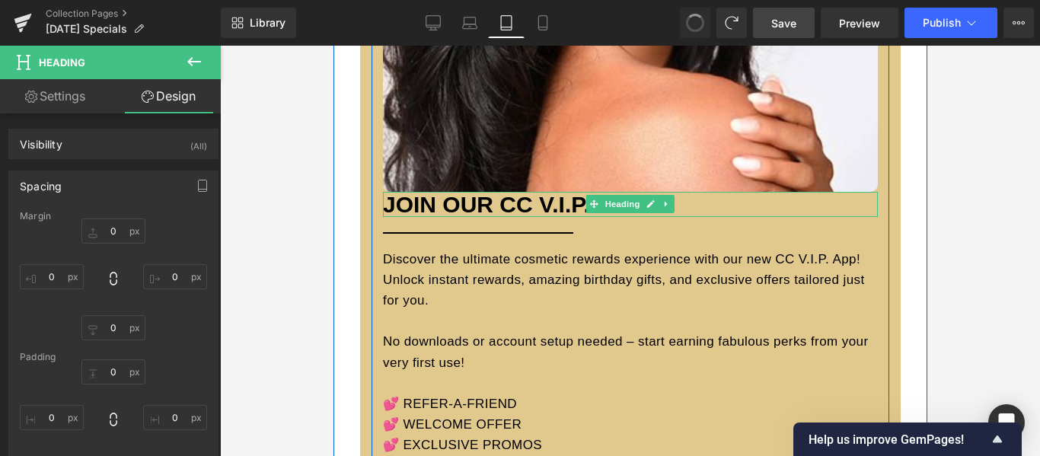
type input "0"
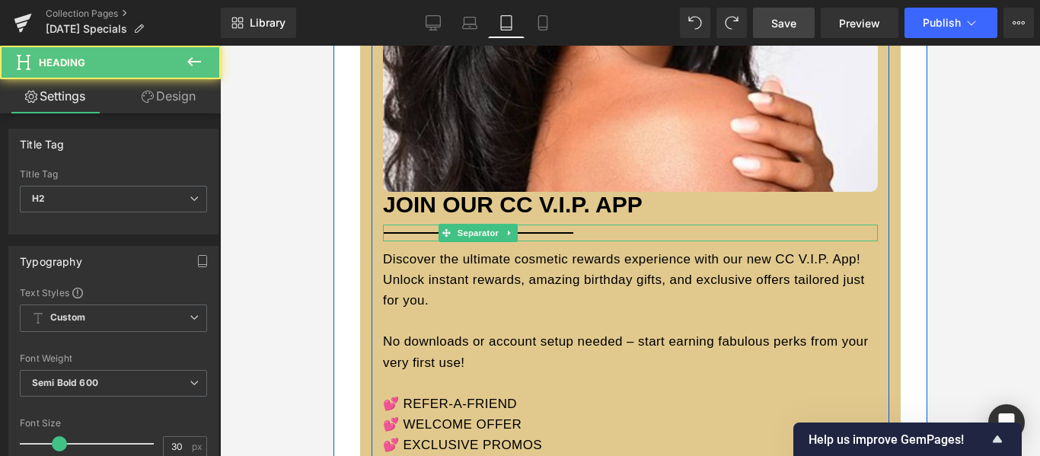
drag, startPoint x: 695, startPoint y: 207, endPoint x: 694, endPoint y: 235, distance: 28.2
click at [694, 235] on div "Hero Banner JOIN OUR CC V.I.P. APP Heading Separator Discover the ultimate cosm…" at bounding box center [630, 138] width 518 height 807
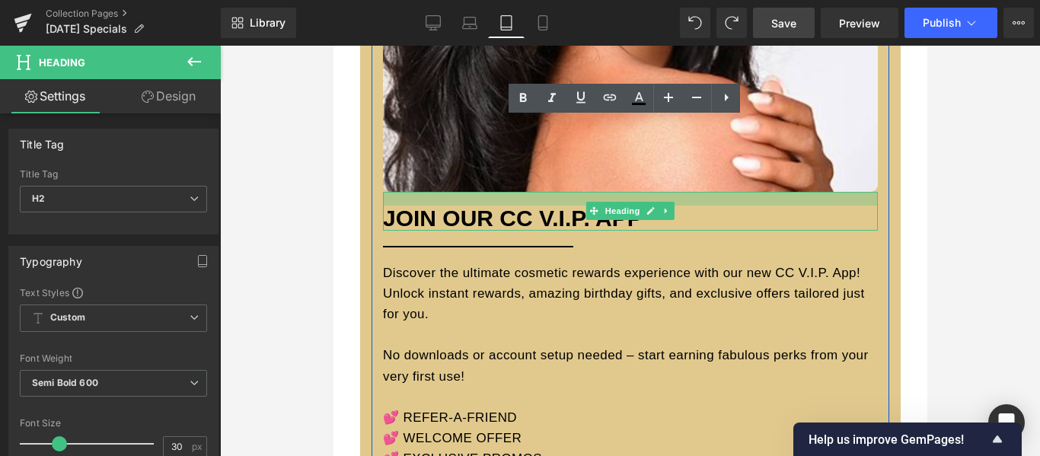
drag, startPoint x: 673, startPoint y: 192, endPoint x: 672, endPoint y: 206, distance: 13.7
click at [672, 206] on div "JOIN OUR CC V.I.P. APP Heading" at bounding box center [629, 211] width 495 height 39
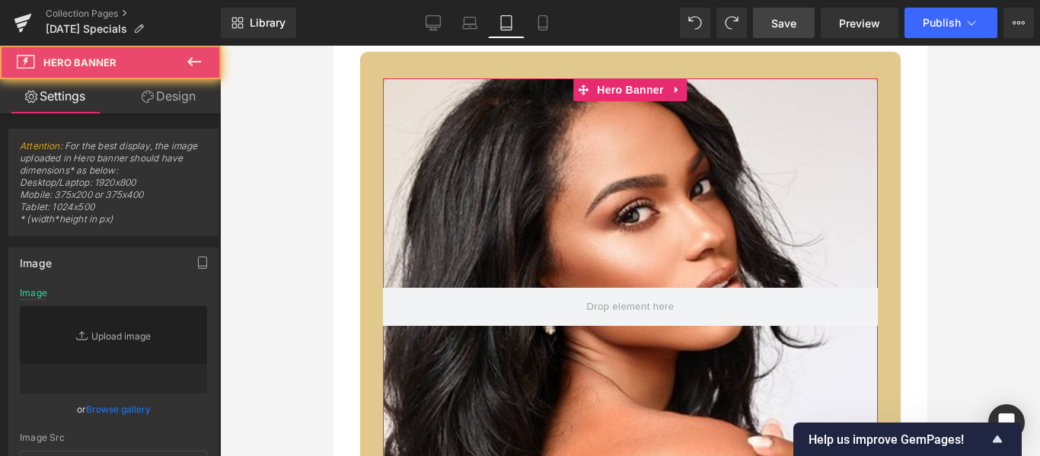
type input "https://ucarecdn.com/8c9ad295-773a-4da4-9bc0-20cb0004ff26/-/format/auto/-/previ…"
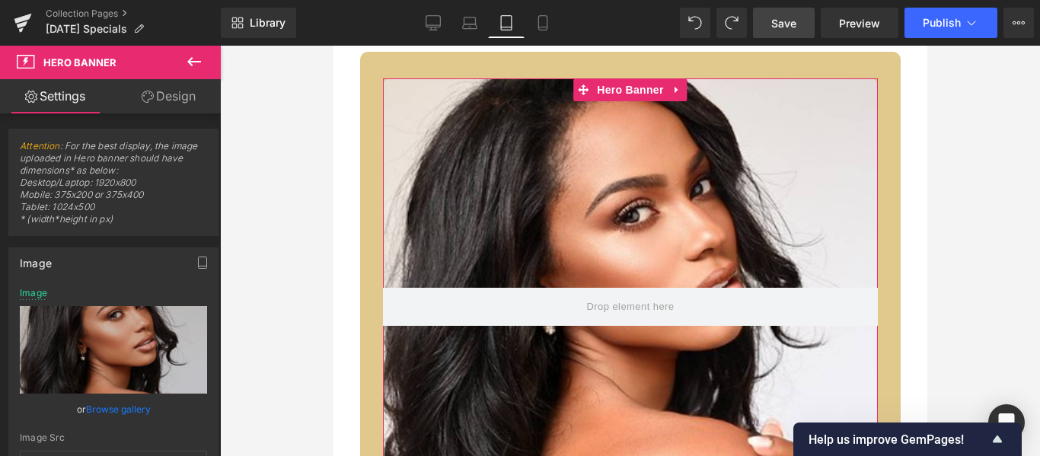
scroll to position [2538, 0]
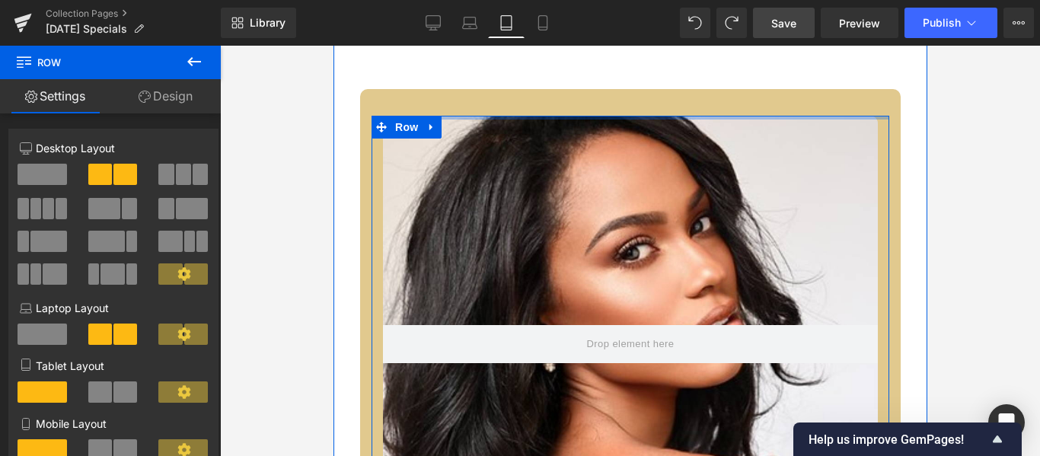
drag, startPoint x: 699, startPoint y: 117, endPoint x: 689, endPoint y: 66, distance: 51.2
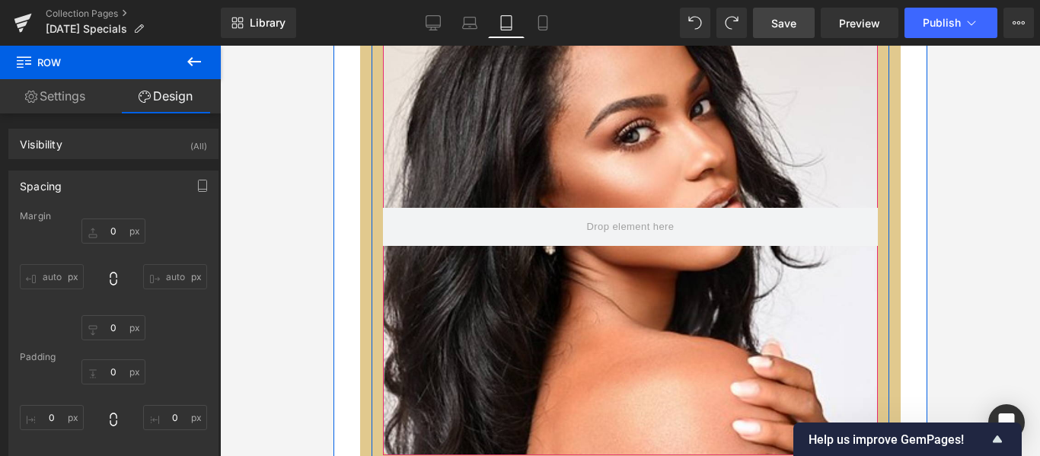
scroll to position [2462, 0]
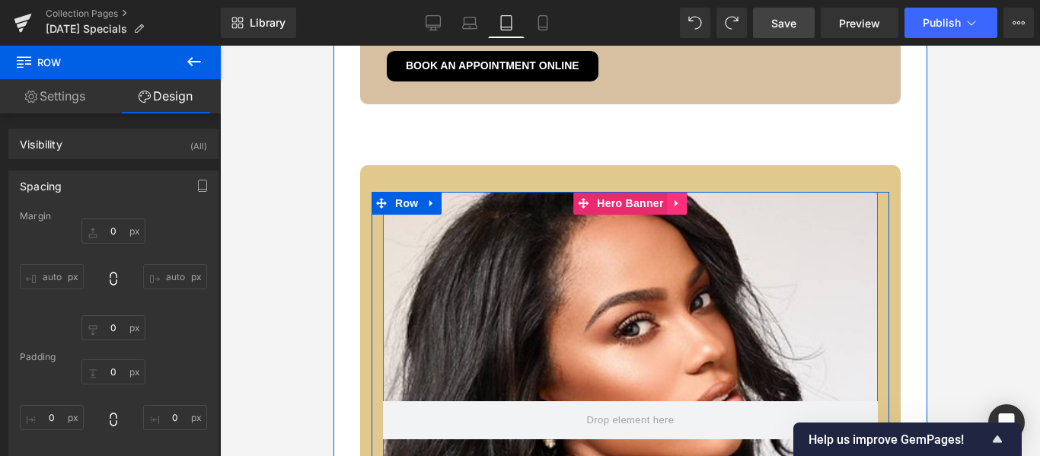
click at [674, 203] on icon at bounding box center [677, 202] width 11 height 11
click at [662, 203] on icon at bounding box center [667, 203] width 11 height 11
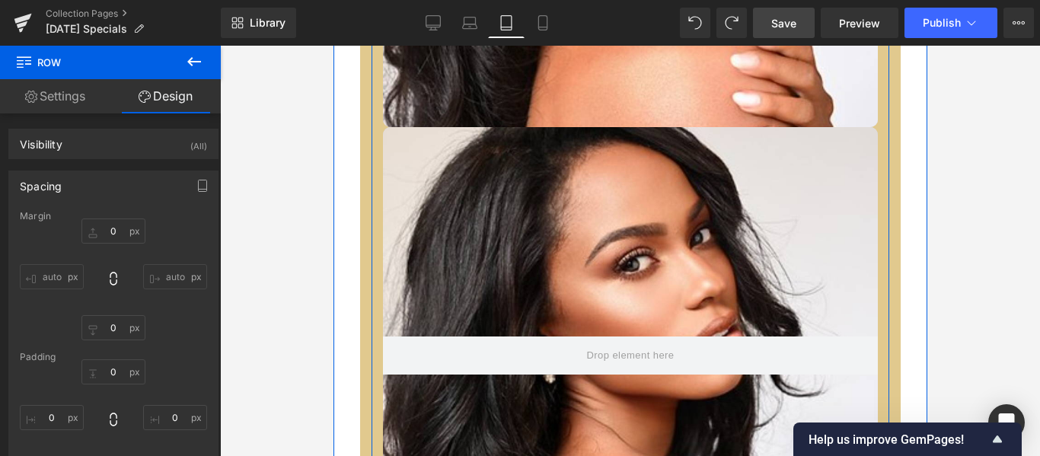
scroll to position [3004, 0]
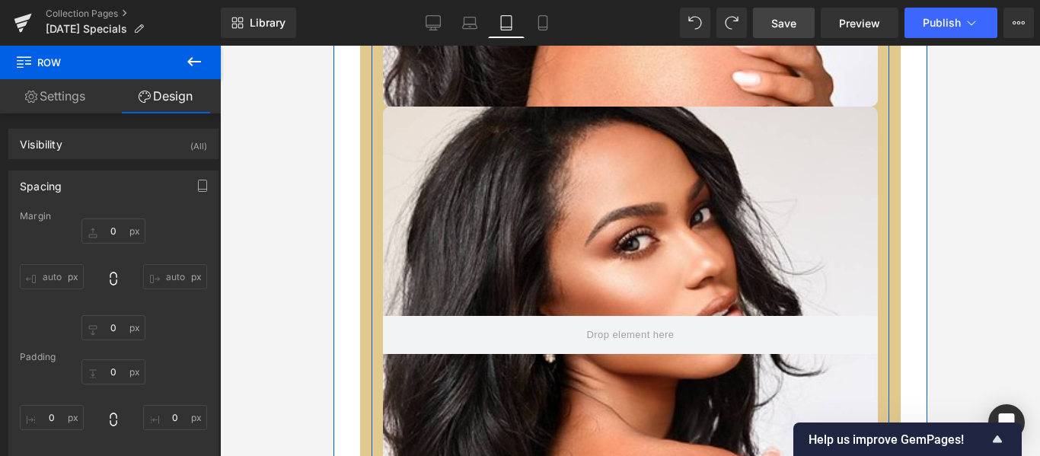
click at [488, 159] on div at bounding box center [629, 335] width 495 height 457
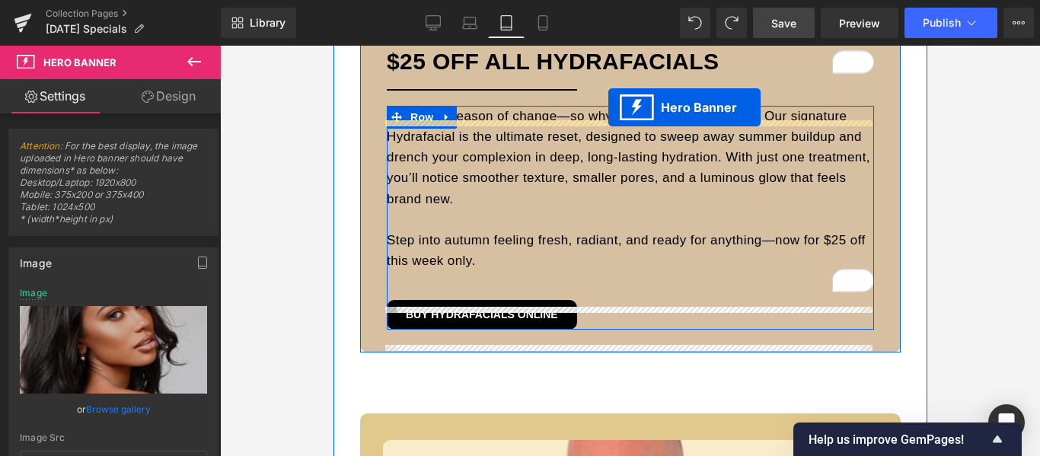
scroll to position [842, 0]
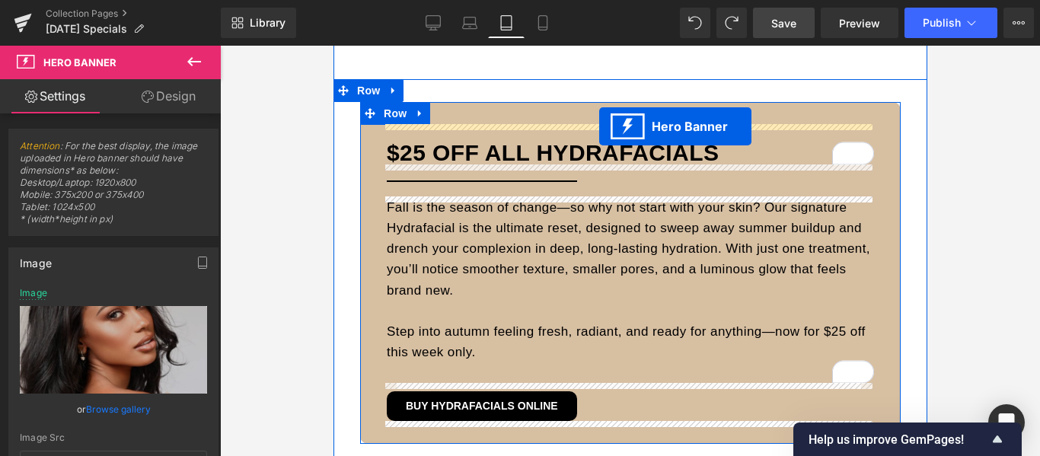
drag, startPoint x: 579, startPoint y: 116, endPoint x: 599, endPoint y: 126, distance: 22.5
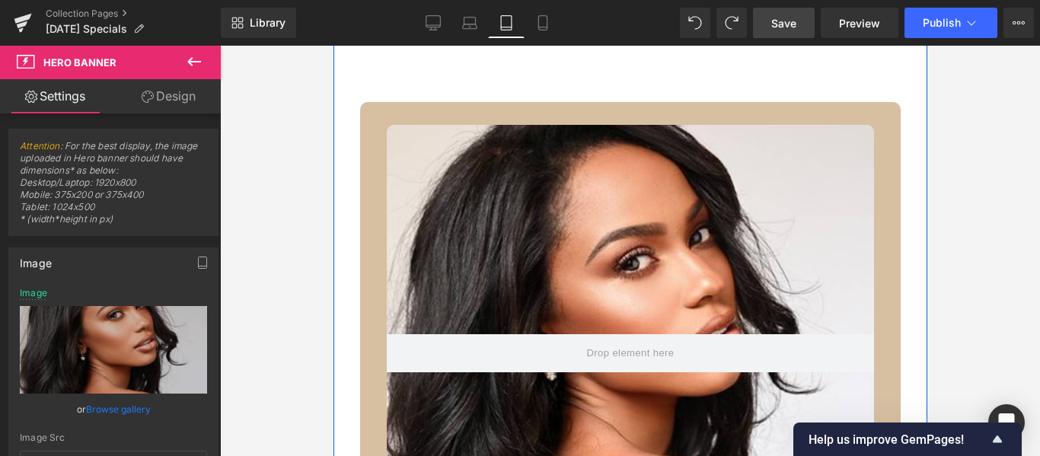
click at [771, 165] on div at bounding box center [629, 353] width 487 height 457
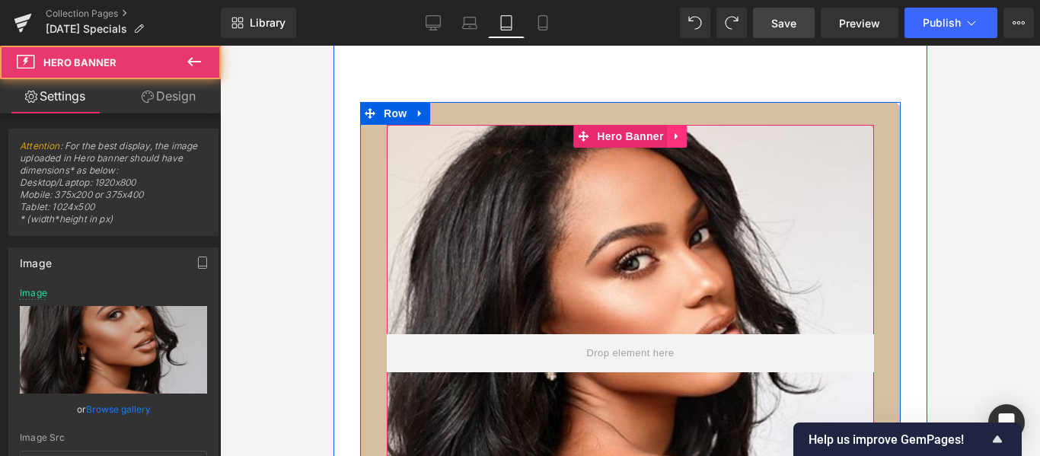
click at [672, 134] on icon at bounding box center [677, 135] width 11 height 11
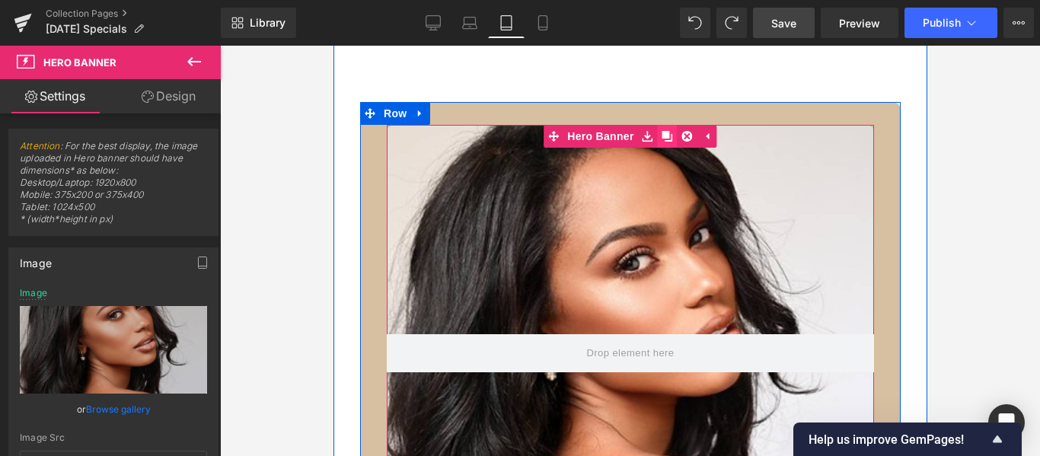
click at [665, 138] on icon at bounding box center [667, 136] width 11 height 11
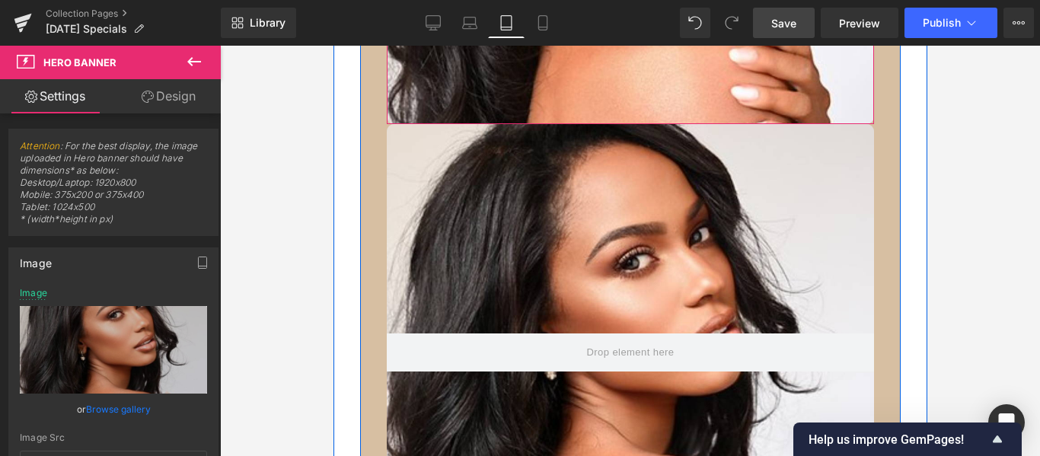
scroll to position [1317, 0]
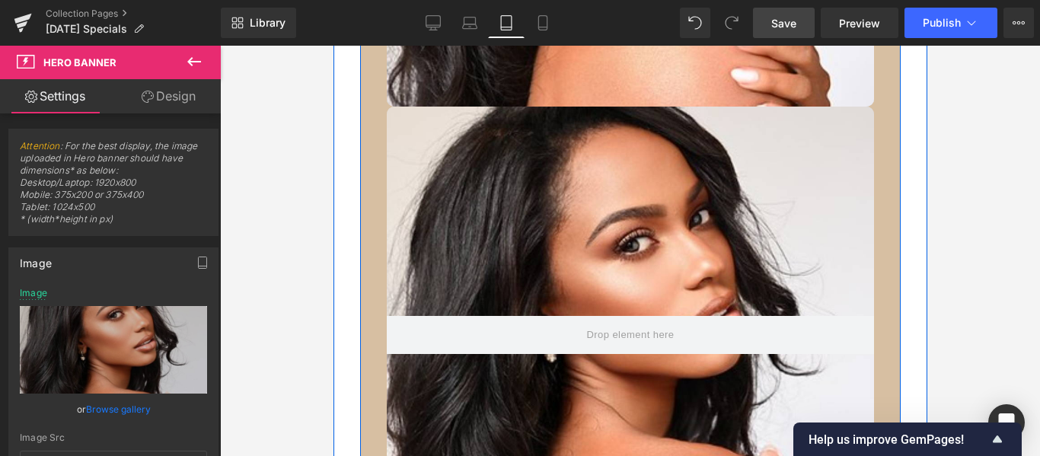
click at [442, 136] on div at bounding box center [629, 335] width 487 height 457
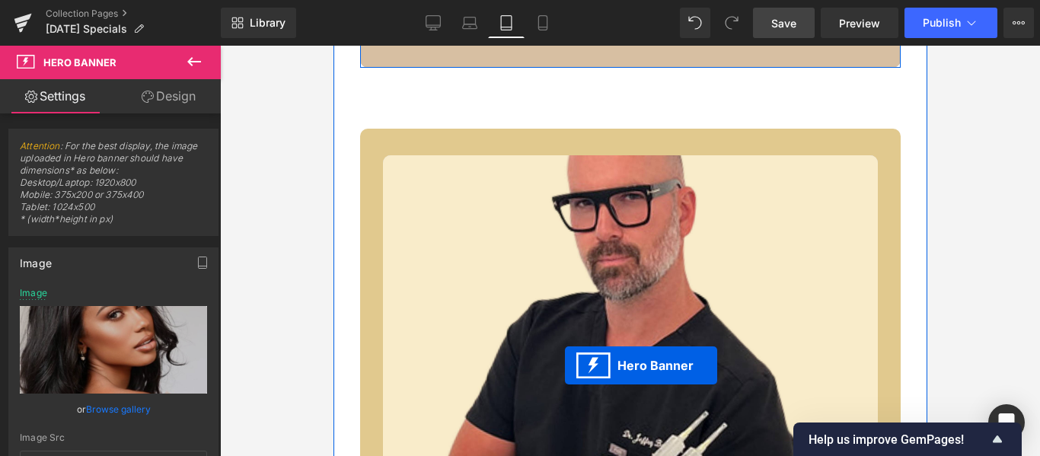
scroll to position [1728, 0]
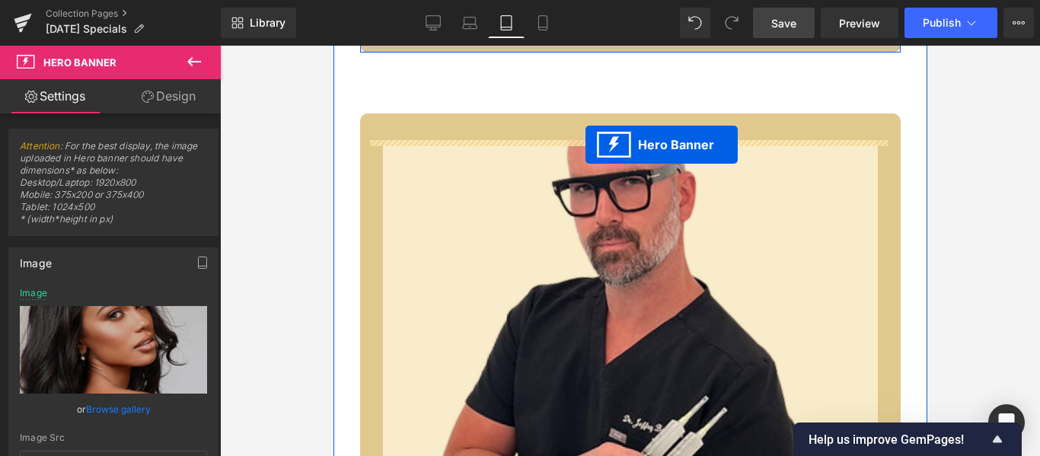
drag, startPoint x: 573, startPoint y: 121, endPoint x: 585, endPoint y: 145, distance: 26.2
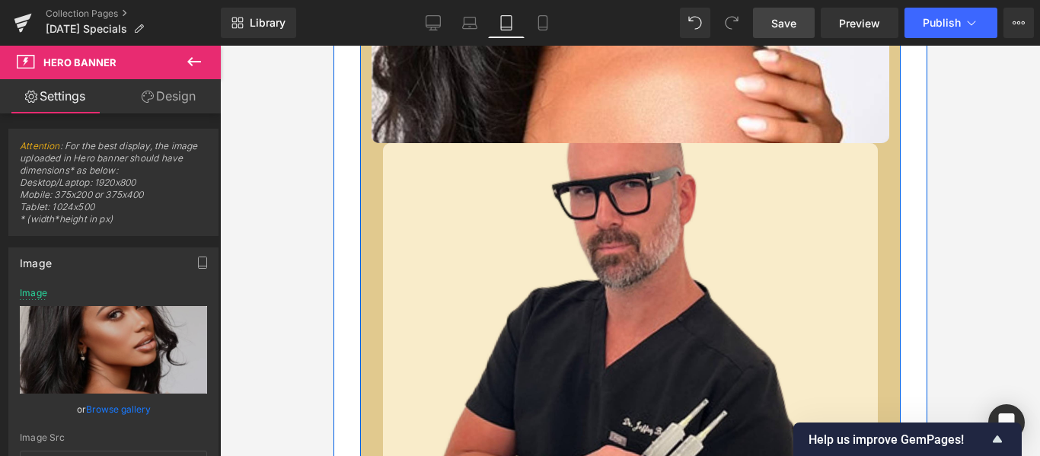
scroll to position [2147, 0]
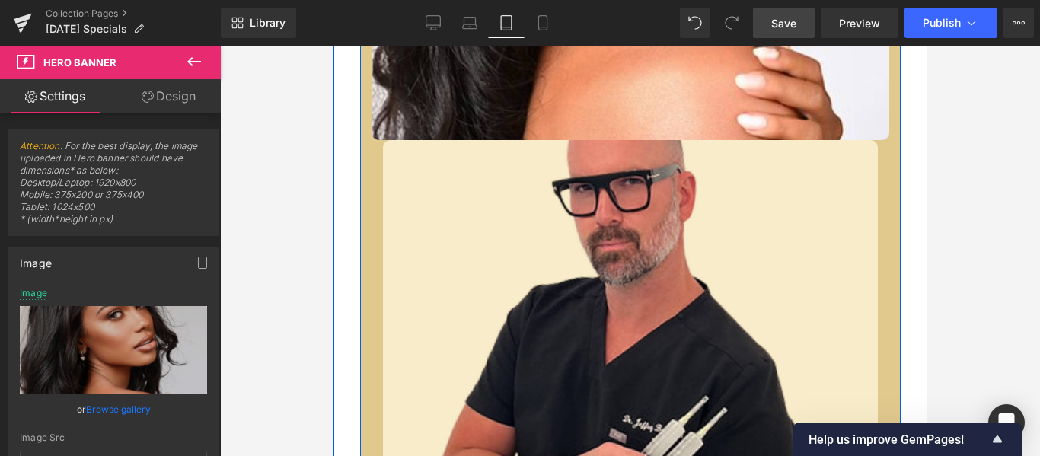
click at [778, 235] on div at bounding box center [629, 341] width 495 height 402
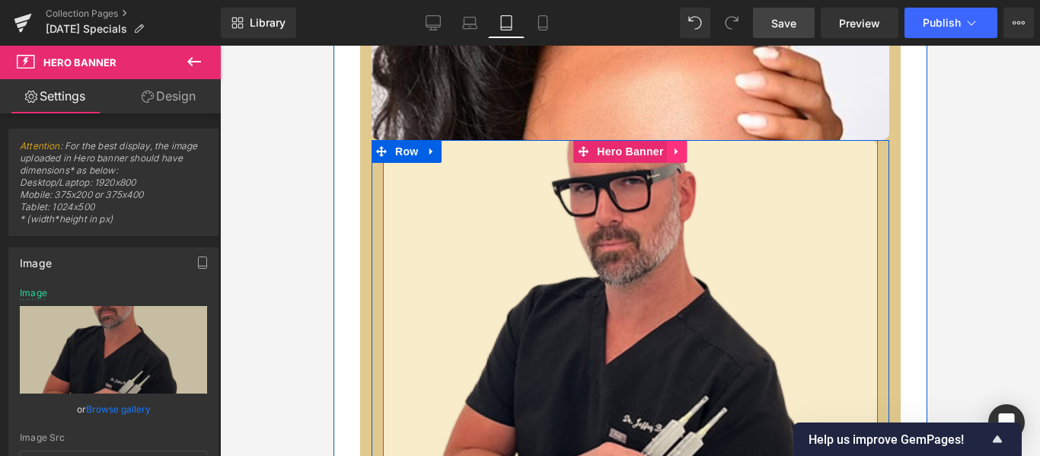
click at [672, 155] on icon at bounding box center [677, 151] width 11 height 11
click at [682, 152] on icon at bounding box center [687, 151] width 11 height 11
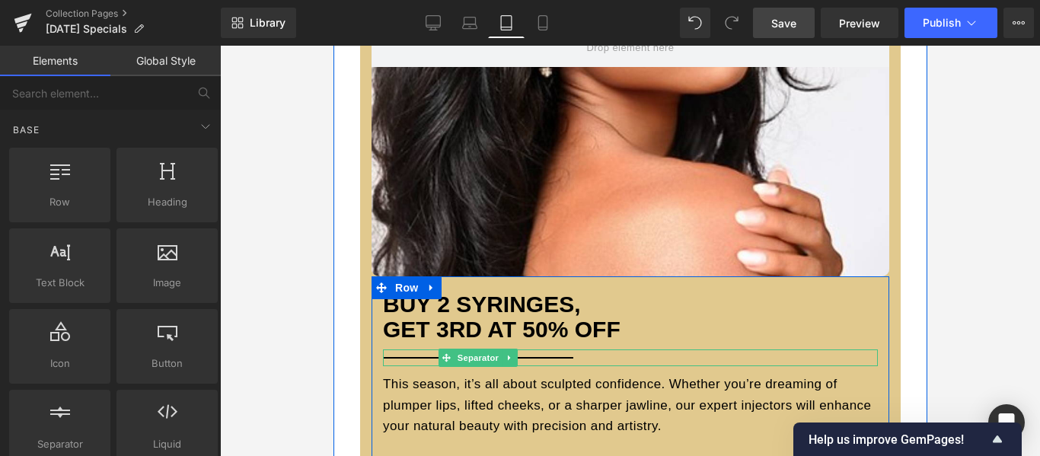
scroll to position [1766, 0]
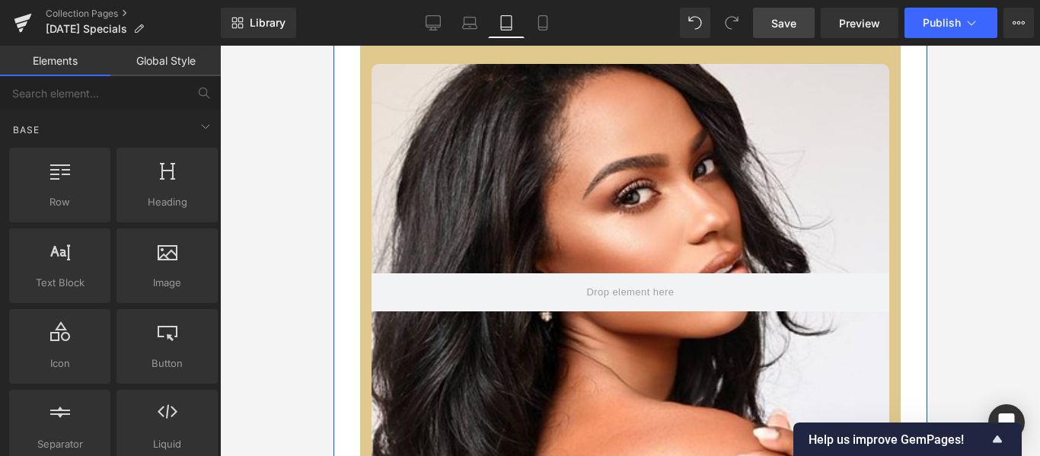
click at [659, 121] on div at bounding box center [630, 292] width 518 height 457
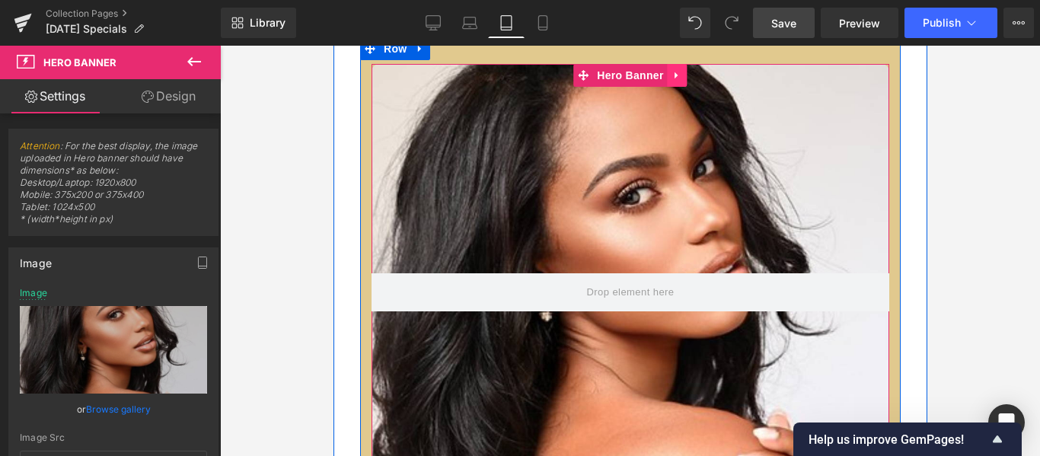
click at [672, 79] on icon at bounding box center [677, 75] width 11 height 11
click at [662, 76] on icon at bounding box center [667, 75] width 11 height 11
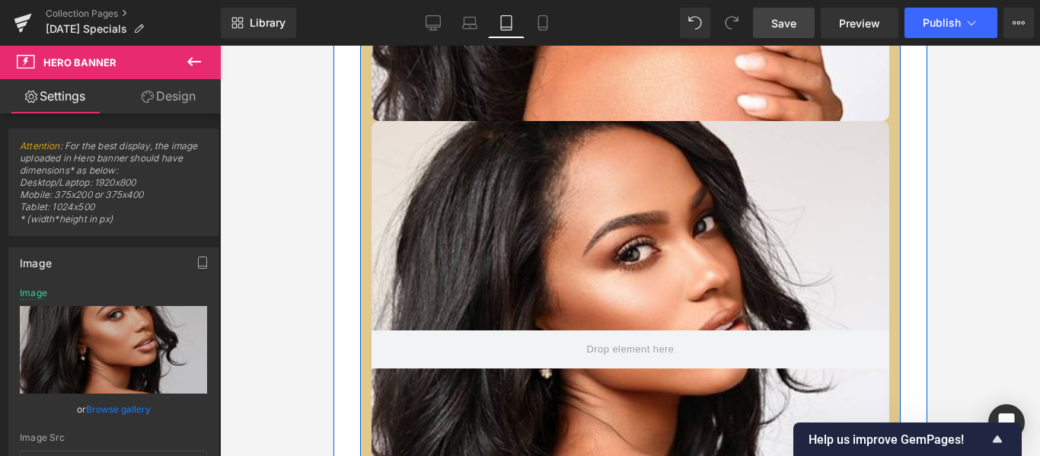
scroll to position [2180, 0]
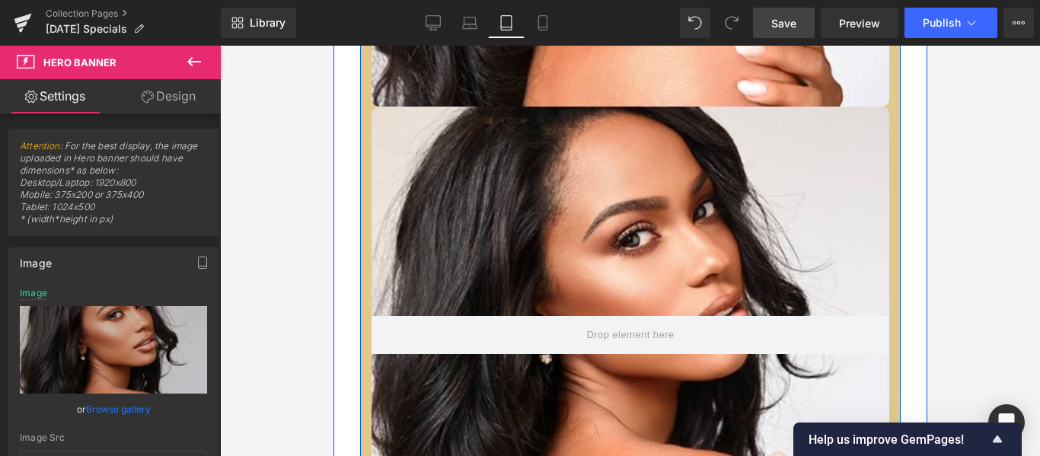
click at [434, 143] on div at bounding box center [630, 335] width 518 height 457
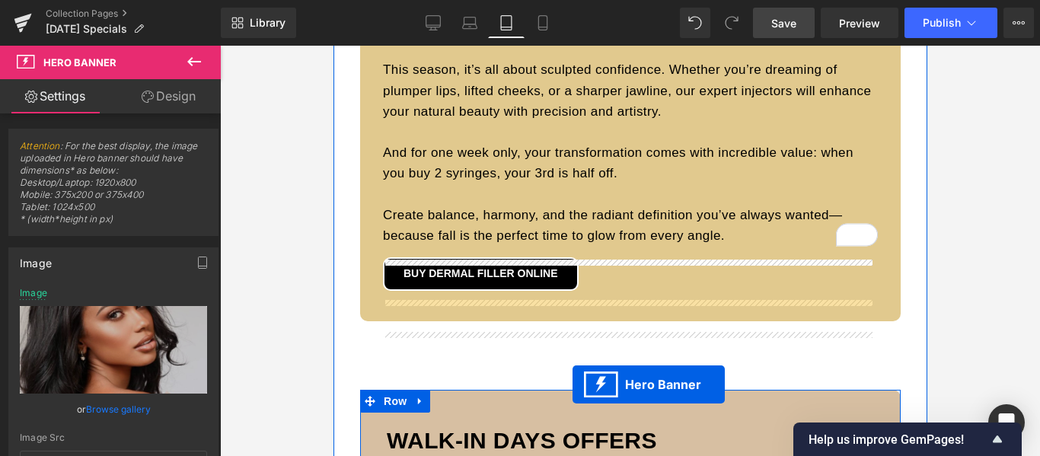
scroll to position [2516, 0]
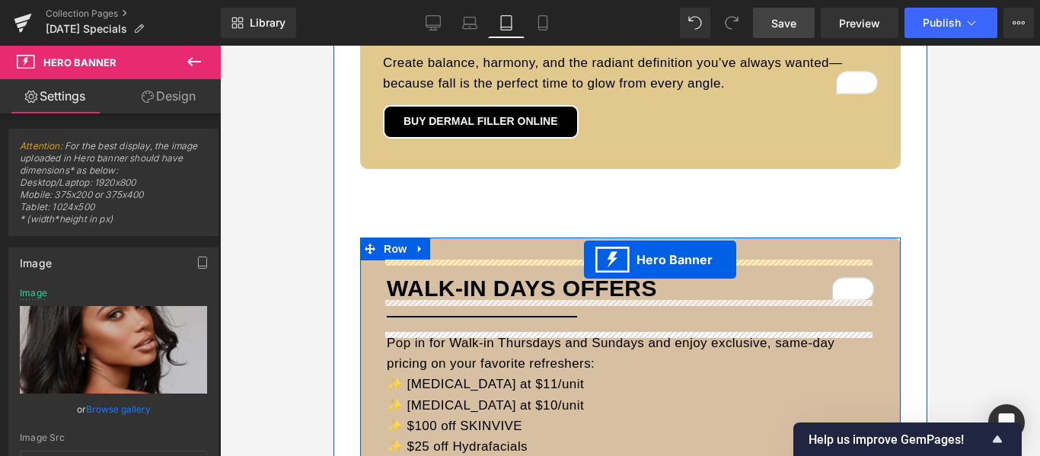
drag, startPoint x: 579, startPoint y: 117, endPoint x: 583, endPoint y: 260, distance: 142.5
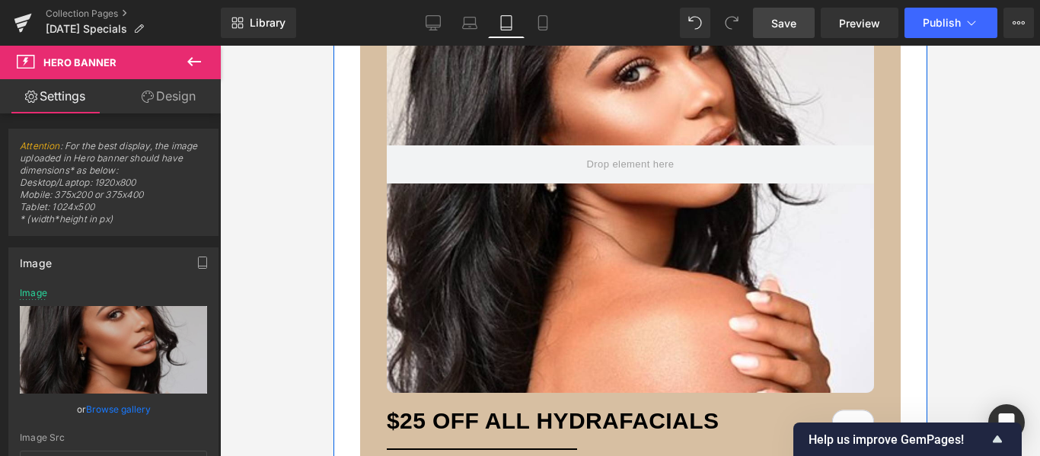
scroll to position [954, 0]
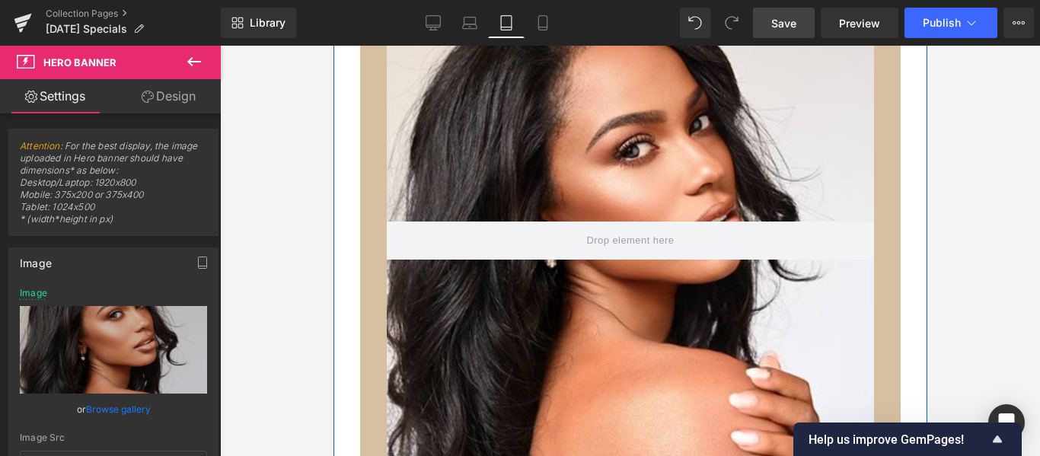
click at [717, 168] on div at bounding box center [629, 240] width 487 height 457
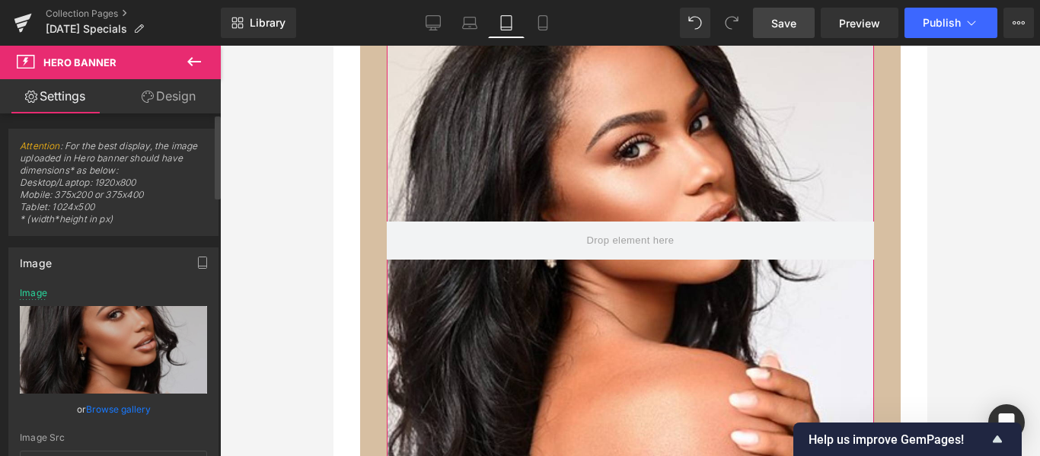
click at [122, 404] on link "Browse gallery" at bounding box center [118, 409] width 65 height 27
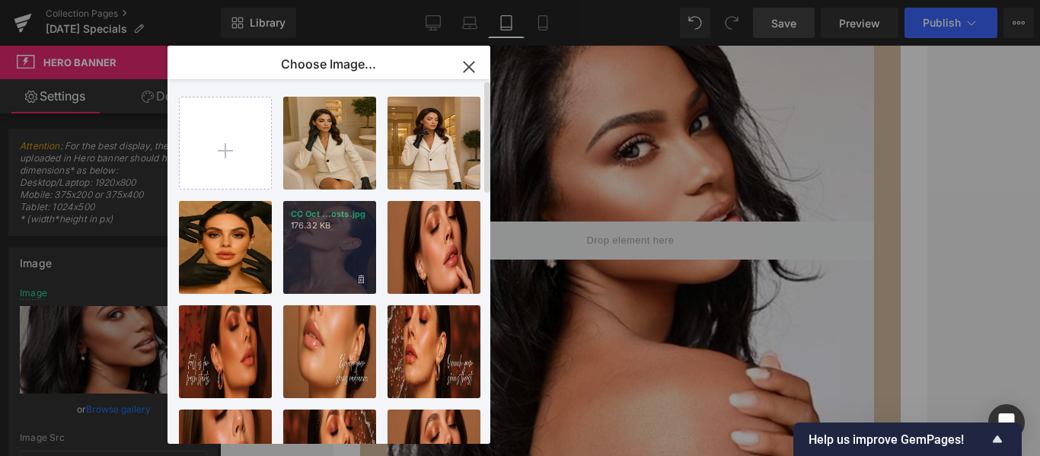
click at [326, 244] on div "CC Oct ...osts.jpg 176.32 KB" at bounding box center [329, 247] width 93 height 93
type input "https://ucarecdn.com/6d2dee8b-8ab6-453f-b7ac-a04aab2d0e05/-/format/auto/-/previ…"
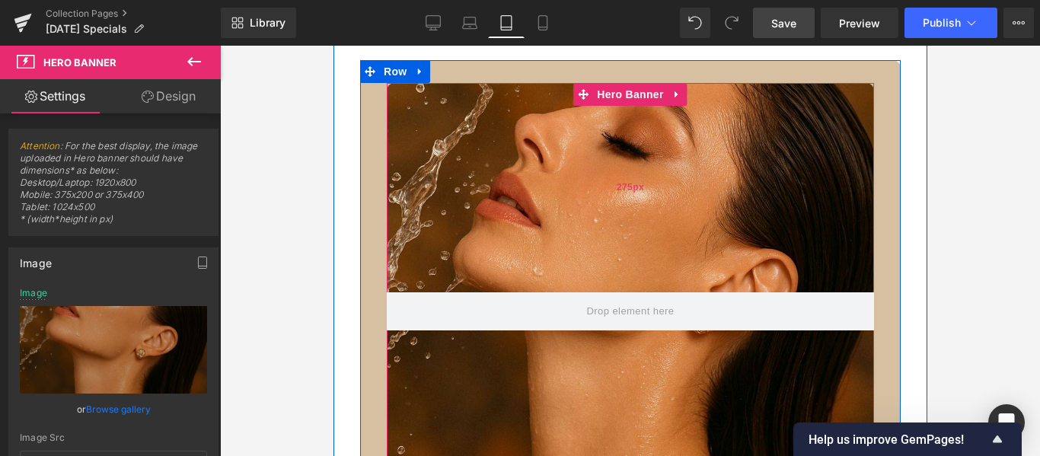
scroll to position [878, 0]
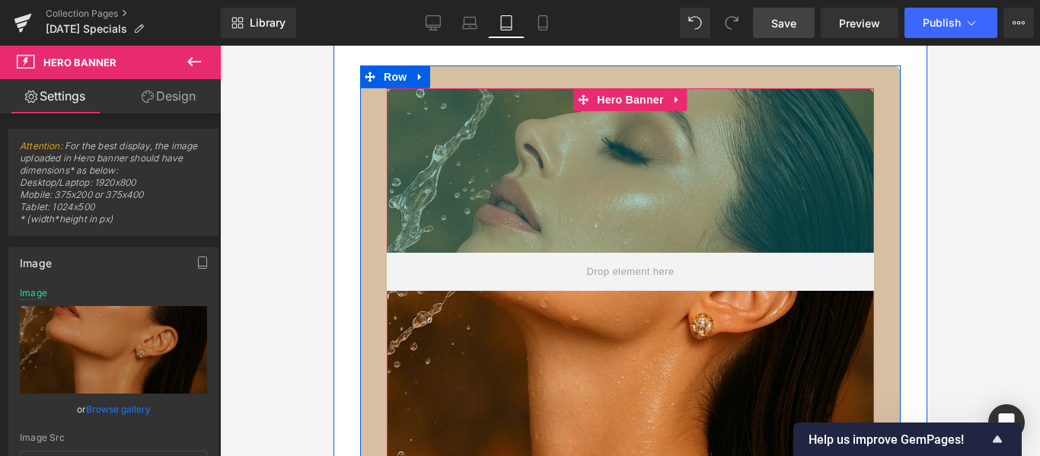
drag, startPoint x: 719, startPoint y: 92, endPoint x: 715, endPoint y: -27, distance: 118.9
click at [965, 97] on div at bounding box center [630, 251] width 820 height 410
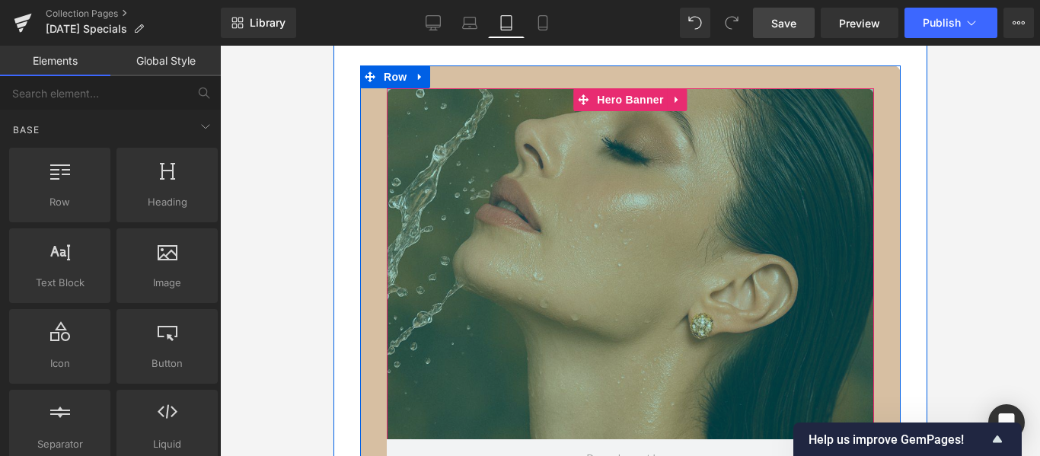
click at [964, 214] on div at bounding box center [630, 251] width 820 height 410
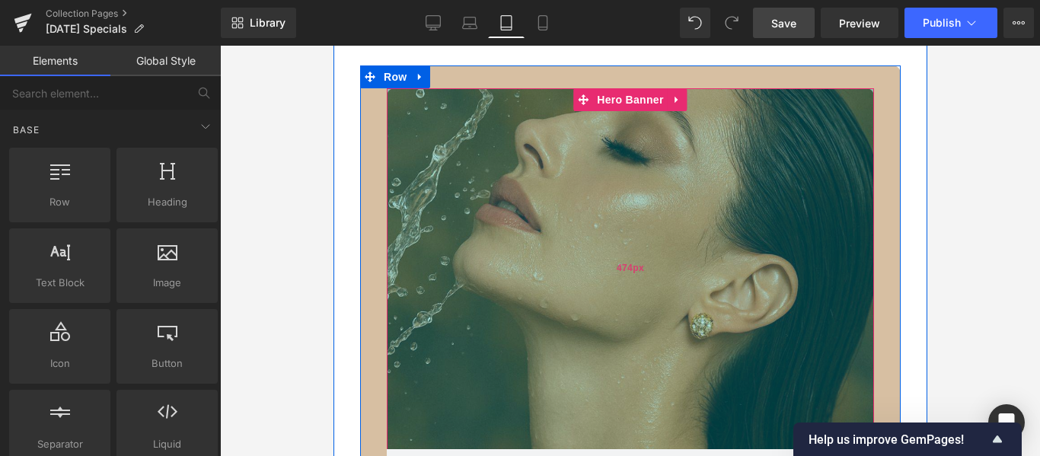
click at [673, 248] on div "474px" at bounding box center [629, 268] width 487 height 361
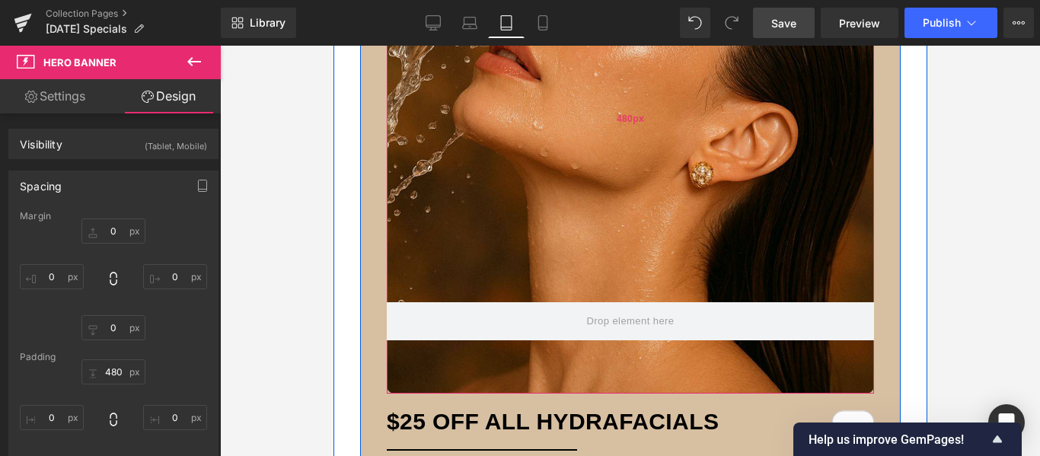
scroll to position [1030, 0]
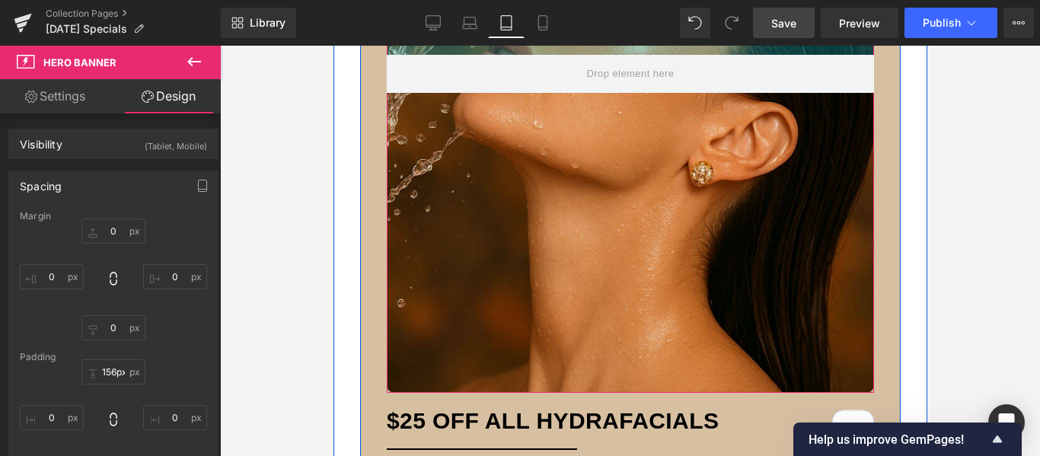
drag, startPoint x: 639, startPoint y: 298, endPoint x: 985, endPoint y: 55, distance: 422.6
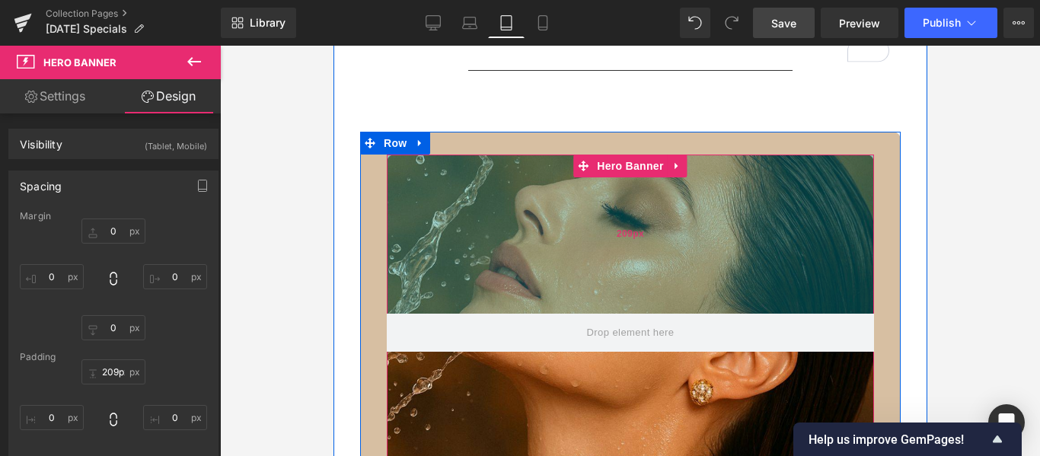
scroll to position [802, 0]
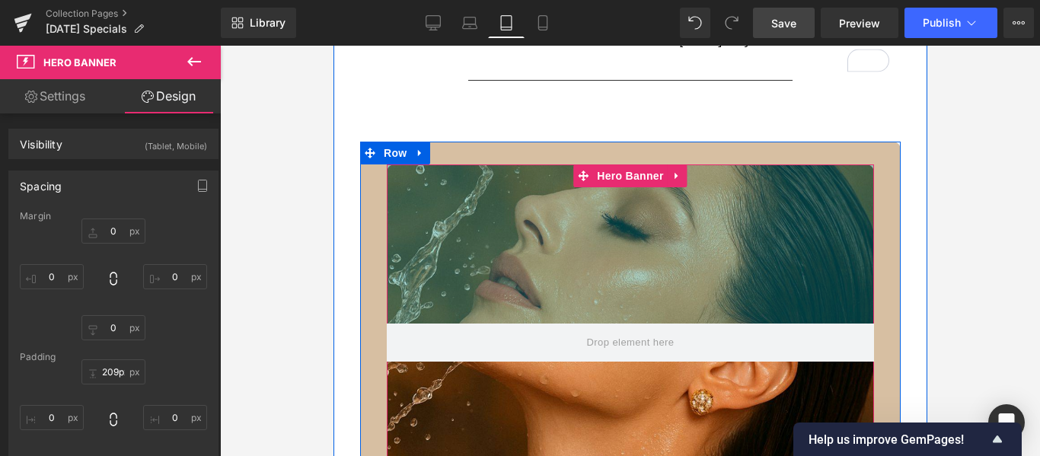
type input "0px"
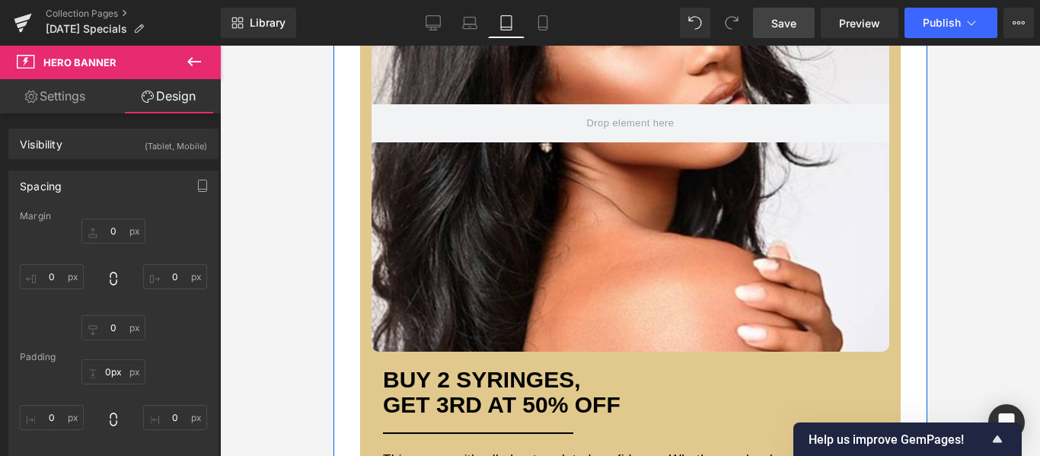
scroll to position [1944, 0]
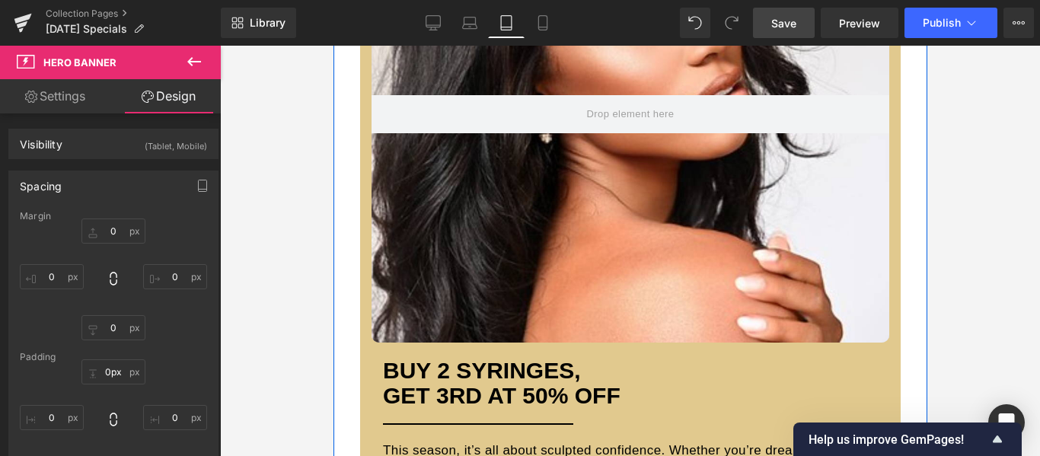
click at [688, 222] on div at bounding box center [630, 114] width 518 height 457
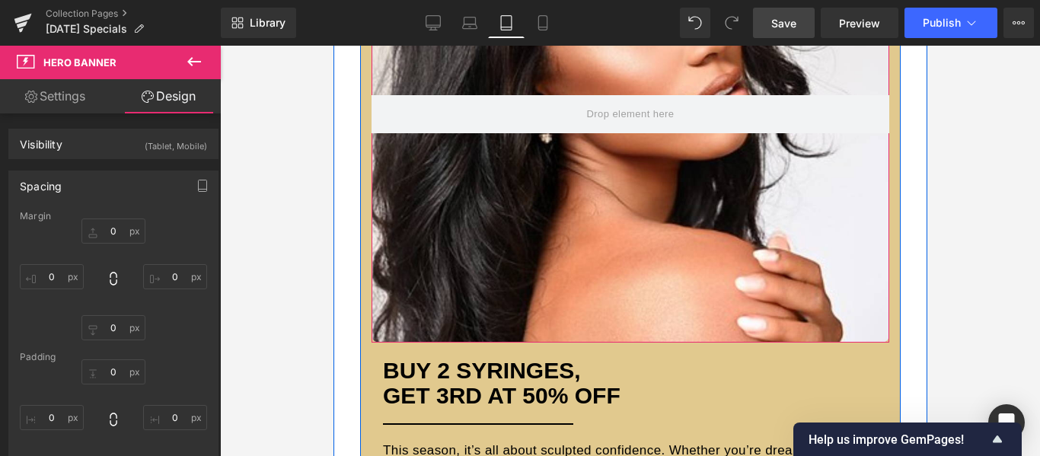
click at [586, 182] on div at bounding box center [630, 114] width 518 height 457
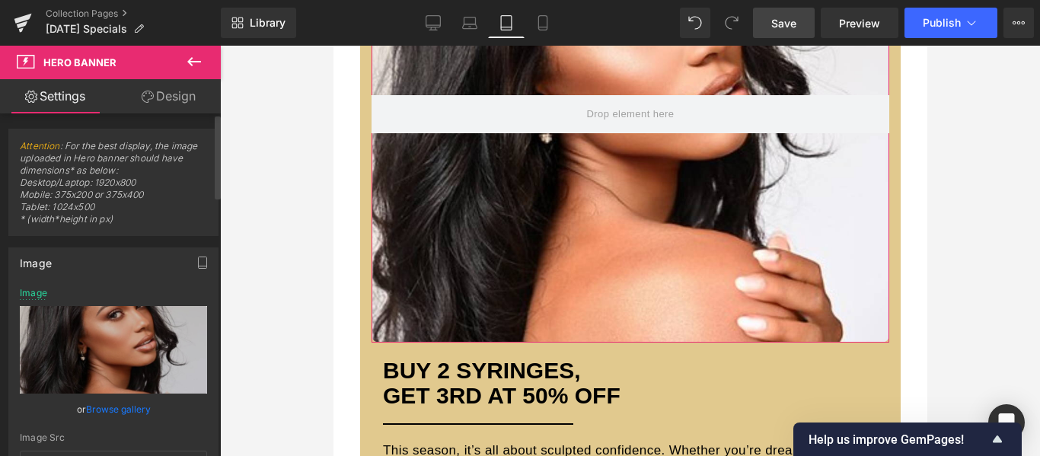
click at [110, 407] on link "Browse gallery" at bounding box center [118, 409] width 65 height 27
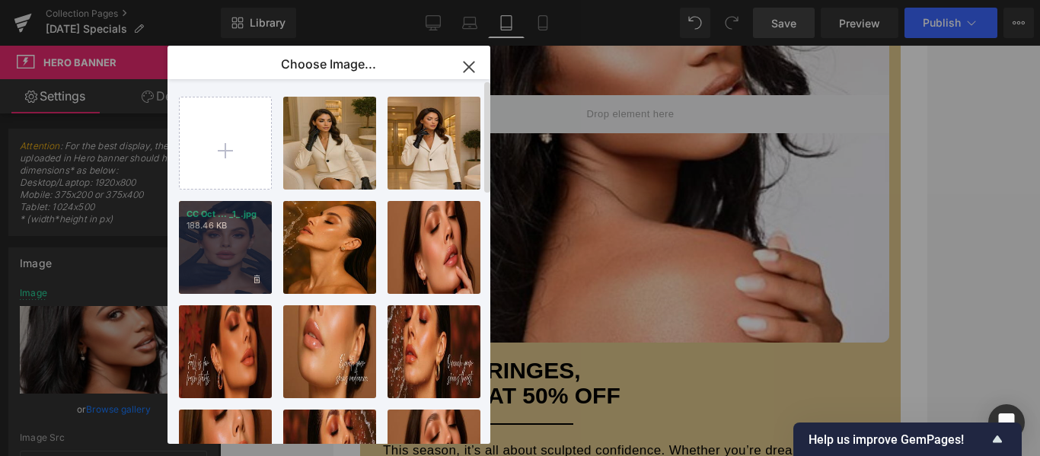
click at [225, 253] on div "CC Oct ... _1_.jpg 188.46 KB" at bounding box center [225, 247] width 93 height 93
type input "[URL][DOMAIN_NAME][DATE]"
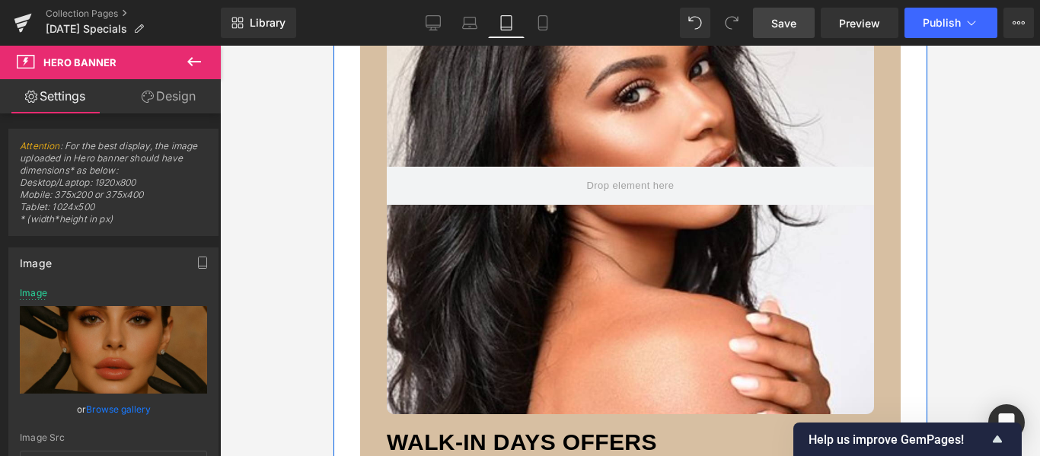
scroll to position [2782, 0]
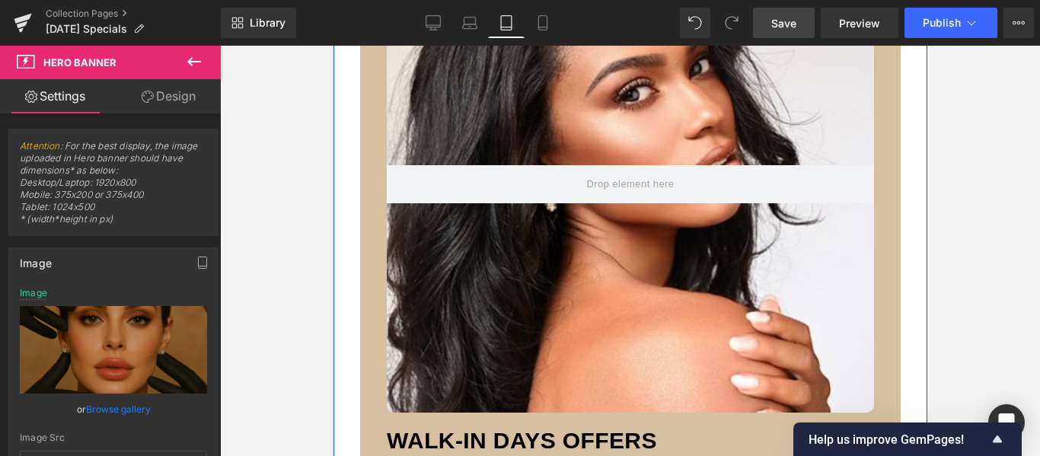
click at [703, 262] on div at bounding box center [629, 184] width 487 height 457
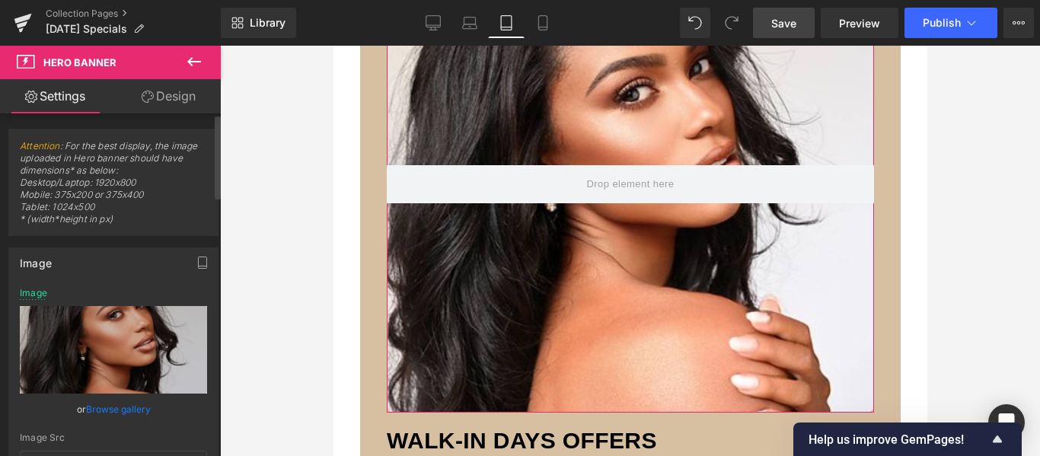
click at [128, 404] on link "Browse gallery" at bounding box center [118, 409] width 65 height 27
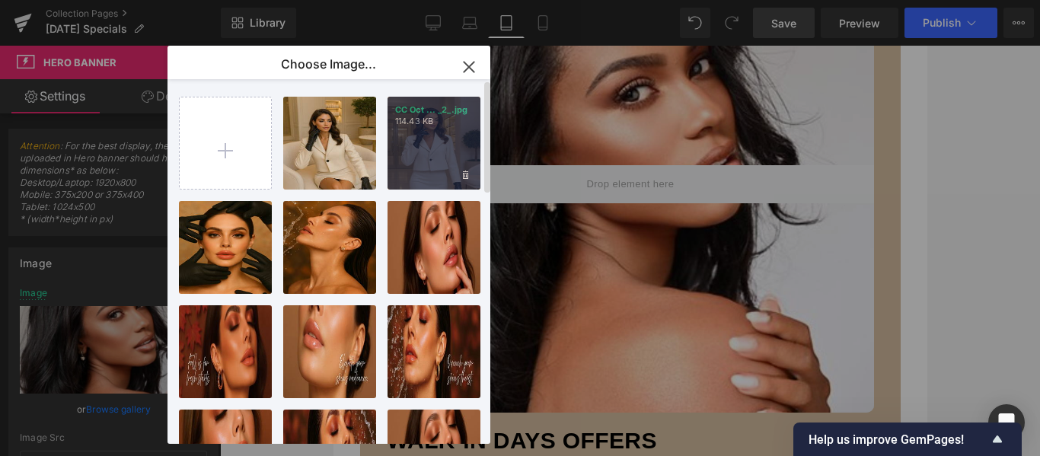
click at [426, 145] on div "CC Oct ... _2_.jpg 114.43 KB" at bounding box center [434, 143] width 93 height 93
type input "https://ucarecdn.com/d573f0e7-97e4-475d-b727-9cd71b0a7d89/-/format/auto/-/previ…"
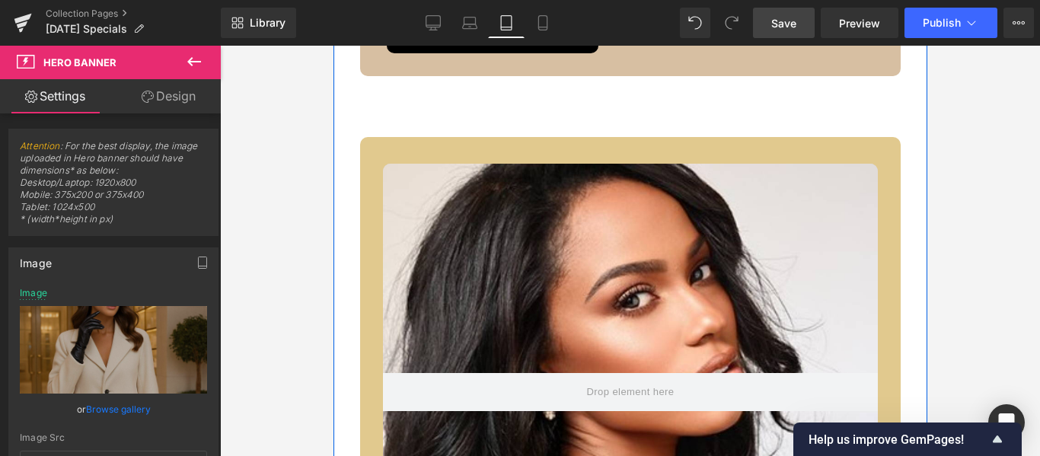
scroll to position [3467, 0]
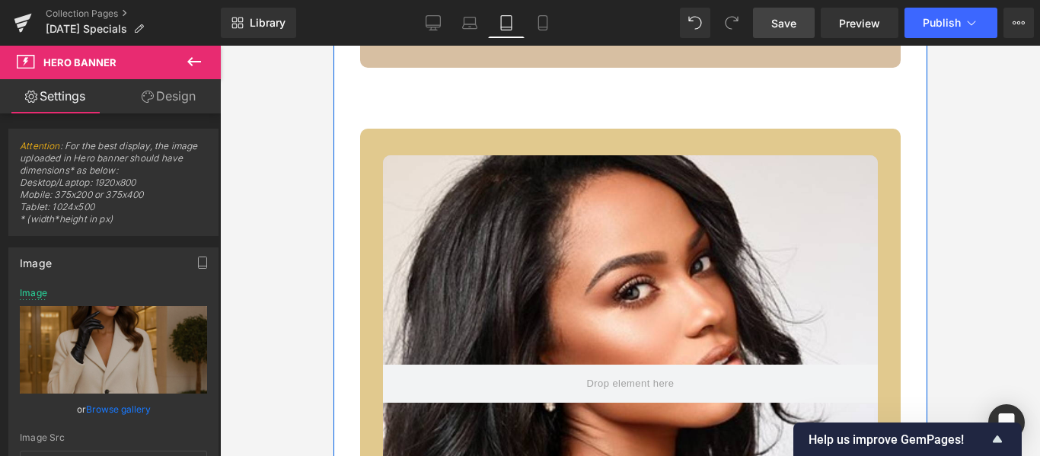
click at [775, 238] on div at bounding box center [629, 383] width 495 height 457
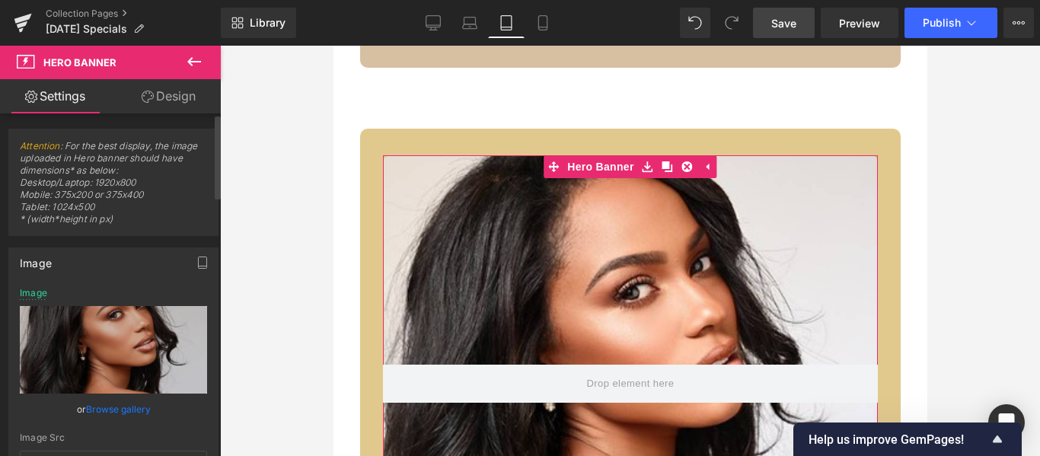
click at [136, 409] on link "Browse gallery" at bounding box center [118, 409] width 65 height 27
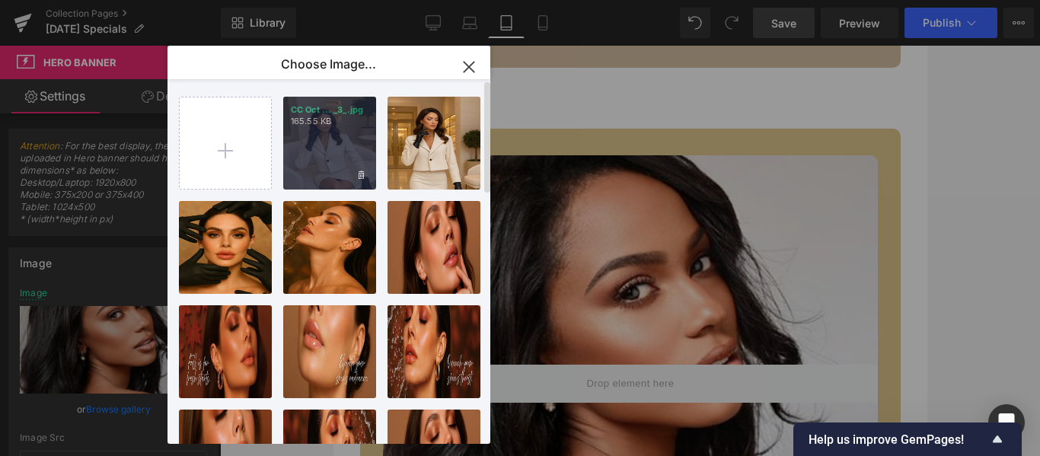
click at [337, 142] on div "CC Oct ... _3_.jpg 165.55 KB" at bounding box center [329, 143] width 93 height 93
type input "https://ucarecdn.com/0efb9a99-ea54-4f73-af8e-3c2992b253fd/-/format/auto/-/previ…"
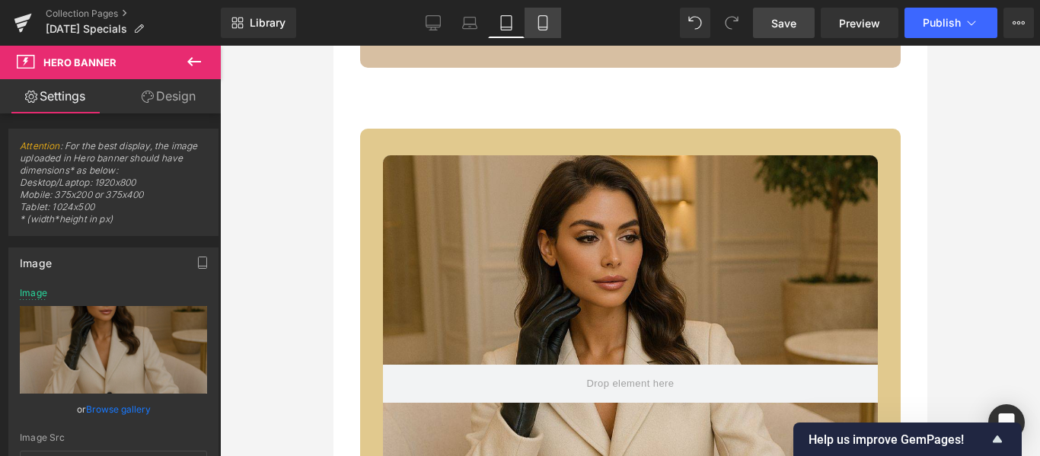
click at [535, 21] on icon at bounding box center [542, 22] width 15 height 15
type input "350"
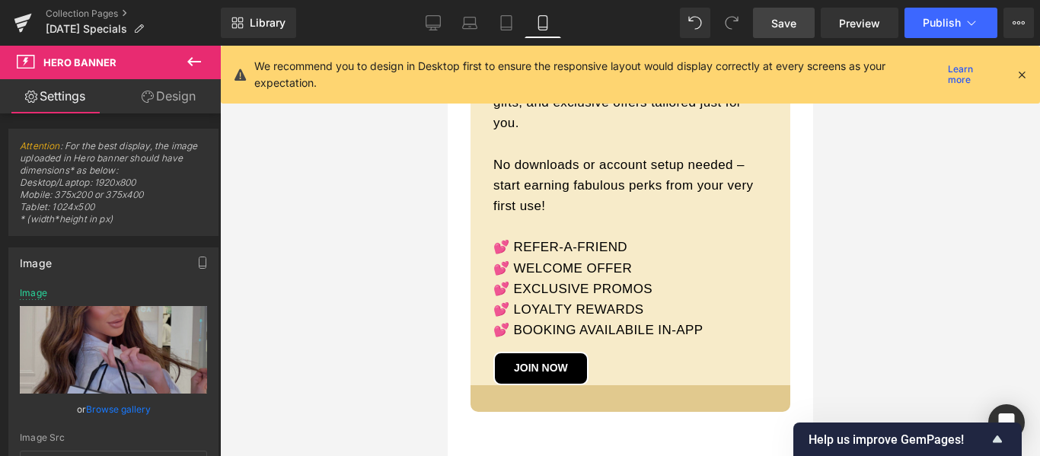
type input "[URL][DOMAIN_NAME]"
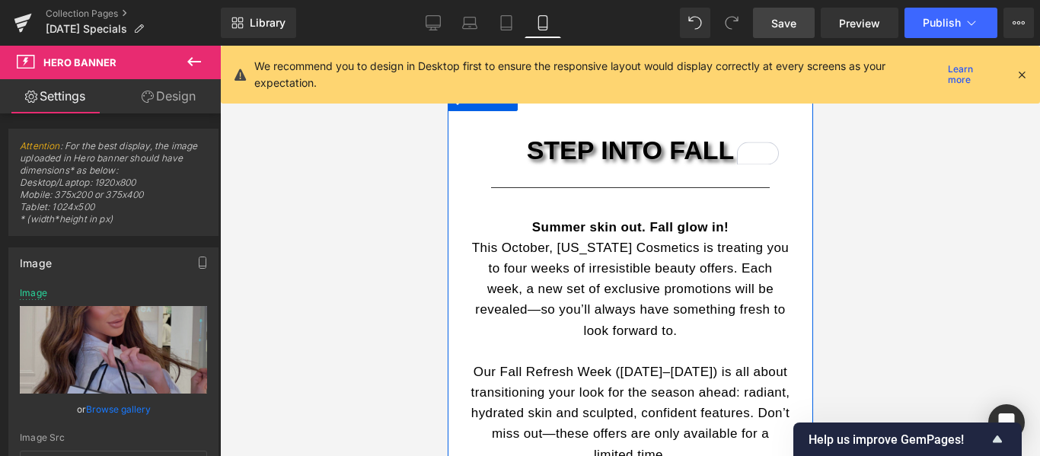
scroll to position [0, 0]
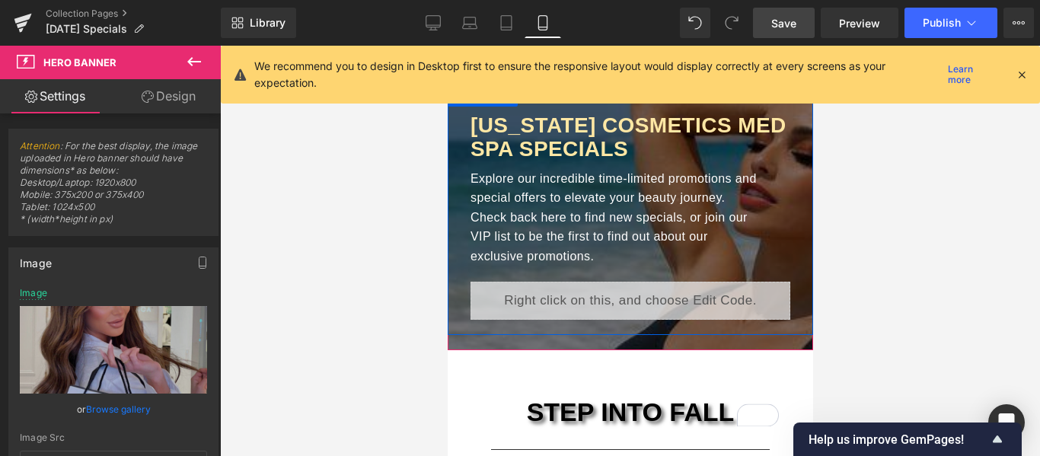
click at [784, 171] on div "CALIFORNIA COSMETICS MED SPA SPECIALS Heading Explore our incredible time-limit…" at bounding box center [630, 209] width 366 height 251
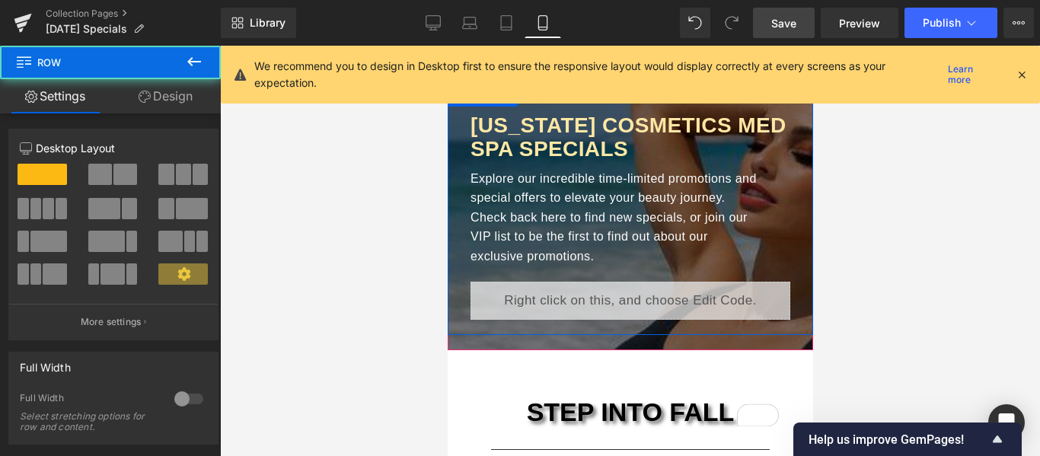
click at [781, 190] on div "CALIFORNIA COSMETICS MED SPA SPECIALS Heading Explore our incredible time-limit…" at bounding box center [630, 209] width 366 height 251
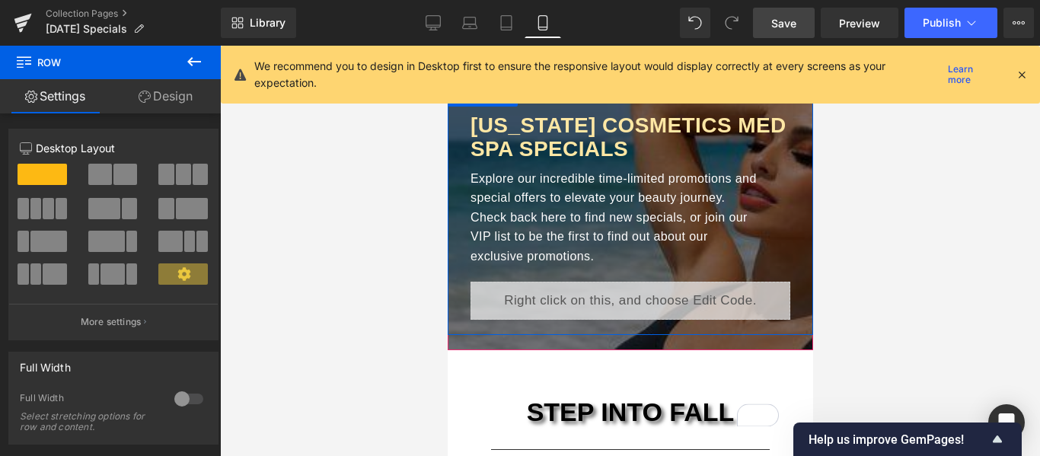
click at [782, 177] on div "CALIFORNIA COSMETICS MED SPA SPECIALS Heading Explore our incredible time-limit…" at bounding box center [630, 209] width 366 height 251
click at [173, 97] on link "Design" at bounding box center [165, 96] width 110 height 34
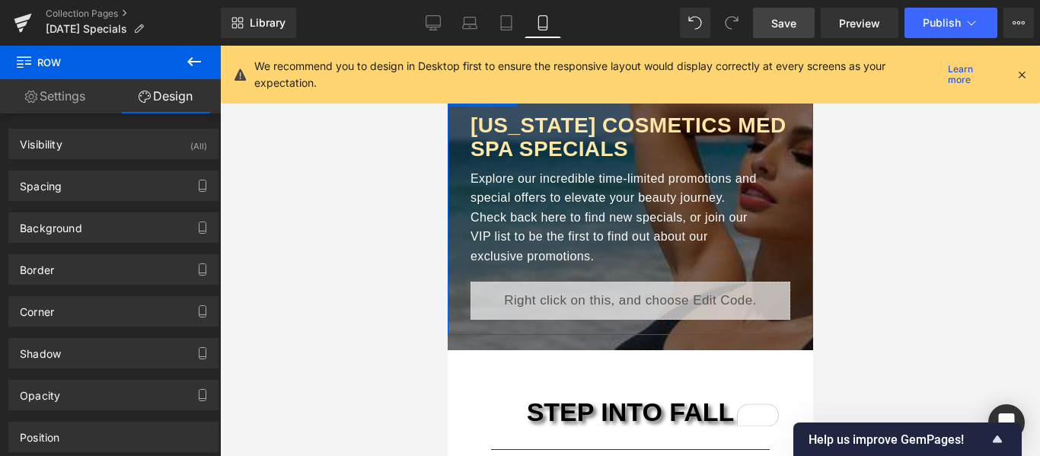
click at [82, 94] on link "Settings" at bounding box center [55, 96] width 110 height 34
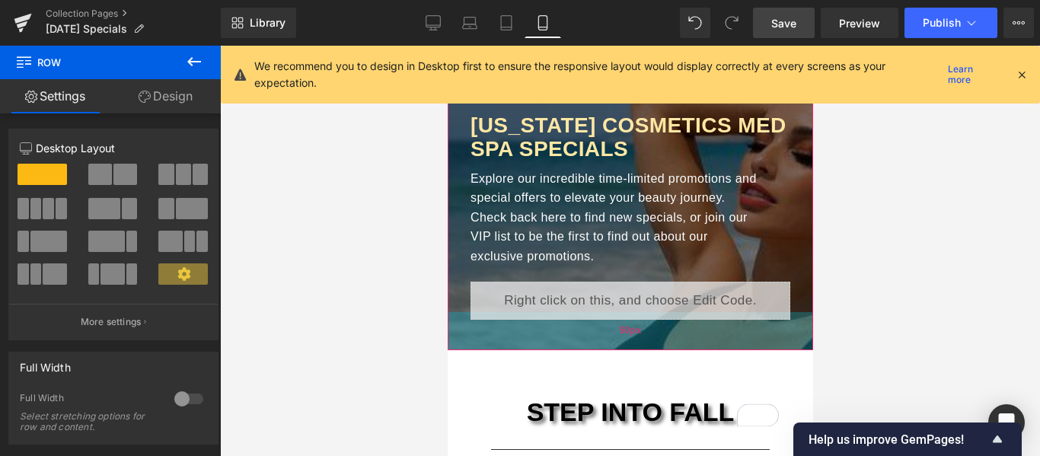
click at [455, 343] on div "50px" at bounding box center [630, 331] width 366 height 38
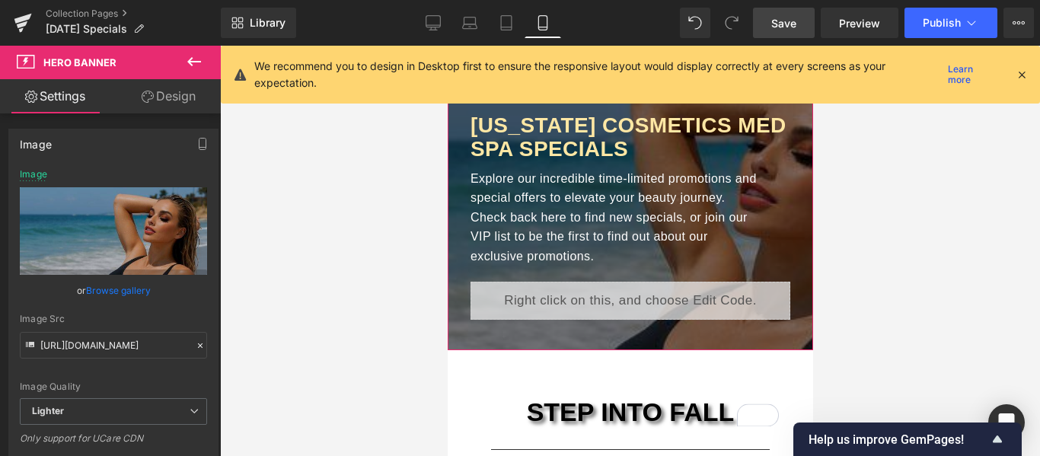
click at [123, 289] on link "Browse gallery" at bounding box center [118, 290] width 65 height 27
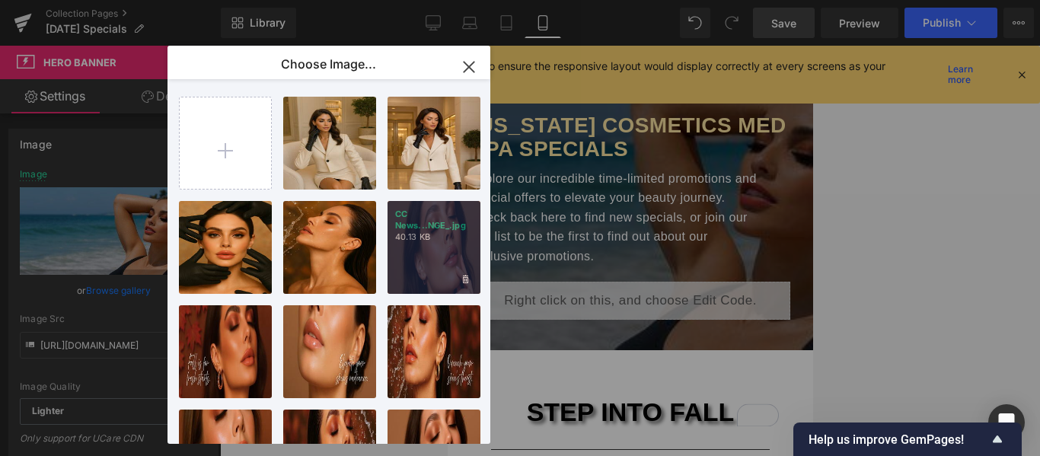
click at [451, 253] on div "CC News...NGE_.jpg 40.13 KB" at bounding box center [434, 247] width 93 height 93
type input "https://ucarecdn.com/832115e6-7375-43c9-af8b-0bfb1ec9af09/-/format/auto/-/previ…"
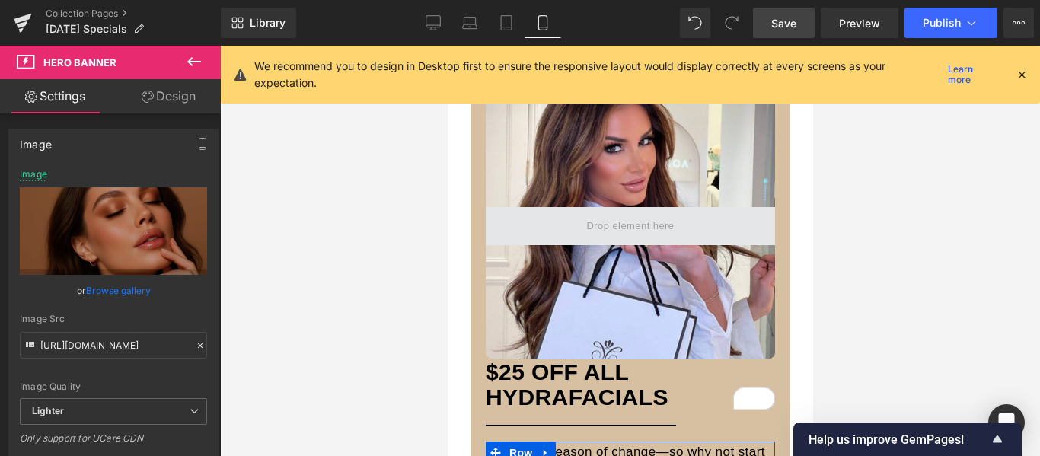
scroll to position [762, 0]
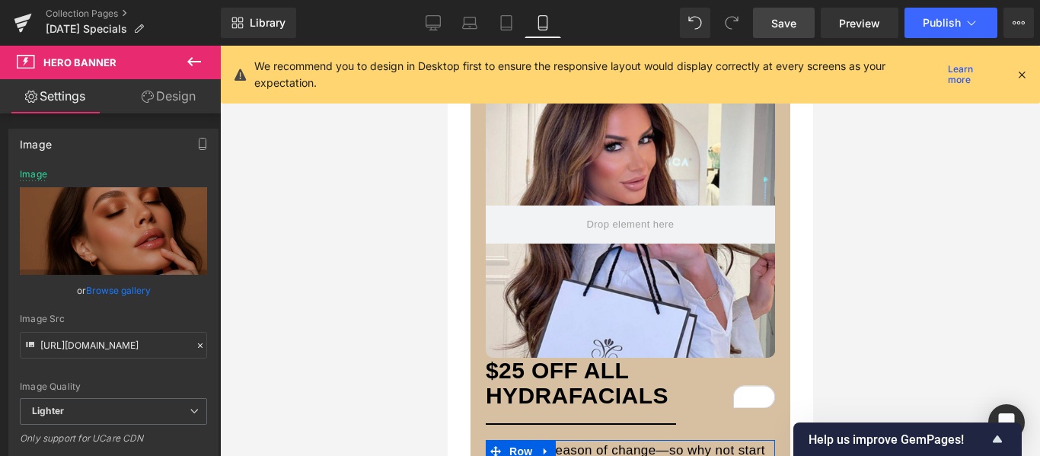
click at [612, 136] on div at bounding box center [629, 224] width 289 height 267
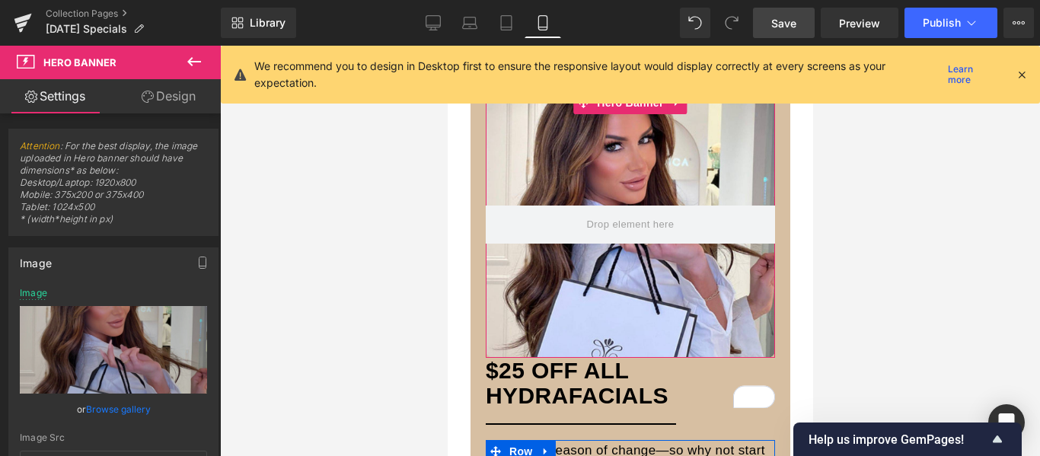
click at [129, 405] on link "Browse gallery" at bounding box center [118, 409] width 65 height 27
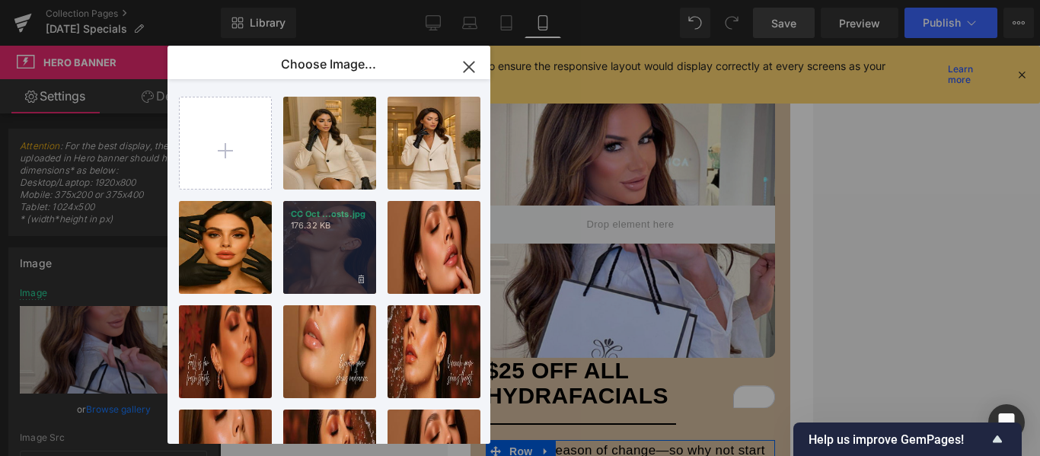
click at [327, 248] on div "CC Oct ...osts.jpg 176.32 KB" at bounding box center [329, 247] width 93 height 93
type input "https://ucarecdn.com/6d2dee8b-8ab6-453f-b7ac-a04aab2d0e05/-/format/auto/-/previ…"
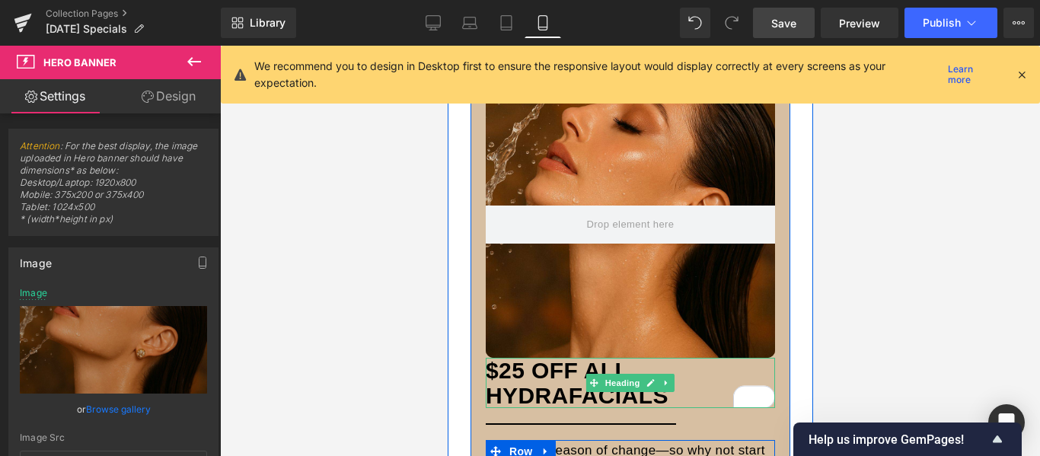
click at [608, 369] on h3 "$25 OFF ALL HydrafacialS" at bounding box center [629, 383] width 289 height 50
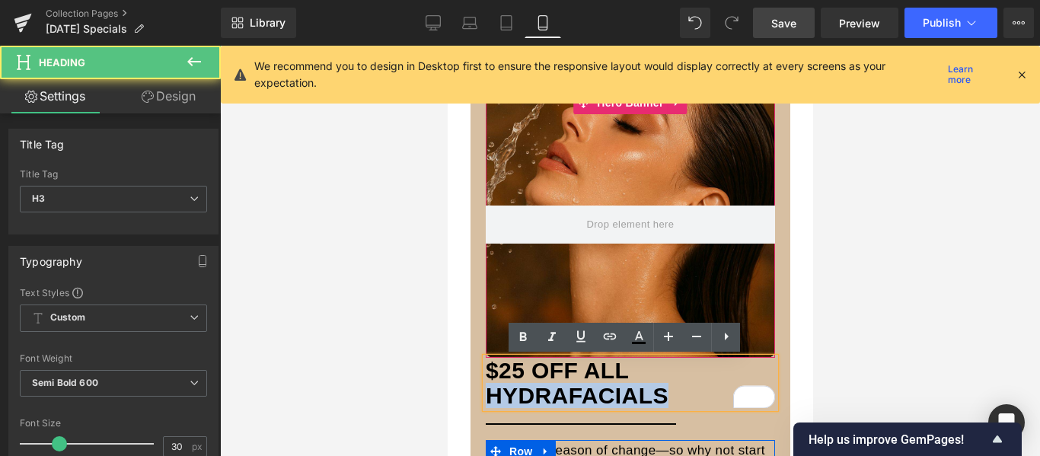
drag, startPoint x: 614, startPoint y: 357, endPoint x: 1068, endPoint y: 394, distance: 455.4
click at [620, 348] on div "Hero Banner 150px $25 OFF ALL HydrafacialS Heading Separator Fall is the season…" at bounding box center [630, 419] width 312 height 656
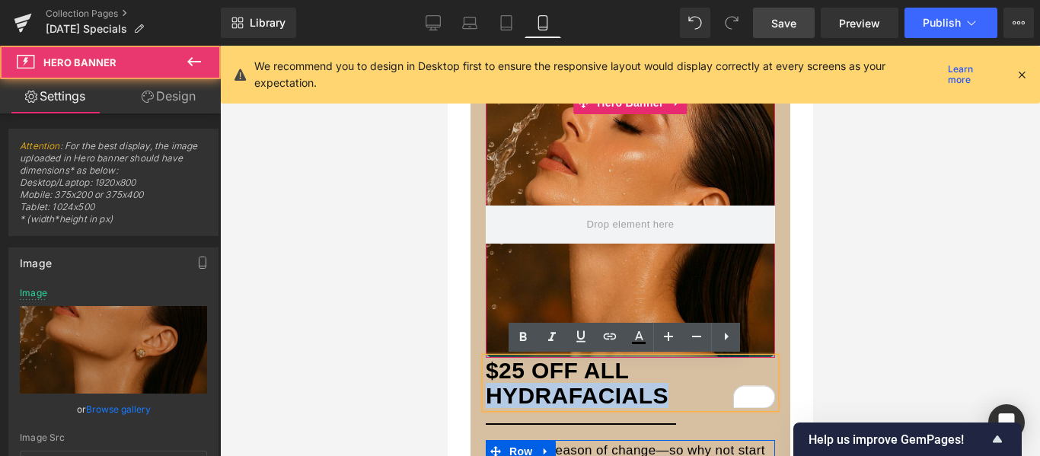
drag, startPoint x: 629, startPoint y: 353, endPoint x: 631, endPoint y: 298, distance: 54.9
click at [631, 298] on div "Hero Banner 150px" at bounding box center [629, 224] width 289 height 267
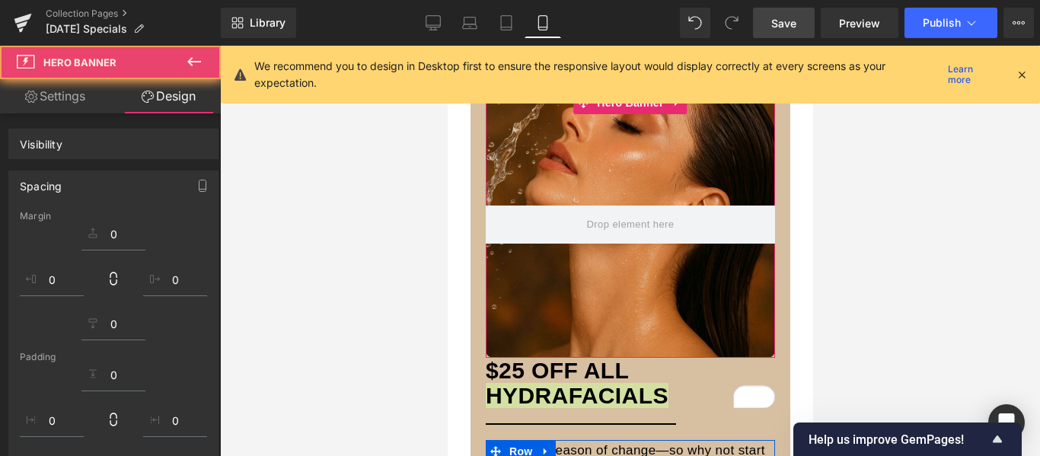
click at [877, 257] on div at bounding box center [630, 251] width 820 height 410
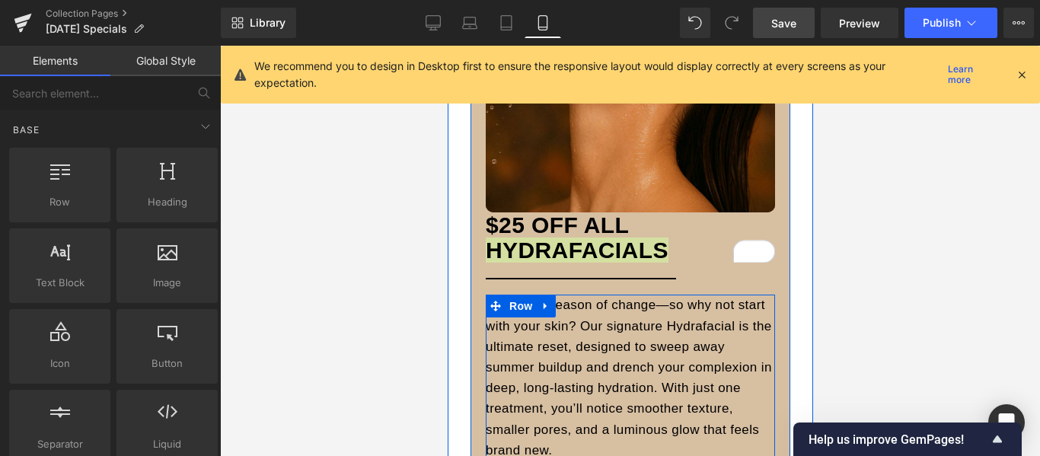
scroll to position [914, 0]
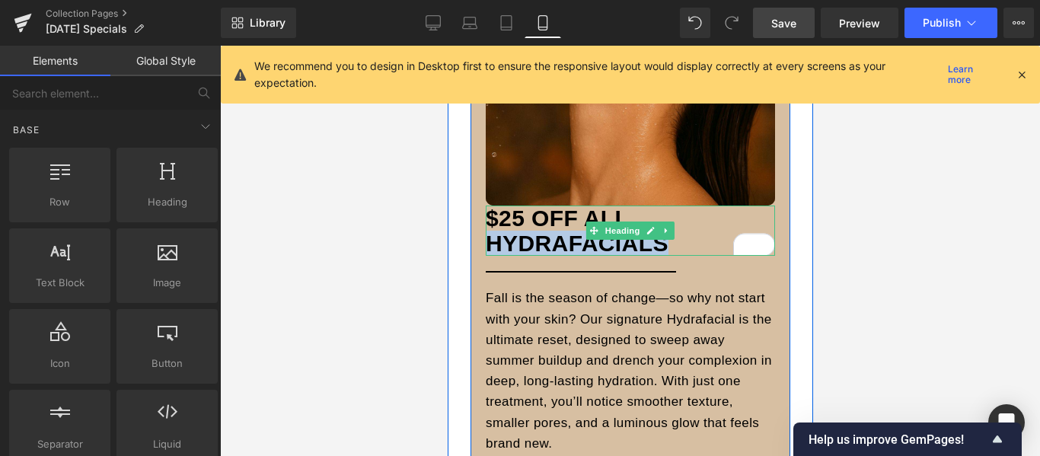
click at [689, 231] on h3 "$25 OFF ALL HydrafacialS" at bounding box center [629, 231] width 289 height 50
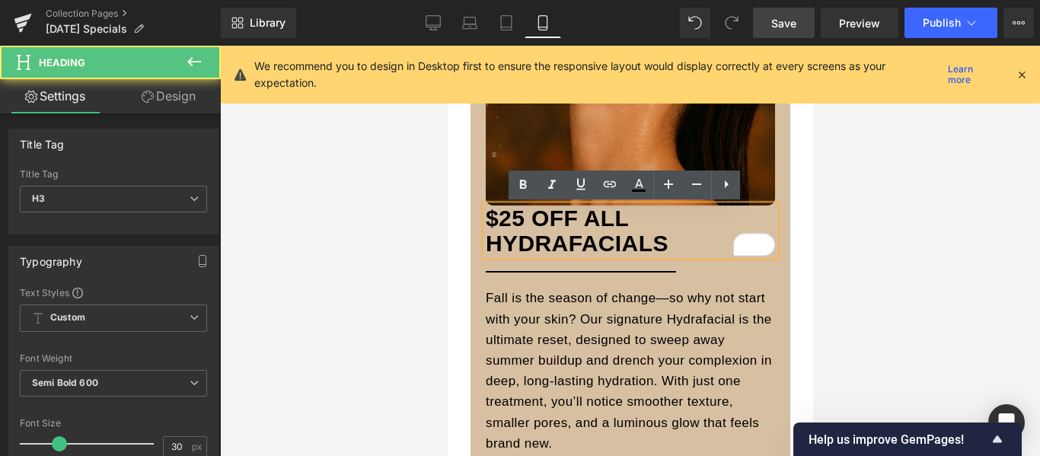
drag, startPoint x: 686, startPoint y: 206, endPoint x: 685, endPoint y: 223, distance: 17.6
click at [685, 223] on h3 "$25 OFF ALL HydrafacialS" at bounding box center [629, 231] width 289 height 50
drag, startPoint x: 674, startPoint y: 258, endPoint x: 674, endPoint y: 269, distance: 10.7
click at [674, 269] on div "Hero Banner 150px $25 OFF ALL HydrafacialS Heading Separator Fall is the season…" at bounding box center [630, 267] width 312 height 656
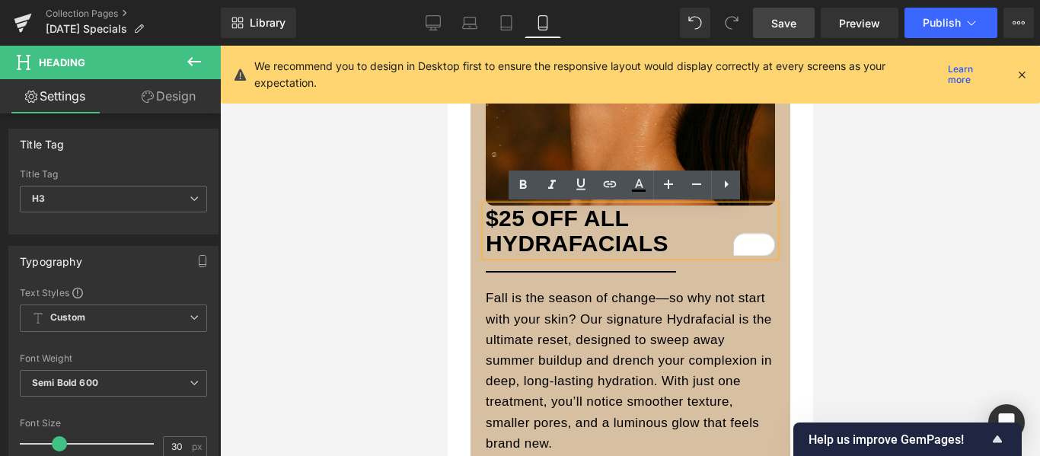
click at [867, 234] on div at bounding box center [630, 251] width 820 height 410
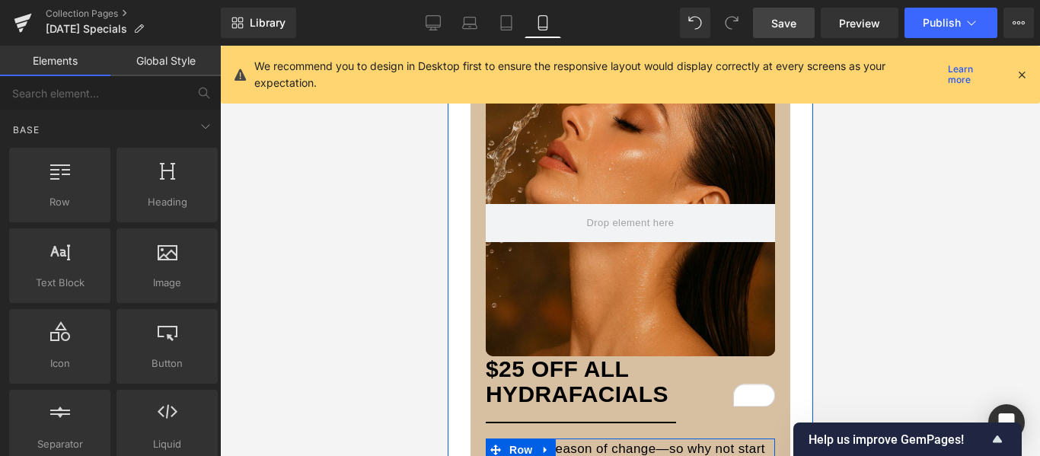
scroll to position [762, 0]
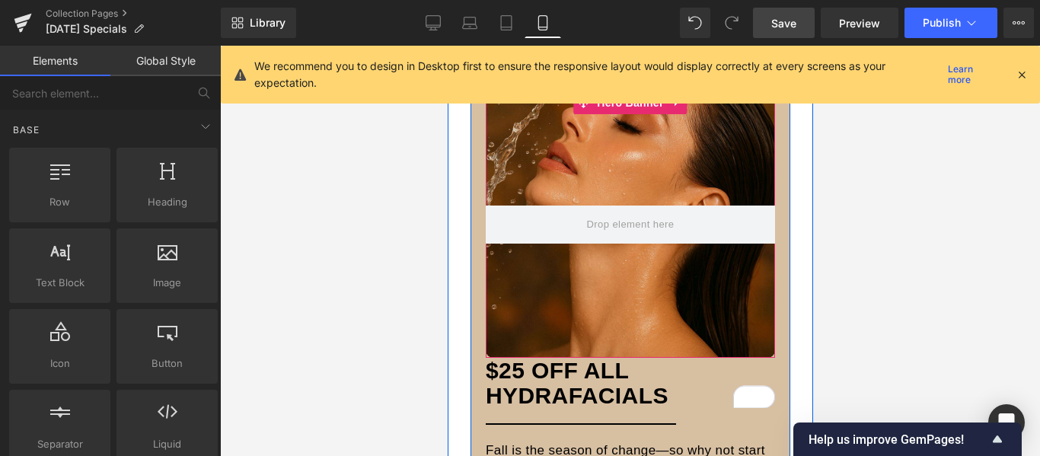
click at [551, 337] on div at bounding box center [629, 224] width 289 height 267
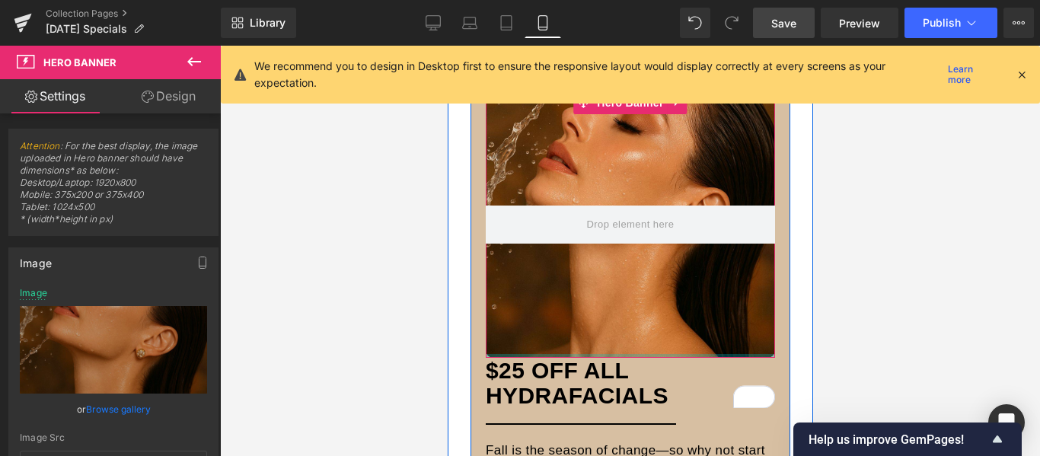
drag, startPoint x: 634, startPoint y: 356, endPoint x: 635, endPoint y: 305, distance: 50.3
click at [635, 310] on div "Hero Banner 150px" at bounding box center [629, 224] width 289 height 267
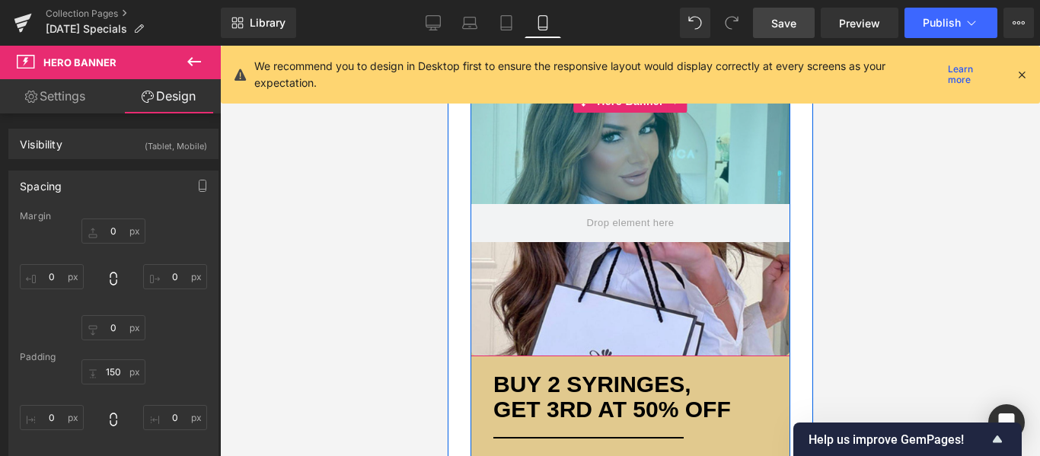
scroll to position [1523, 0]
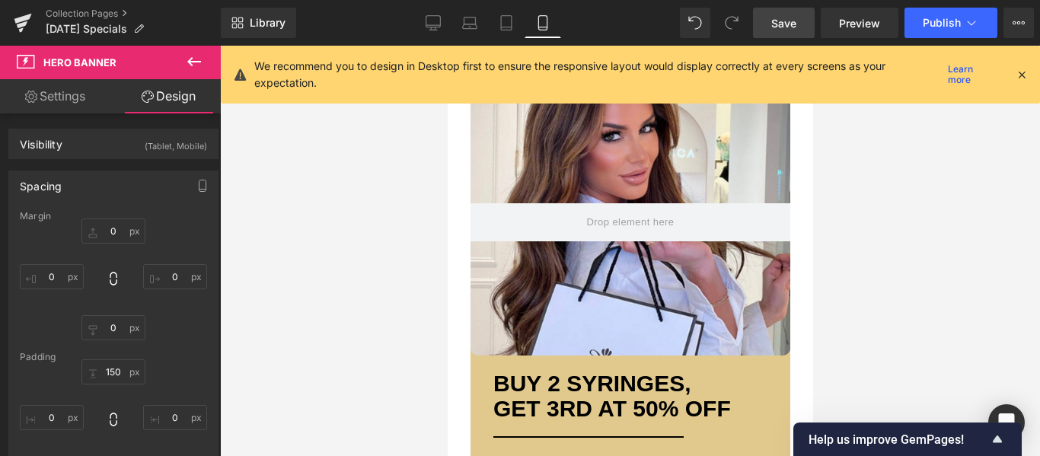
click at [908, 317] on div at bounding box center [630, 251] width 820 height 410
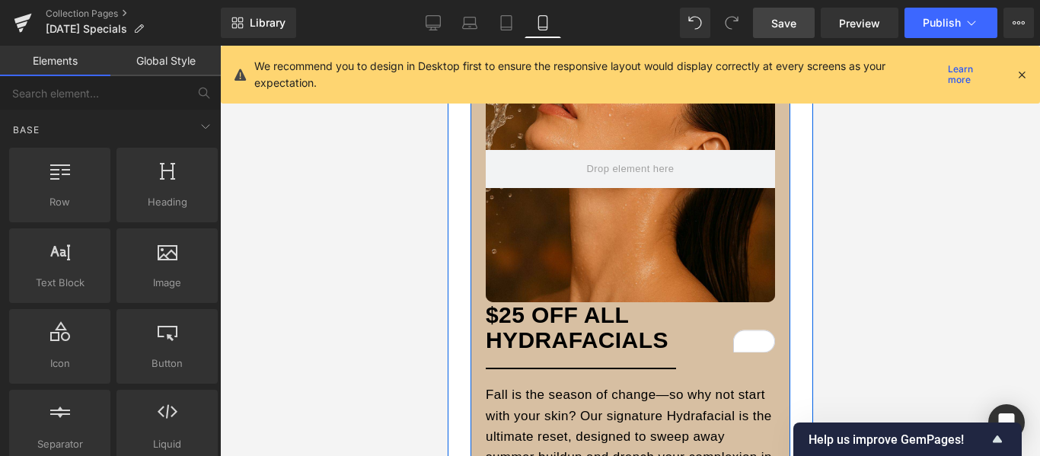
scroll to position [762, 0]
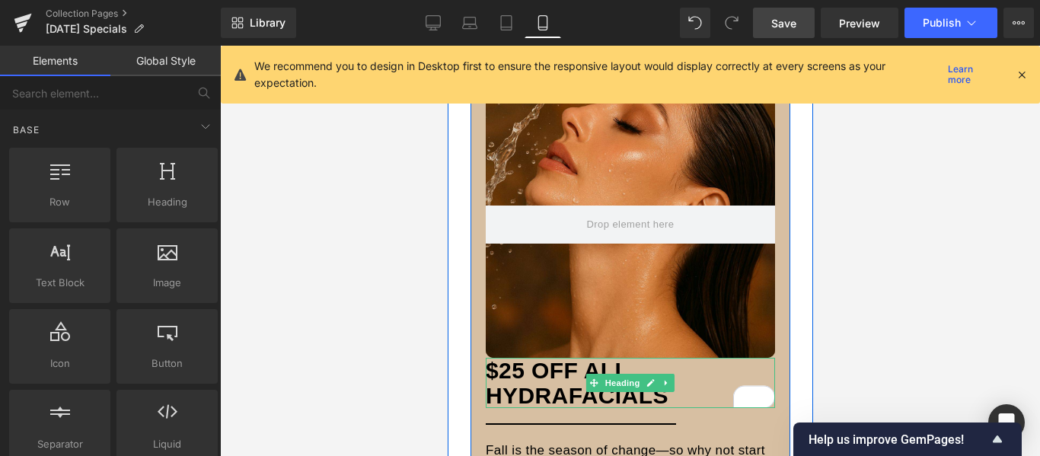
click at [486, 365] on h3 "$25 OFF ALL HydrafacialS" at bounding box center [629, 383] width 289 height 50
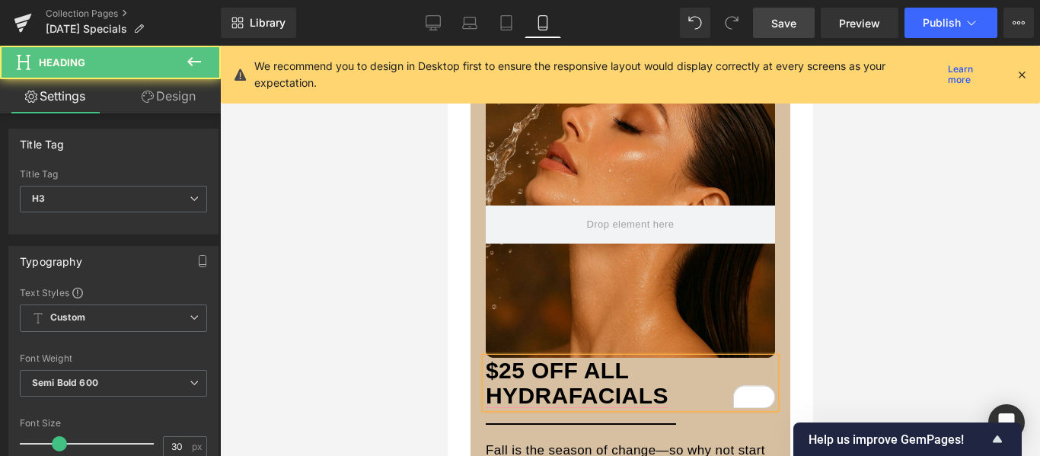
click at [485, 371] on h3 "$ 25 OFF ALL HydrafacialS" at bounding box center [629, 383] width 289 height 50
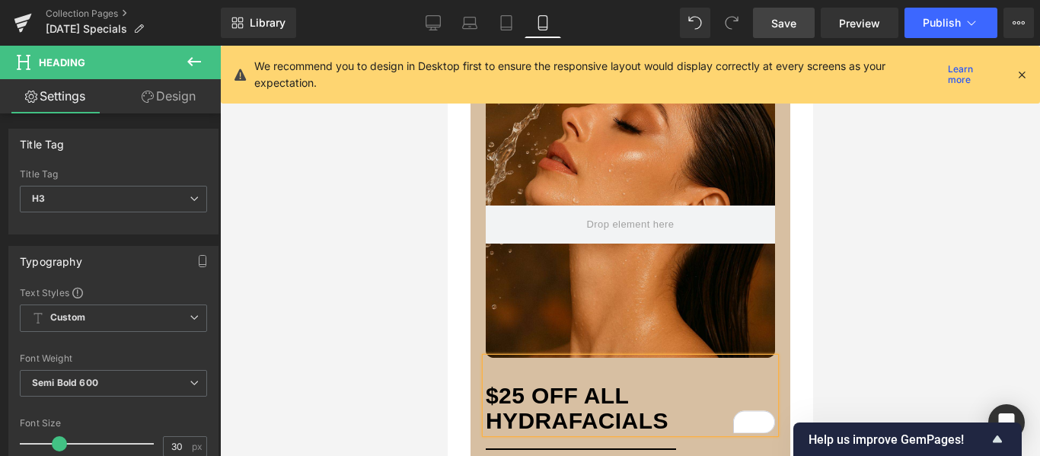
click at [851, 345] on div at bounding box center [630, 251] width 820 height 410
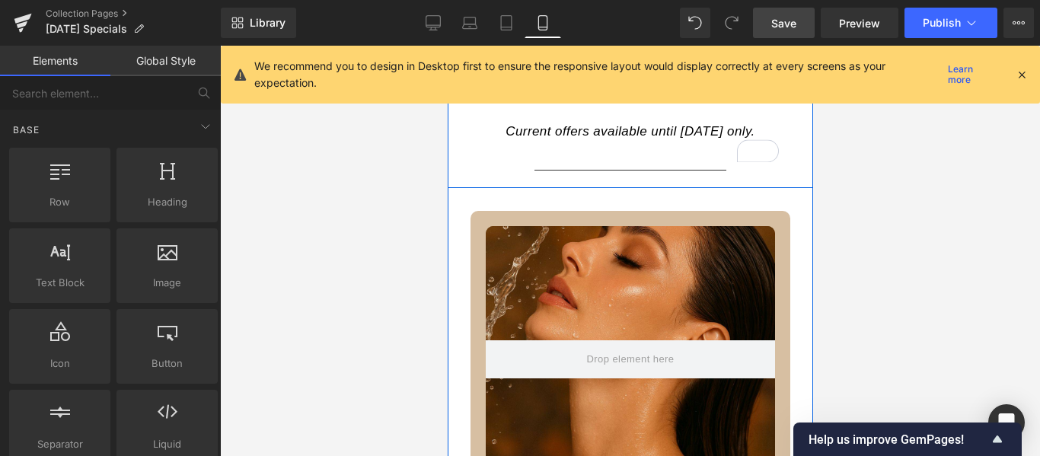
scroll to position [685, 0]
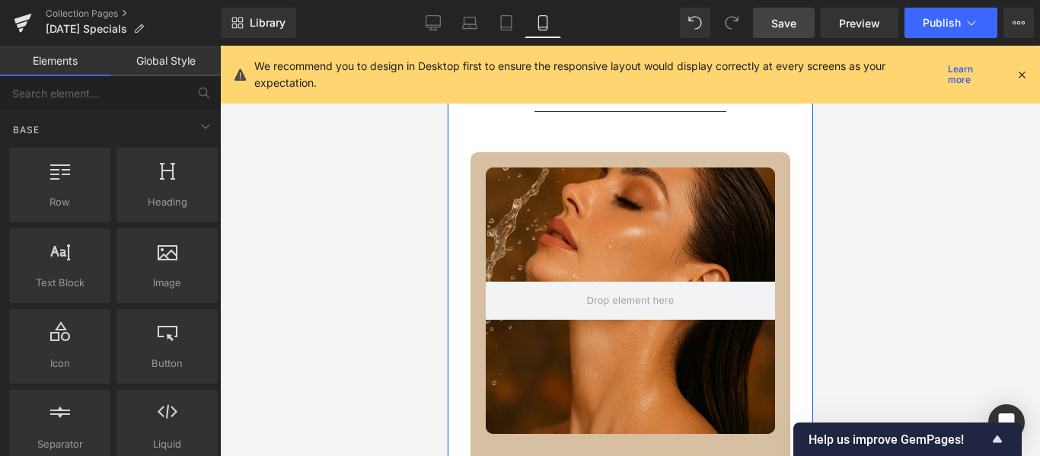
click at [618, 196] on div "Hero Banner 150px" at bounding box center [629, 301] width 289 height 267
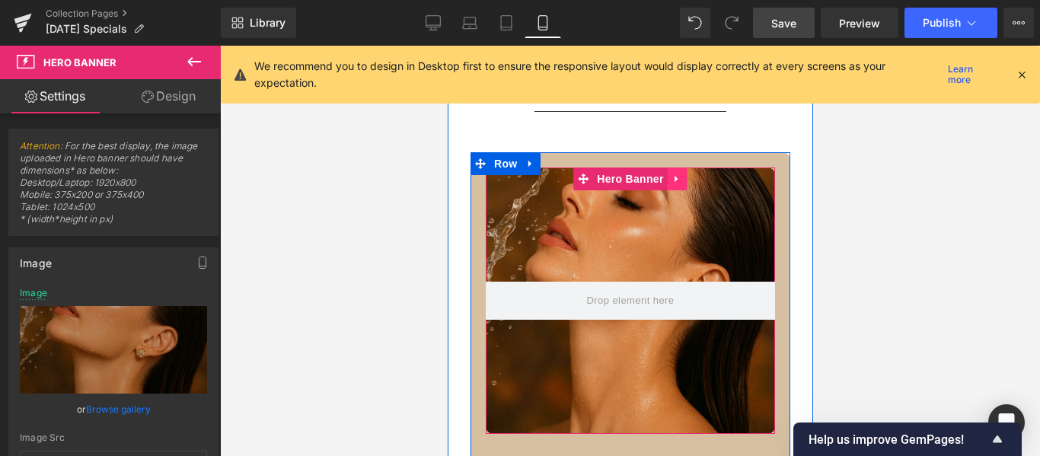
click at [674, 178] on icon at bounding box center [675, 179] width 3 height 7
click at [662, 180] on icon at bounding box center [667, 179] width 11 height 11
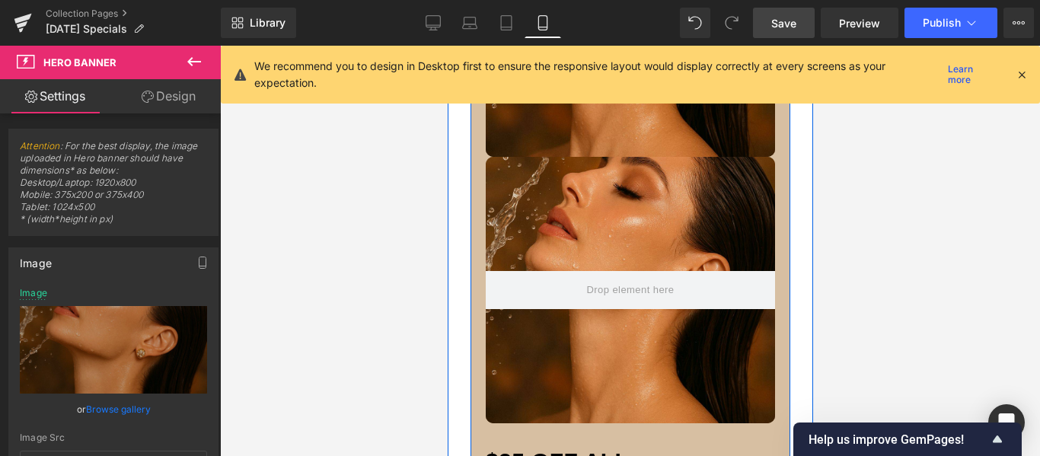
scroll to position [937, 0]
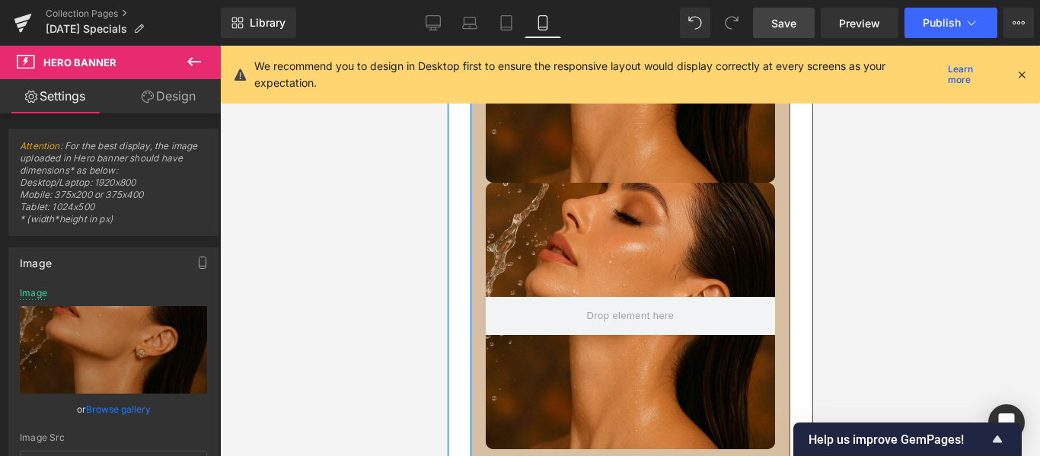
click at [602, 213] on div at bounding box center [629, 316] width 289 height 267
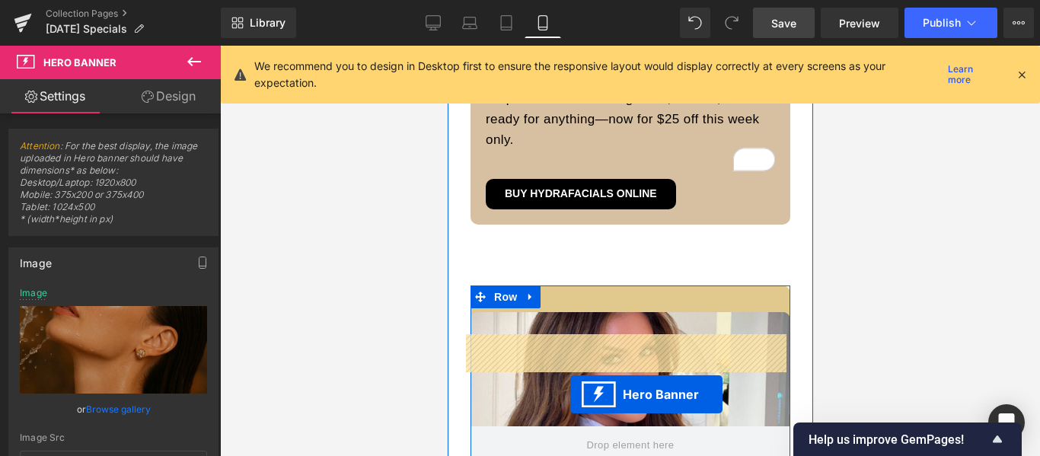
scroll to position [1455, 0]
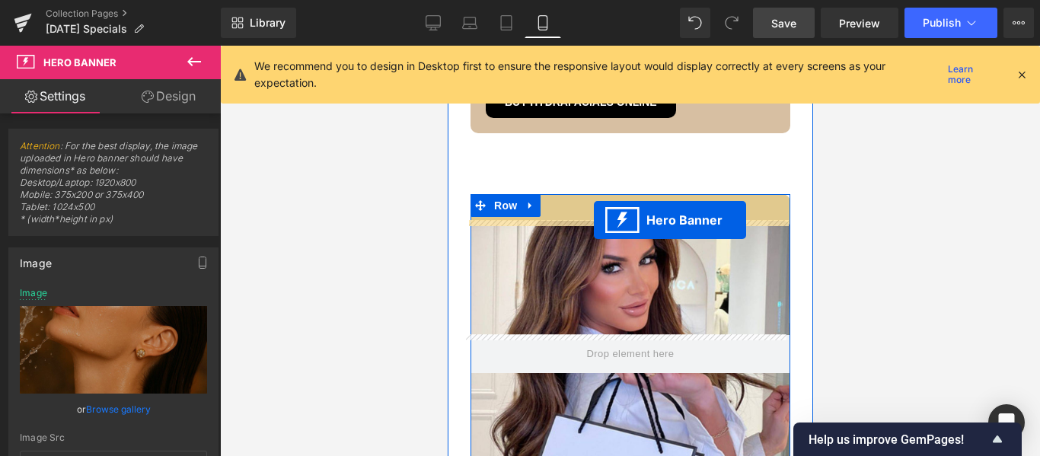
drag, startPoint x: 576, startPoint y: 190, endPoint x: 593, endPoint y: 220, distance: 34.5
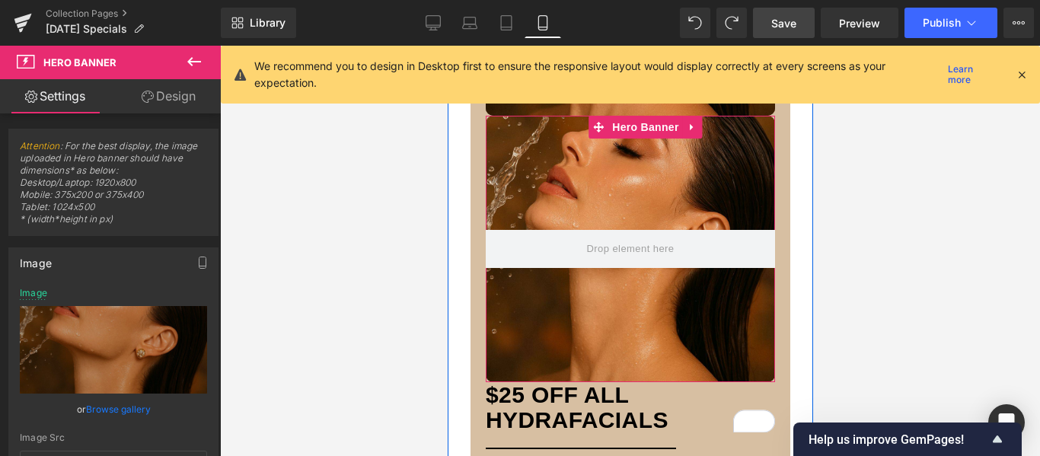
scroll to position [934, 0]
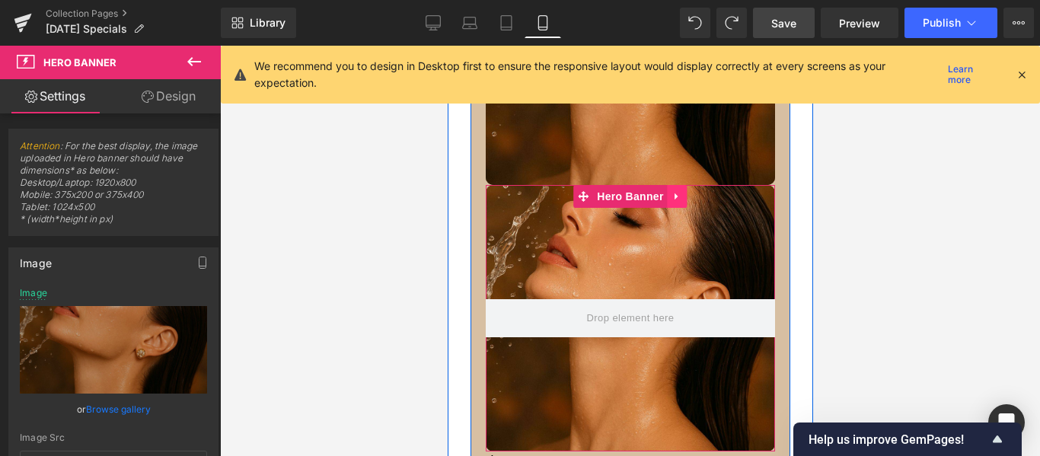
click at [674, 197] on icon at bounding box center [675, 196] width 3 height 7
click at [665, 197] on icon at bounding box center [667, 196] width 11 height 11
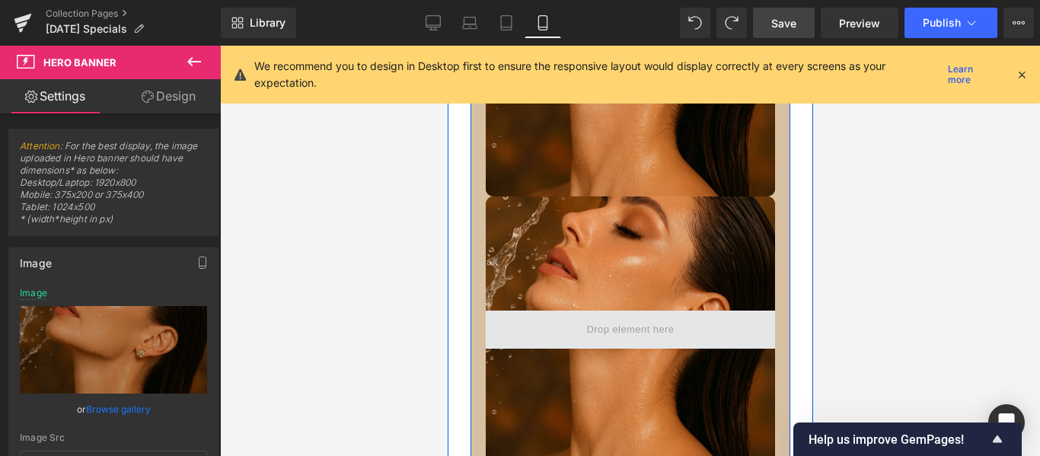
scroll to position [1051, 0]
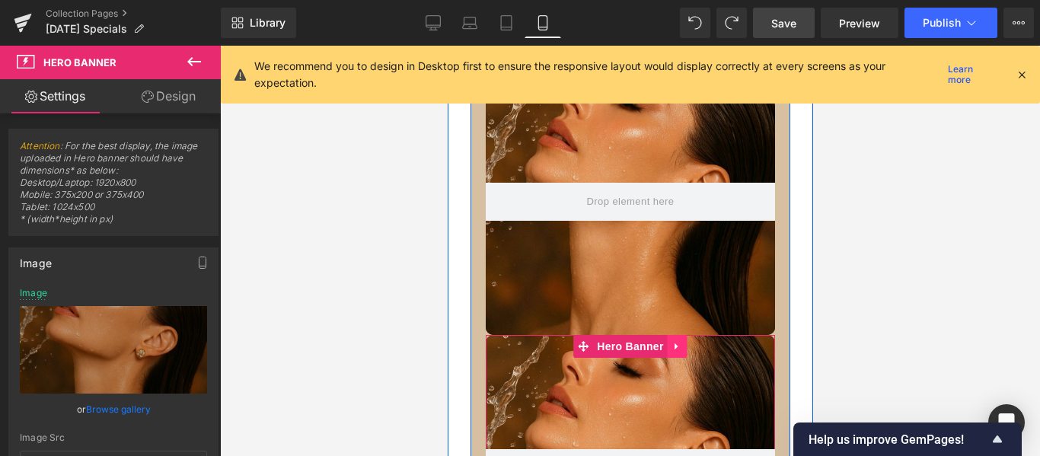
click at [672, 347] on icon at bounding box center [677, 346] width 11 height 11
click at [682, 345] on icon at bounding box center [687, 346] width 11 height 11
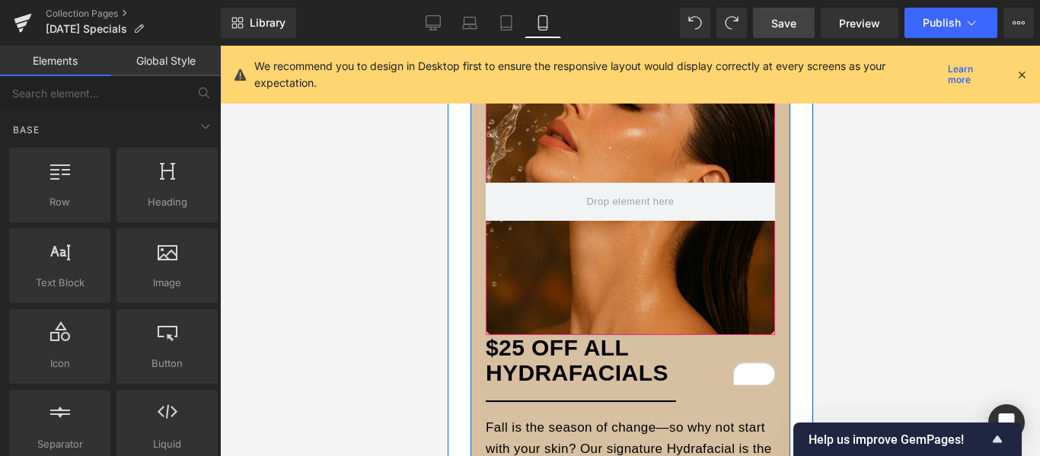
click at [683, 276] on div at bounding box center [629, 202] width 289 height 267
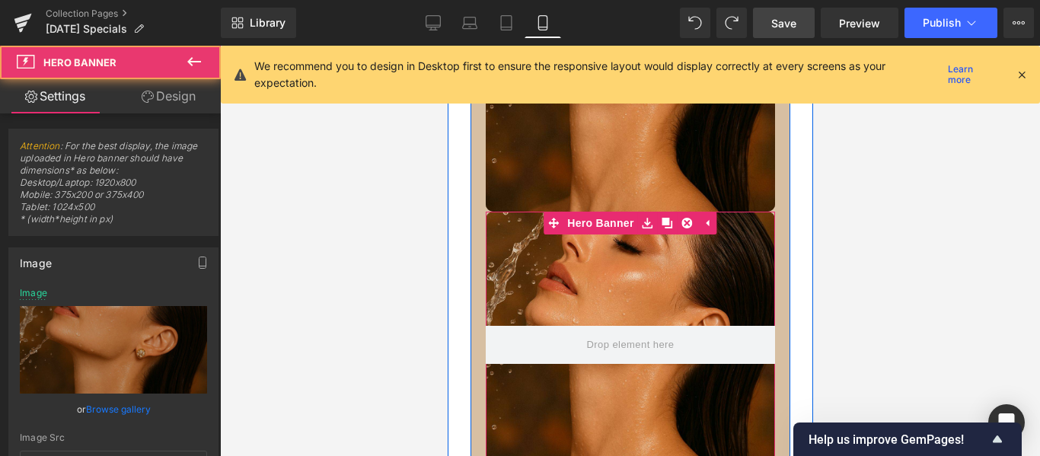
scroll to position [899, 0]
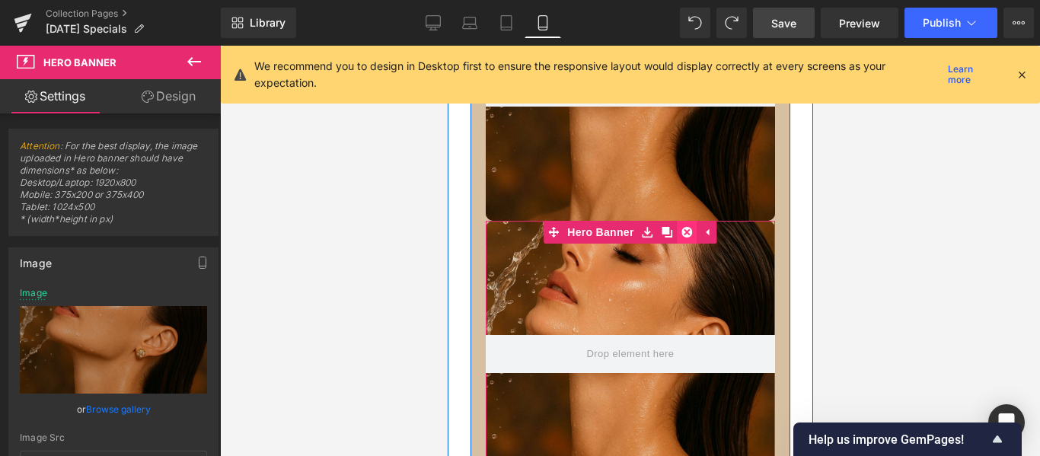
click at [682, 231] on icon at bounding box center [687, 232] width 11 height 11
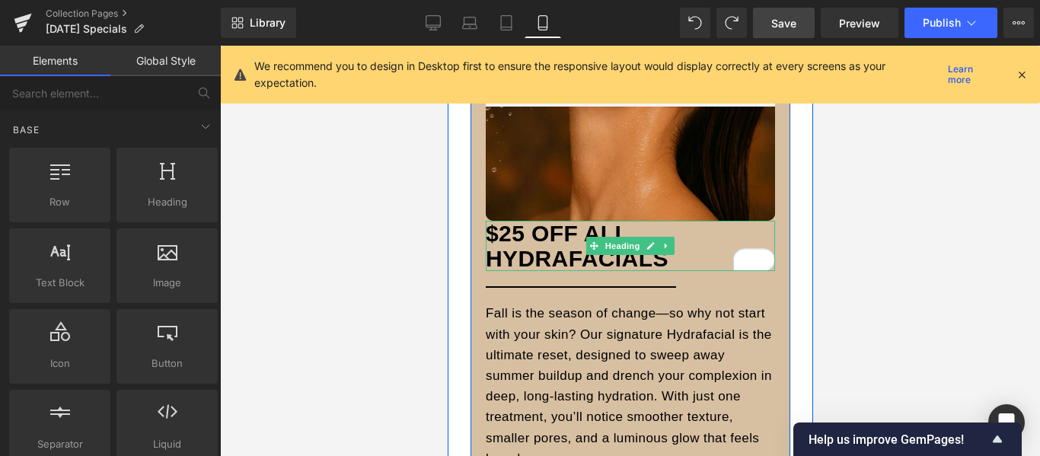
click at [485, 231] on h3 "$ 25 OFF ALL HydrafacialS" at bounding box center [629, 246] width 289 height 50
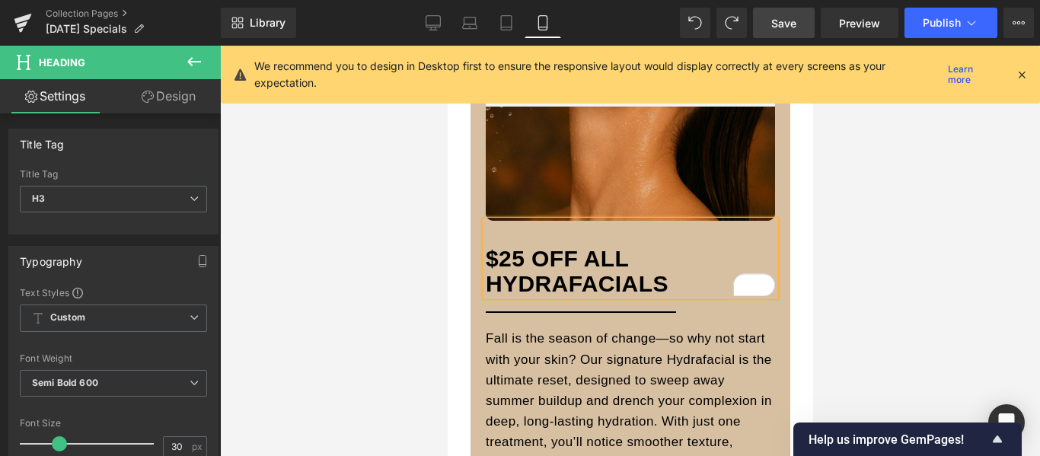
click at [915, 251] on div at bounding box center [630, 251] width 820 height 410
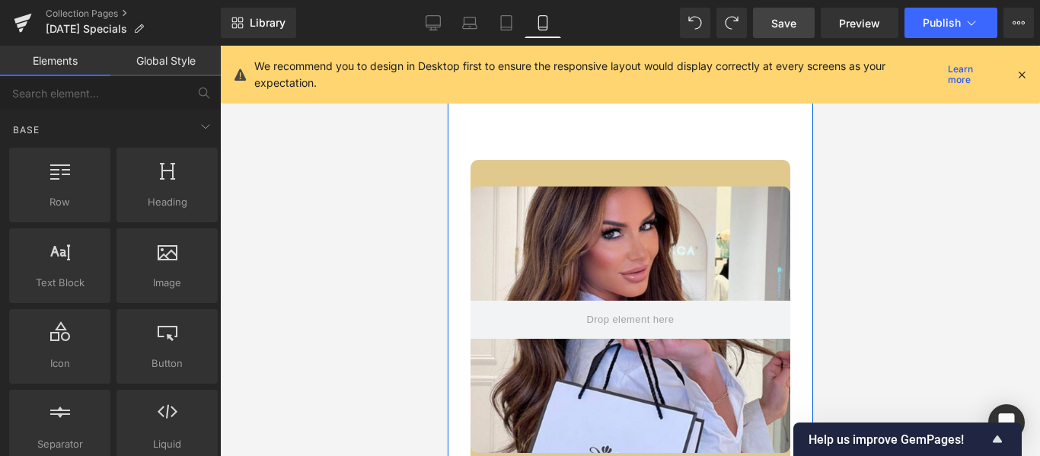
scroll to position [1508, 0]
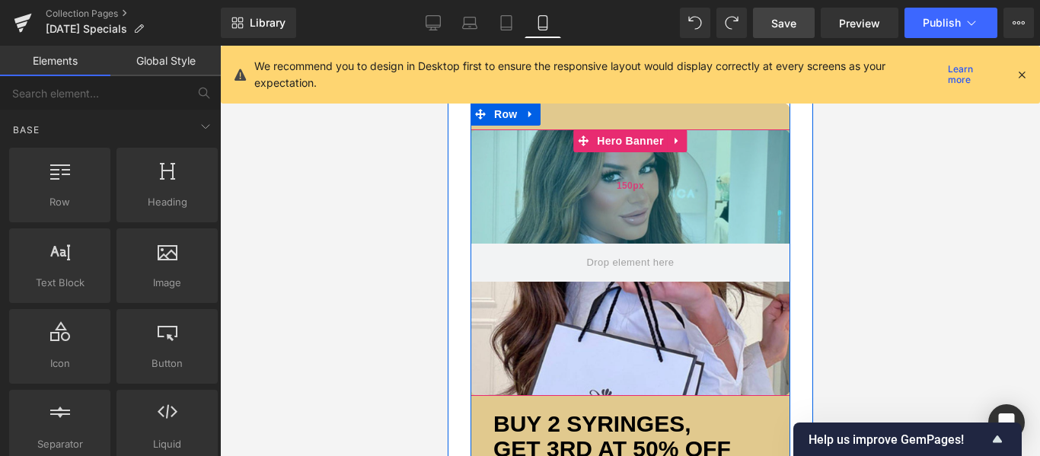
click at [737, 190] on div "150px" at bounding box center [630, 186] width 320 height 114
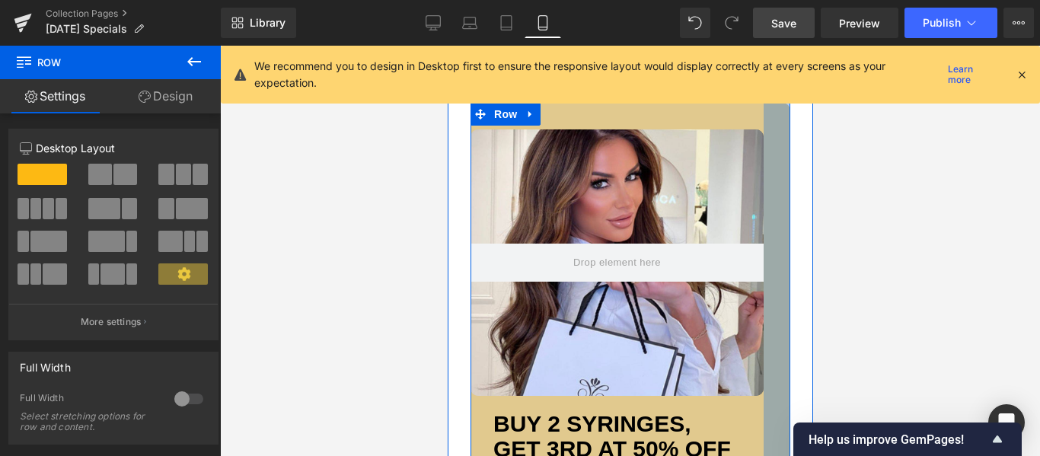
drag, startPoint x: 782, startPoint y: 194, endPoint x: 755, endPoint y: 192, distance: 26.8
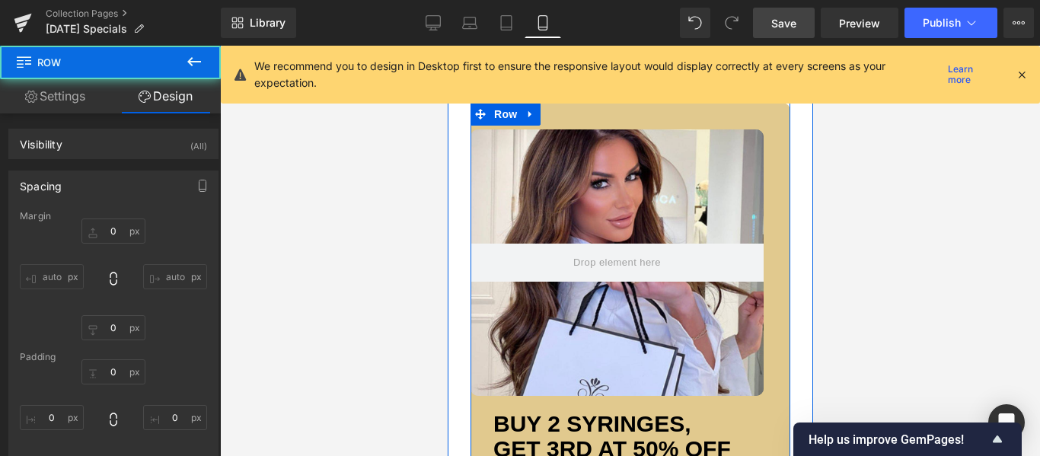
type input "0"
type input "60"
type input "35"
type input "40"
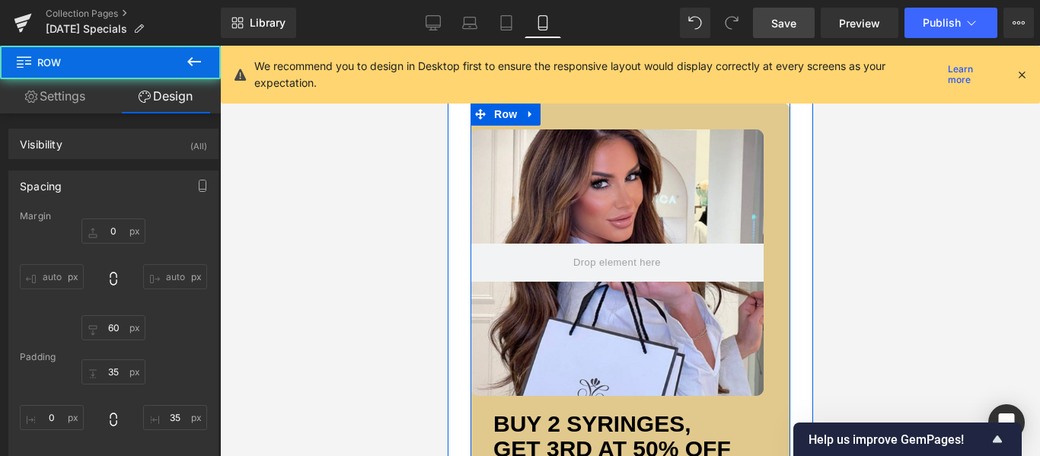
type input "0"
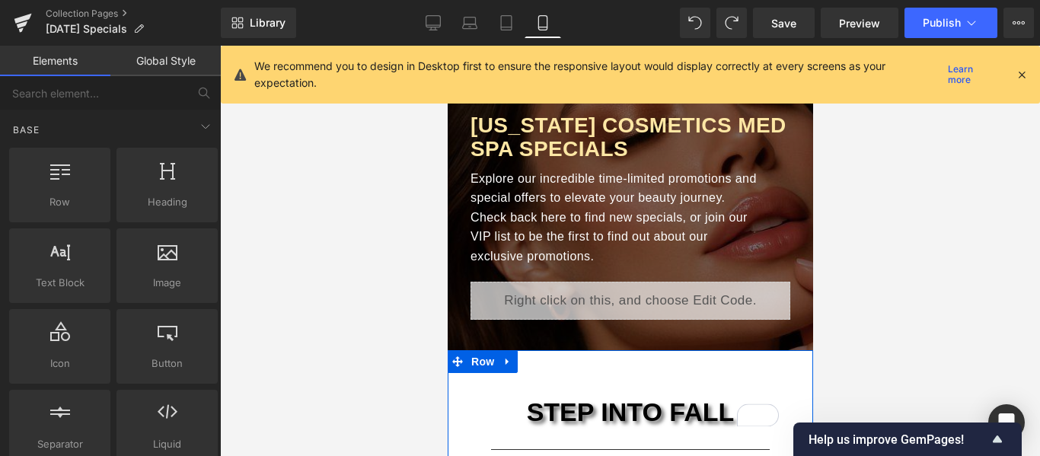
drag, startPoint x: 447, startPoint y: 46, endPoint x: 743, endPoint y: 219, distance: 342.4
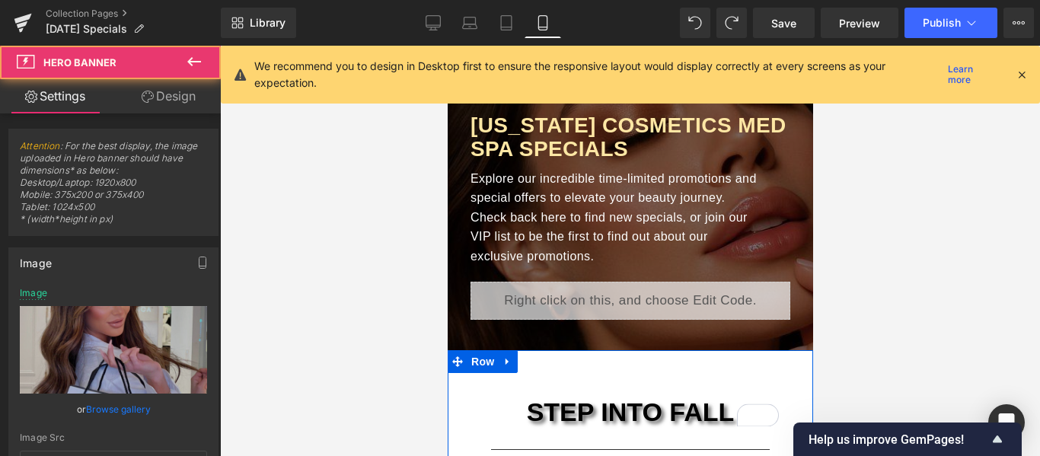
type input "[URL][DOMAIN_NAME]"
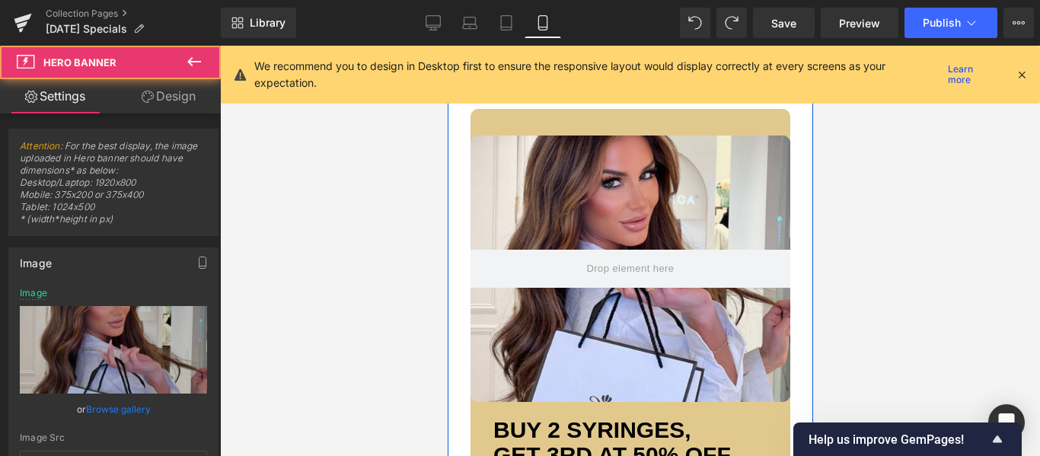
scroll to position [1502, 0]
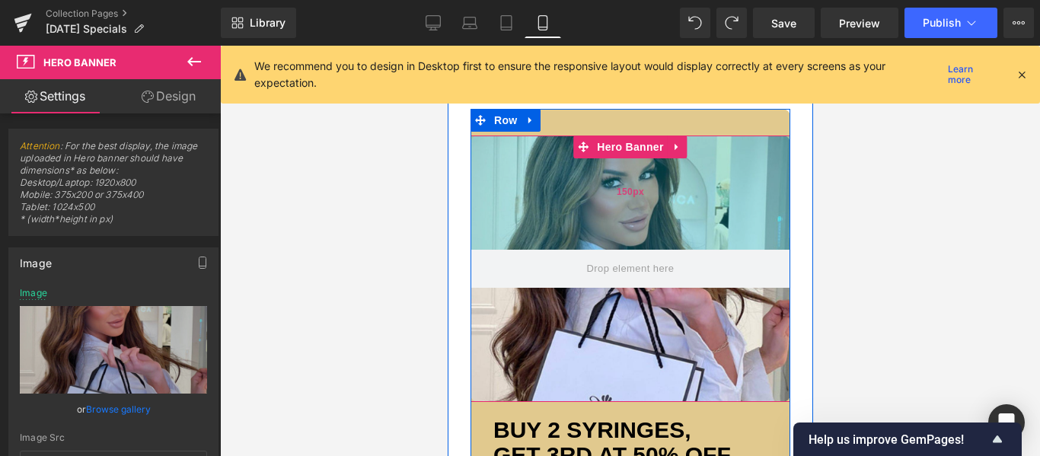
click at [637, 193] on span "150px" at bounding box center [629, 193] width 27 height 14
click at [768, 166] on div "150px" at bounding box center [630, 193] width 320 height 114
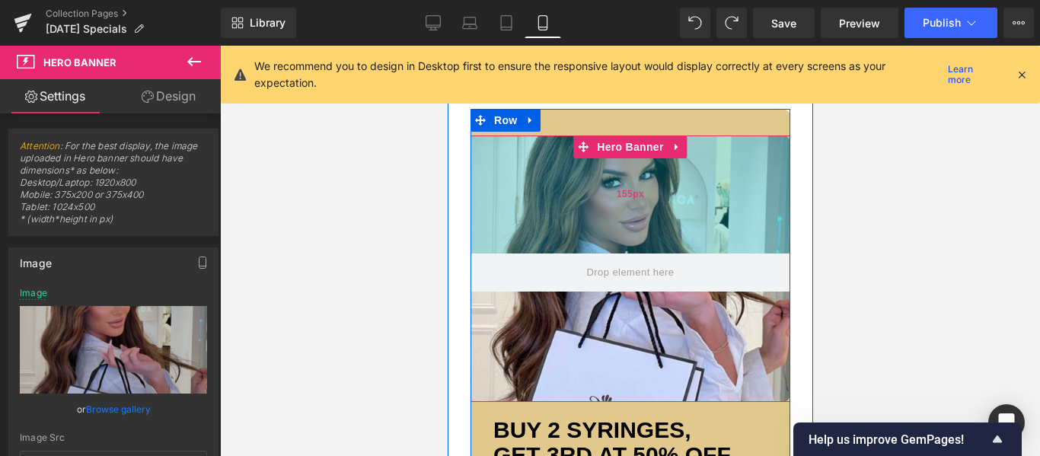
drag, startPoint x: 771, startPoint y: 139, endPoint x: 762, endPoint y: 143, distance: 9.2
click at [762, 143] on div "155px" at bounding box center [630, 195] width 320 height 118
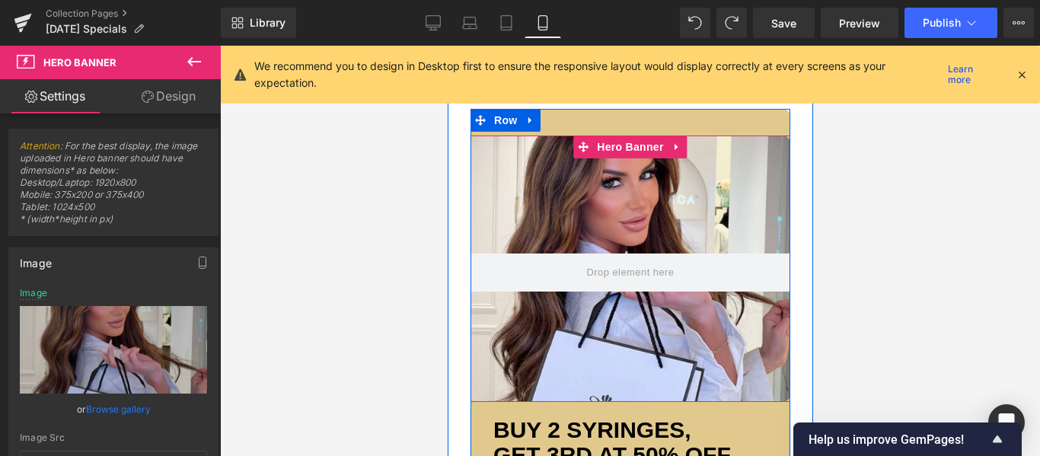
click at [861, 193] on div at bounding box center [630, 251] width 820 height 410
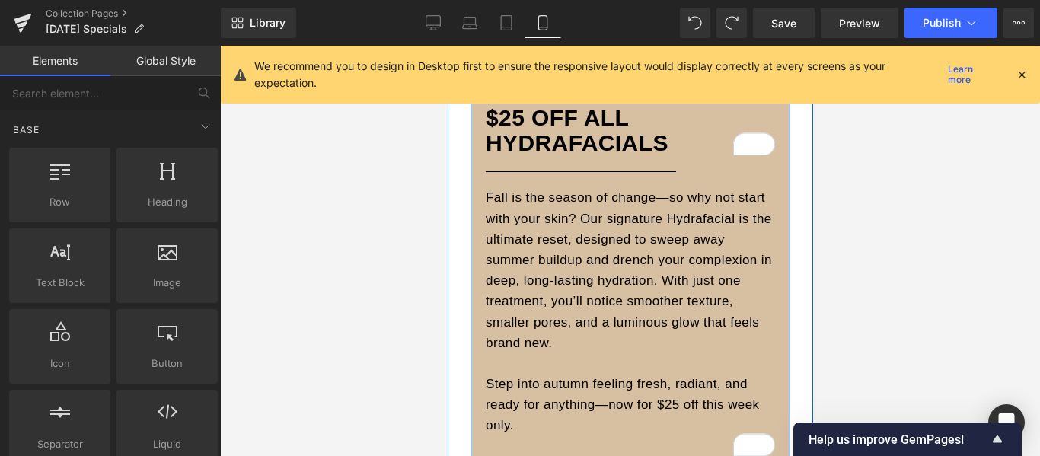
scroll to position [1045, 0]
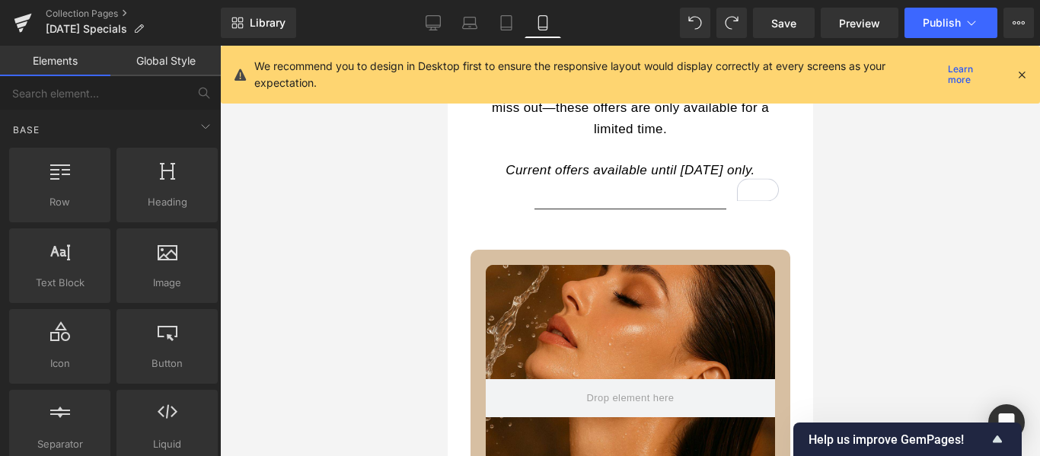
click at [863, 267] on div at bounding box center [630, 251] width 820 height 410
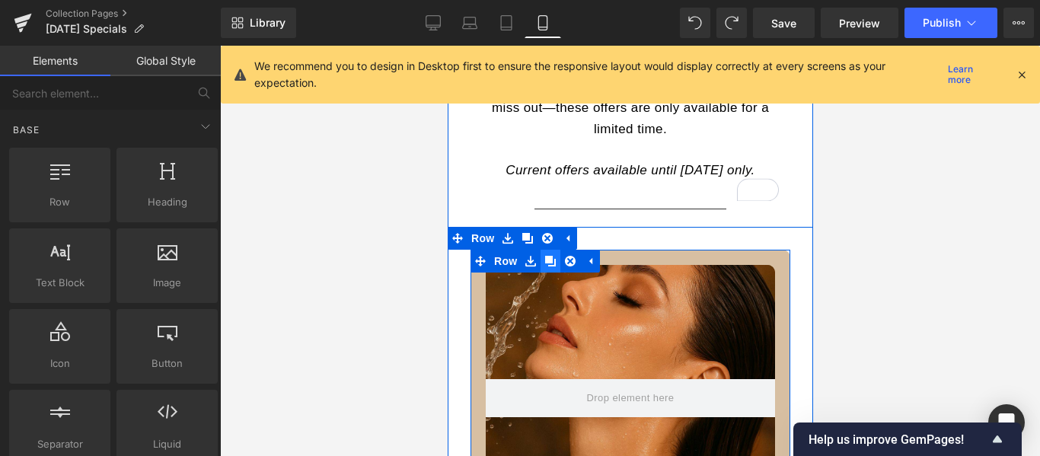
click at [545, 262] on icon at bounding box center [550, 261] width 11 height 11
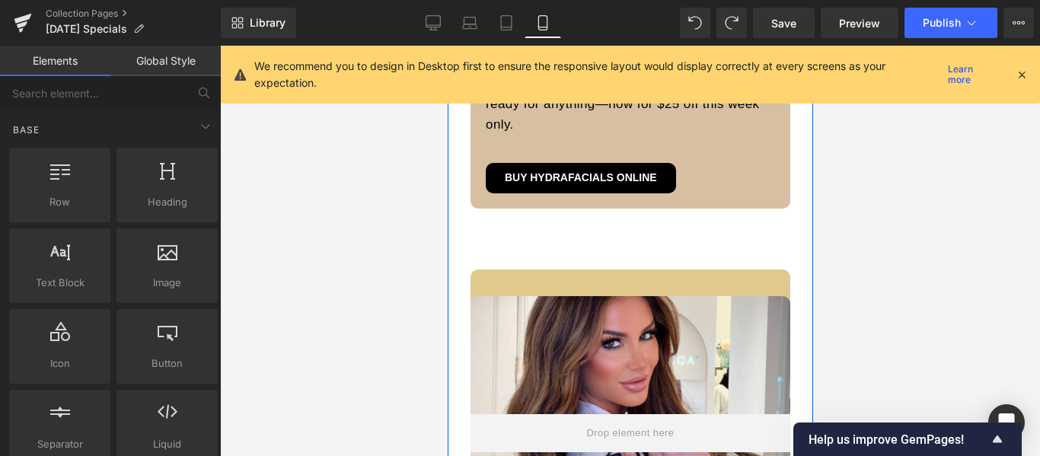
scroll to position [2441, 0]
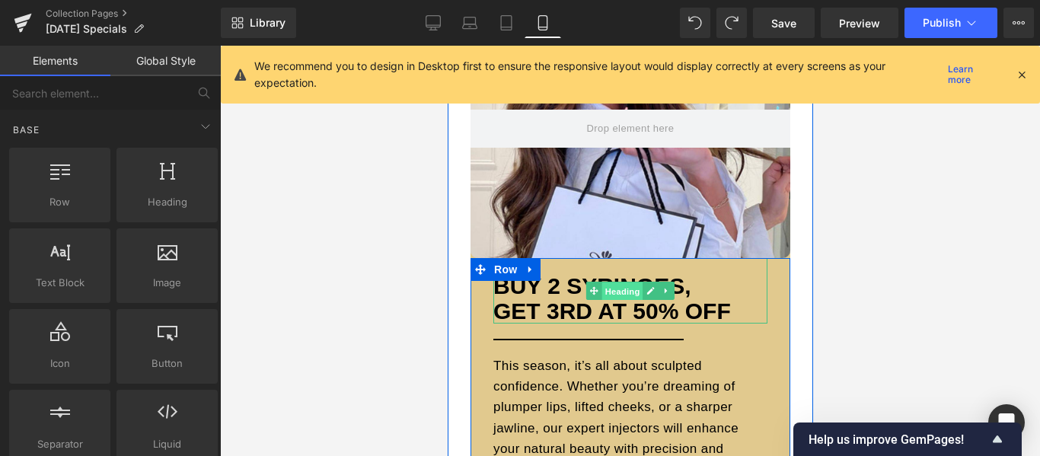
click at [610, 294] on span "Heading" at bounding box center [622, 292] width 41 height 18
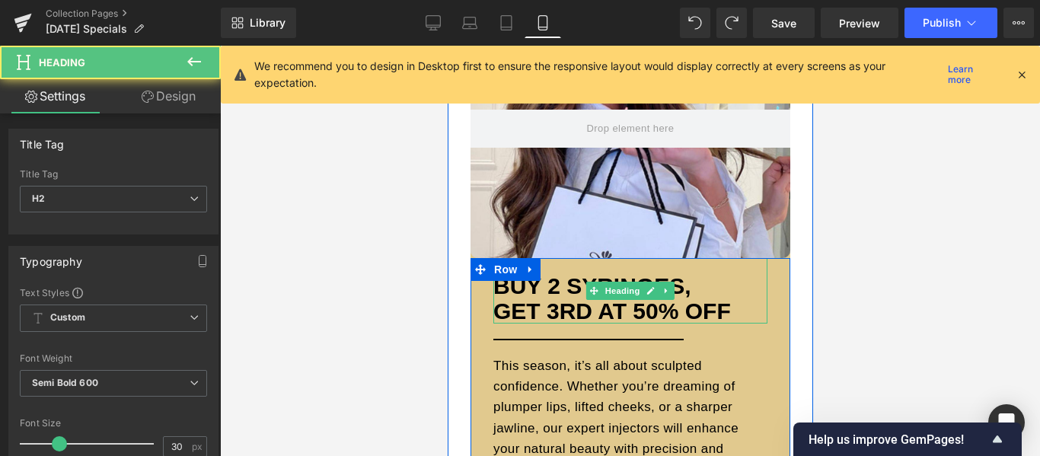
click at [536, 296] on font "Buy 2 Syringes, Get 3rd AT 50% OFF" at bounding box center [612, 298] width 238 height 50
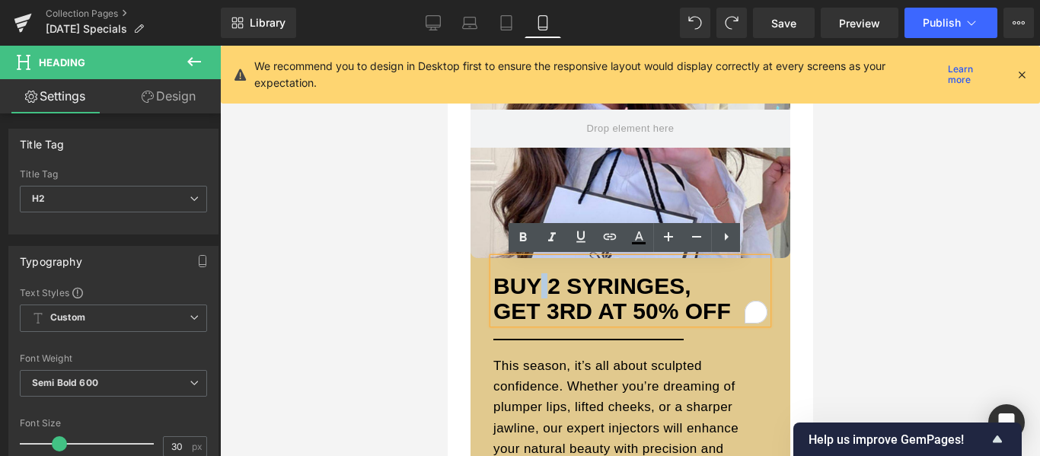
click at [536, 296] on font "Buy 2 Syringes, Get 3rd AT 50% OFF" at bounding box center [612, 298] width 238 height 50
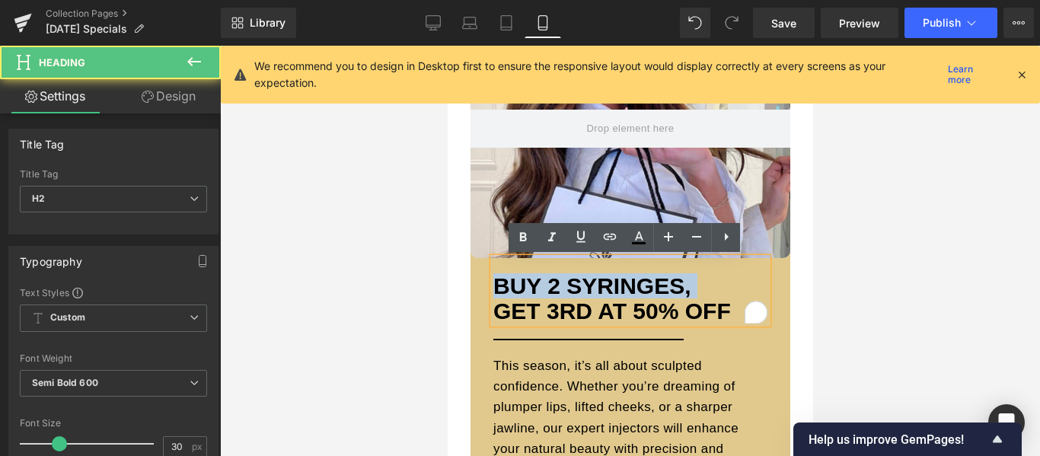
click at [536, 296] on font "Buy 2 Syringes, Get 3rd AT 50% OFF" at bounding box center [612, 298] width 238 height 50
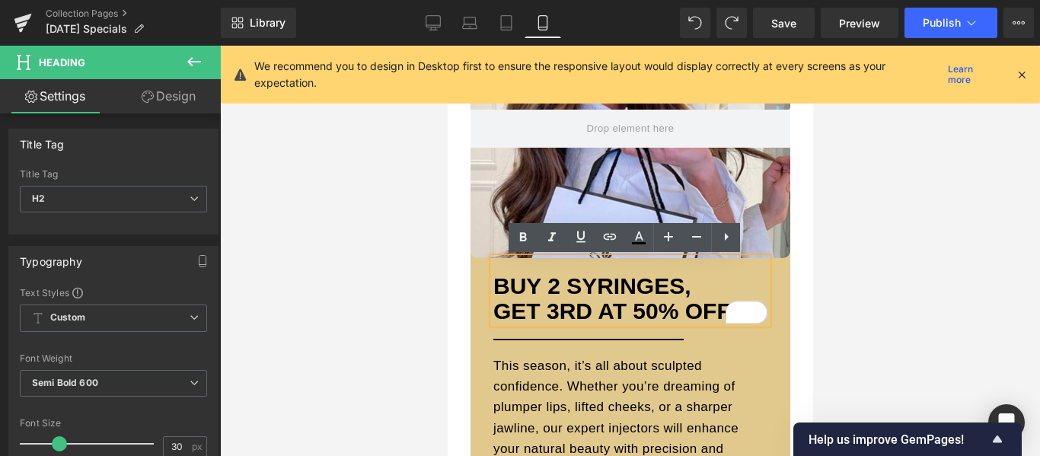
click at [621, 312] on font "Buy 2 Syringes, Get 3rd AT 50% OFF" at bounding box center [612, 298] width 238 height 50
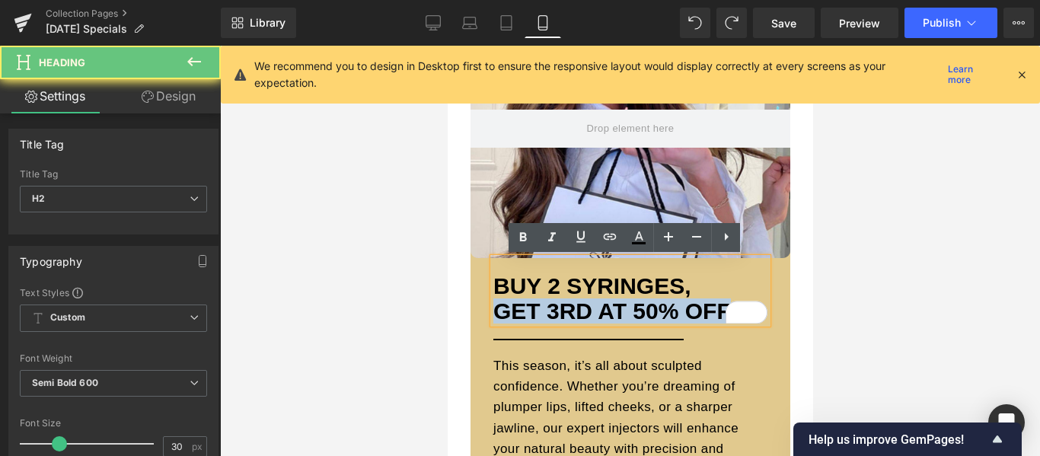
click at [621, 312] on font "Buy 2 Syringes, Get 3rd AT 50% OFF" at bounding box center [612, 298] width 238 height 50
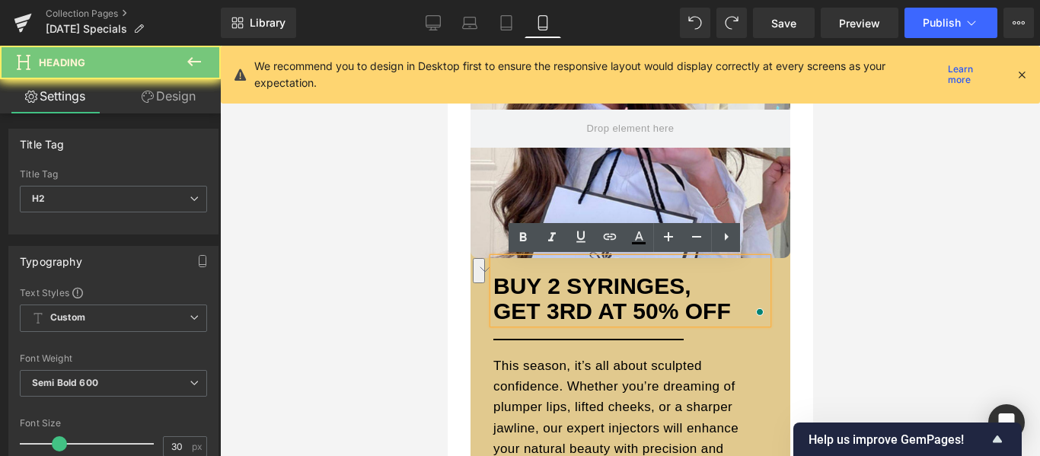
click at [519, 283] on font "Buy 2 Syringes, Get 3rd AT 50% OFF" at bounding box center [612, 298] width 238 height 50
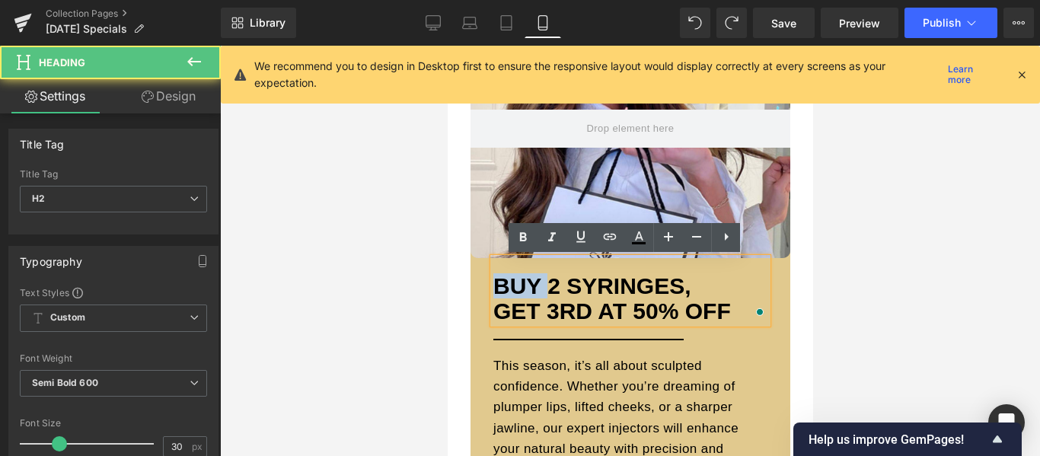
click at [519, 283] on font "Buy 2 Syringes, Get 3rd AT 50% OFF" at bounding box center [612, 298] width 238 height 50
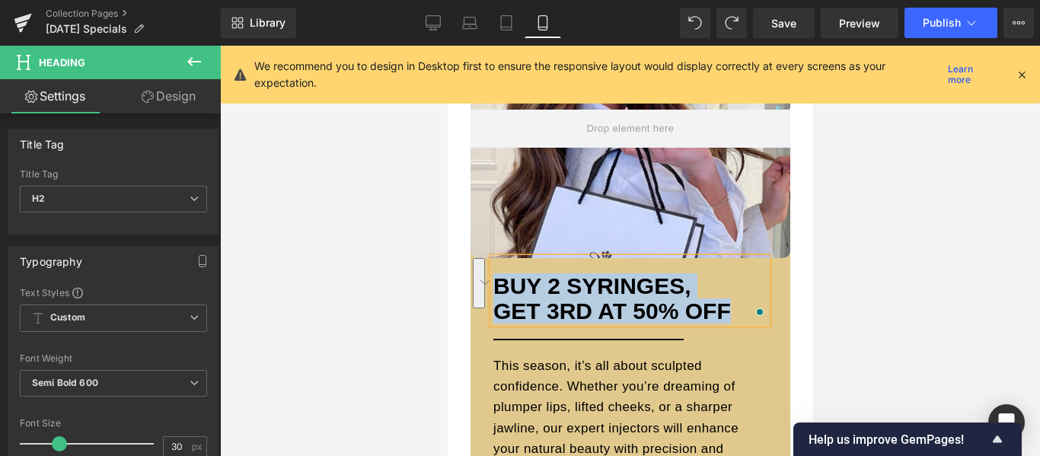
copy font "Buy 2 Syringes, Get 3rd AT 50% OFF"
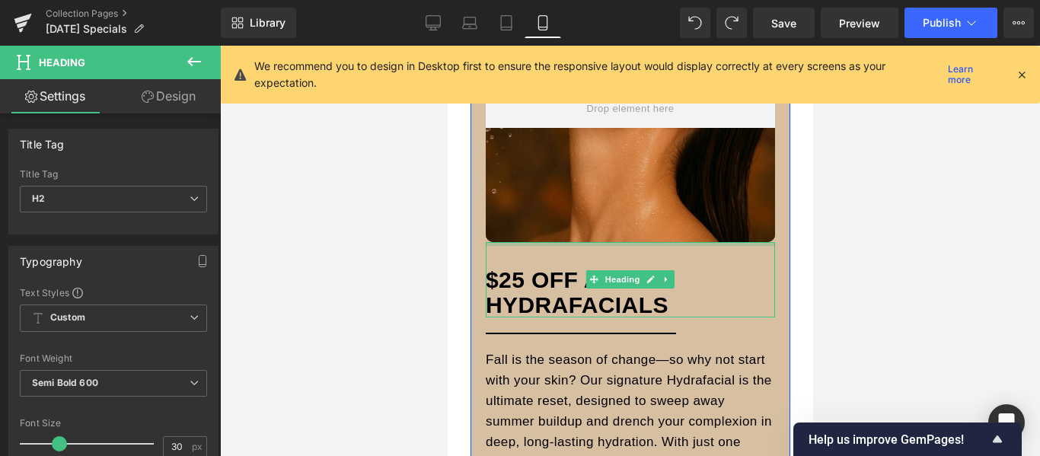
scroll to position [1679, 0]
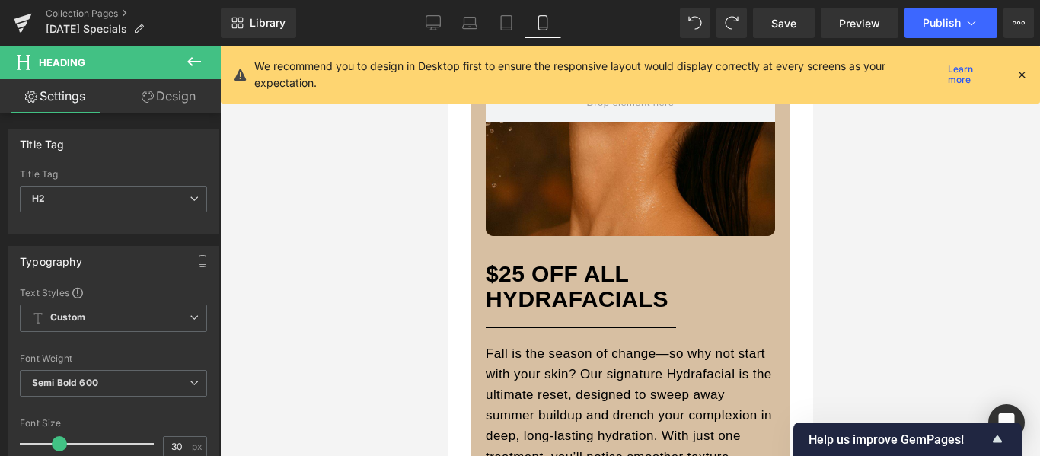
click at [538, 280] on span "25 OFF ALL HydrafacialS" at bounding box center [576, 286] width 183 height 50
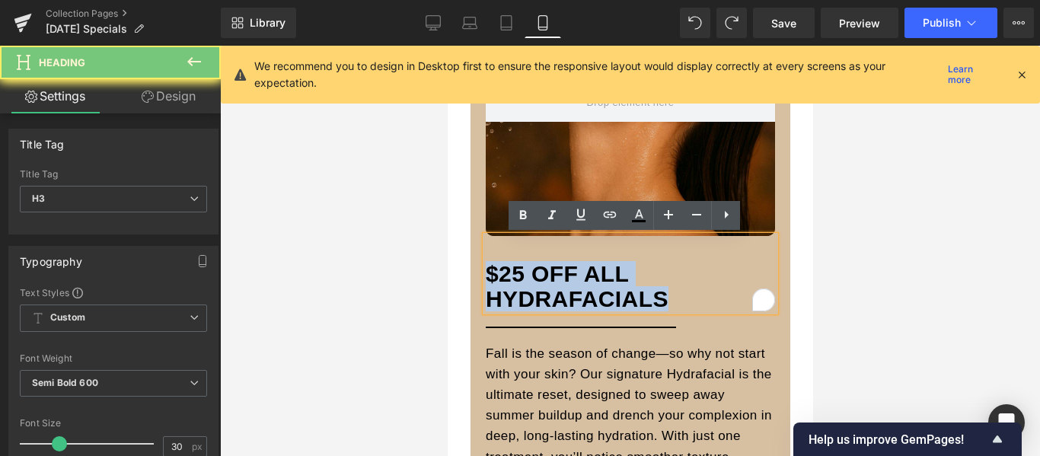
paste div "To enrich screen reader interactions, please activate Accessibility in Grammarl…"
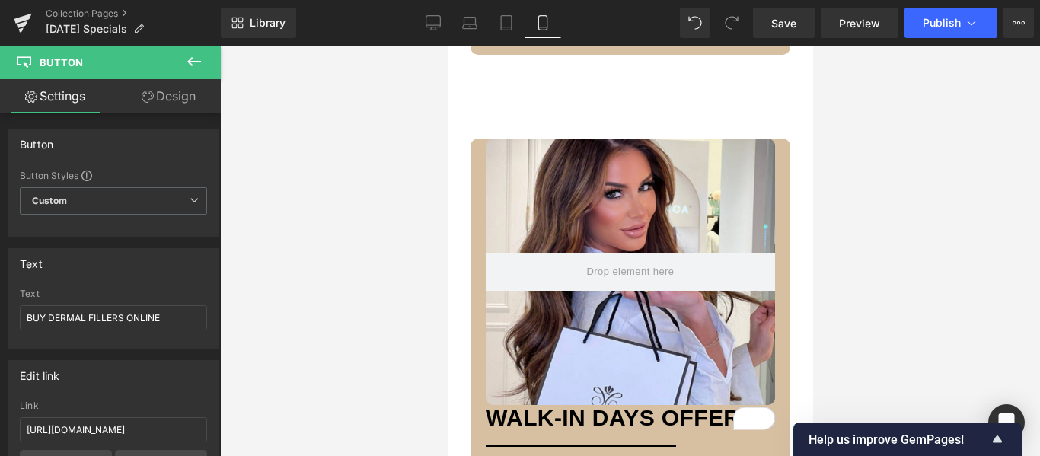
scroll to position [3287, 0]
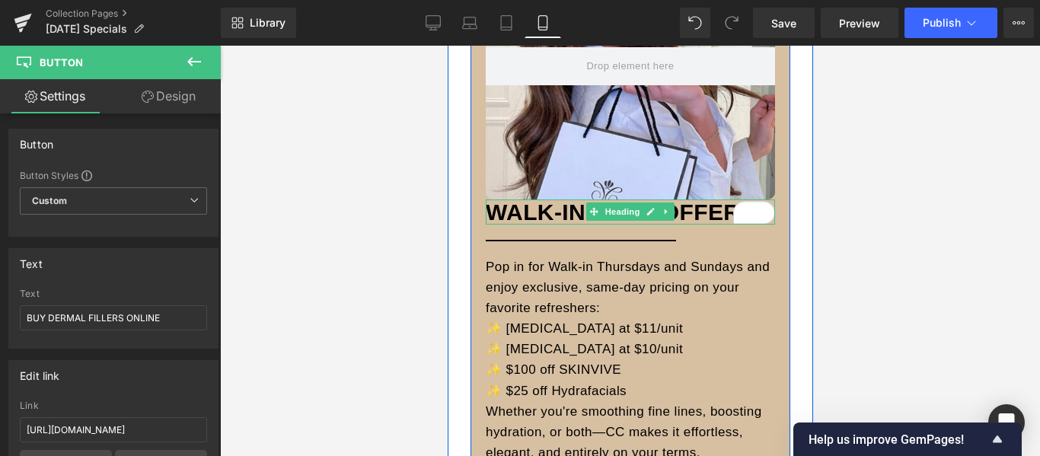
click at [487, 210] on h3 "WALK-IN DAYS OFFERS" at bounding box center [629, 212] width 289 height 25
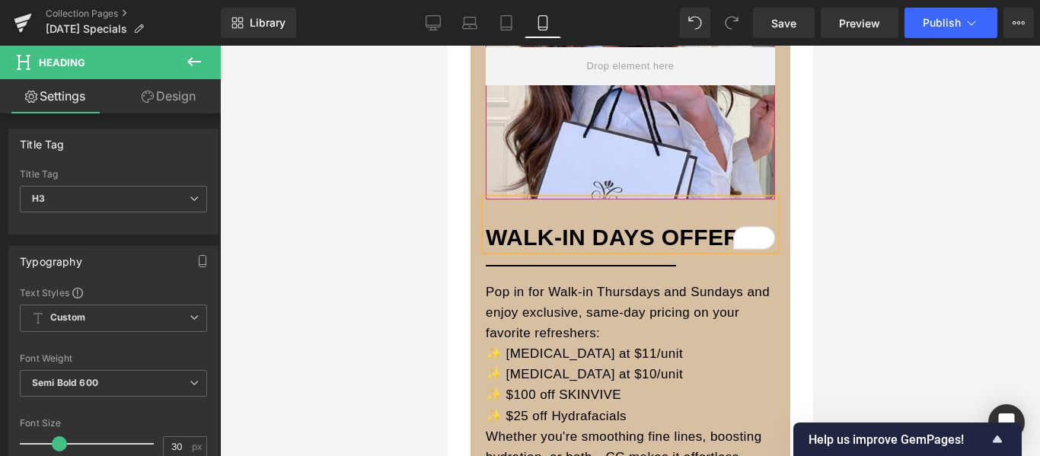
click at [658, 131] on div at bounding box center [629, 66] width 289 height 267
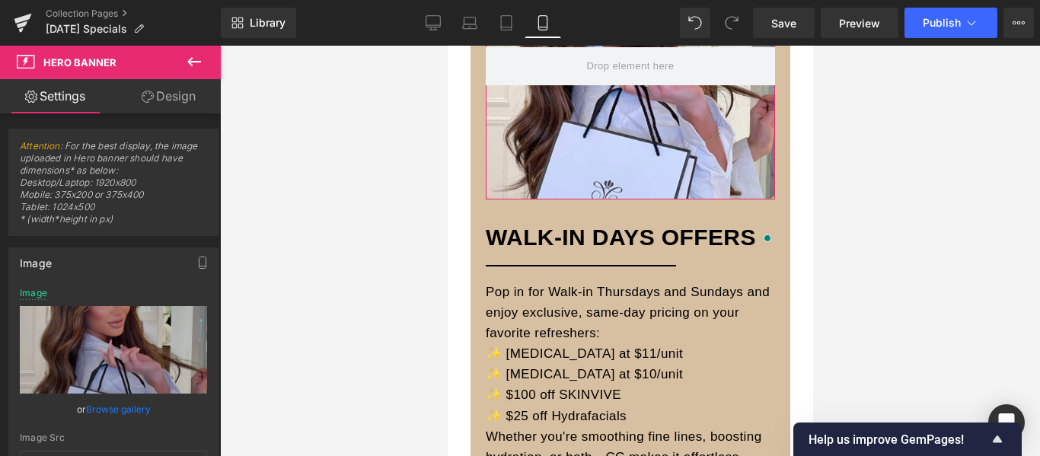
click at [117, 408] on link "Browse gallery" at bounding box center [118, 409] width 65 height 27
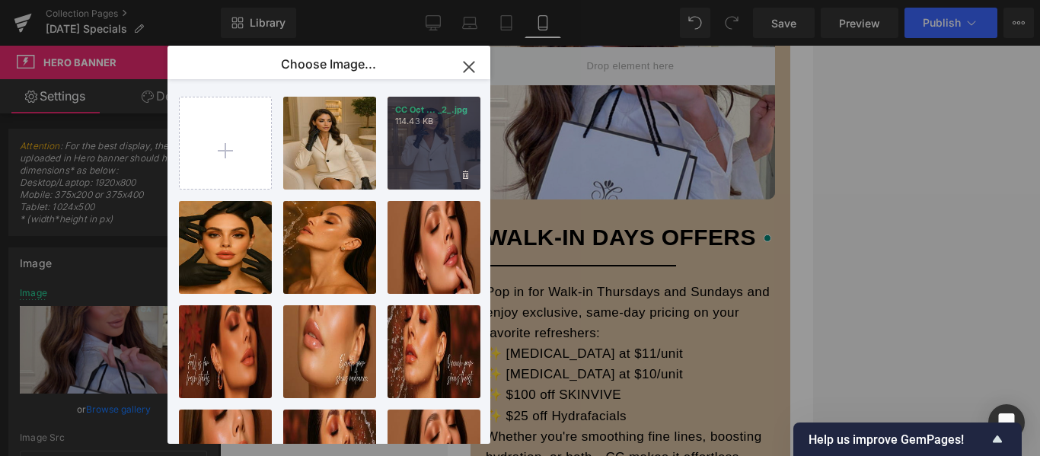
click at [415, 140] on div "CC Oct ... _2_.jpg 114.43 KB" at bounding box center [434, 143] width 93 height 93
type input "[URL][DOMAIN_NAME][DATE]"
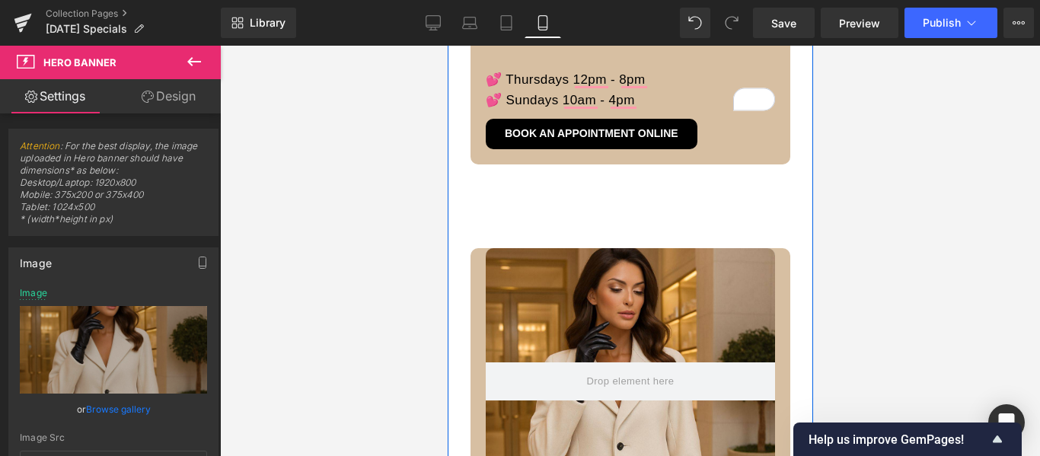
scroll to position [2982, 0]
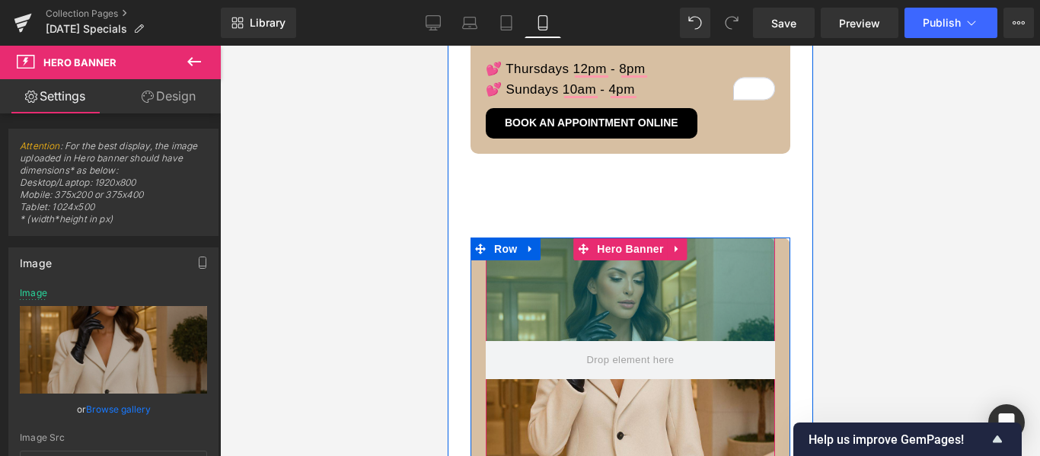
drag, startPoint x: 685, startPoint y: 241, endPoint x: 688, endPoint y: 231, distance: 11.1
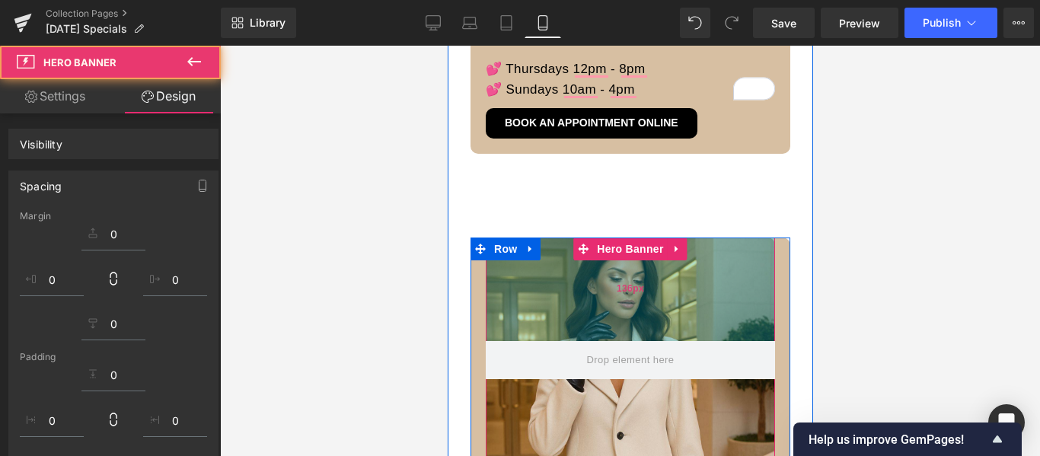
click at [550, 253] on div "136px" at bounding box center [629, 290] width 289 height 104
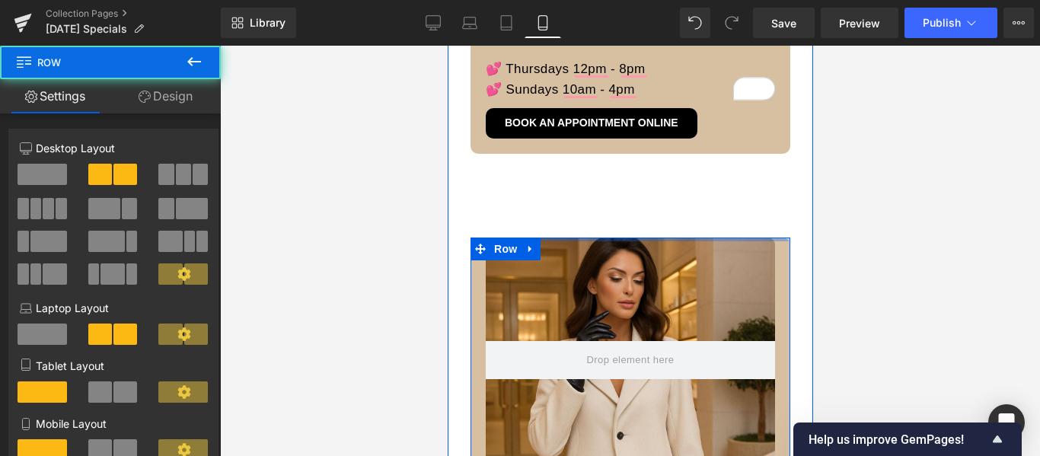
drag, startPoint x: 547, startPoint y: 237, endPoint x: 555, endPoint y: 203, distance: 34.5
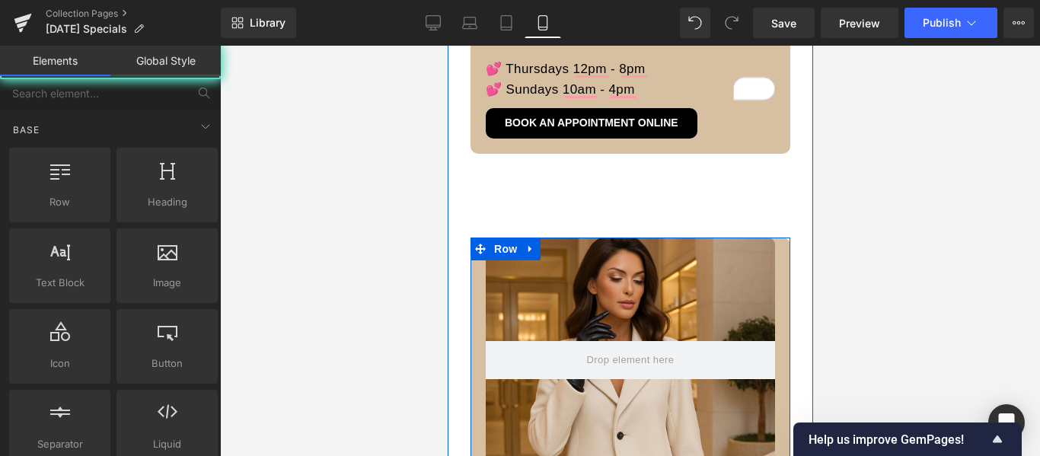
drag, startPoint x: 851, startPoint y: 221, endPoint x: 97, endPoint y: 188, distance: 754.7
click at [851, 221] on div at bounding box center [630, 251] width 820 height 410
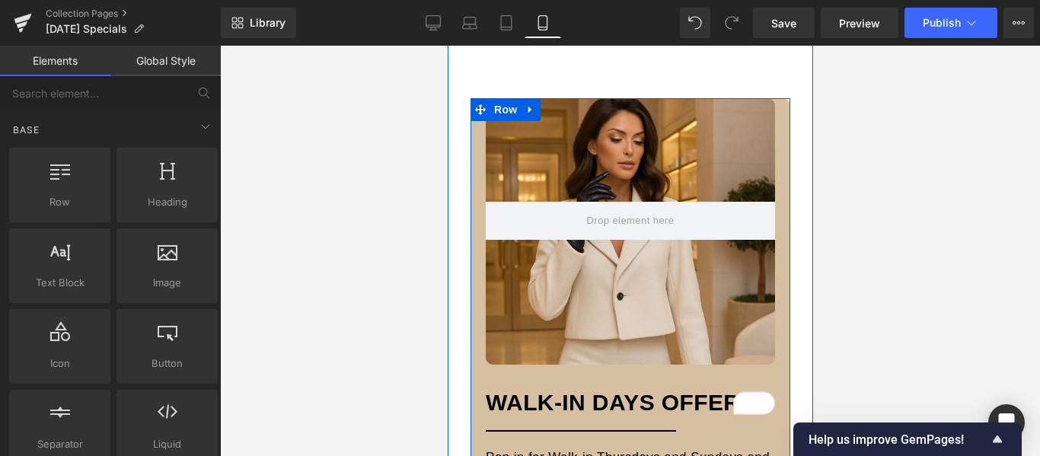
scroll to position [3135, 0]
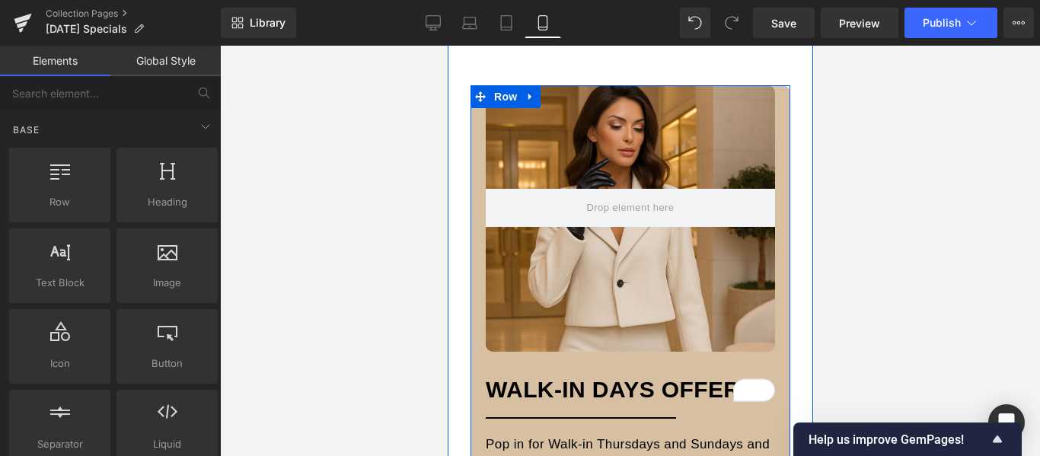
click at [713, 142] on div "Hero Banner 136px" at bounding box center [629, 218] width 289 height 267
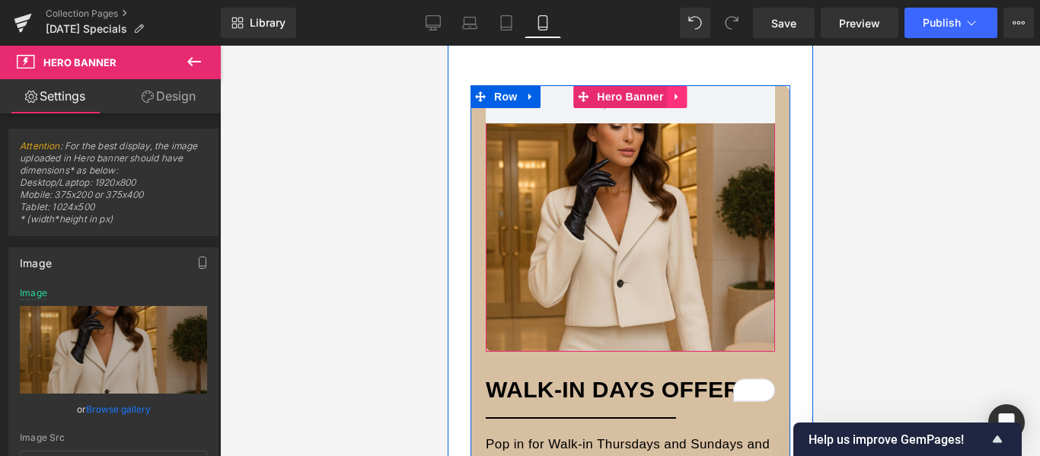
drag, startPoint x: 670, startPoint y: 184, endPoint x: 672, endPoint y: 92, distance: 91.4
click at [672, 92] on div "Hero Banner" at bounding box center [629, 218] width 289 height 267
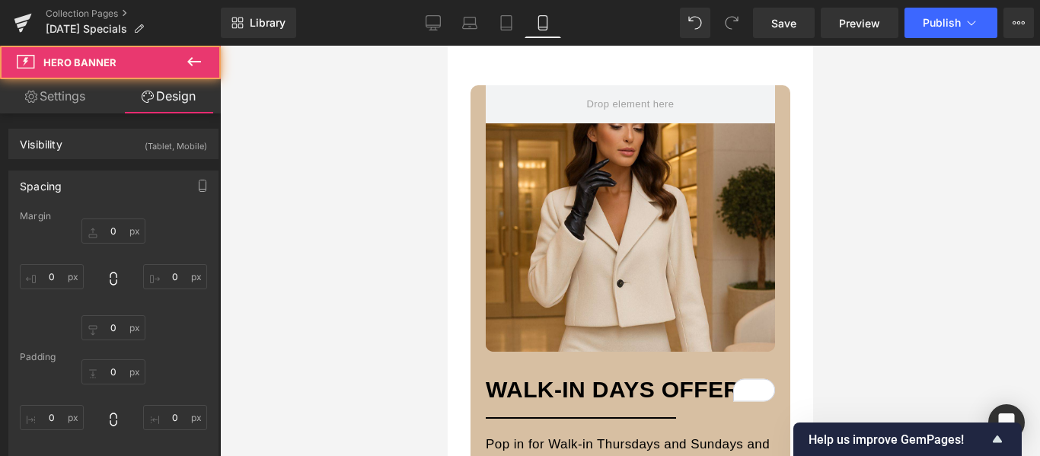
type input "0"
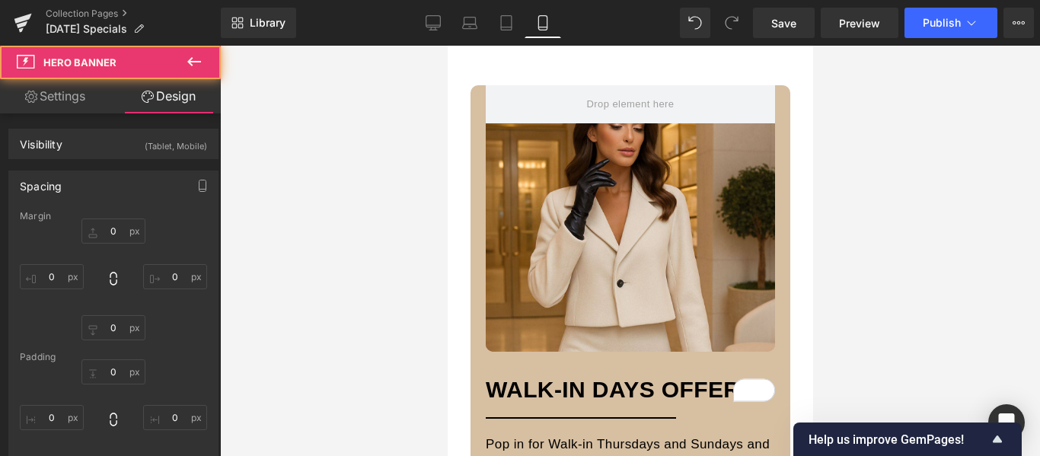
type input "0"
type input "10"
type input "0"
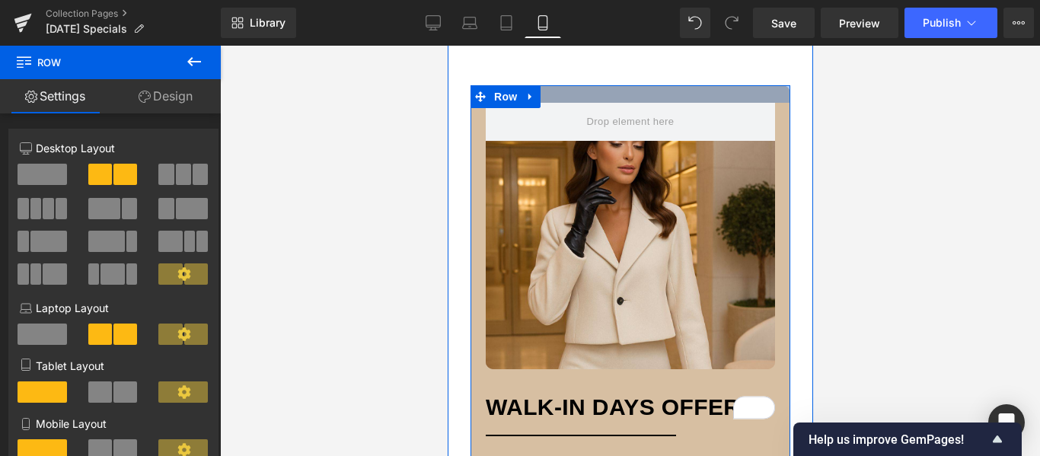
drag, startPoint x: 767, startPoint y: 87, endPoint x: 768, endPoint y: 104, distance: 17.6
click at [768, 104] on div "Hero Banner 428px Hero Banner WALK-IN DAYS OFFERS Heading Separator Pop in for …" at bounding box center [630, 419] width 320 height 668
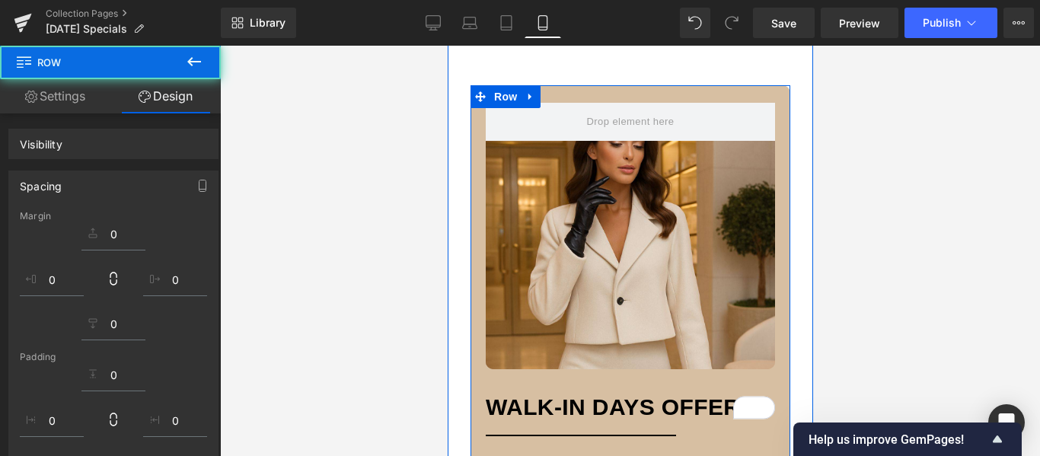
click at [881, 121] on div at bounding box center [630, 251] width 820 height 410
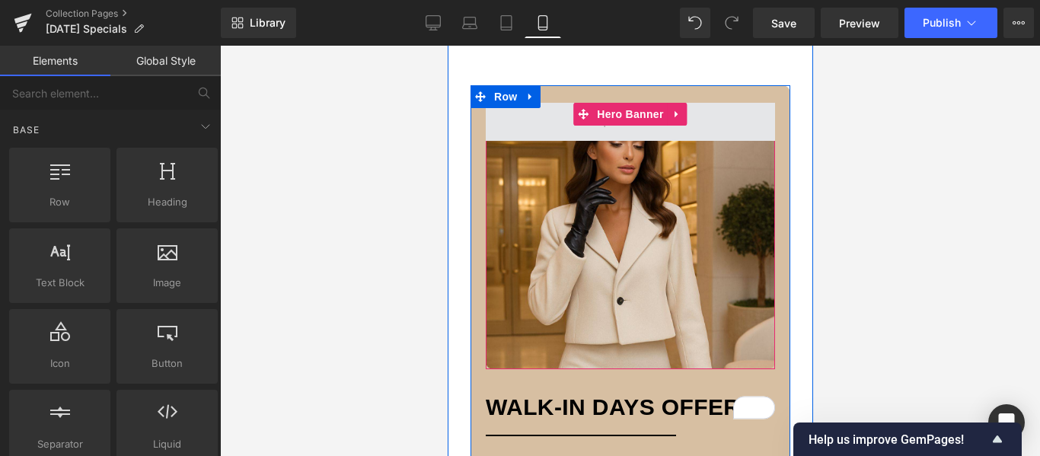
click at [727, 123] on span at bounding box center [629, 122] width 289 height 38
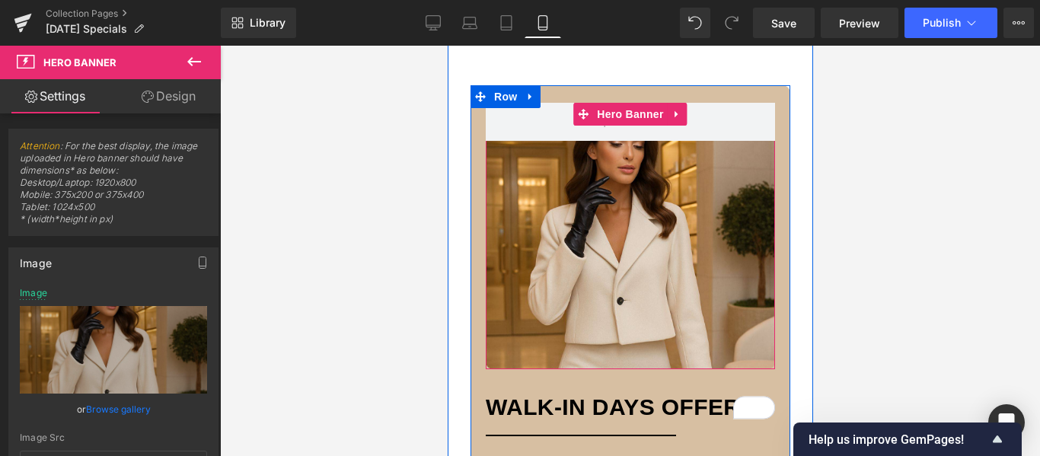
scroll to position [2906, 0]
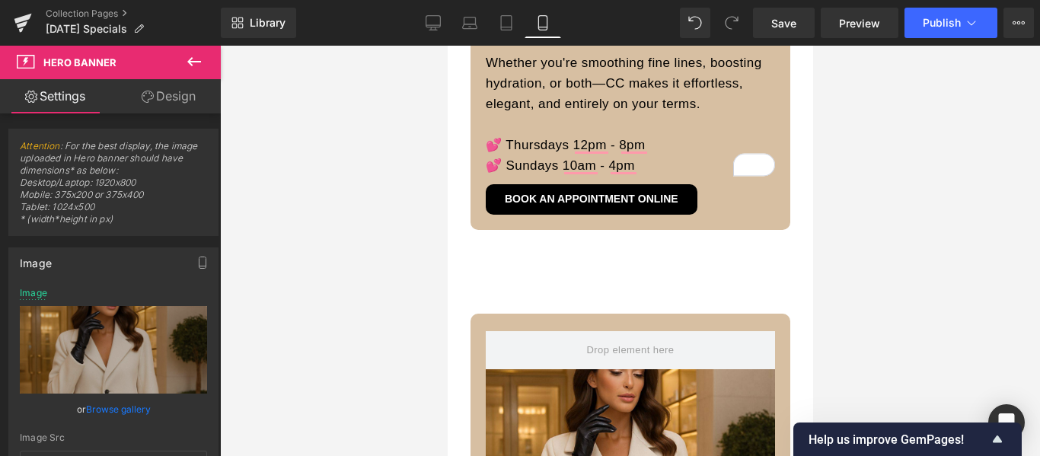
click at [904, 235] on div at bounding box center [630, 251] width 820 height 410
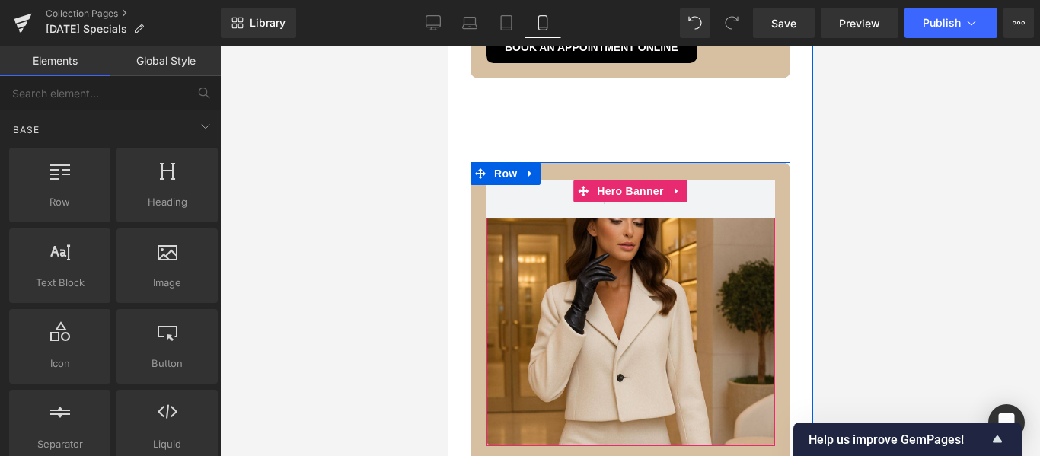
scroll to position [3059, 0]
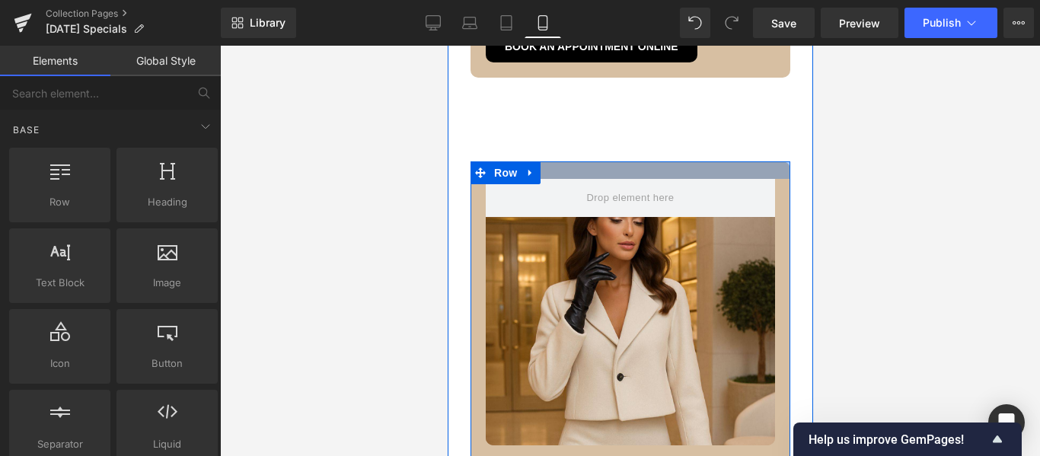
click at [771, 177] on div at bounding box center [630, 170] width 320 height 18
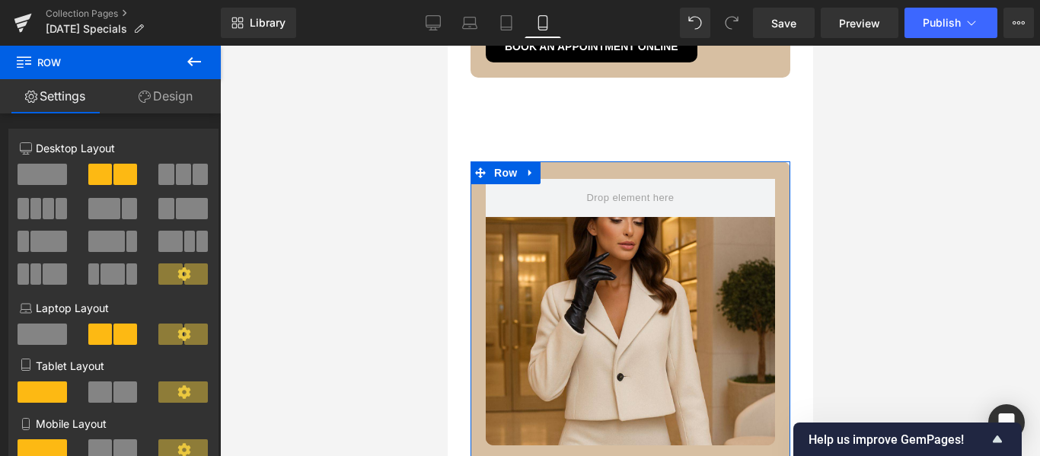
click at [180, 95] on link "Design" at bounding box center [165, 96] width 110 height 34
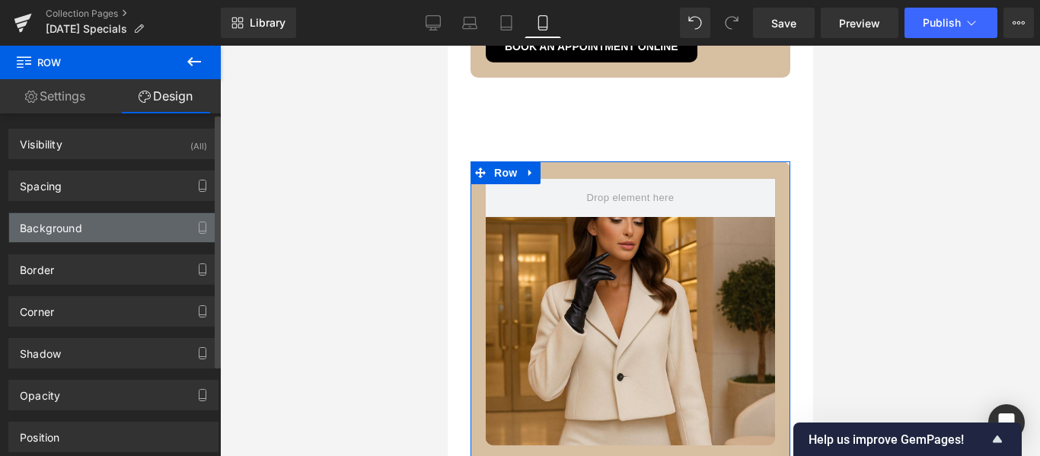
click at [117, 226] on div "Background" at bounding box center [113, 227] width 209 height 29
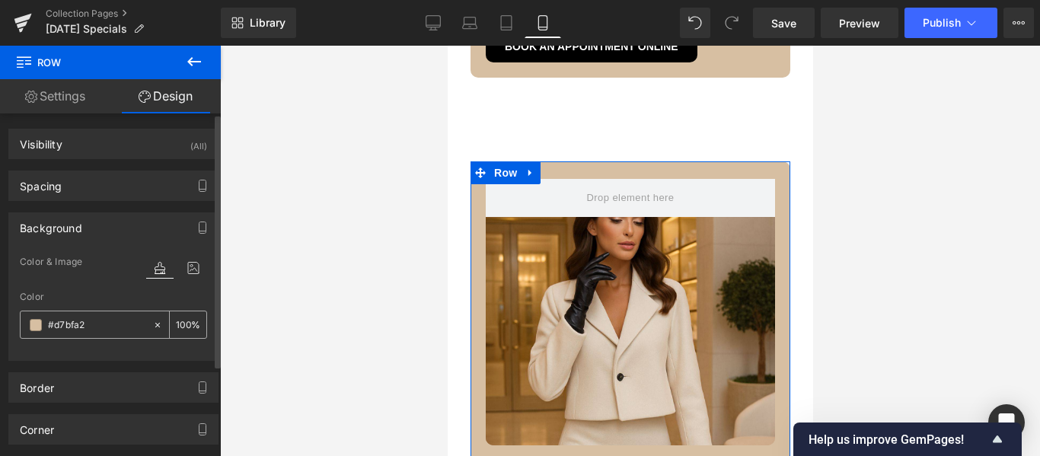
click at [72, 320] on input "#d7bfa2" at bounding box center [96, 325] width 97 height 17
paste input "e1c98e"
type input "#e1c98e"
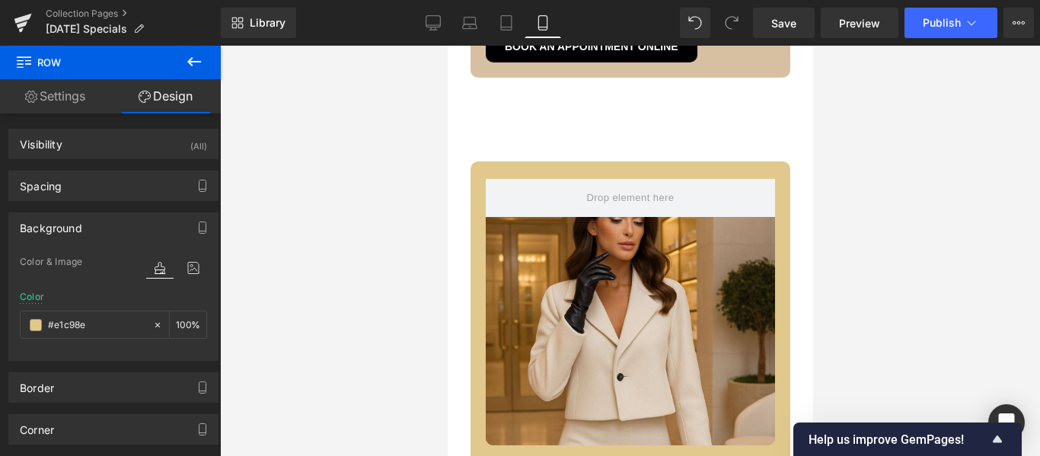
click at [850, 255] on div at bounding box center [630, 251] width 820 height 410
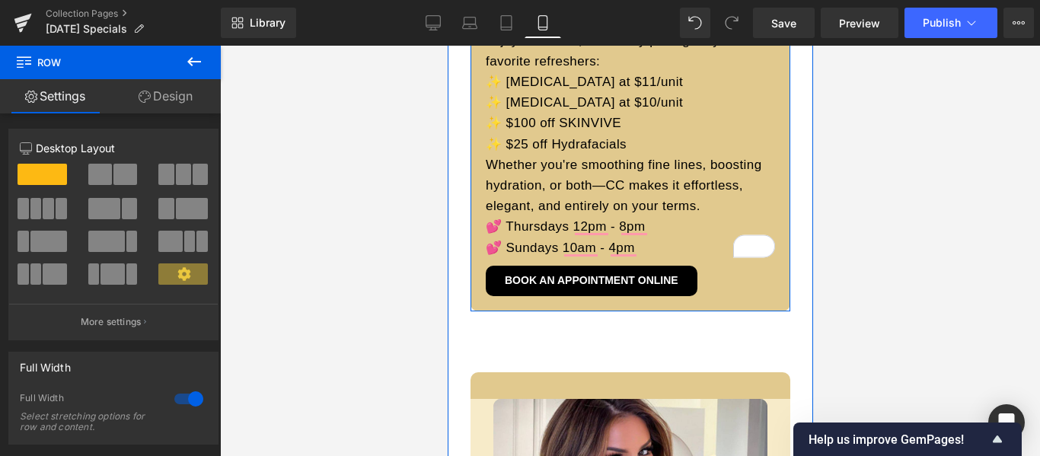
scroll to position [3592, 0]
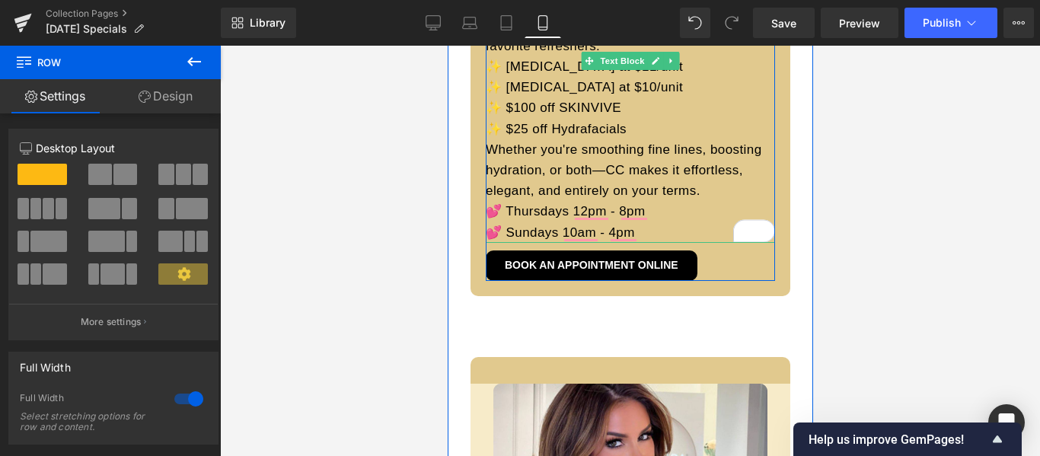
click at [708, 190] on p "Whether you're smoothing fine lines, boosting hydration, or both—CC makes it ef…" at bounding box center [629, 170] width 289 height 62
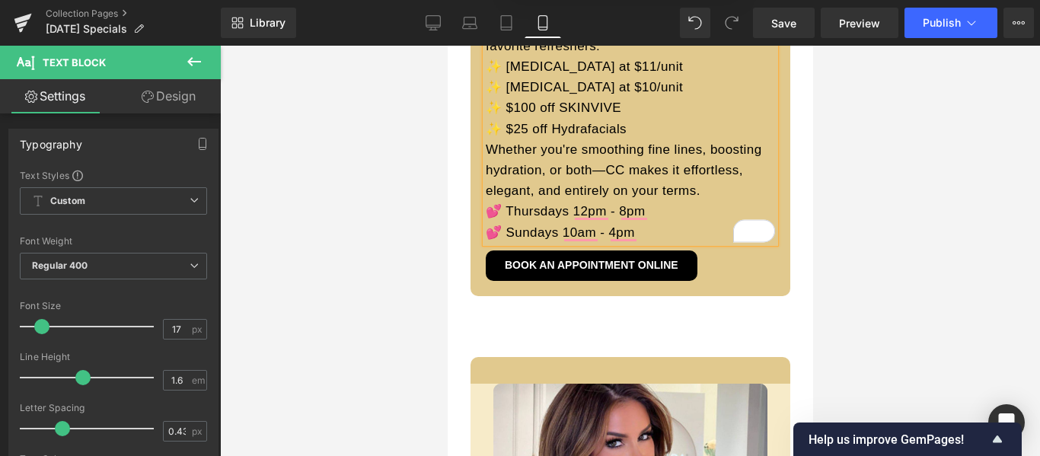
scroll to position [3439, 0]
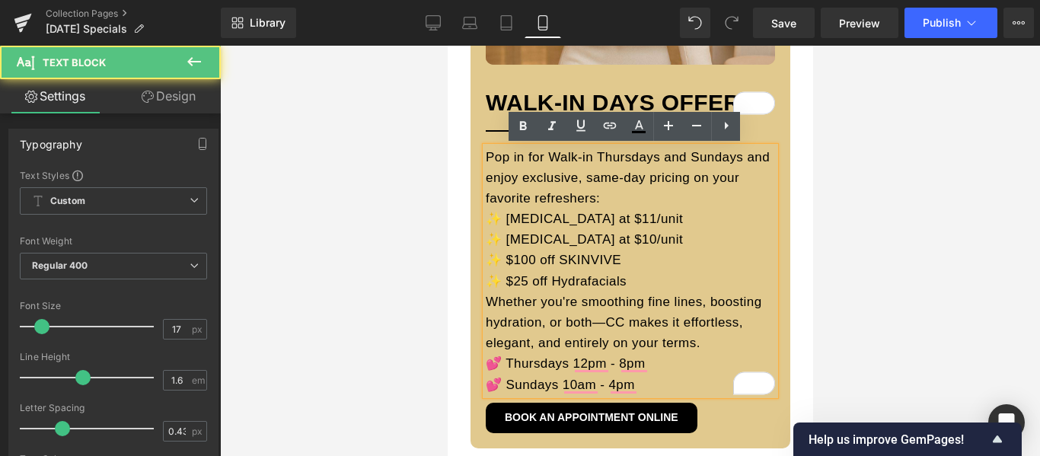
click at [625, 195] on p "Pop in for Walk-in Thursdays and Sundays and enjoy exclusive, same-day pricing …" at bounding box center [629, 178] width 289 height 62
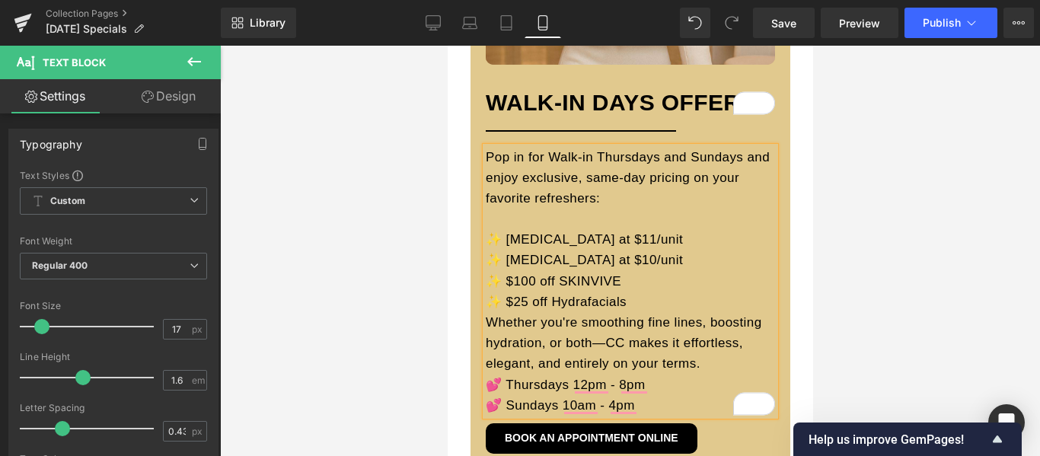
click at [648, 300] on p "✨ $25 off Hydrafacials" at bounding box center [629, 302] width 289 height 21
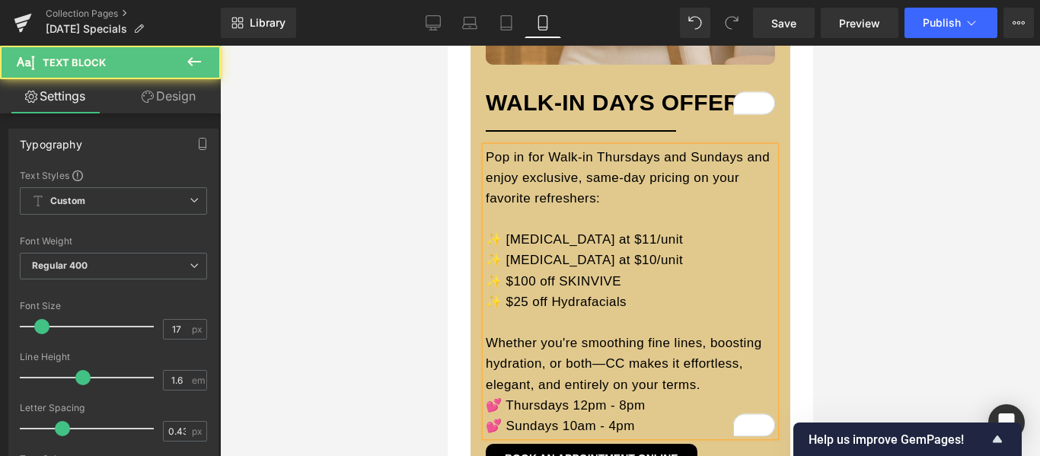
click at [713, 386] on p "Whether you're smoothing fine lines, boosting hydration, or both—CC makes it ef…" at bounding box center [629, 364] width 289 height 62
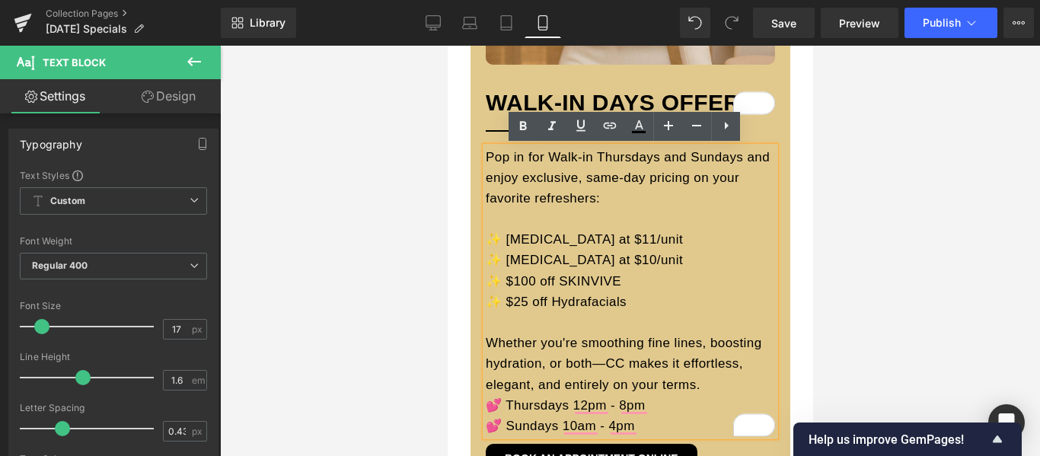
click at [702, 385] on p "Whether you're smoothing fine lines, boosting hydration, or both—CC makes it ef…" at bounding box center [629, 364] width 289 height 62
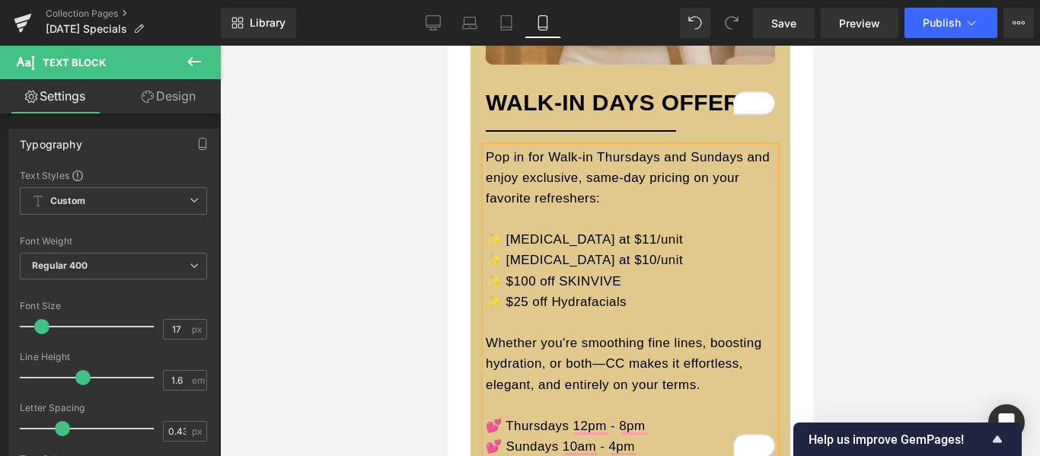
click at [899, 273] on div at bounding box center [630, 251] width 820 height 410
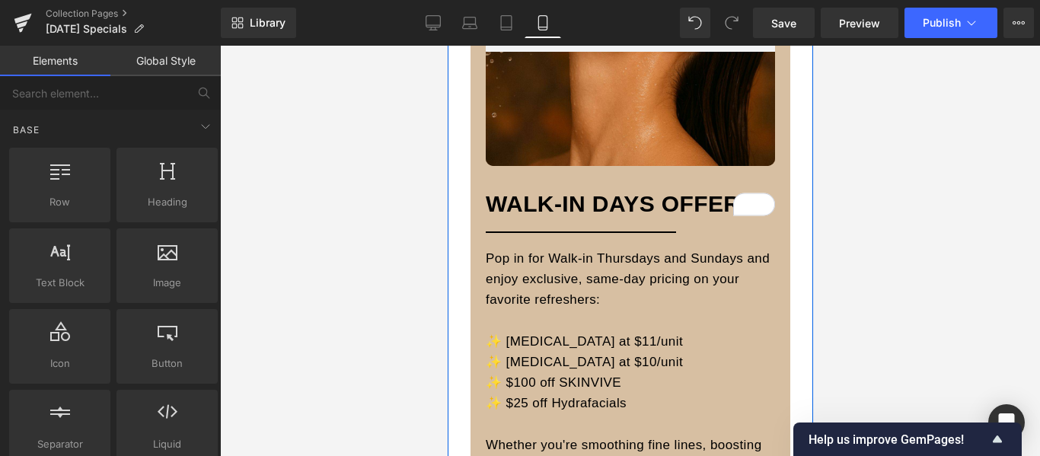
scroll to position [2297, 0]
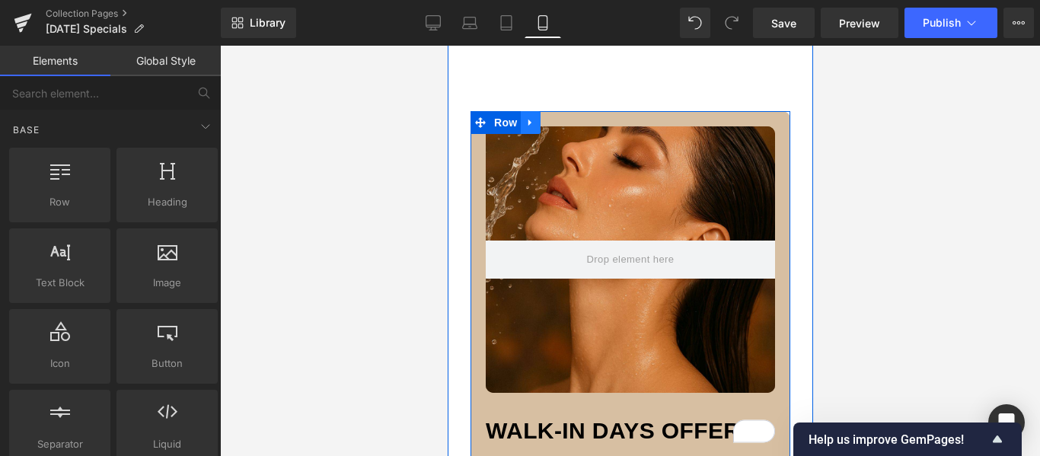
click at [529, 121] on icon at bounding box center [530, 122] width 11 height 11
click at [545, 121] on icon at bounding box center [550, 122] width 11 height 11
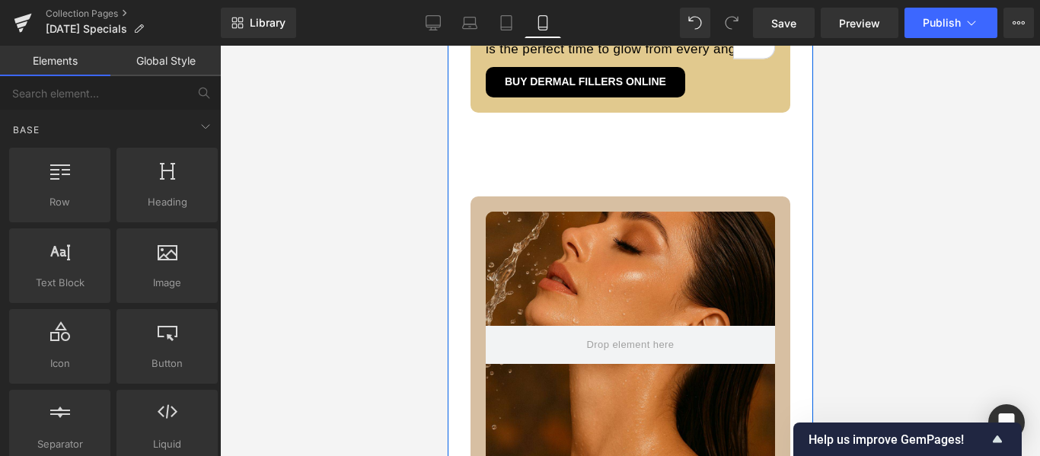
scroll to position [2199, 0]
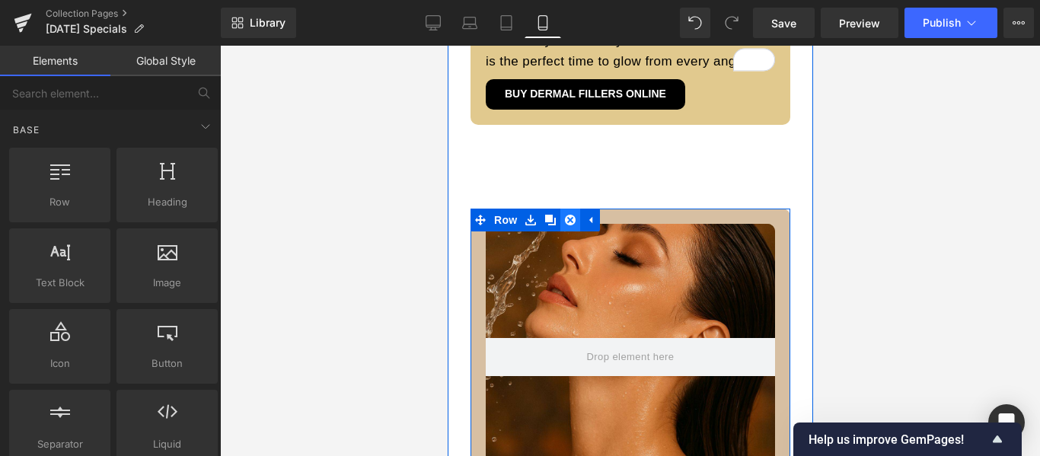
click at [564, 221] on icon at bounding box center [569, 220] width 11 height 11
click at [525, 224] on icon at bounding box center [530, 219] width 11 height 11
click at [560, 220] on link at bounding box center [570, 220] width 20 height 23
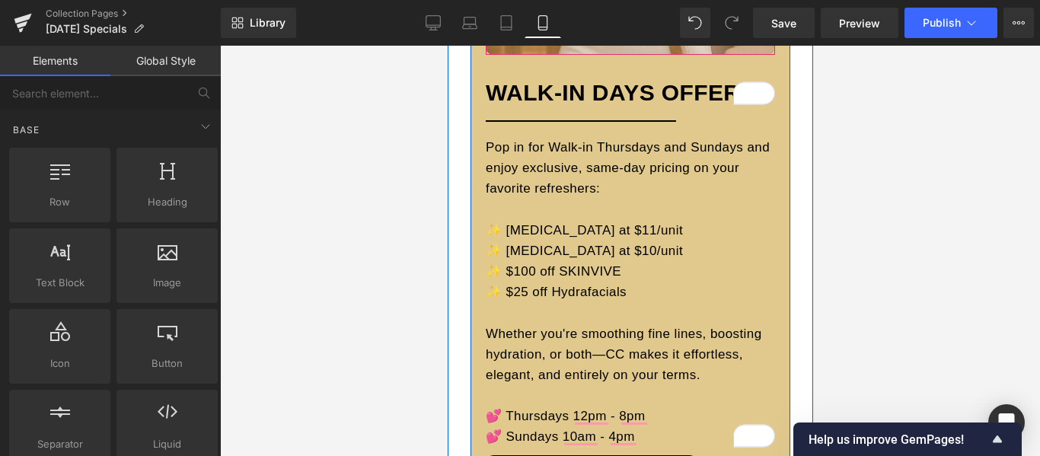
scroll to position [2656, 0]
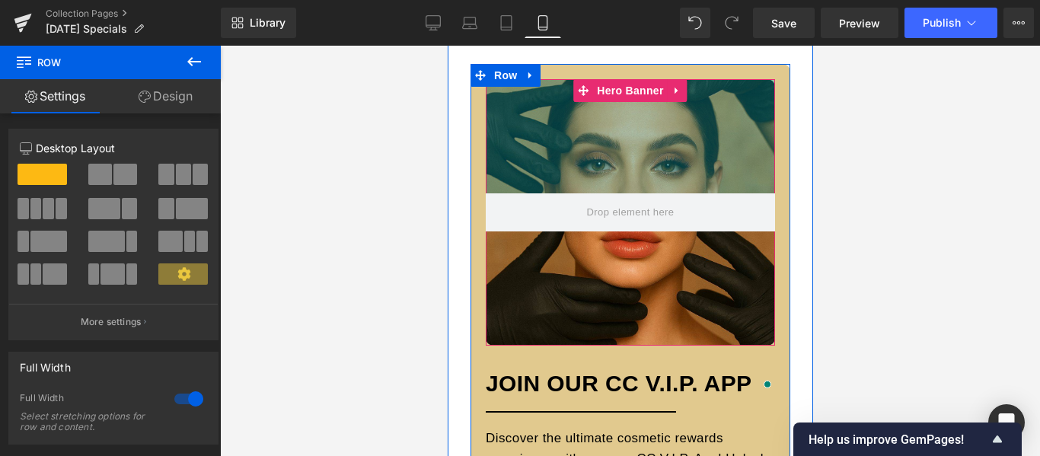
click at [674, 260] on div at bounding box center [629, 212] width 289 height 267
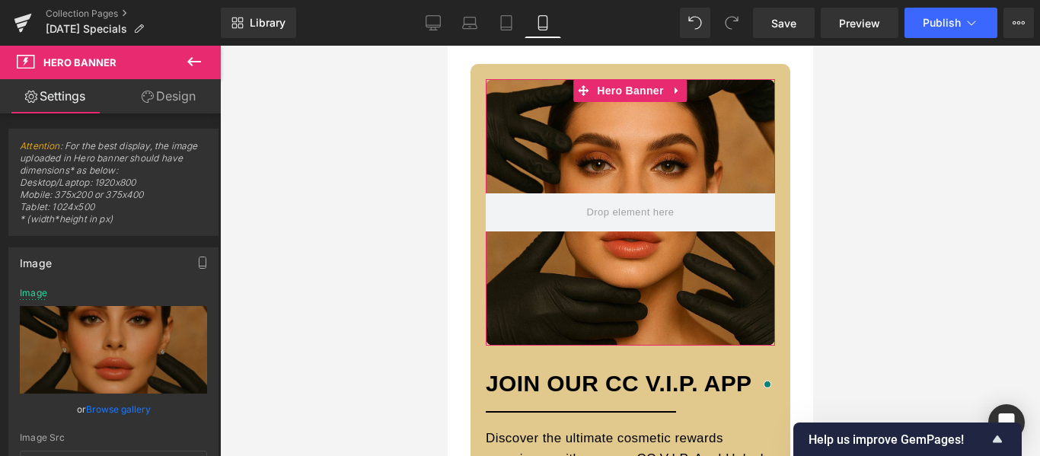
click at [117, 405] on link "Browse gallery" at bounding box center [118, 409] width 65 height 27
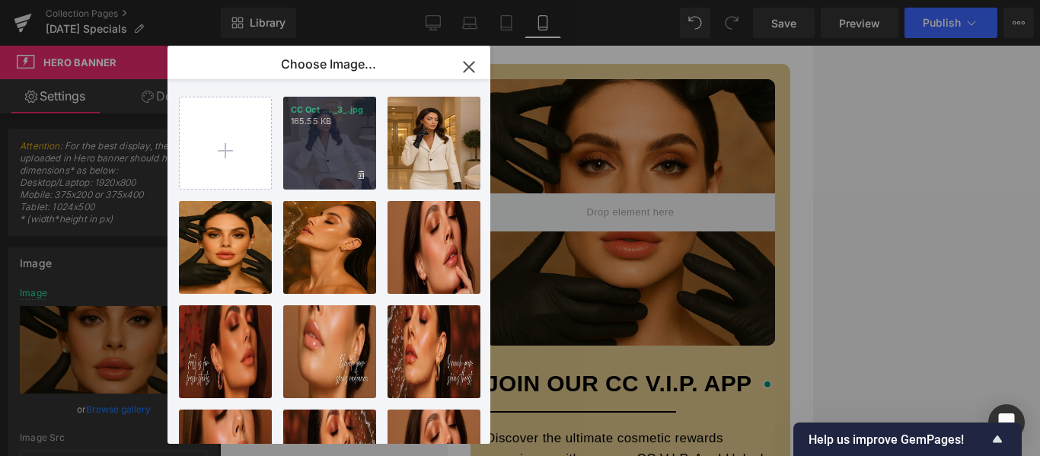
click at [337, 142] on div "CC Oct ... _3_.jpg 165.55 KB" at bounding box center [329, 143] width 93 height 93
type input "[URL][DOMAIN_NAME][DATE]"
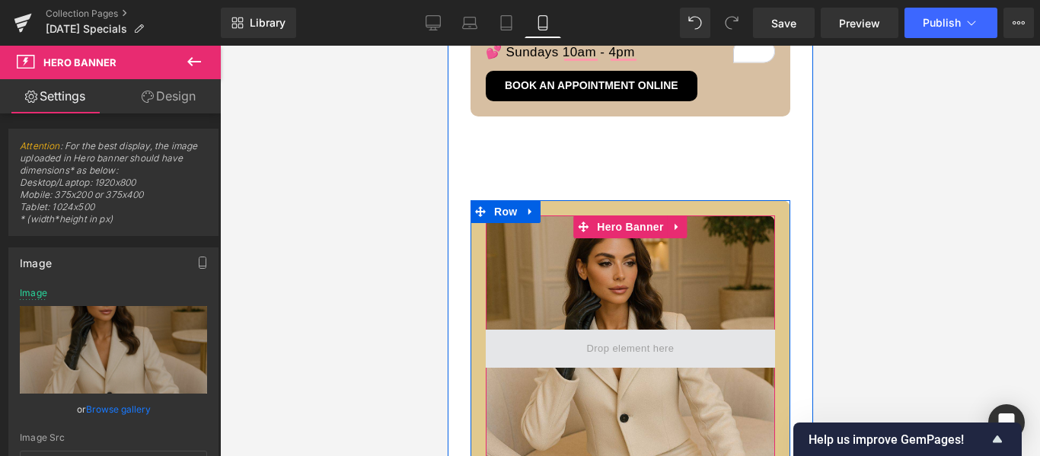
scroll to position [2854, 0]
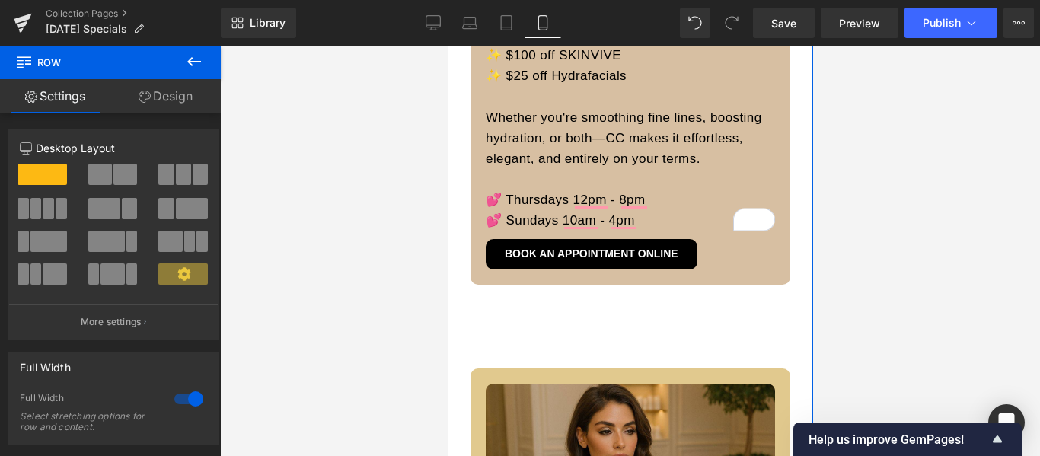
click at [164, 101] on link "Design" at bounding box center [165, 96] width 110 height 34
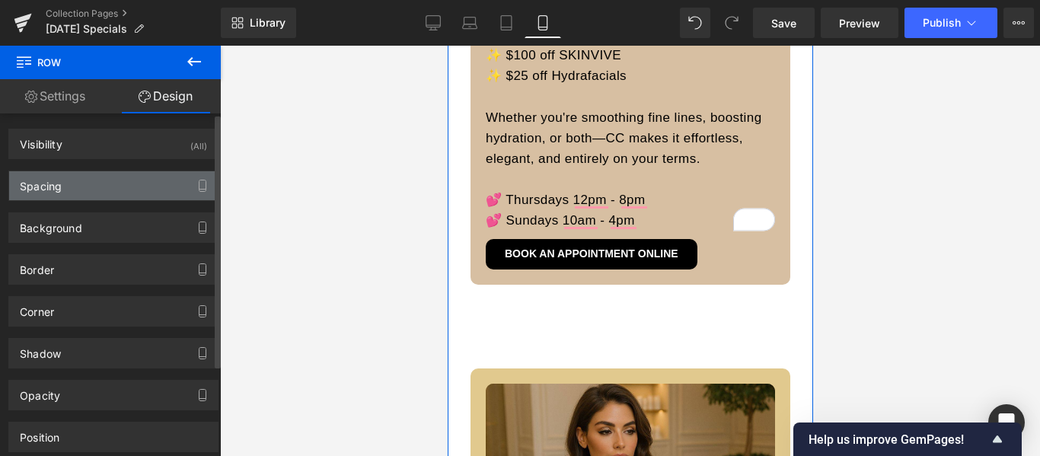
click at [123, 180] on div "Spacing" at bounding box center [113, 185] width 209 height 29
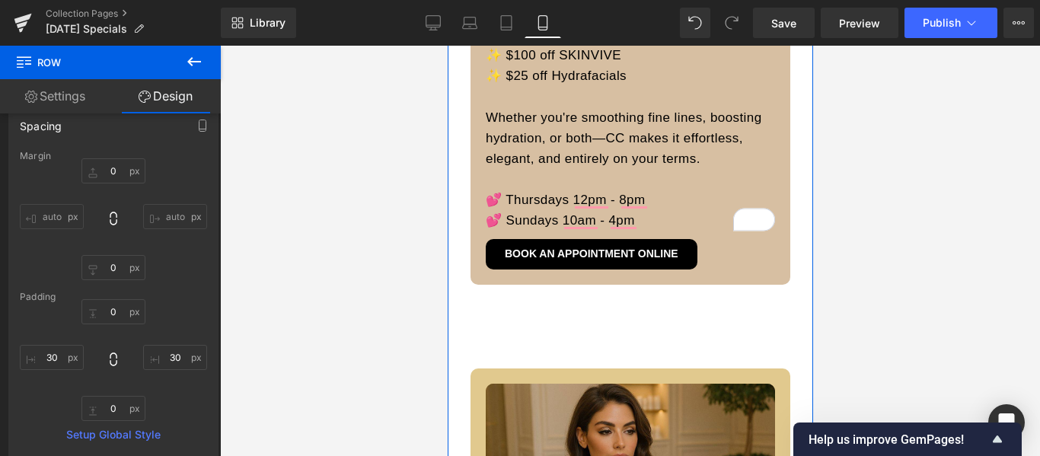
scroll to position [58, 0]
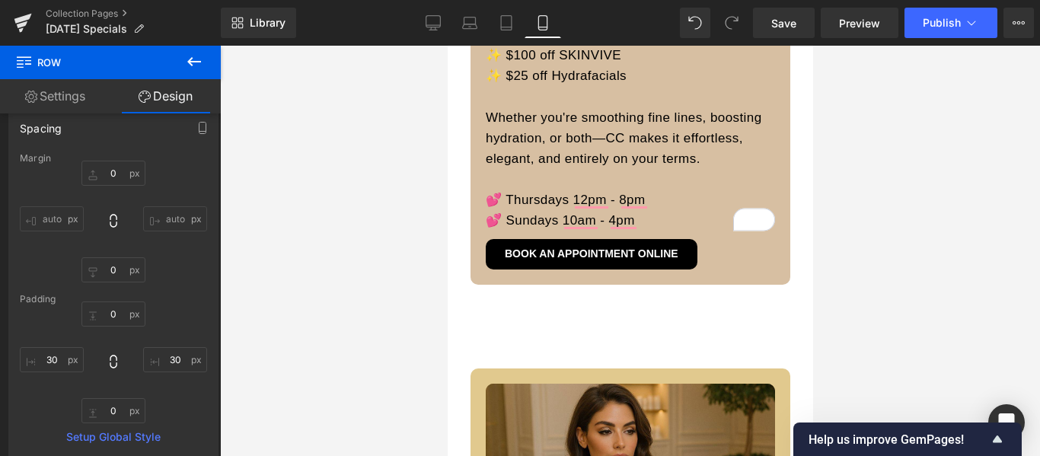
click at [918, 233] on div at bounding box center [630, 251] width 820 height 410
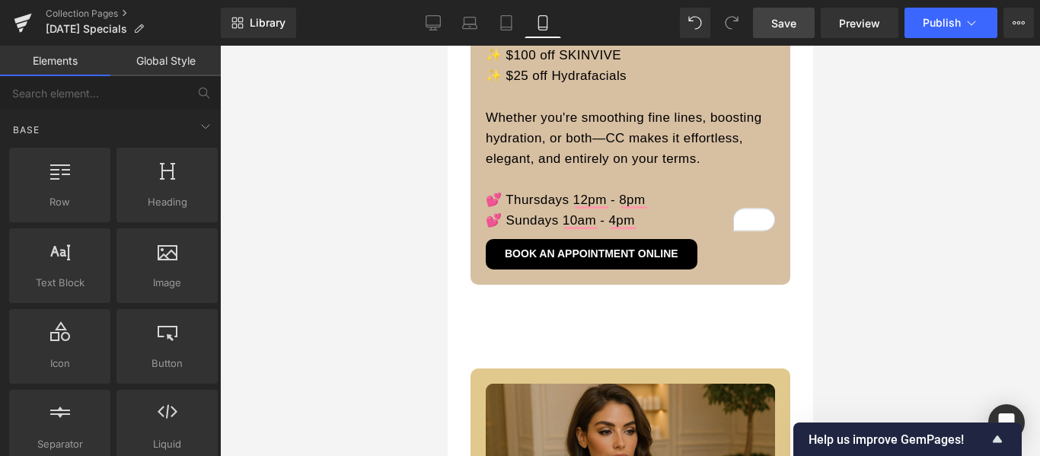
click at [800, 18] on link "Save" at bounding box center [784, 23] width 62 height 30
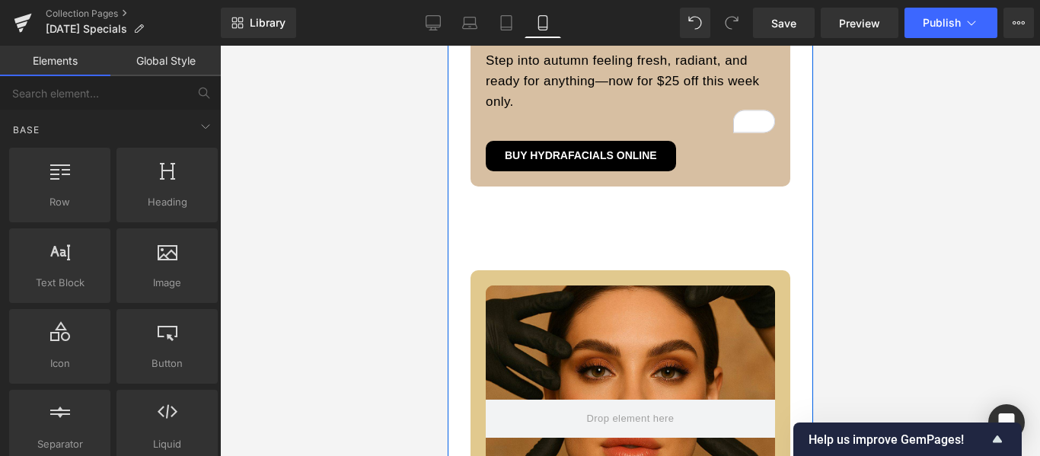
scroll to position [1330, 0]
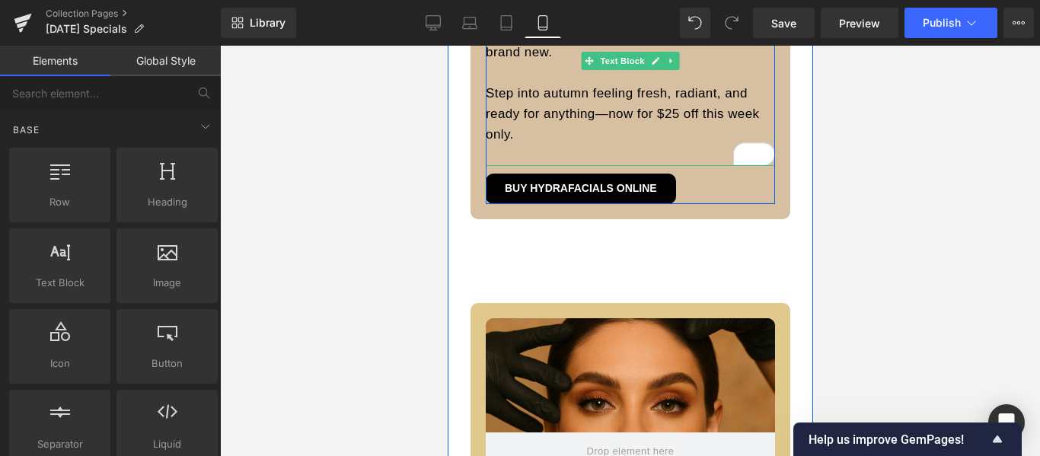
click at [535, 136] on p "Step into autumn feeling fresh, radiant, and ready for anything—now for $25 off…" at bounding box center [629, 114] width 289 height 62
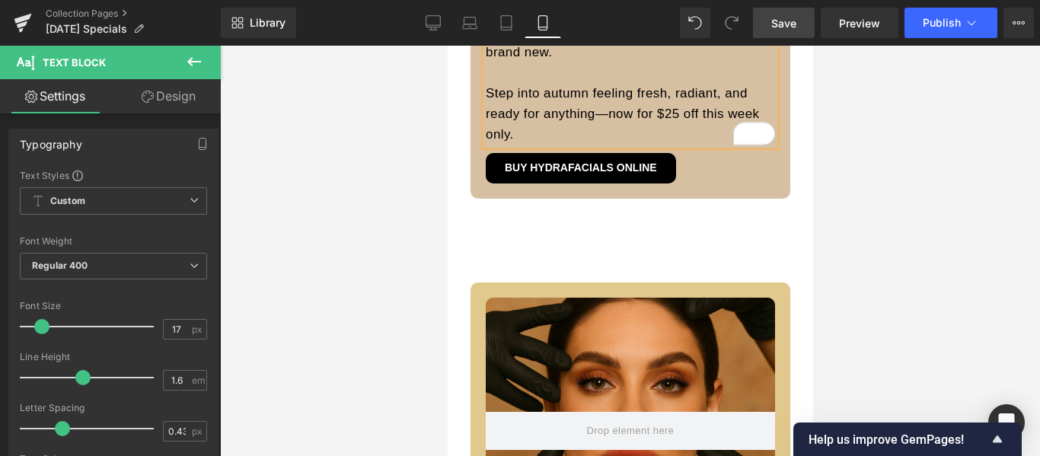
click at [786, 23] on span "Save" at bounding box center [783, 23] width 25 height 16
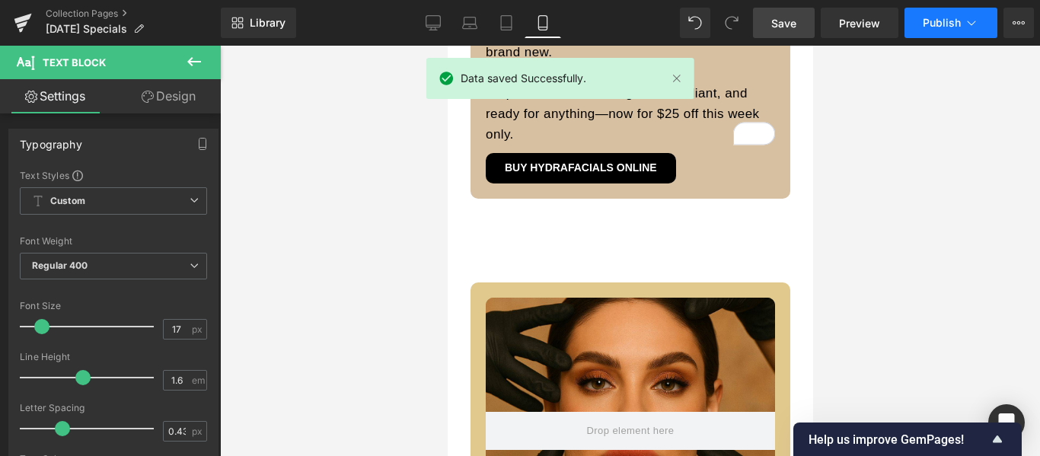
click at [944, 20] on span "Publish" at bounding box center [942, 23] width 38 height 12
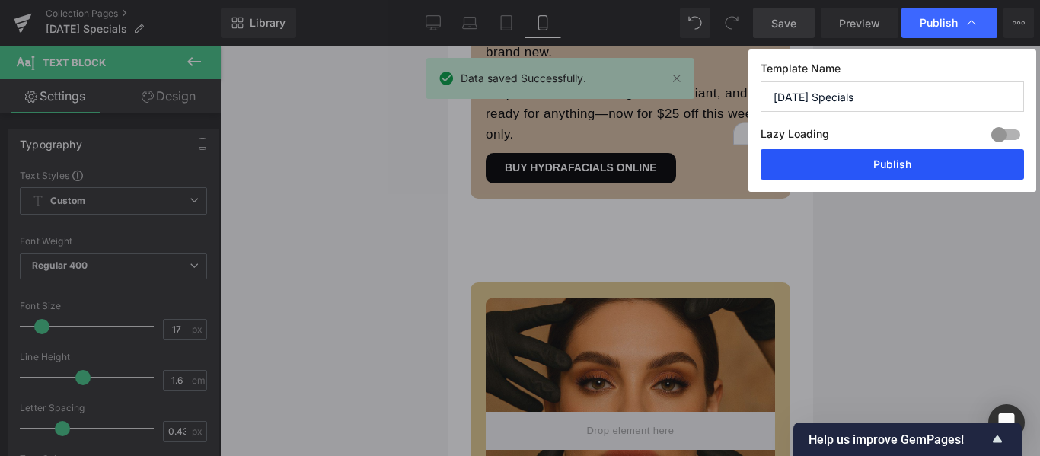
click at [885, 157] on button "Publish" at bounding box center [893, 164] width 264 height 30
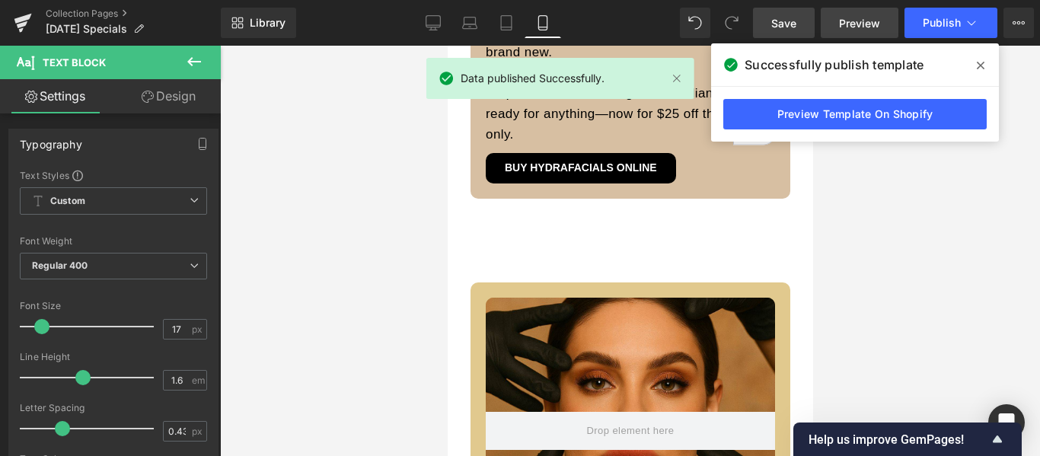
click at [870, 21] on span "Preview" at bounding box center [859, 23] width 41 height 16
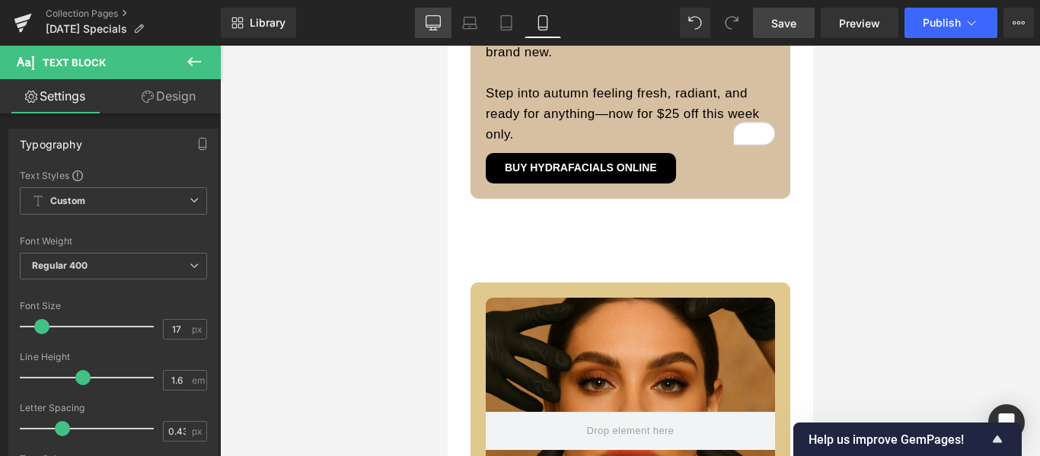
click at [439, 24] on icon at bounding box center [433, 22] width 15 height 15
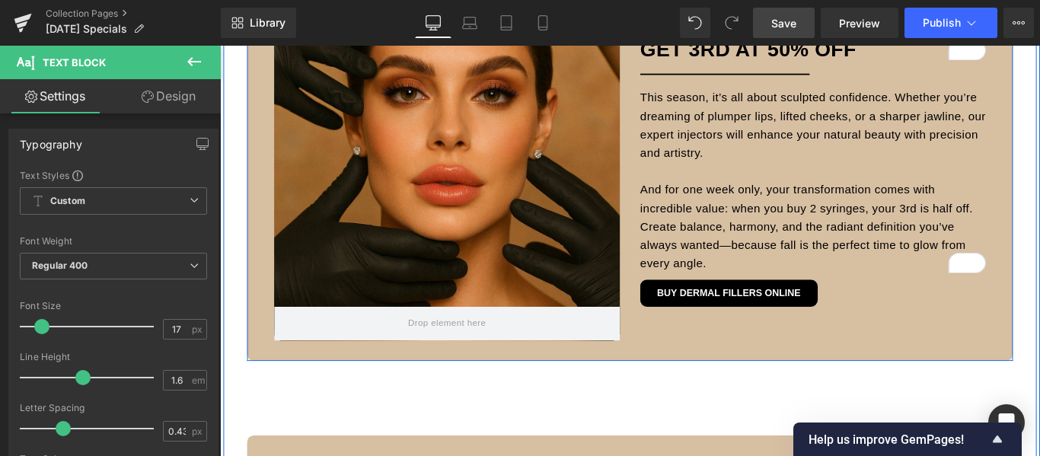
scroll to position [1442, 0]
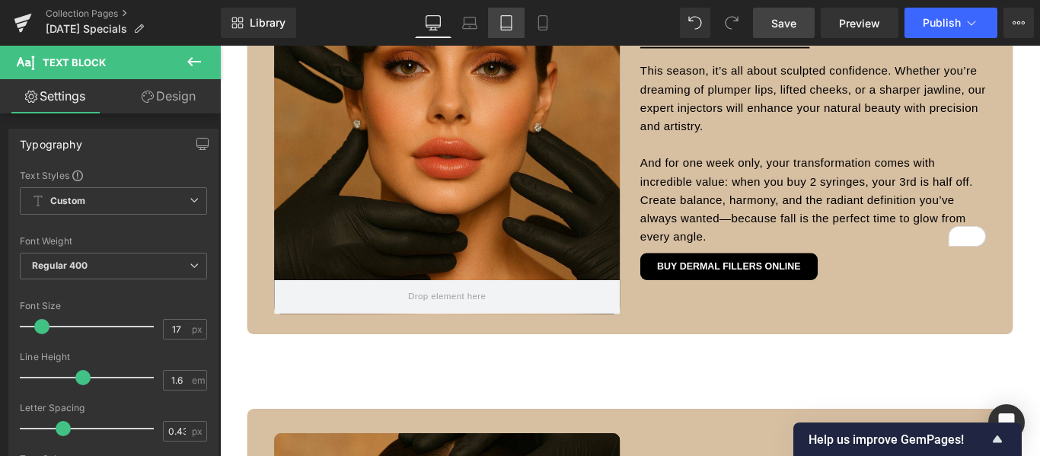
click at [511, 24] on icon at bounding box center [506, 22] width 15 height 15
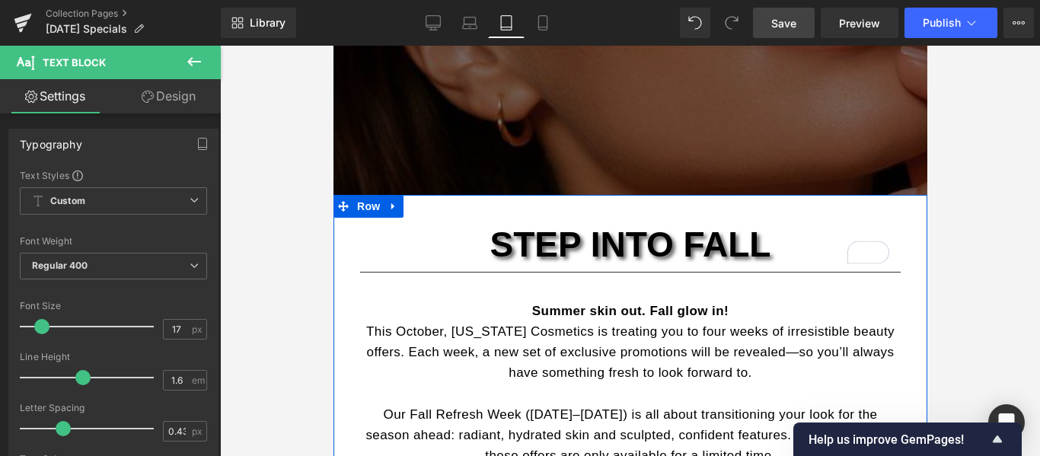
scroll to position [0, 0]
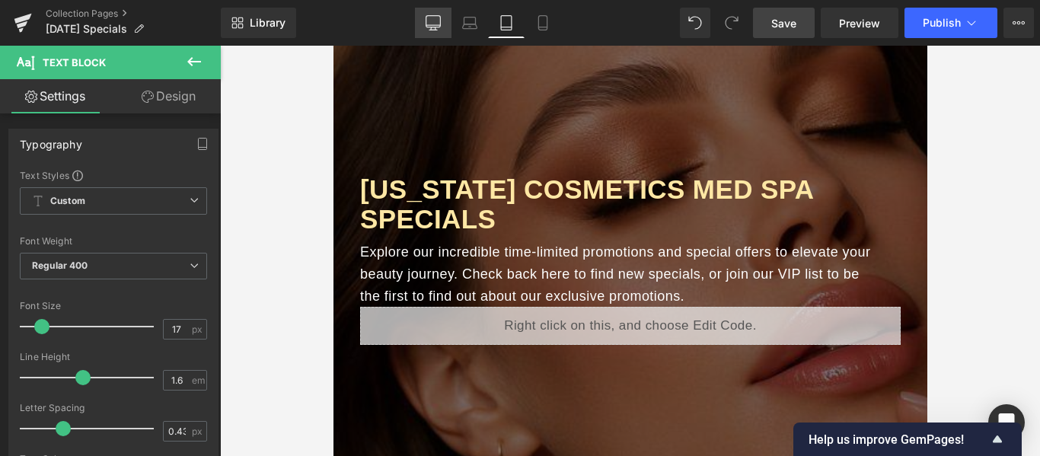
click at [435, 31] on link "Desktop" at bounding box center [433, 23] width 37 height 30
type input "100"
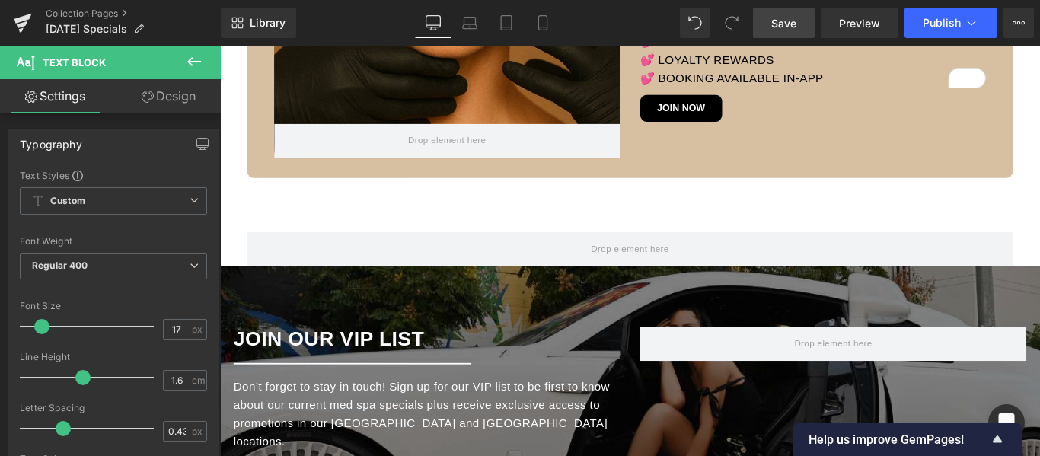
scroll to position [2361, 0]
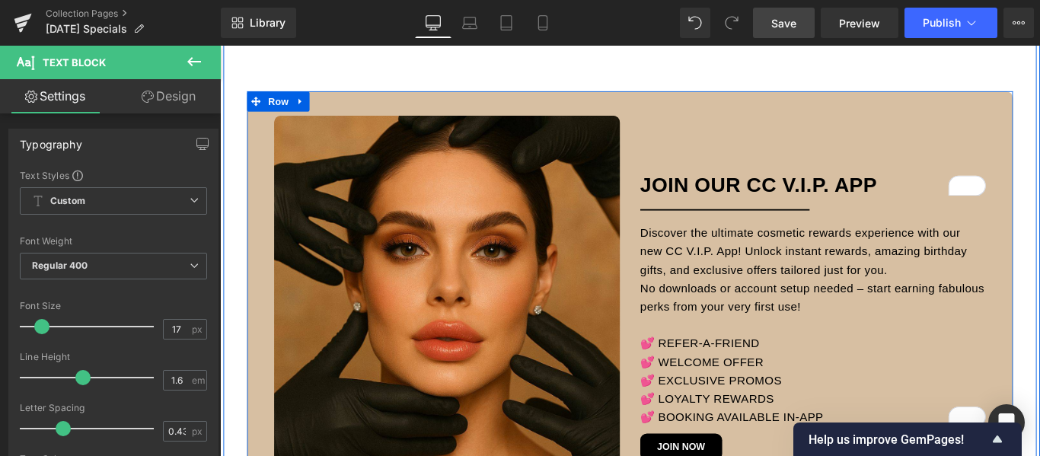
click at [902, 119] on div "Hero Banner Hero Banner 150px JOIN OUR CC V.I.P. APP Heading Separator Discover…" at bounding box center [681, 336] width 861 height 478
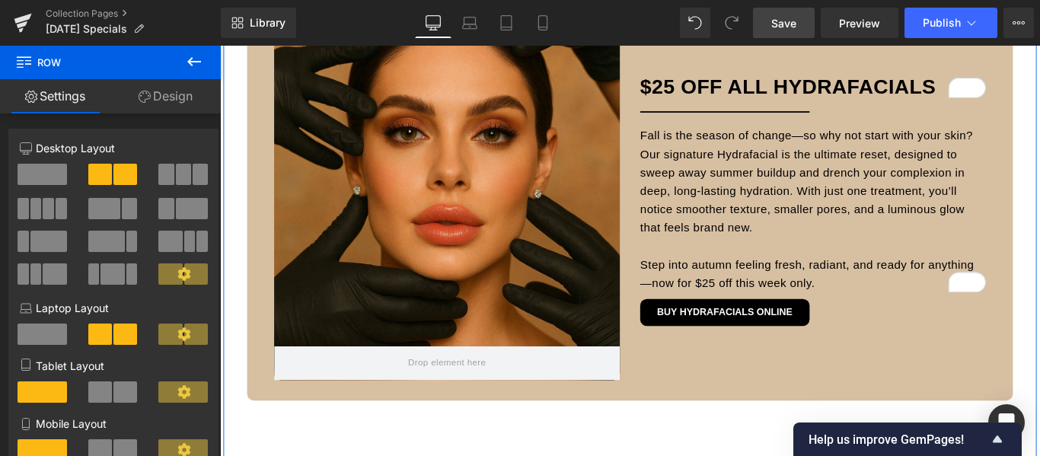
scroll to position [1066, 0]
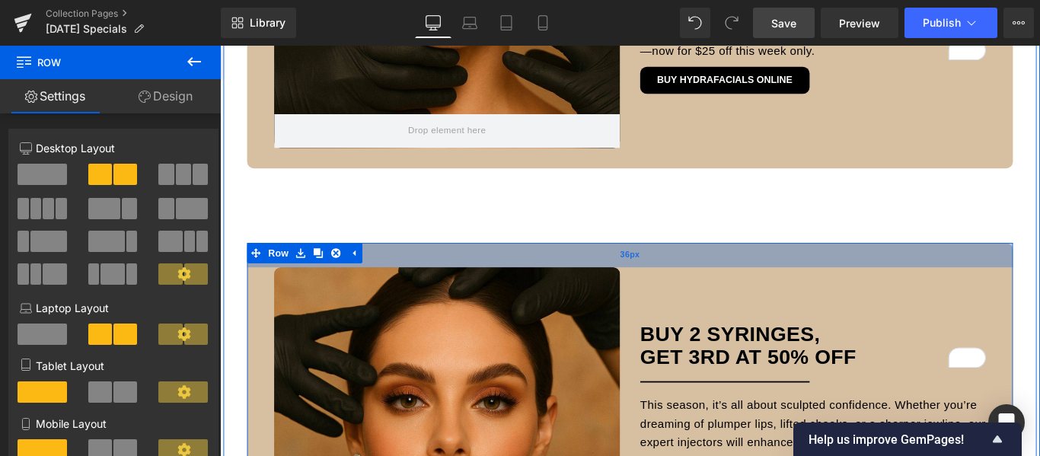
click at [867, 280] on div "36px" at bounding box center [681, 280] width 861 height 27
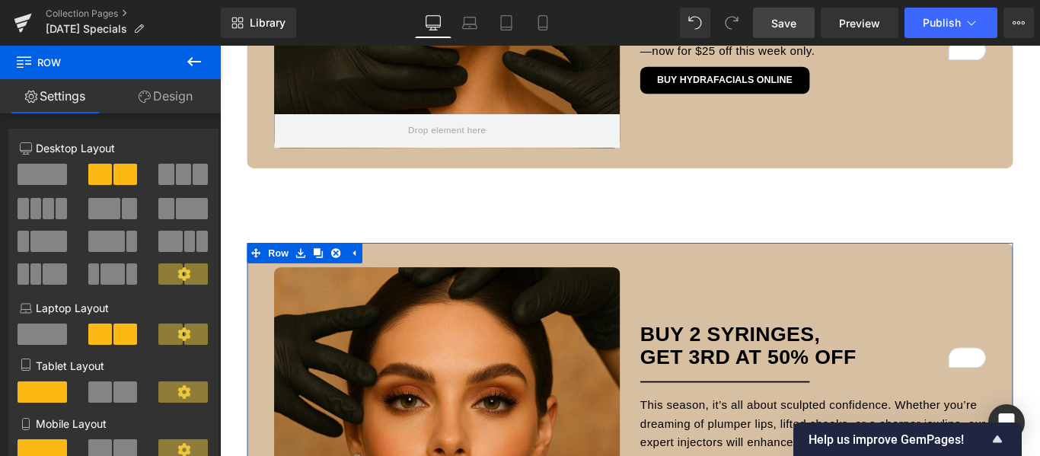
click at [171, 98] on link "Design" at bounding box center [165, 96] width 110 height 34
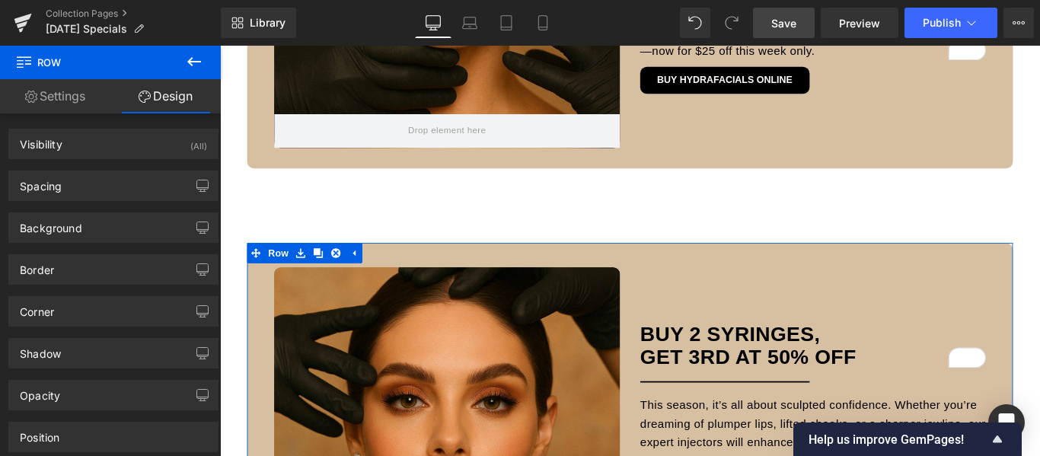
type input "#d7bfa2"
type input "100"
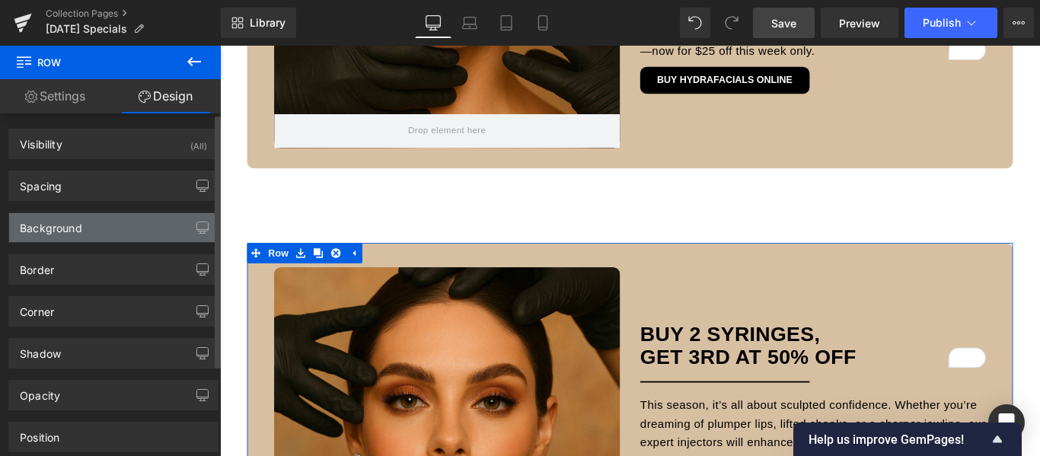
click at [110, 221] on div "Background" at bounding box center [113, 227] width 209 height 29
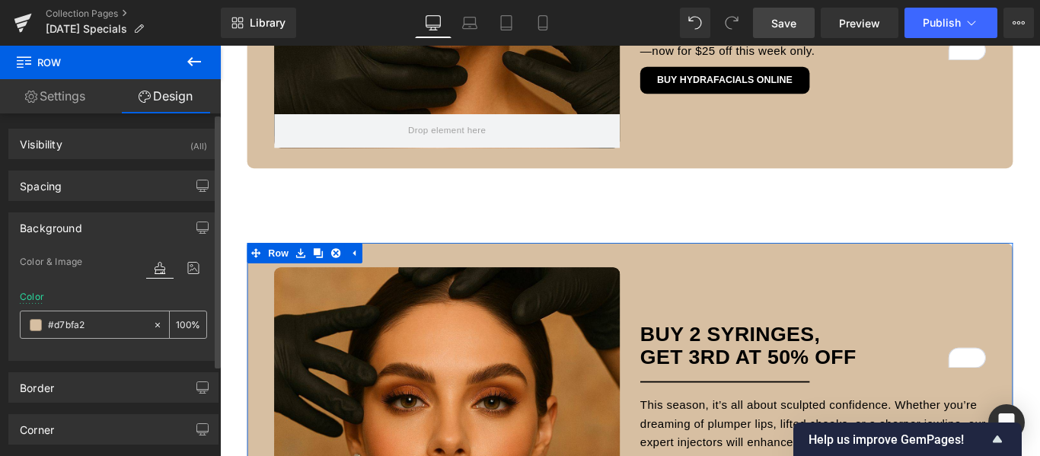
click at [78, 326] on input "#d7bfa2" at bounding box center [96, 325] width 97 height 17
paste input "e1c98e"
type input "#e1c98e"
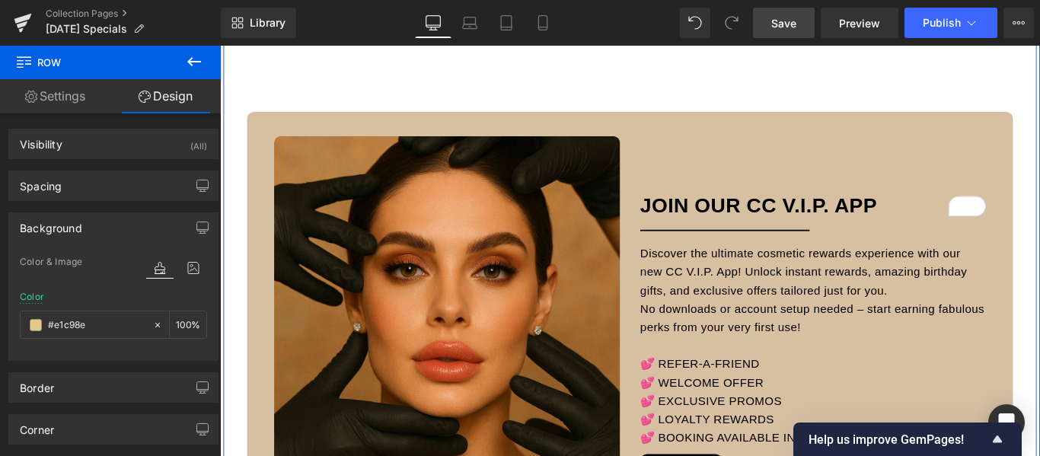
scroll to position [2361, 0]
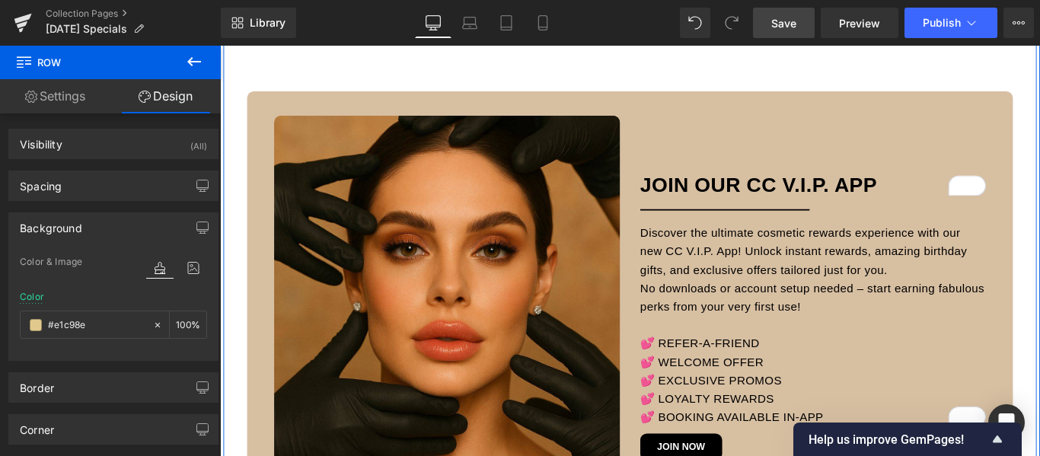
click at [842, 140] on div "Hero Banner 150px JOIN OUR CC V.I.P. APP Heading Separator Discover the ultimat…" at bounding box center [886, 338] width 411 height 428
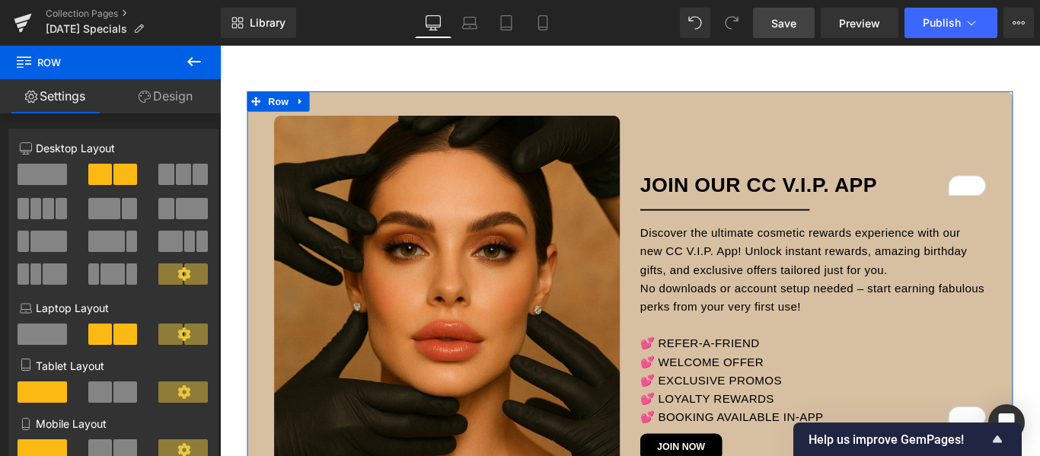
click at [189, 101] on link "Design" at bounding box center [165, 96] width 110 height 34
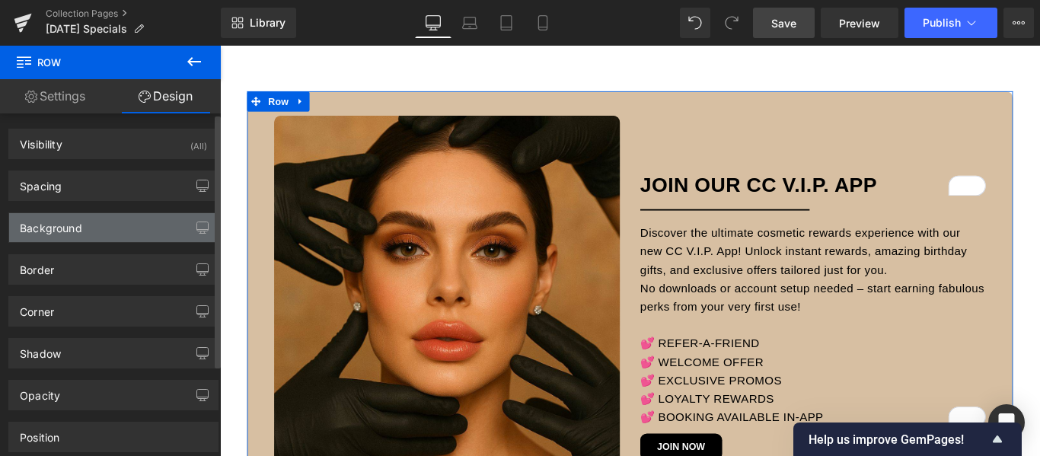
click at [104, 227] on div "Background" at bounding box center [113, 227] width 209 height 29
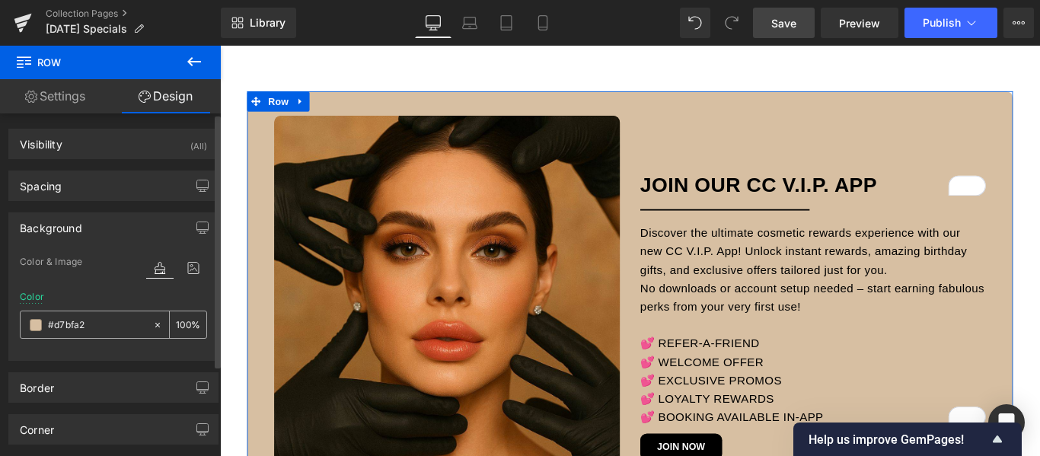
click at [71, 327] on input "#d7bfa2" at bounding box center [96, 325] width 97 height 17
paste input "e1c98e"
type input "#e1c98e"
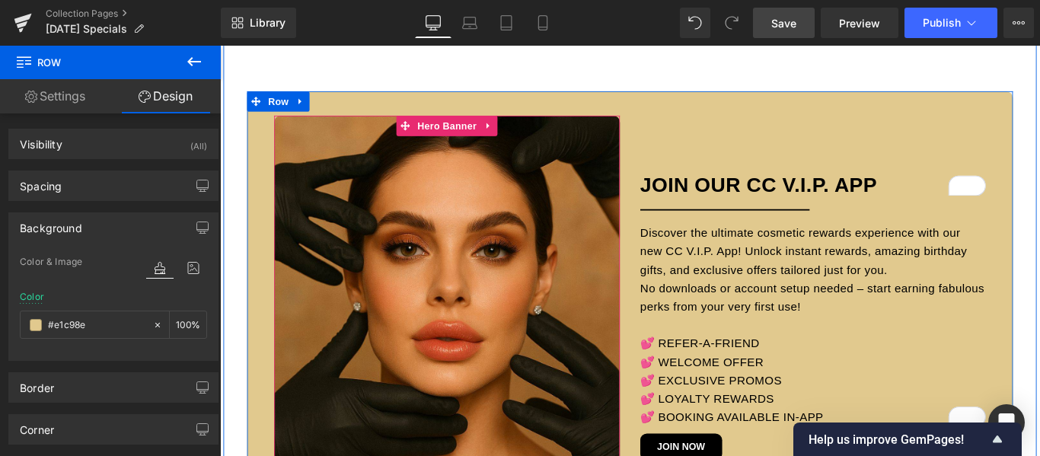
click at [519, 245] on div at bounding box center [475, 338] width 388 height 428
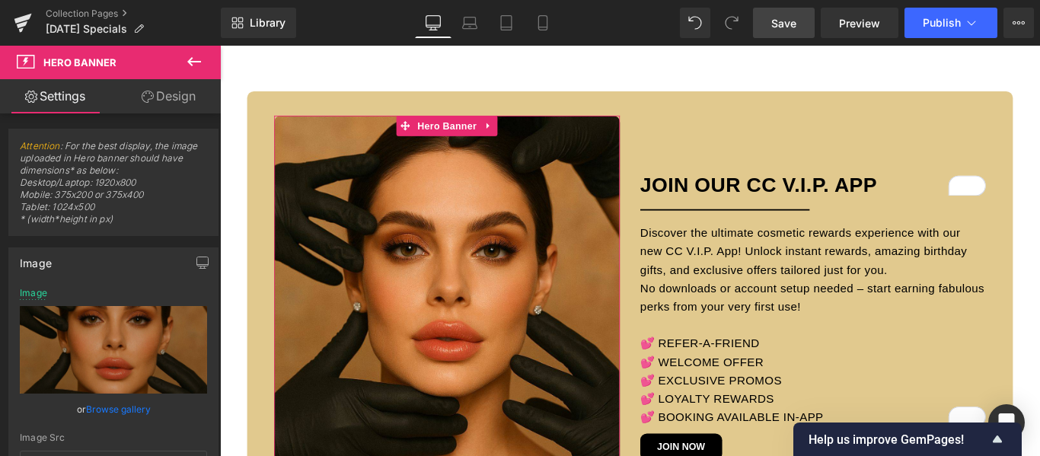
click at [116, 407] on link "Browse gallery" at bounding box center [118, 409] width 65 height 27
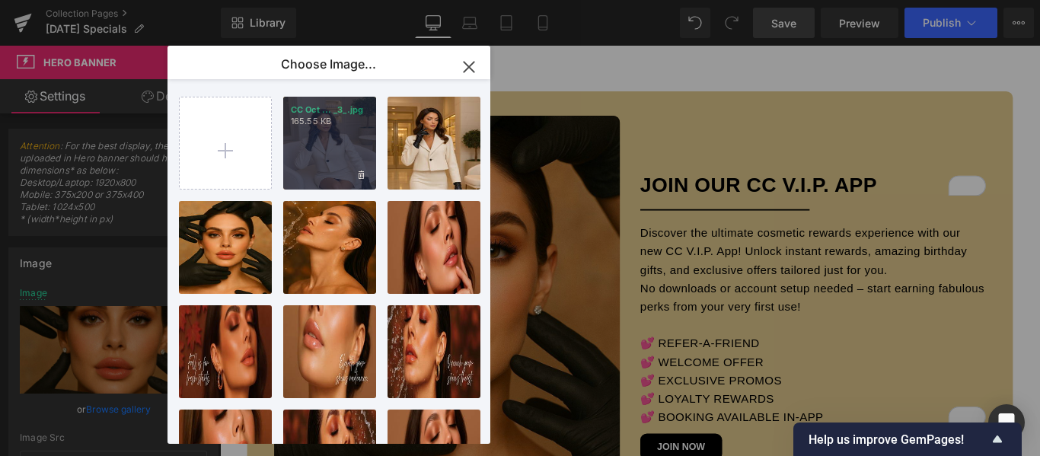
click at [334, 139] on div "CC Oct ... _3_.jpg 165.55 KB" at bounding box center [329, 143] width 93 height 93
type input "[URL][DOMAIN_NAME][DATE]"
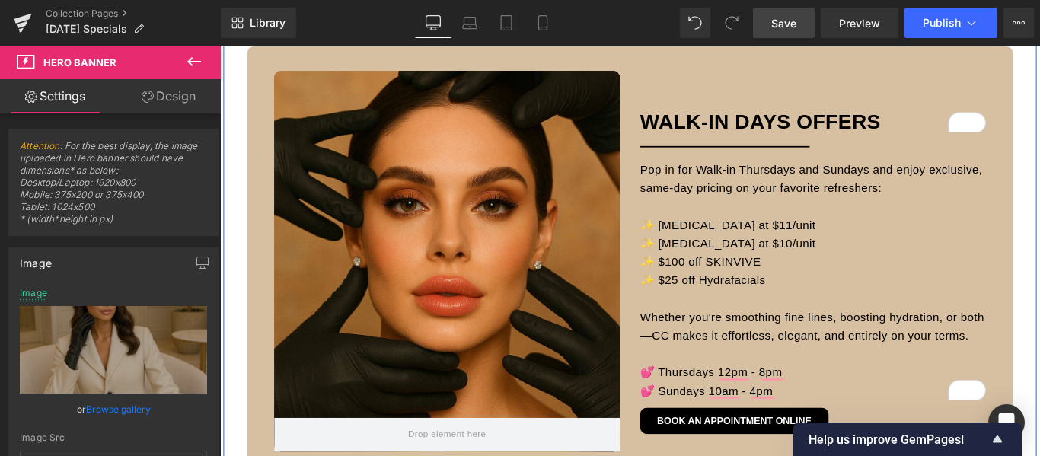
scroll to position [1752, 0]
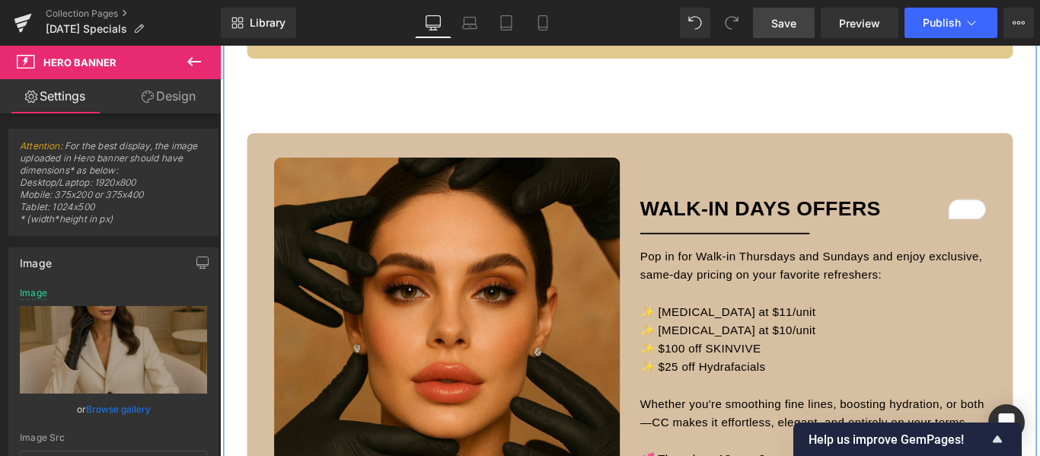
click at [549, 258] on div "Hero Banner 428px" at bounding box center [475, 385] width 388 height 428
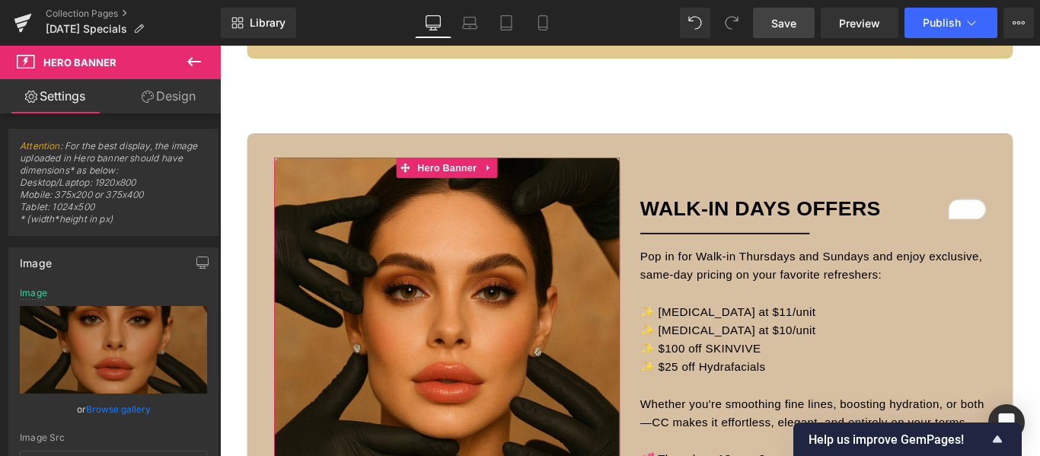
click at [123, 408] on link "Browse gallery" at bounding box center [118, 409] width 65 height 27
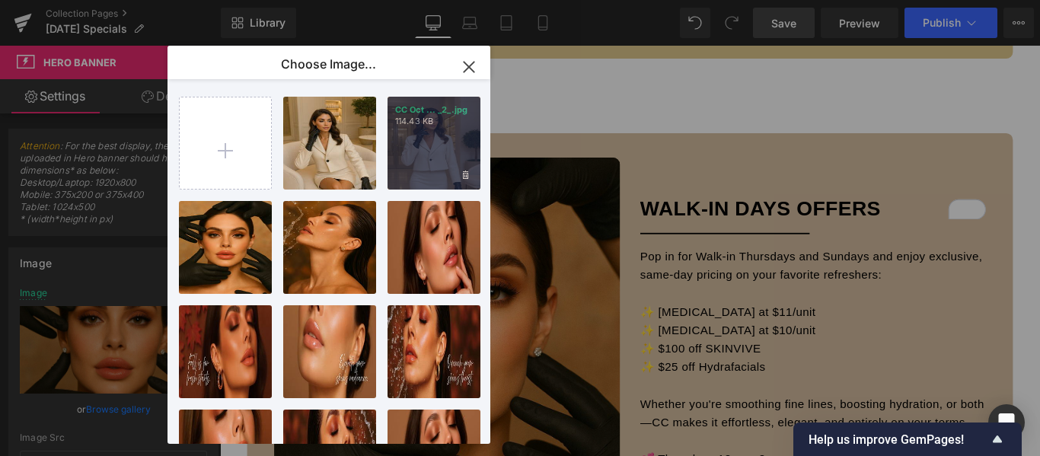
click at [428, 140] on div "CC Oct ... _2_.jpg 114.43 KB" at bounding box center [434, 143] width 93 height 93
type input "[URL][DOMAIN_NAME][DATE]"
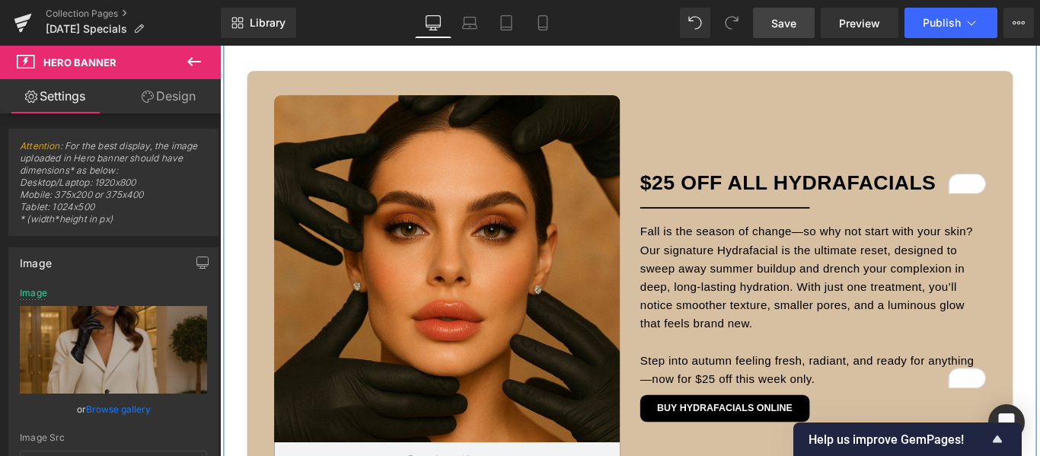
scroll to position [685, 0]
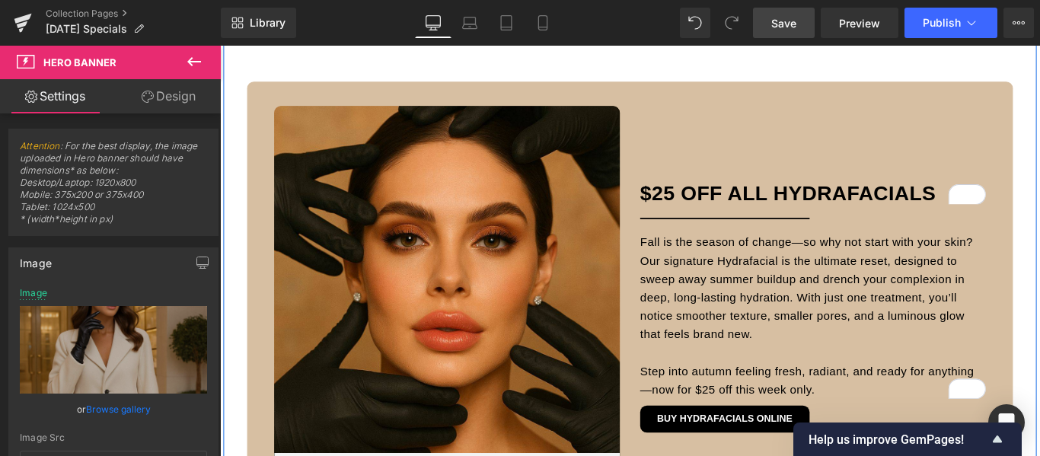
click at [576, 243] on div "Hero Banner 428px" at bounding box center [475, 327] width 388 height 428
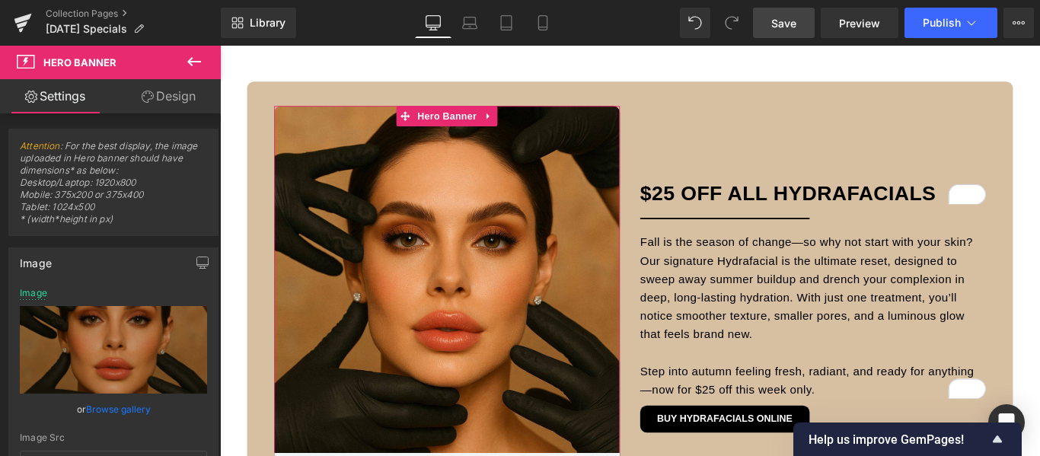
click at [135, 407] on link "Browse gallery" at bounding box center [118, 409] width 65 height 27
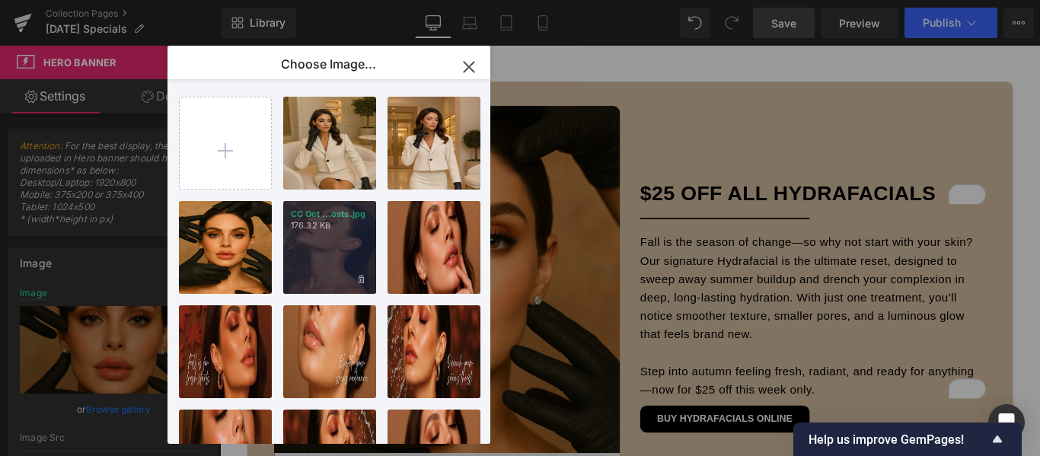
click at [324, 222] on p "176.32 KB" at bounding box center [330, 225] width 78 height 11
type input "[URL][DOMAIN_NAME][DATE]"
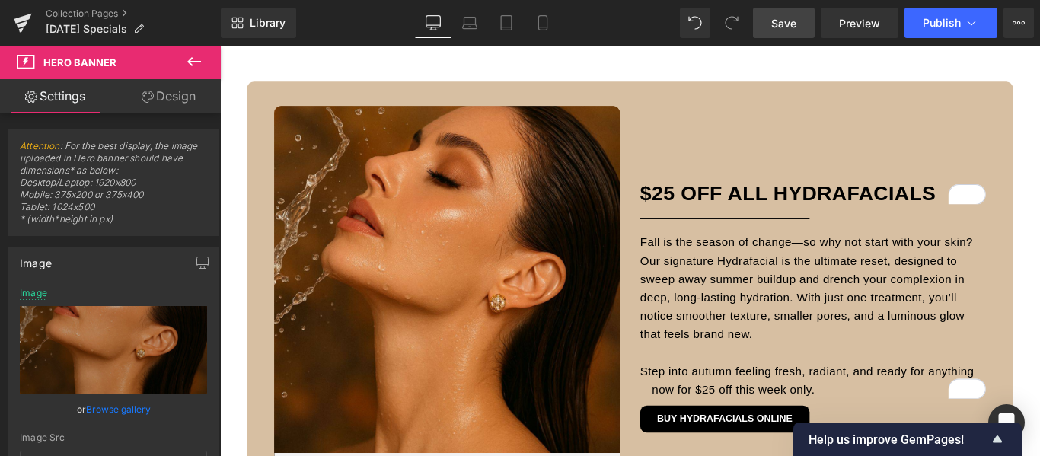
click at [791, 32] on link "Save" at bounding box center [784, 23] width 62 height 30
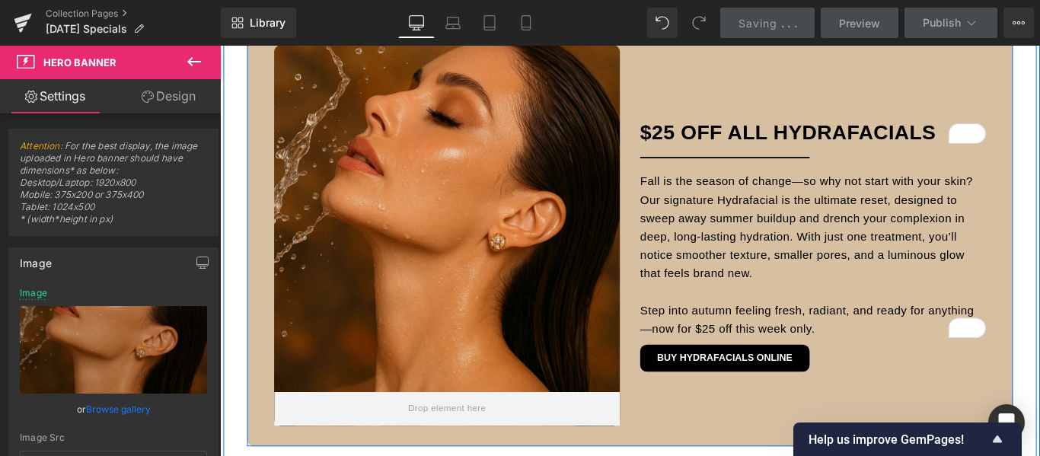
scroll to position [838, 0]
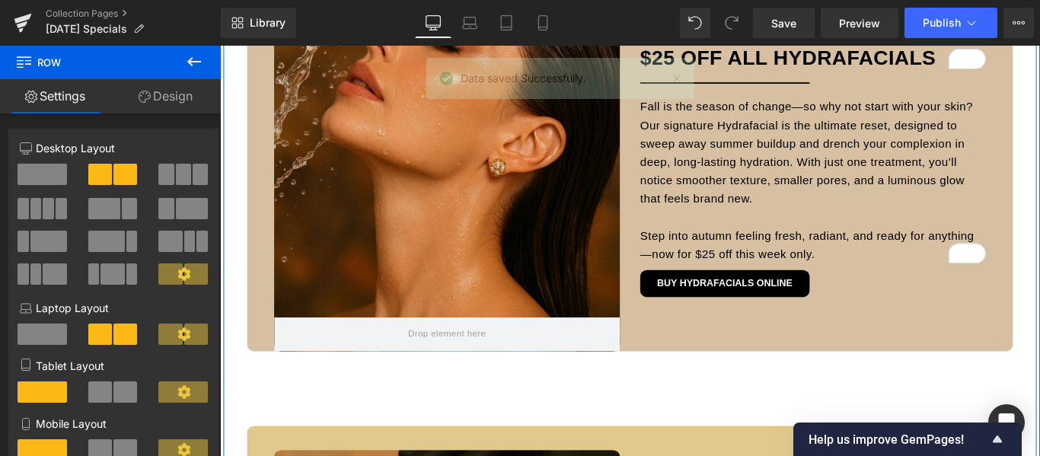
drag, startPoint x: 481, startPoint y: 390, endPoint x: 468, endPoint y: 414, distance: 27.6
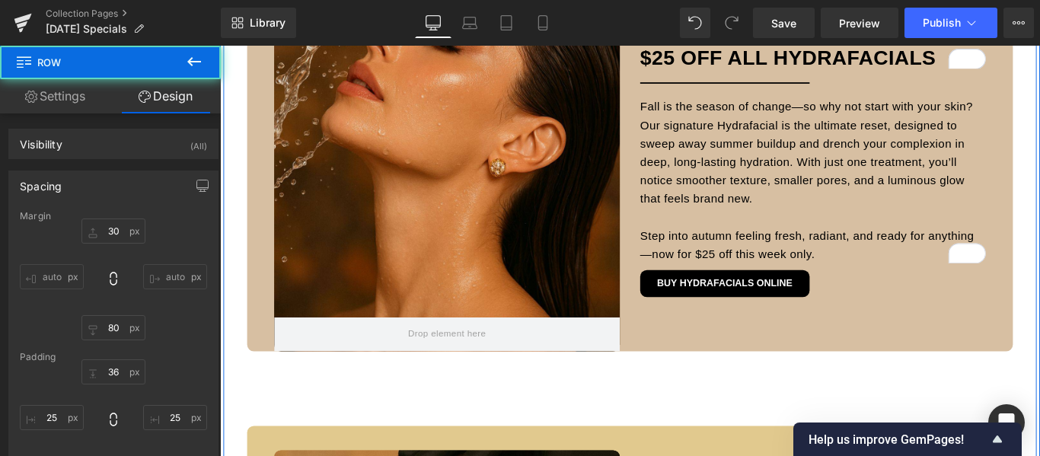
type input "30"
type input "80"
type input "36"
type input "25"
type input "0"
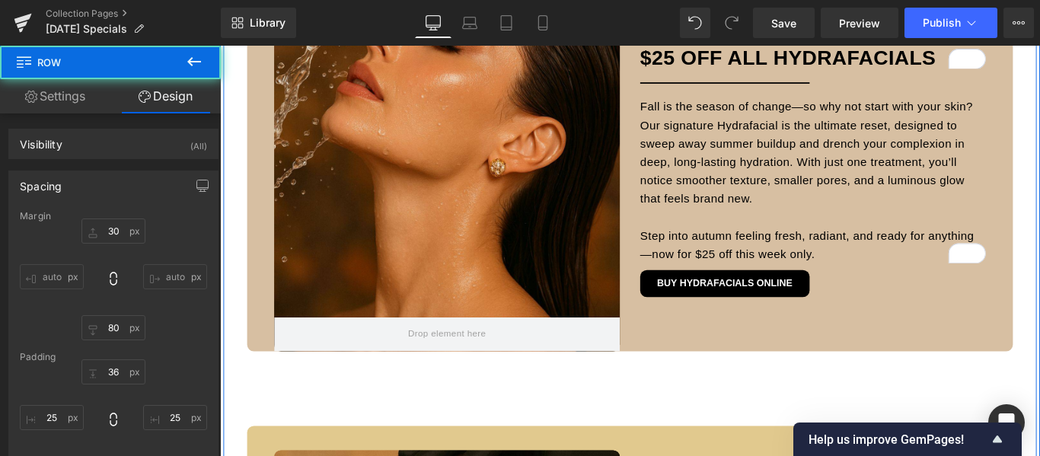
type input "25"
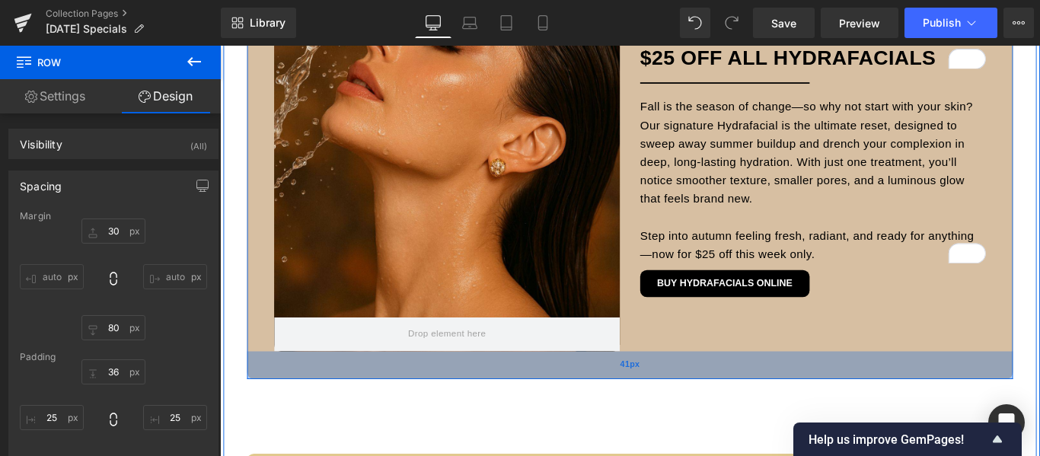
type input "40px"
drag, startPoint x: 508, startPoint y: 387, endPoint x: 502, endPoint y: 417, distance: 31.1
click at [502, 417] on div "40px" at bounding box center [681, 404] width 861 height 30
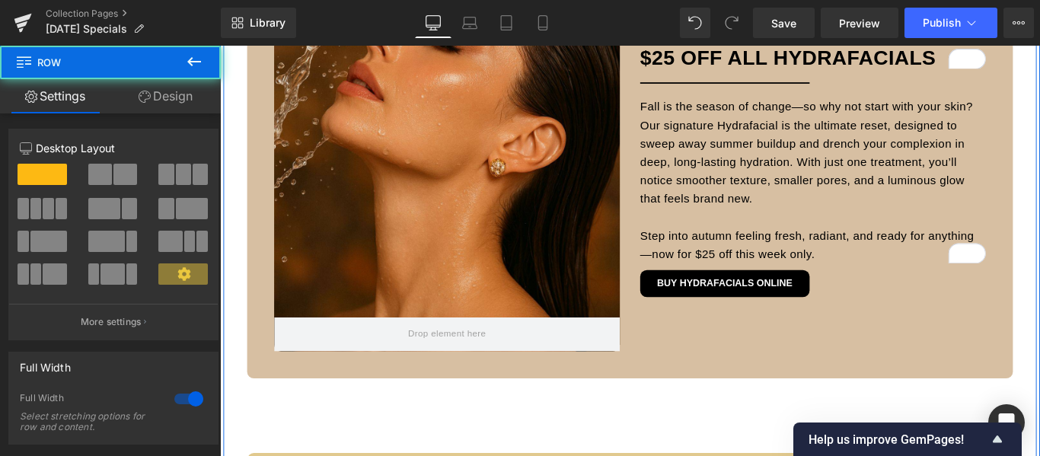
scroll to position [780, 0]
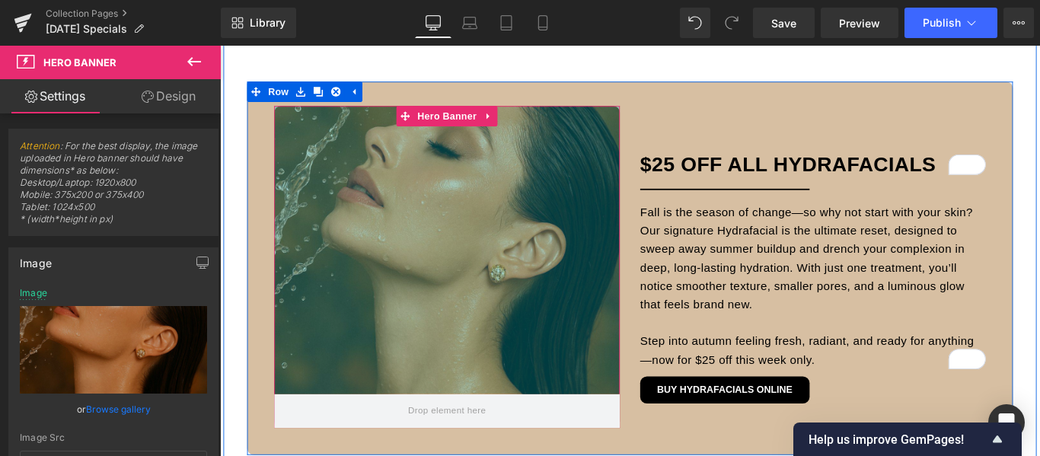
drag, startPoint x: 543, startPoint y: 115, endPoint x: 526, endPoint y: 8, distance: 108.7
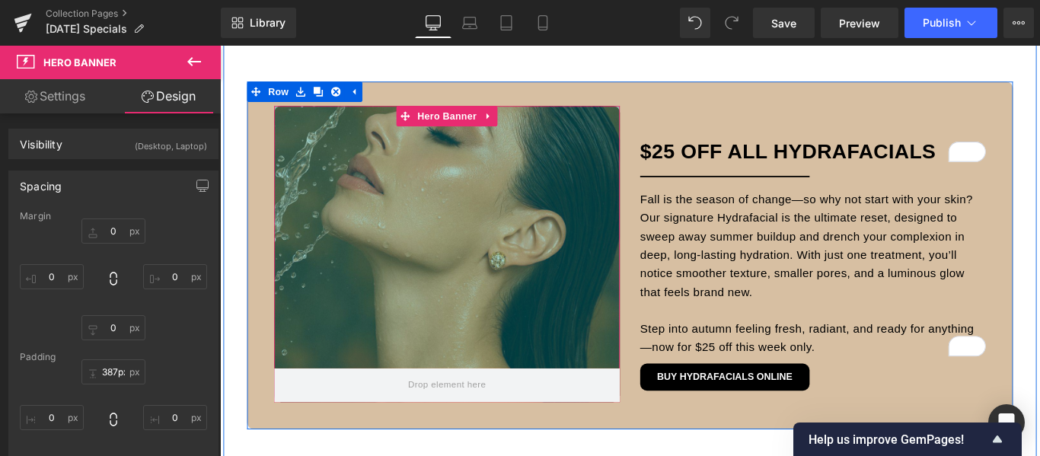
type input "390px"
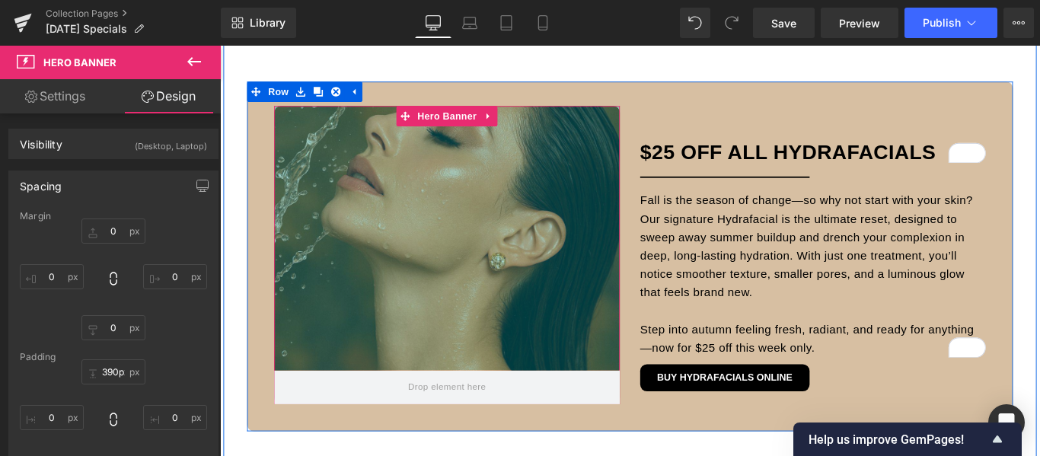
drag, startPoint x: 539, startPoint y: 117, endPoint x: 542, endPoint y: 72, distance: 45.0
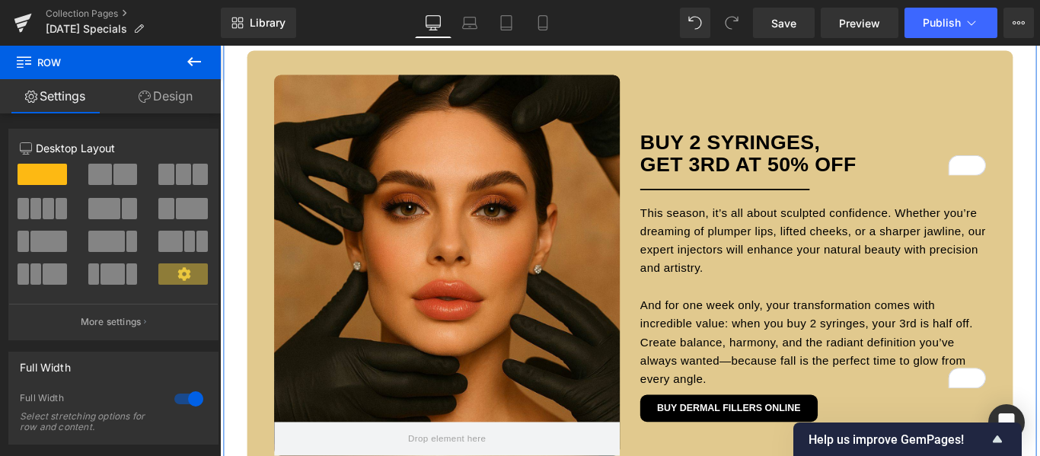
scroll to position [1219, 0]
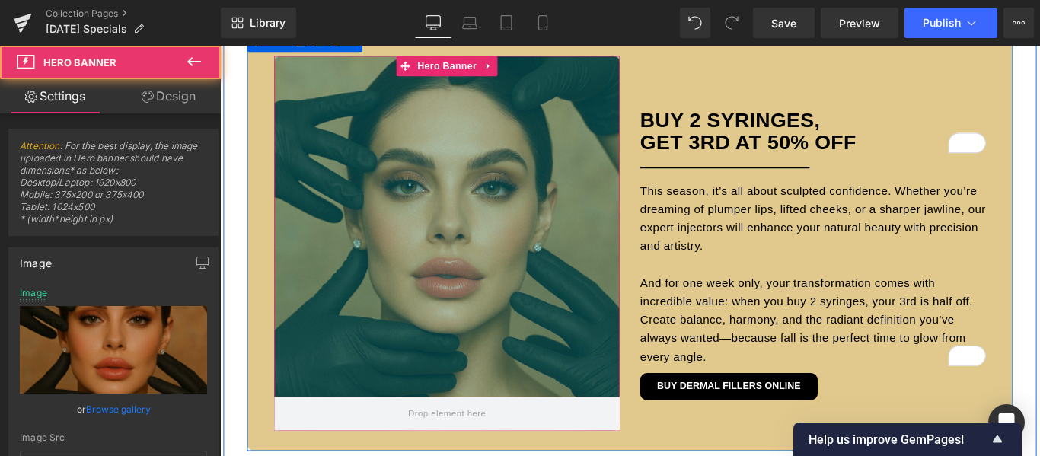
drag, startPoint x: 548, startPoint y: 57, endPoint x: 555, endPoint y: 2, distance: 55.4
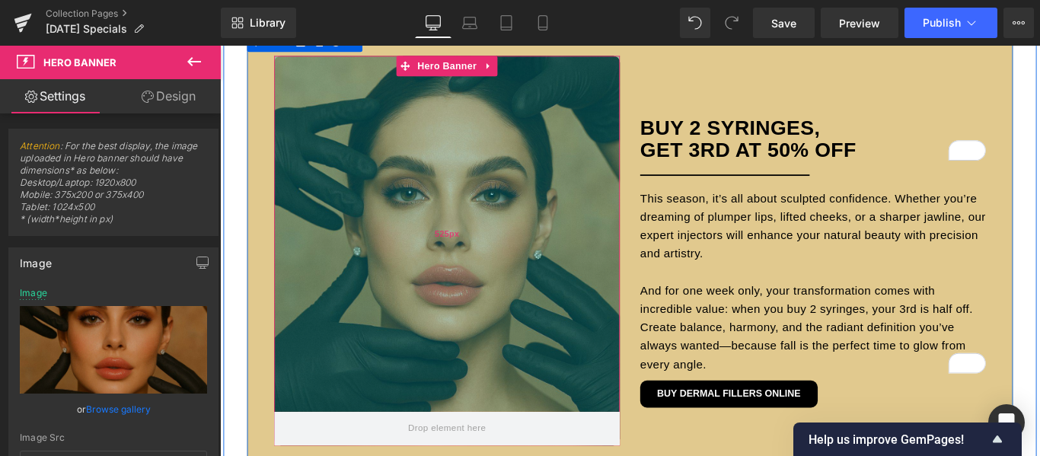
drag, startPoint x: 1021, startPoint y: 72, endPoint x: 618, endPoint y: 135, distance: 407.7
click at [1021, 72] on div "Hero Banner 150px Buy 2 Syringes, GET 3rd at 50% OFF Heading Separator This sea…" at bounding box center [886, 276] width 411 height 438
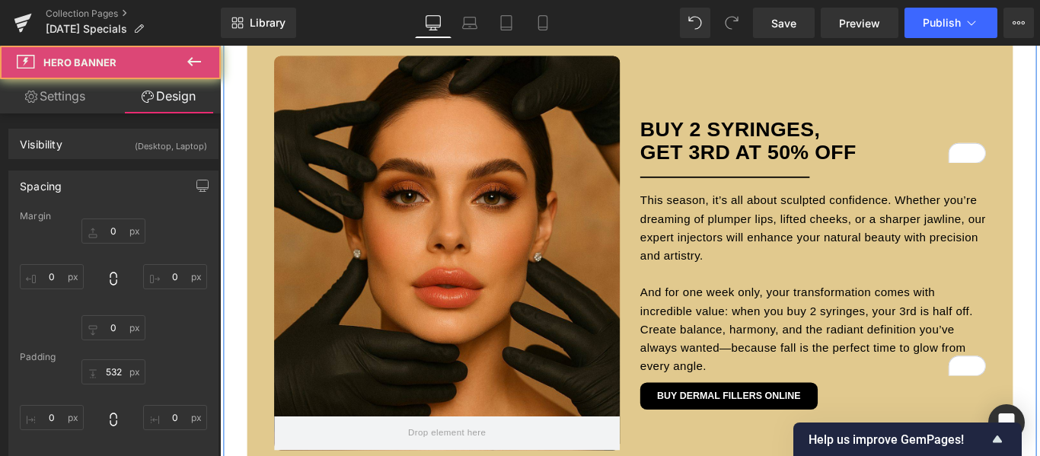
scroll to position [1142, 0]
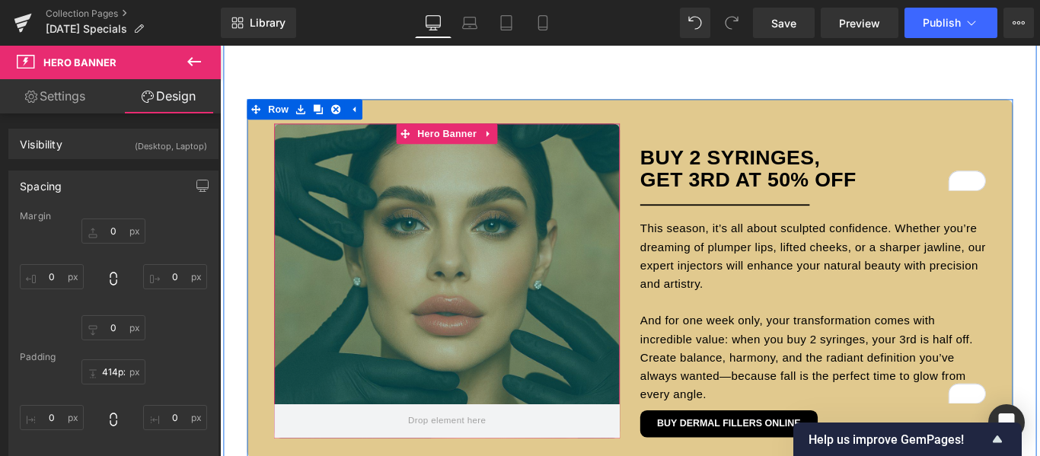
drag, startPoint x: 548, startPoint y: 139, endPoint x: 574, endPoint y: -18, distance: 159.1
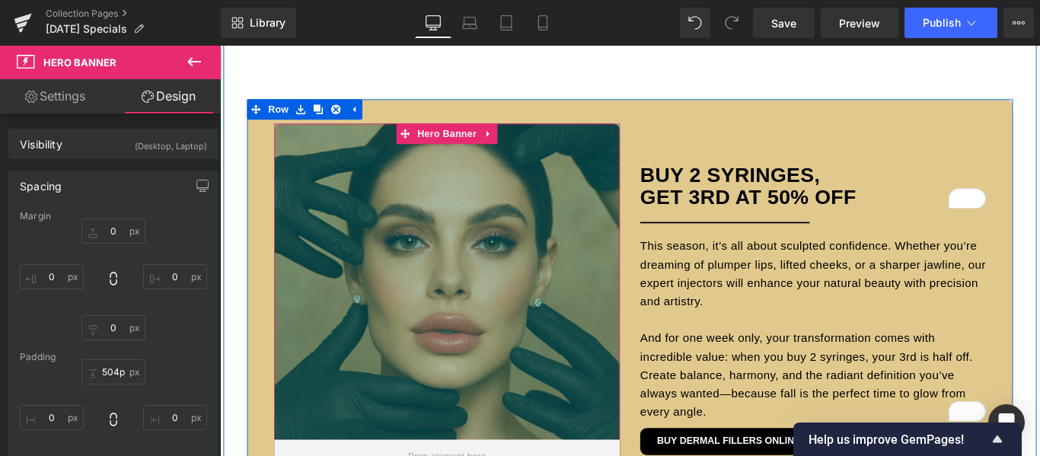
type input "466px"
click at [625, 12] on div "Library Desktop Desktop Laptop Tablet Mobile Save Preview Publish Scheduled Vie…" at bounding box center [630, 23] width 819 height 30
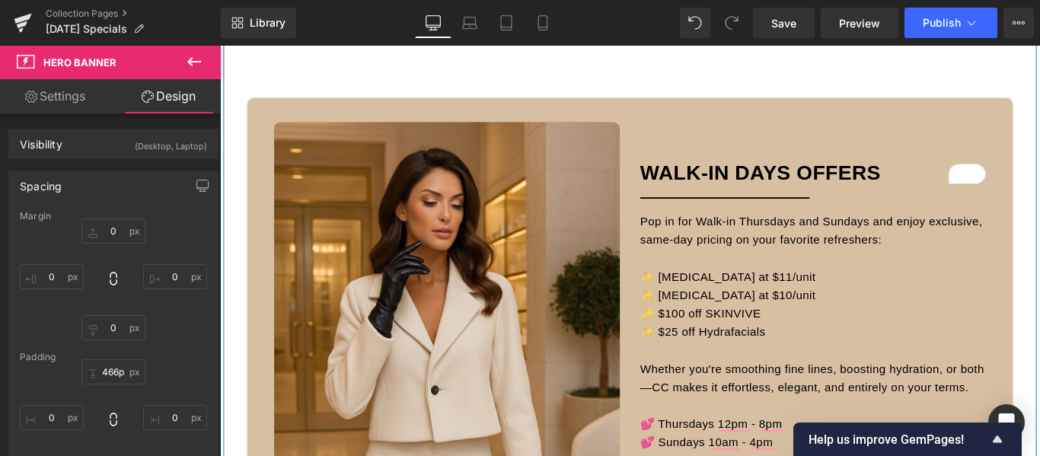
scroll to position [1675, 0]
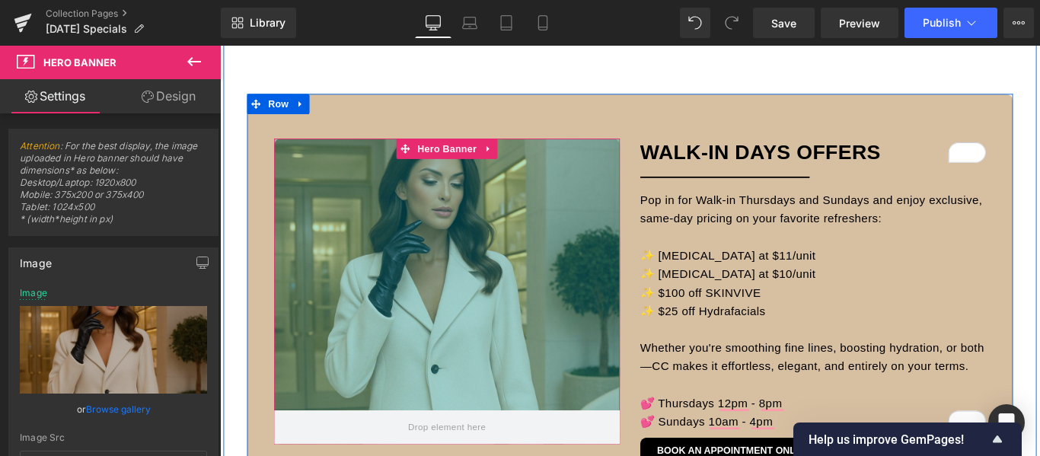
drag, startPoint x: 538, startPoint y: 130, endPoint x: 543, endPoint y: 13, distance: 117.4
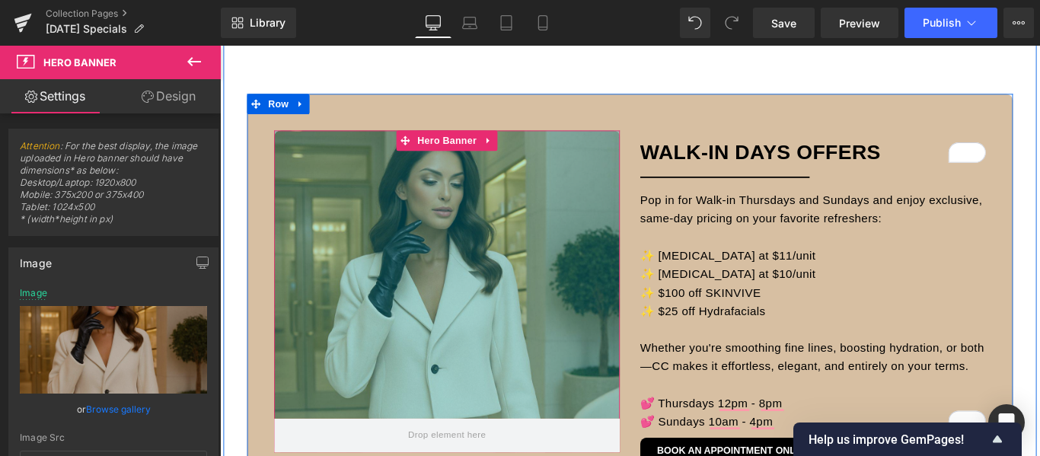
click at [651, 20] on div "Library Desktop Desktop Laptop Tablet Mobile Save Preview Publish Scheduled Vie…" at bounding box center [630, 23] width 819 height 30
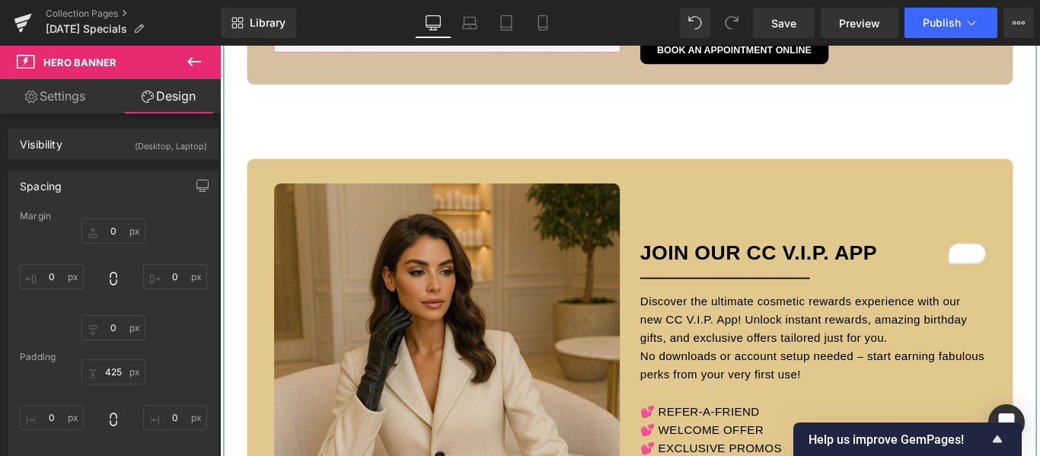
scroll to position [2209, 0]
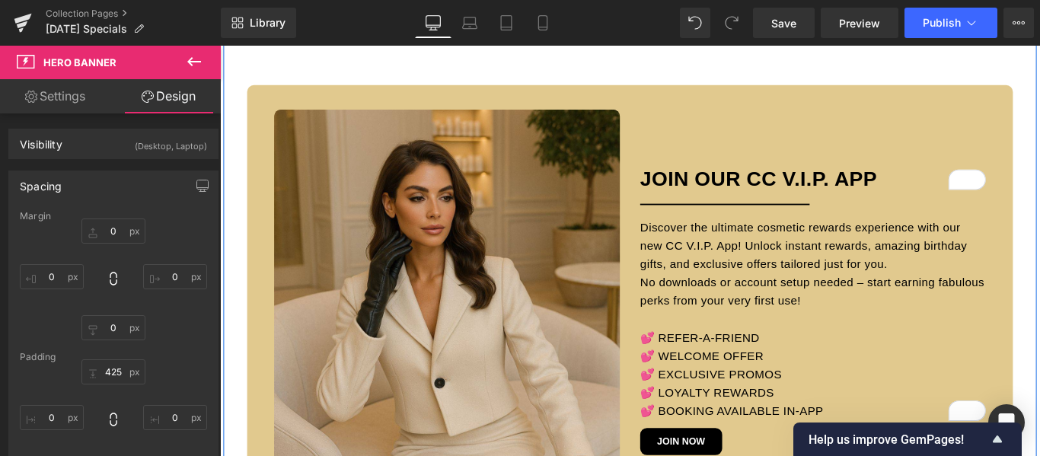
drag, startPoint x: 554, startPoint y: 127, endPoint x: 554, endPoint y: 118, distance: 9.1
click at [554, 127] on div "Hero Banner 512px" at bounding box center [475, 331] width 388 height 428
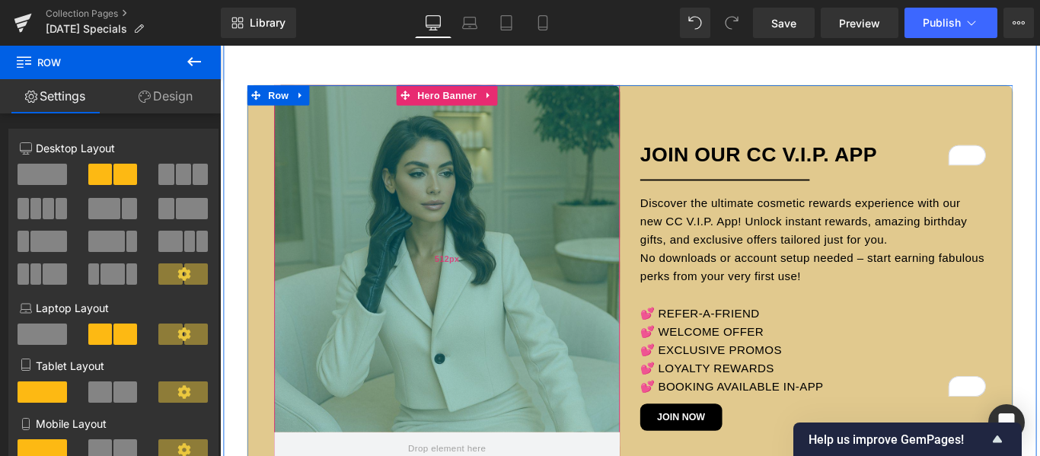
drag, startPoint x: 554, startPoint y: 117, endPoint x: 556, endPoint y: 134, distance: 17.7
click at [556, 134] on div "Hero Banner 512px Hero Banner 150px JOIN OUR CC V.I.P. APP Heading Separator Di…" at bounding box center [681, 315] width 861 height 451
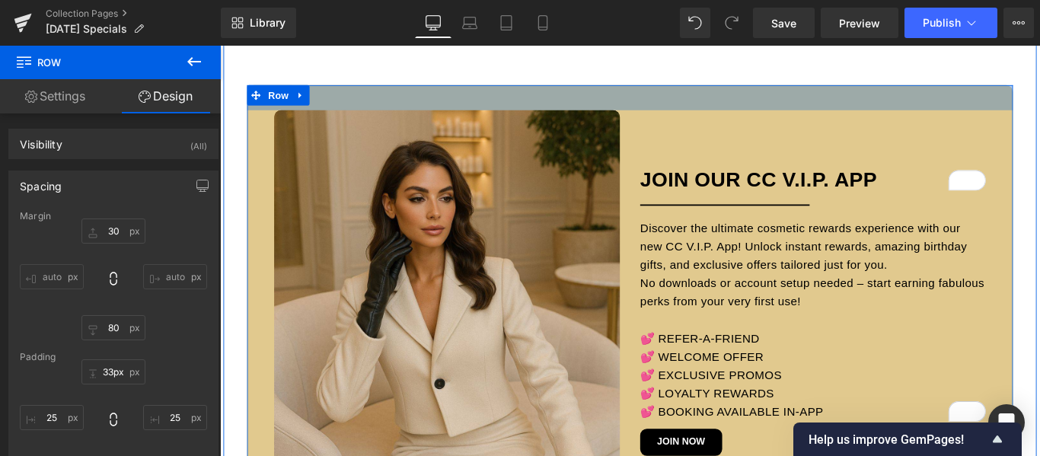
type input "31px"
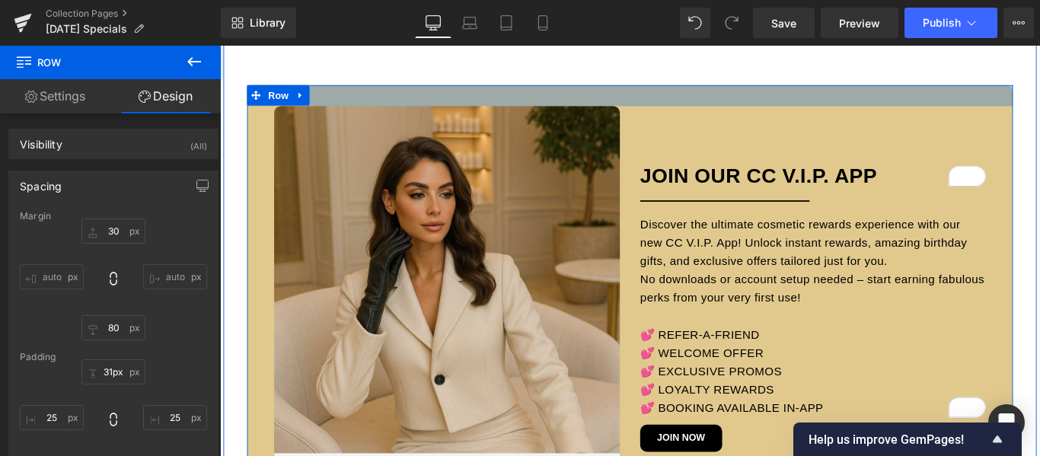
drag, startPoint x: 573, startPoint y: 93, endPoint x: 573, endPoint y: 117, distance: 23.6
click at [573, 117] on div "Hero Banner 512px Hero Banner 150px JOIN OUR CC V.I.P. APP Heading Separator Di…" at bounding box center [681, 327] width 861 height 474
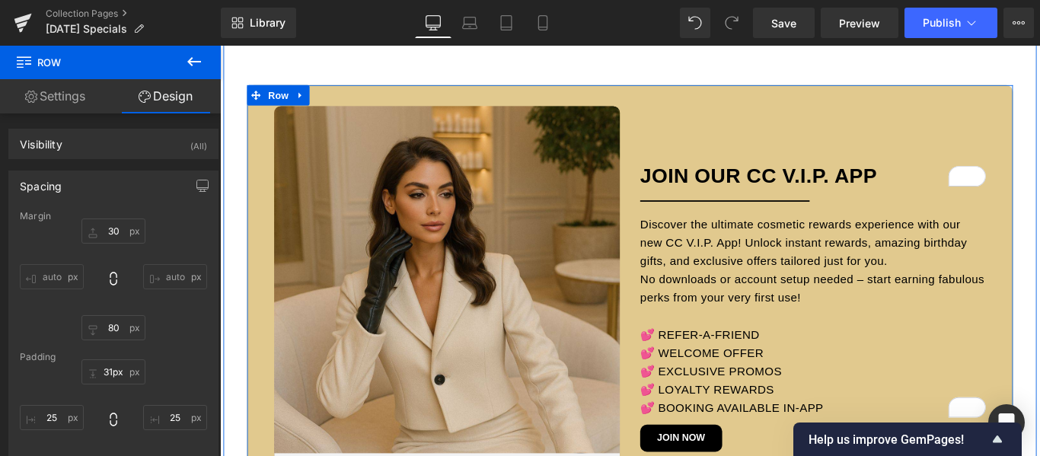
click at [543, 137] on div "Hero Banner 512px" at bounding box center [475, 327] width 388 height 428
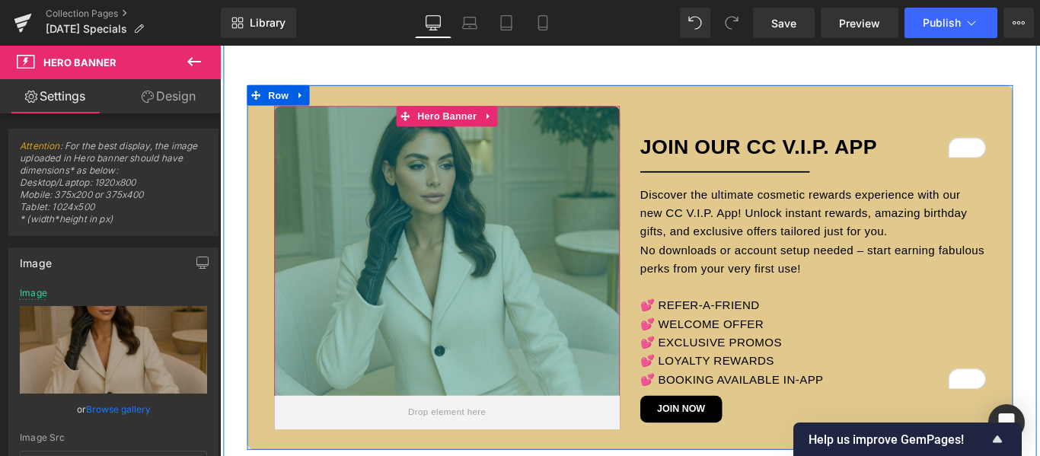
drag, startPoint x: 544, startPoint y: 115, endPoint x: 560, endPoint y: -34, distance: 150.1
click at [593, 25] on div "Library Desktop Desktop Laptop Tablet Mobile Save Preview Publish Scheduled Vie…" at bounding box center [630, 23] width 819 height 30
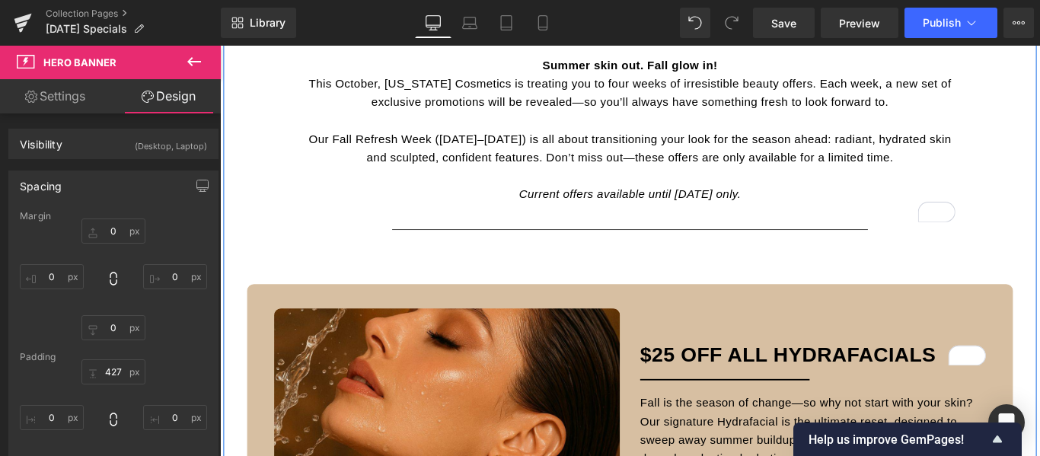
scroll to position [457, 0]
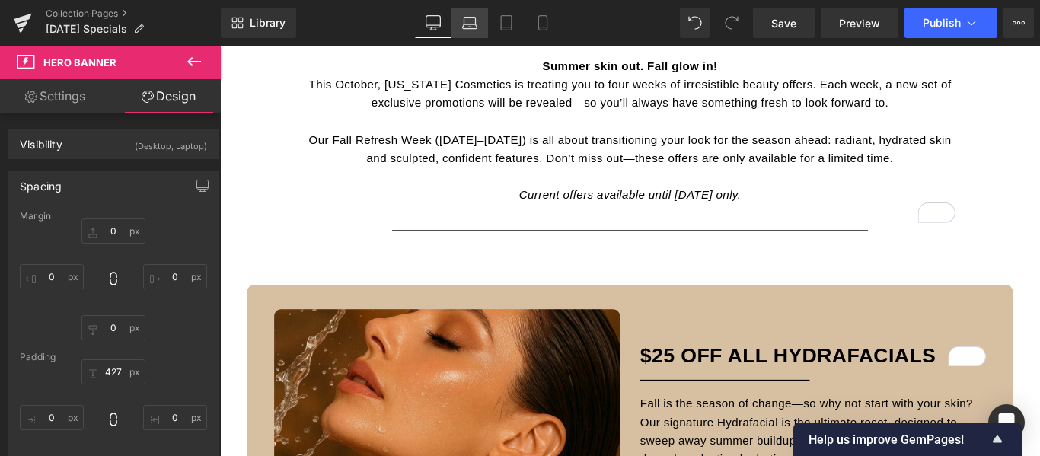
click at [466, 21] on icon at bounding box center [469, 22] width 15 height 15
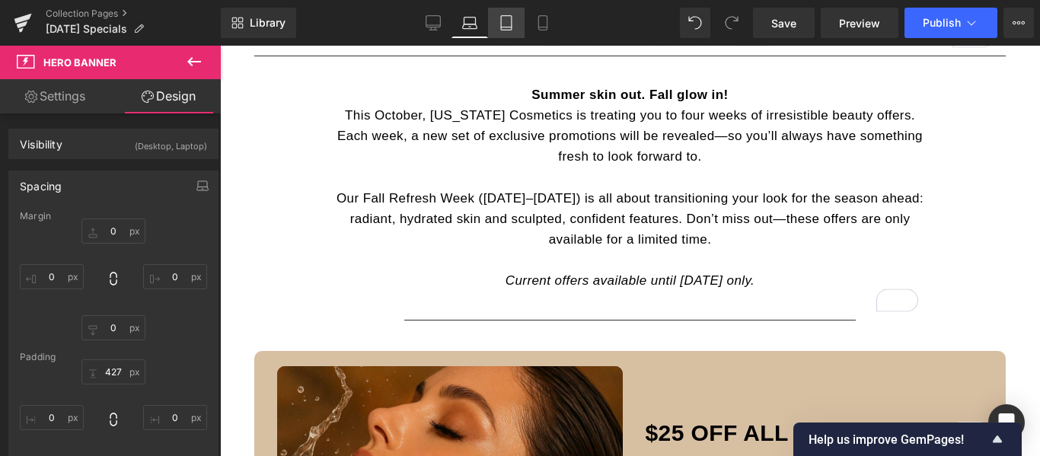
type input "0"
type input "428"
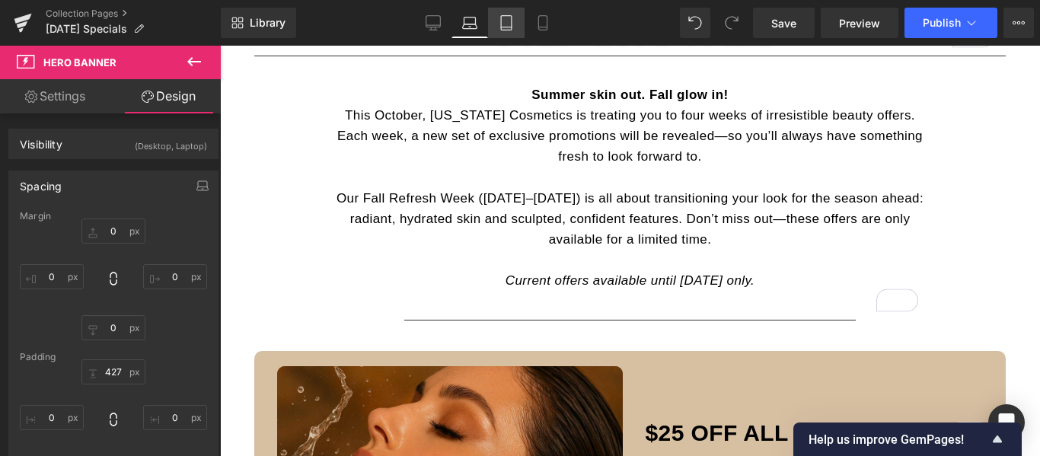
type input "0"
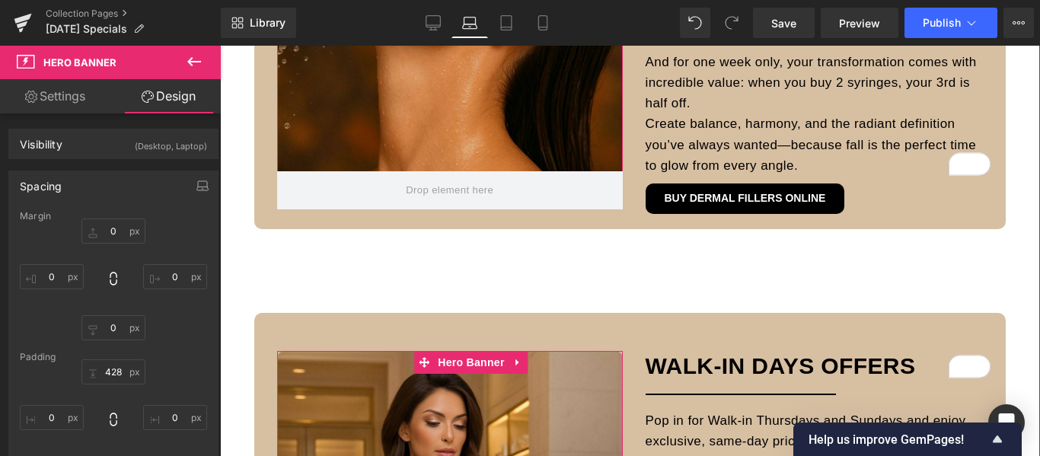
scroll to position [1209, 0]
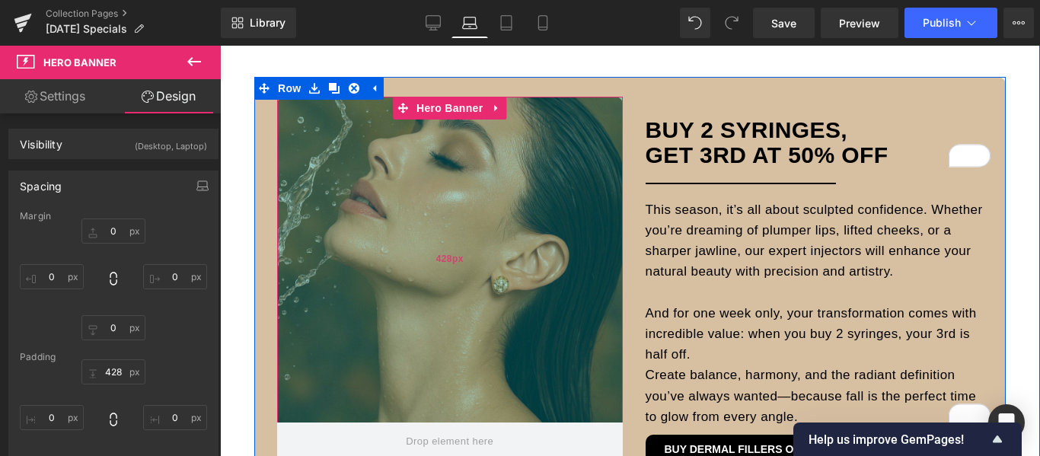
click at [540, 203] on div "428px" at bounding box center [450, 260] width 346 height 326
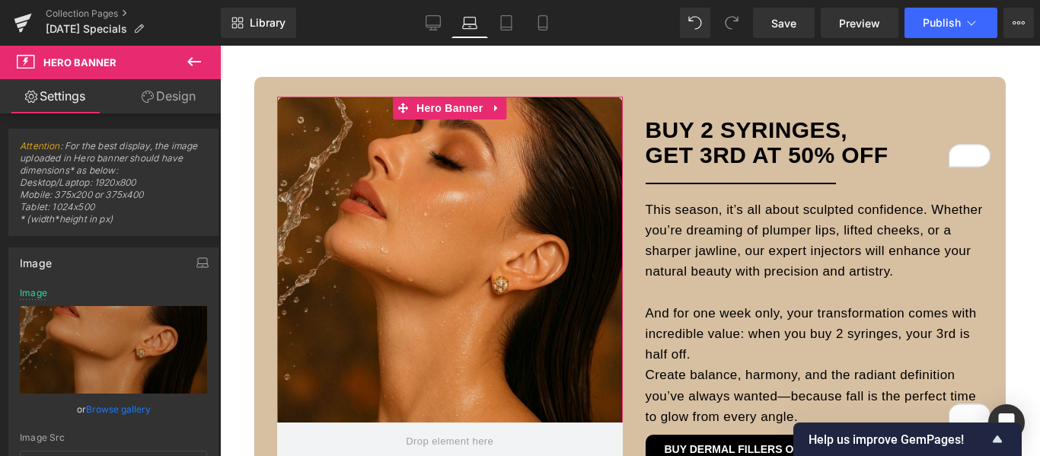
click at [126, 407] on link "Browse gallery" at bounding box center [118, 409] width 65 height 27
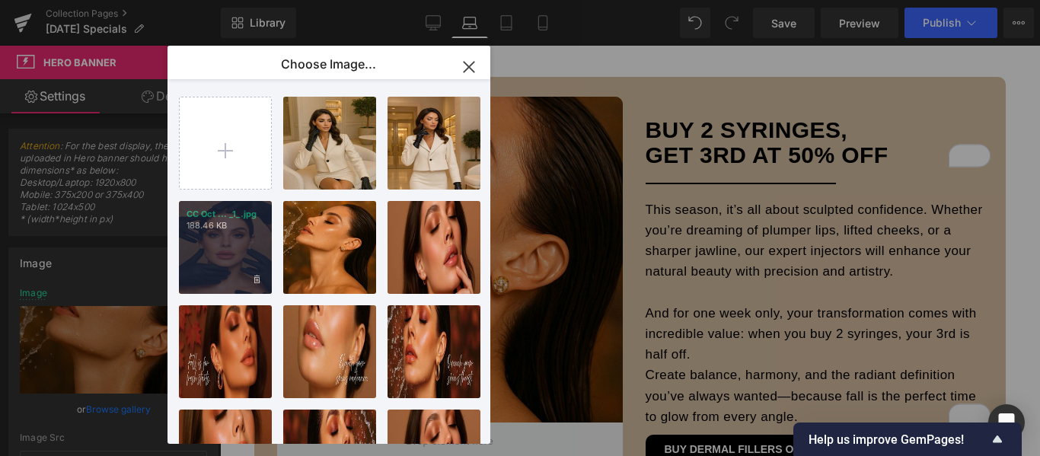
click at [241, 237] on div "CC Oct ... _1_.jpg 188.46 KB" at bounding box center [225, 247] width 93 height 93
type input "https://ucarecdn.com/23c9376b-4458-49f8-80ba-a272605f7415/-/format/auto/-/previ…"
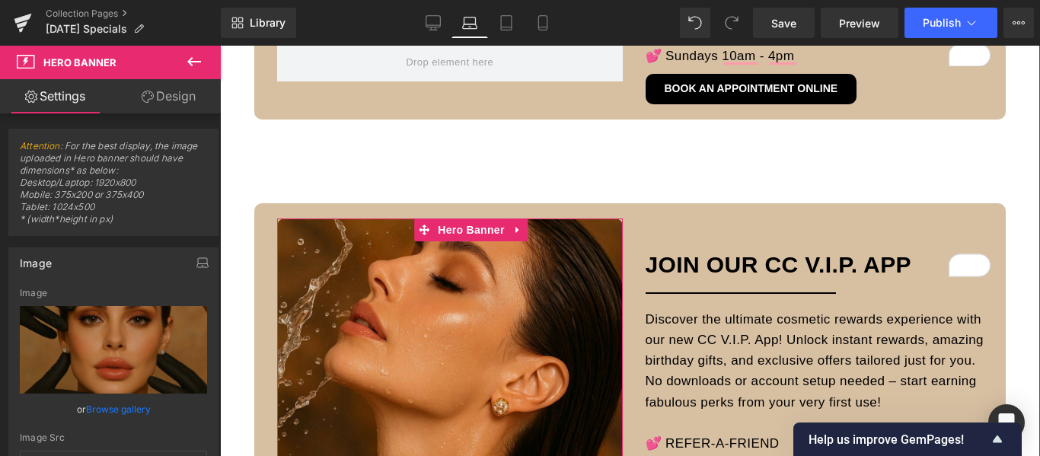
scroll to position [2123, 0]
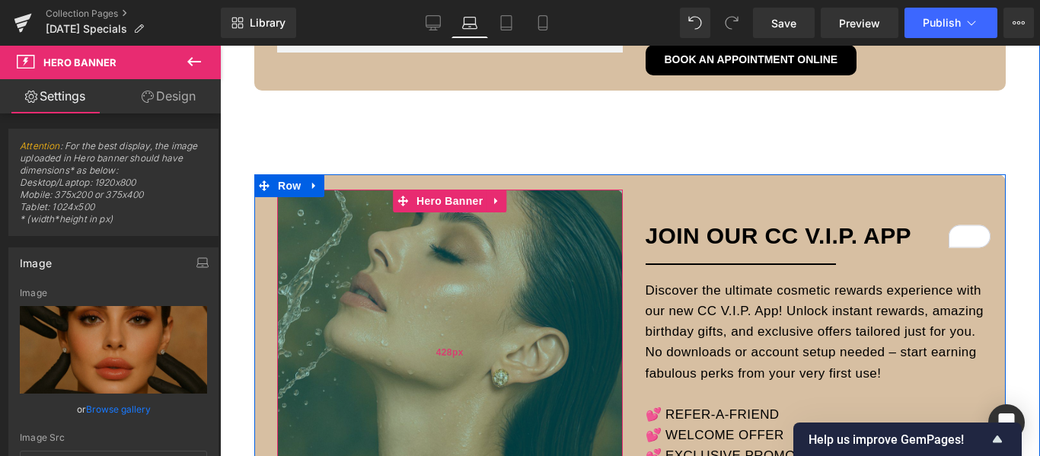
click at [509, 273] on div "428px" at bounding box center [450, 353] width 346 height 326
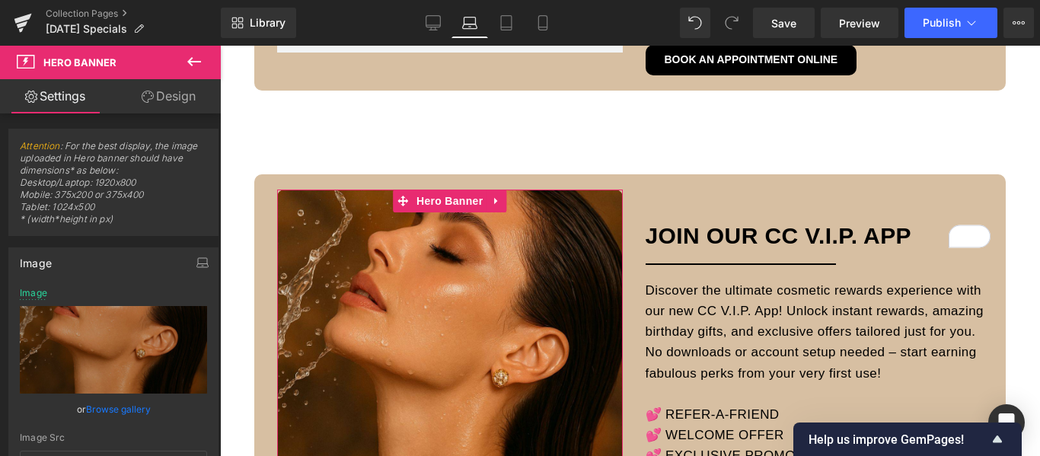
click at [108, 410] on link "Browse gallery" at bounding box center [118, 409] width 65 height 27
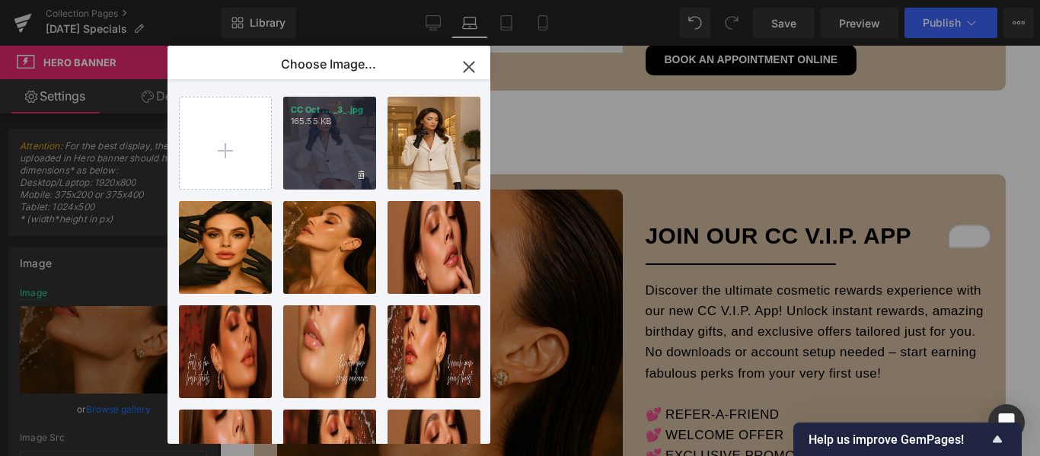
click at [339, 142] on div "CC Oct ... _3_.jpg 165.55 KB" at bounding box center [329, 143] width 93 height 93
type input "[URL][DOMAIN_NAME][DATE]"
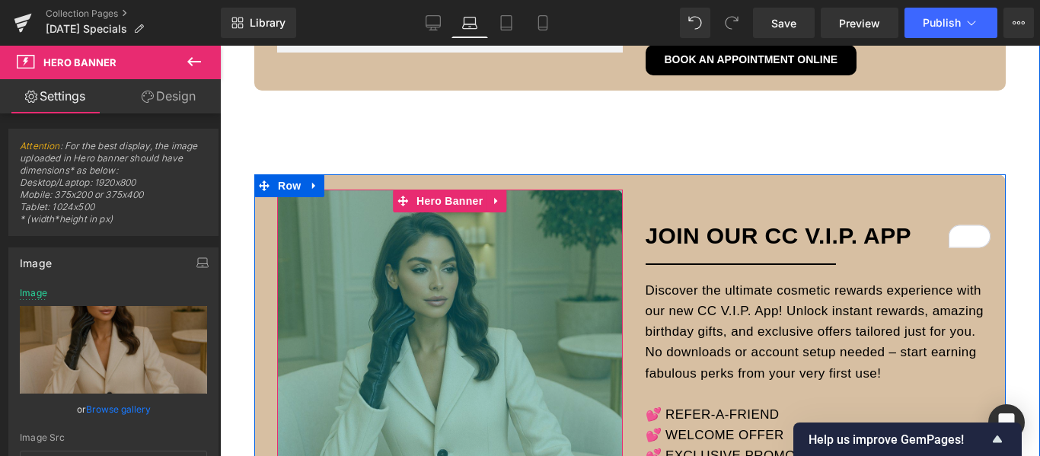
scroll to position [1743, 0]
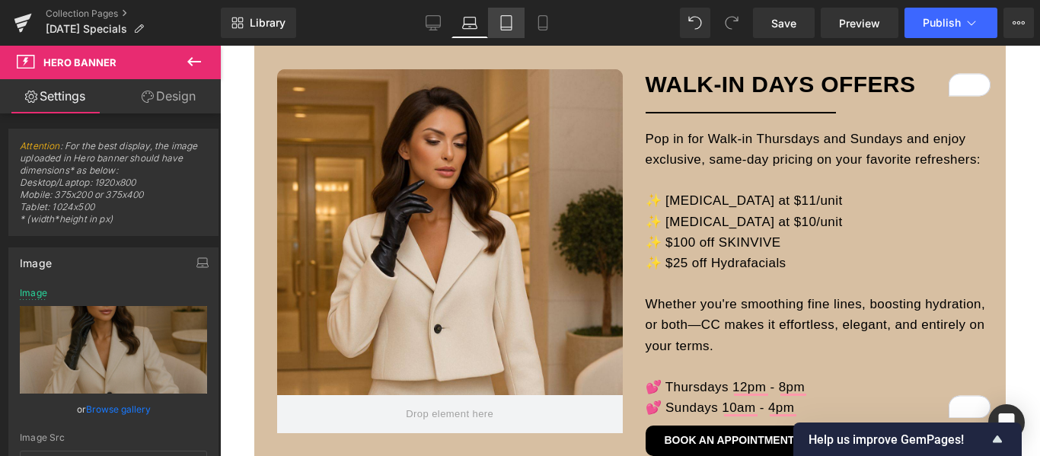
click at [503, 21] on icon at bounding box center [506, 22] width 15 height 15
type input "https://ucarecdn.com/23c9376b-4458-49f8-80ba-a272605f7415/-/format/auto/-/previ…"
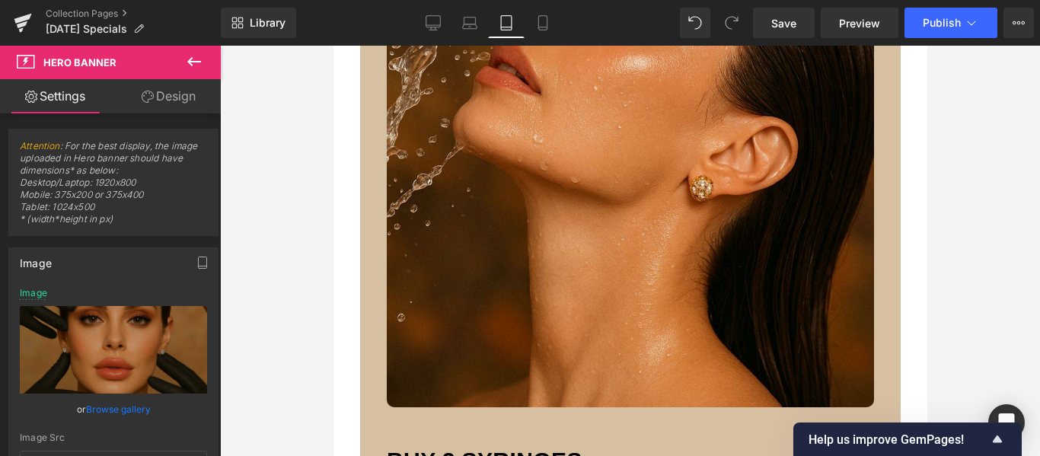
scroll to position [1904, 0]
click at [658, 193] on div at bounding box center [629, 178] width 487 height 457
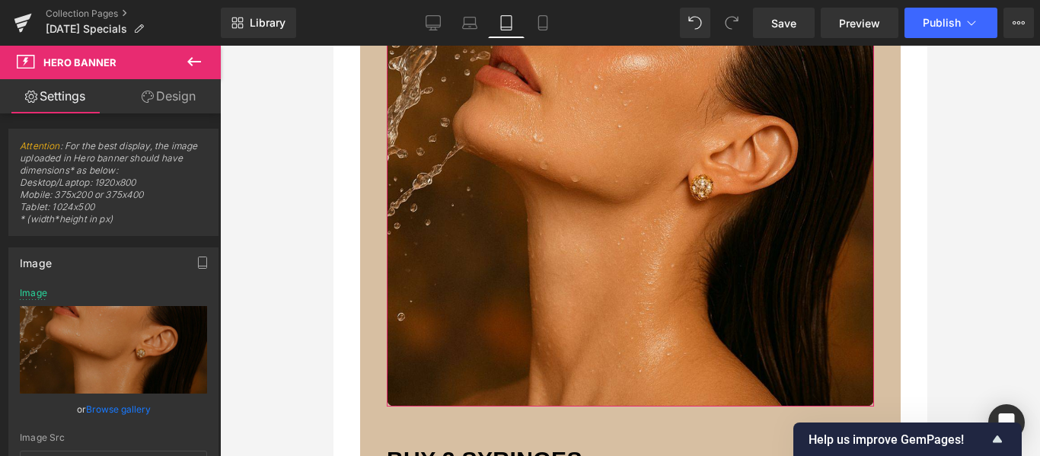
click at [117, 408] on link "Browse gallery" at bounding box center [118, 409] width 65 height 27
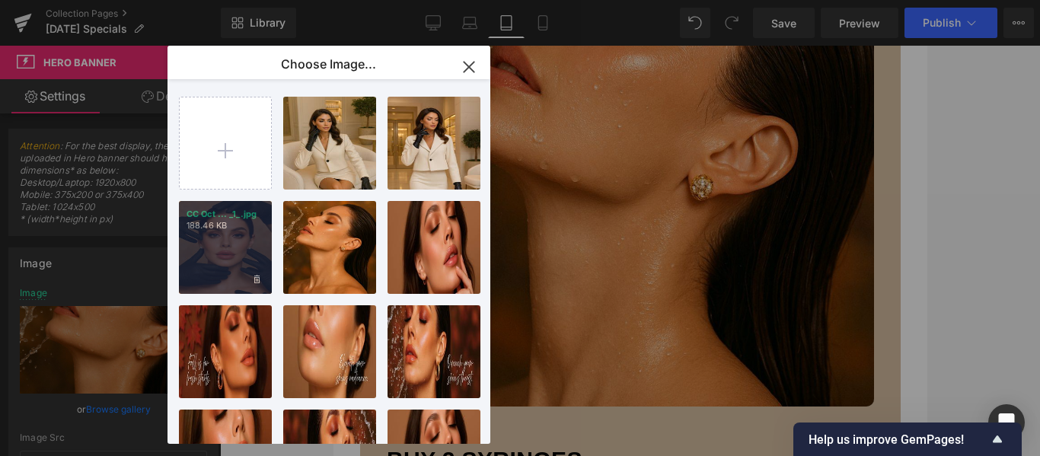
click at [212, 233] on div "CC Oct ... _1_.jpg 188.46 KB" at bounding box center [225, 247] width 93 height 93
type input "https://ucarecdn.com/23c9376b-4458-49f8-80ba-a272605f7415/-/format/auto/-/previ…"
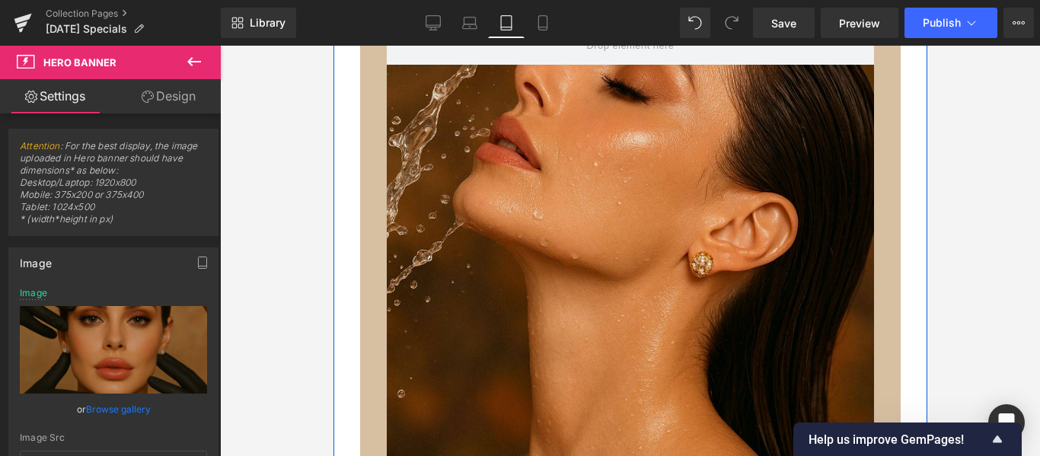
scroll to position [3732, 0]
click at [688, 224] on div at bounding box center [629, 254] width 487 height 457
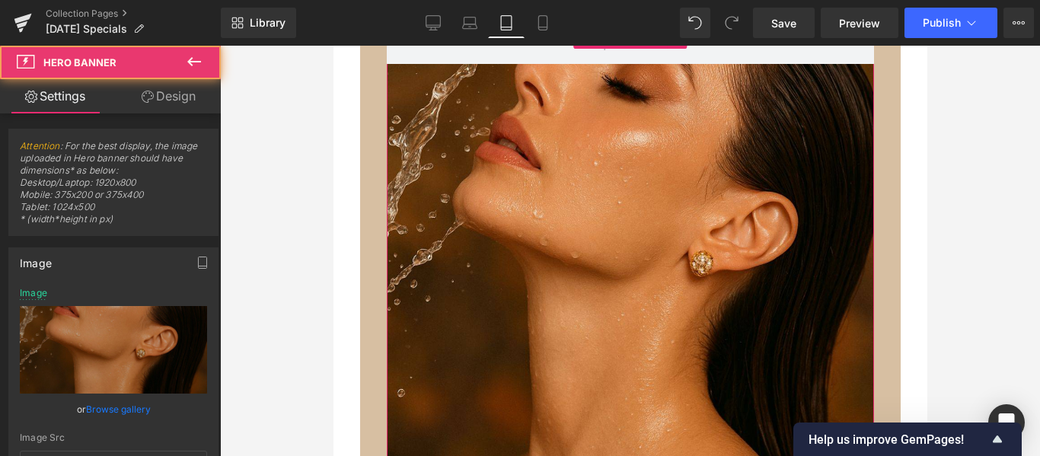
click at [133, 409] on link "Browse gallery" at bounding box center [118, 409] width 65 height 27
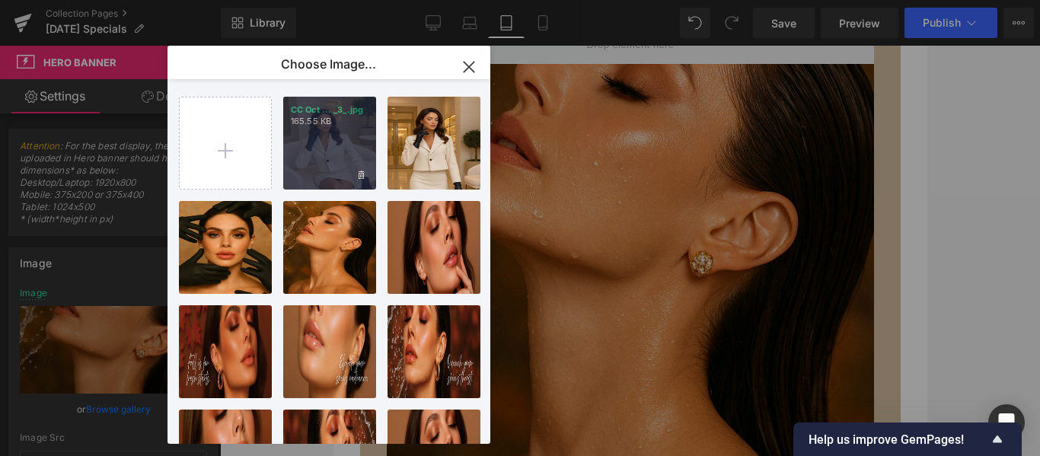
click at [326, 153] on div "CC Oct ... _3_.jpg 165.55 KB" at bounding box center [329, 143] width 93 height 93
type input "[URL][DOMAIN_NAME][DATE]"
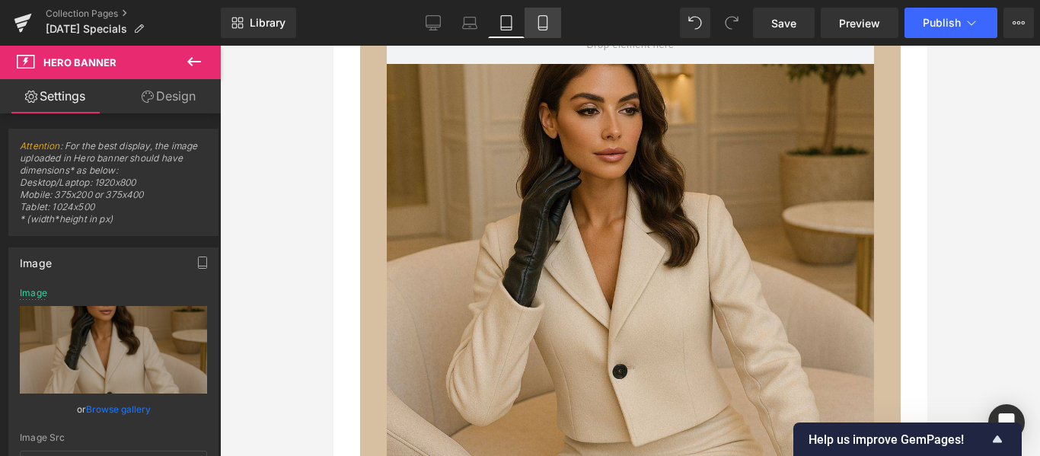
click at [547, 25] on icon at bounding box center [542, 23] width 8 height 14
type input "350"
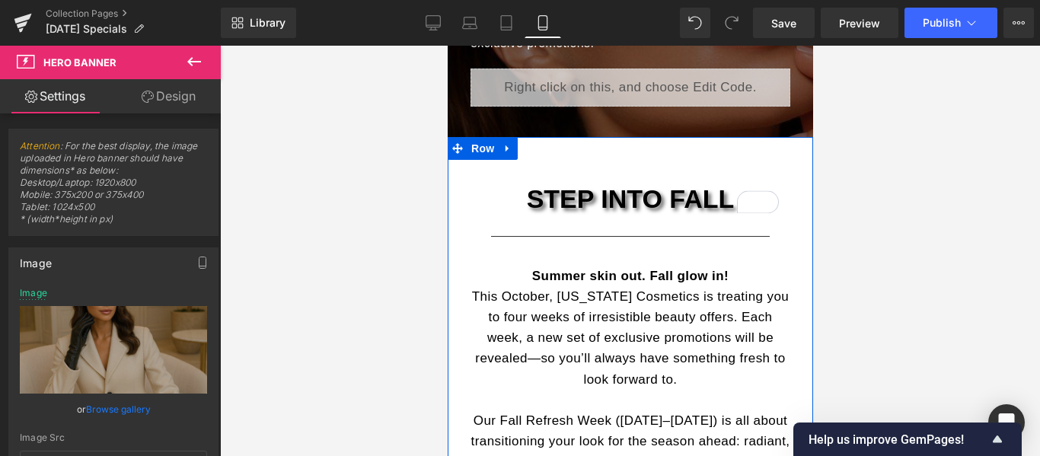
scroll to position [0, 0]
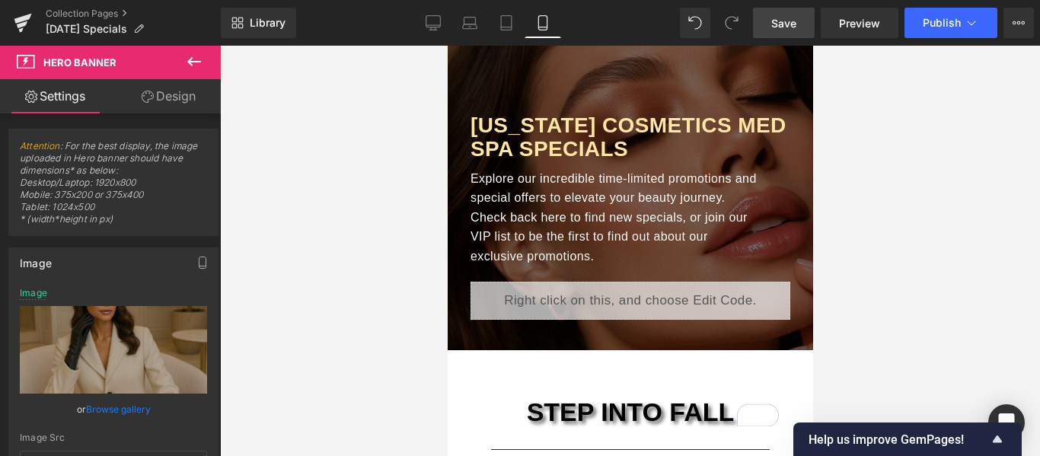
click at [784, 24] on span "Save" at bounding box center [783, 23] width 25 height 16
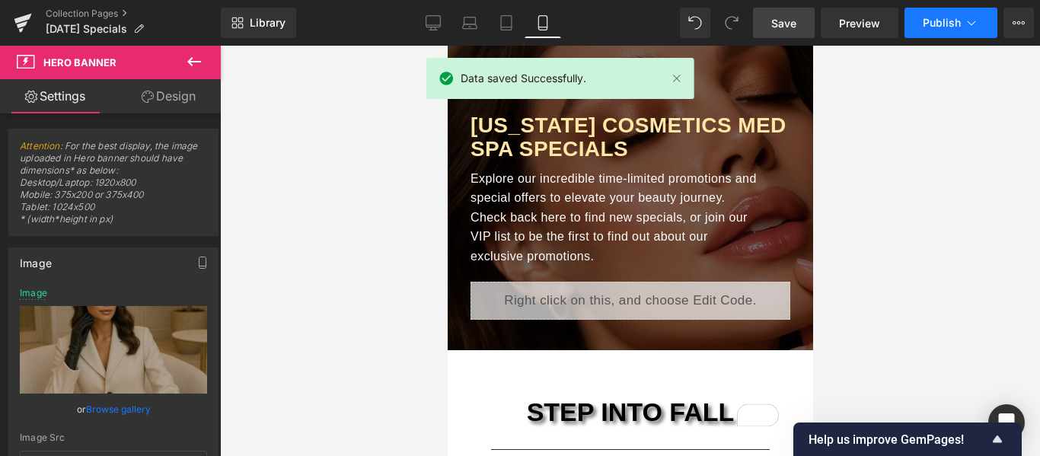
click at [949, 21] on span "Publish" at bounding box center [942, 23] width 38 height 12
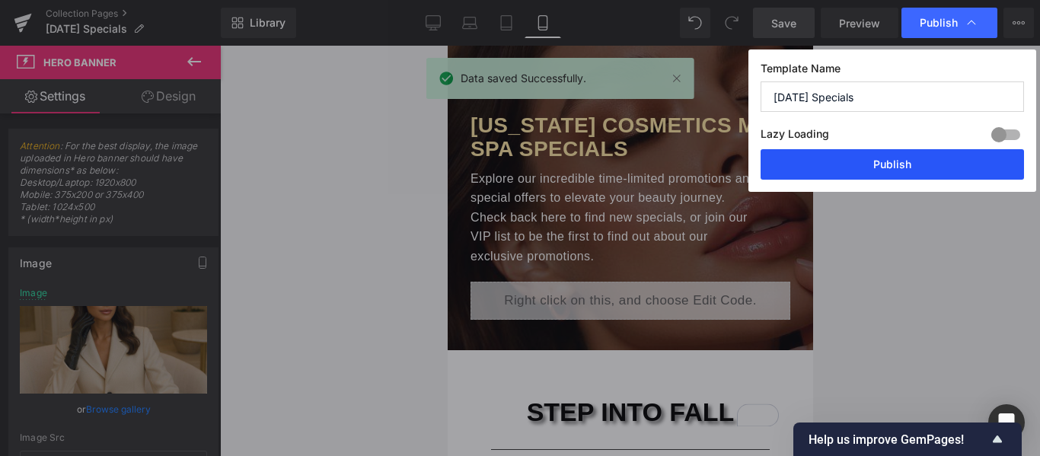
click at [899, 162] on button "Publish" at bounding box center [893, 164] width 264 height 30
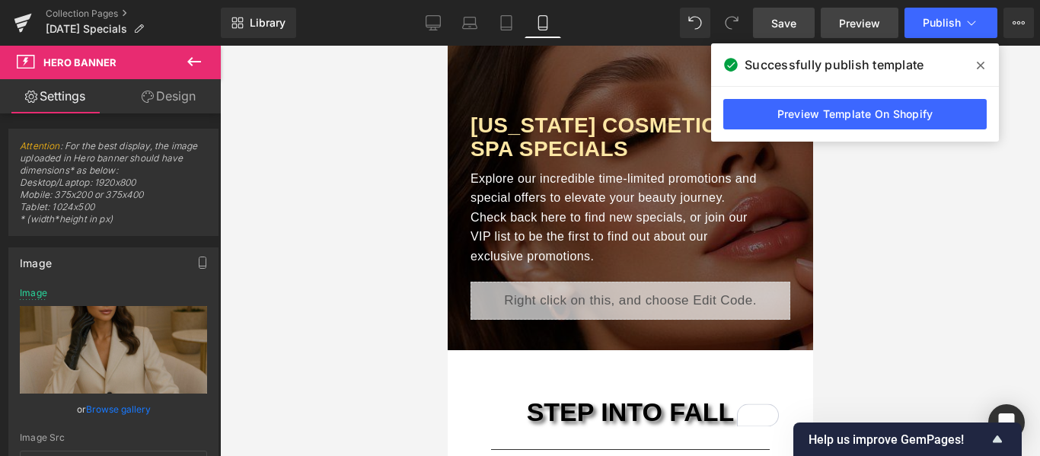
click at [860, 25] on span "Preview" at bounding box center [859, 23] width 41 height 16
